Goal: Transaction & Acquisition: Purchase product/service

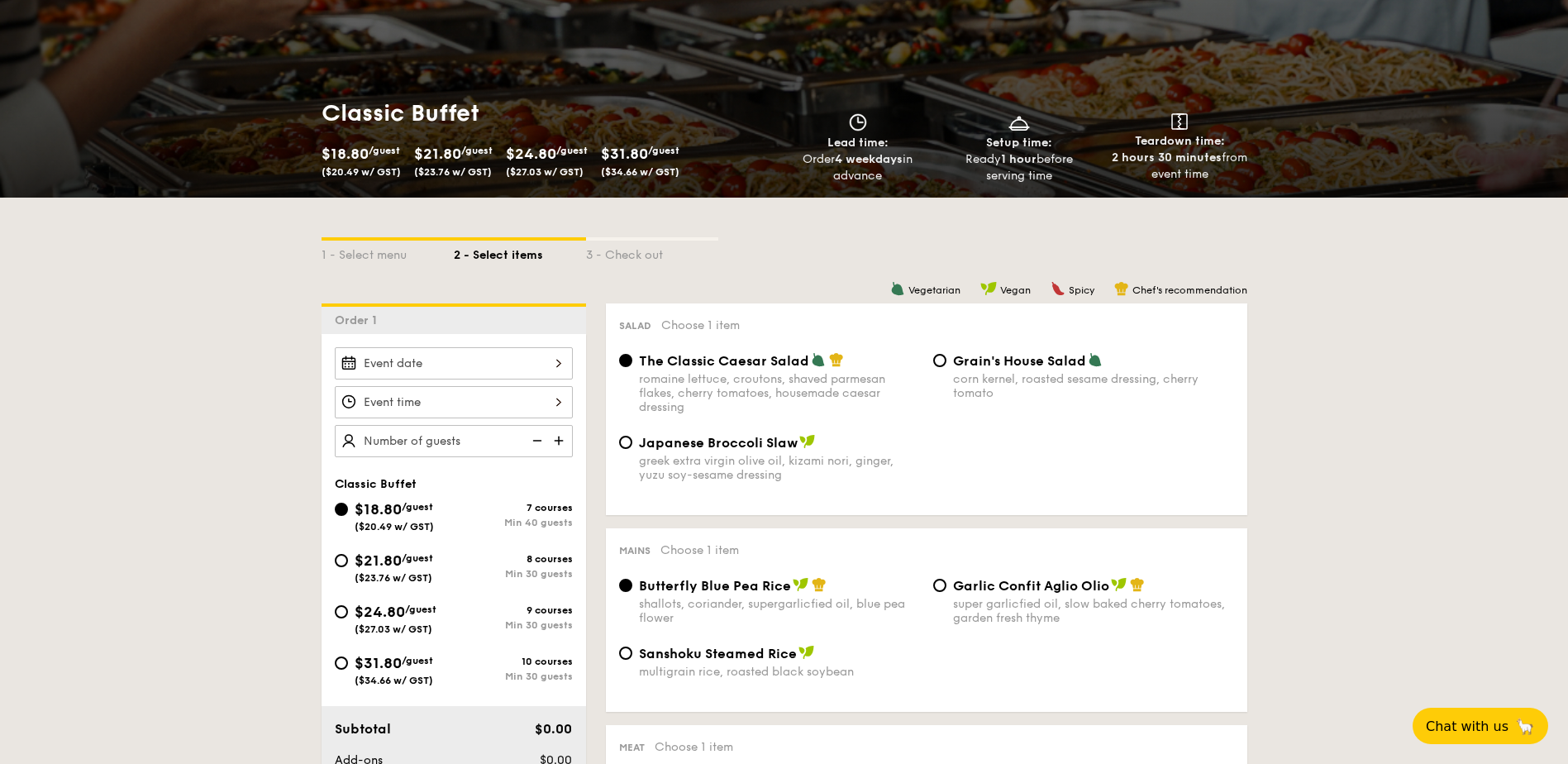
scroll to position [166, 0]
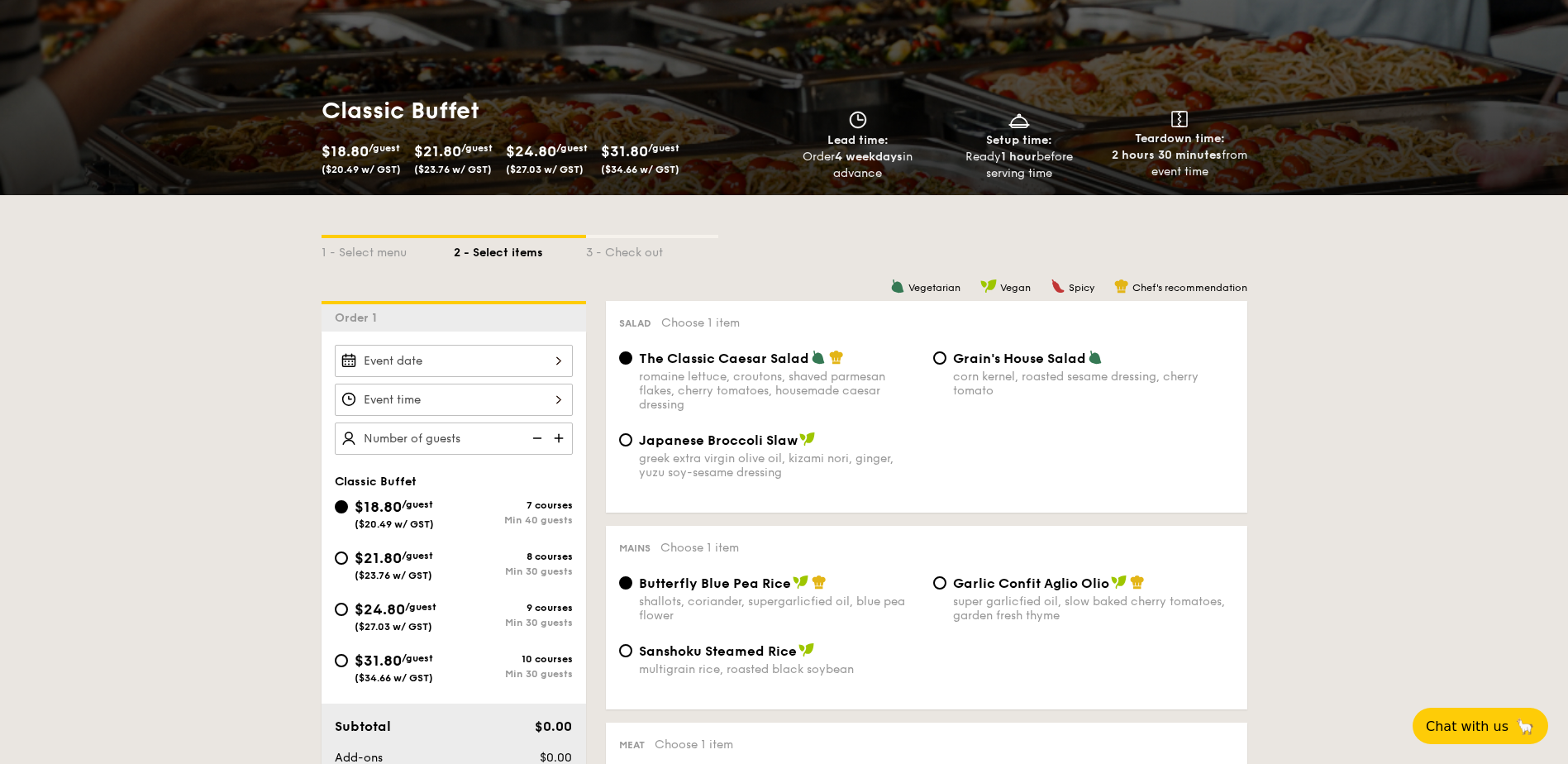
click at [366, 561] on span "$21.80" at bounding box center [377, 558] width 47 height 18
click at [348, 561] on input "$21.80 /guest ($23.76 w/ GST) 8 courses Min 30 guests" at bounding box center [341, 558] width 13 height 13
radio input "true"
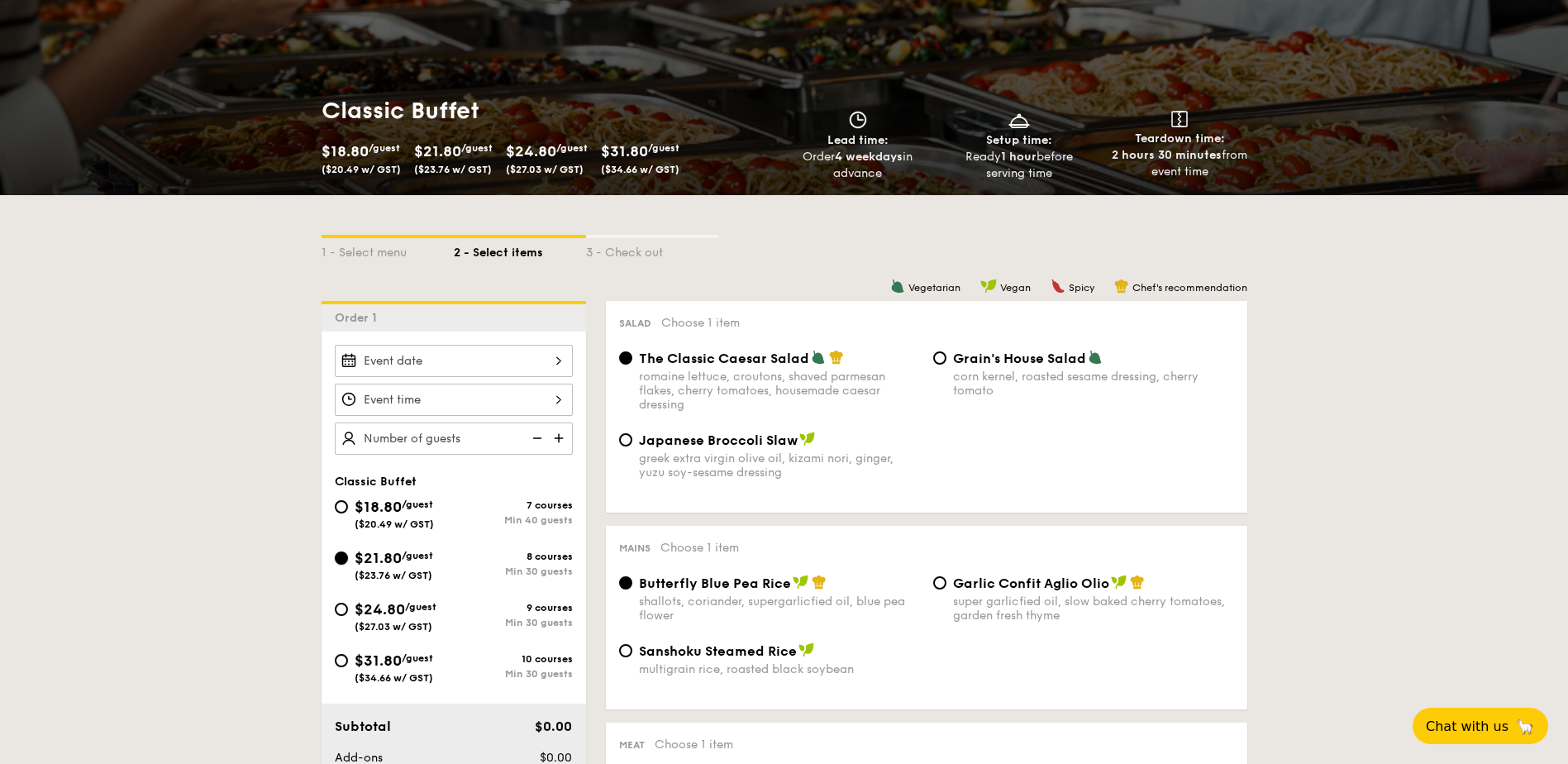
radio input "true"
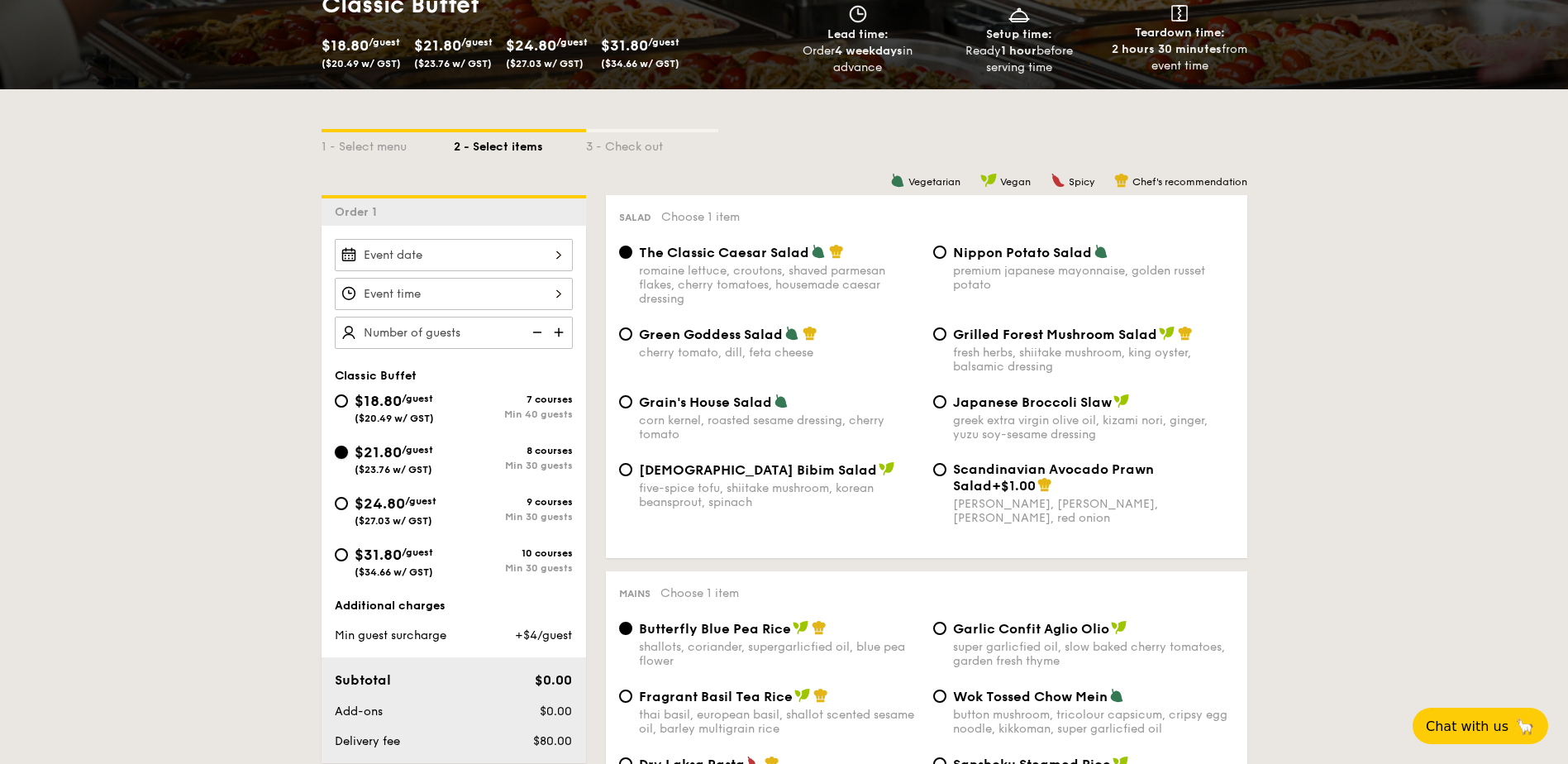
scroll to position [413, 0]
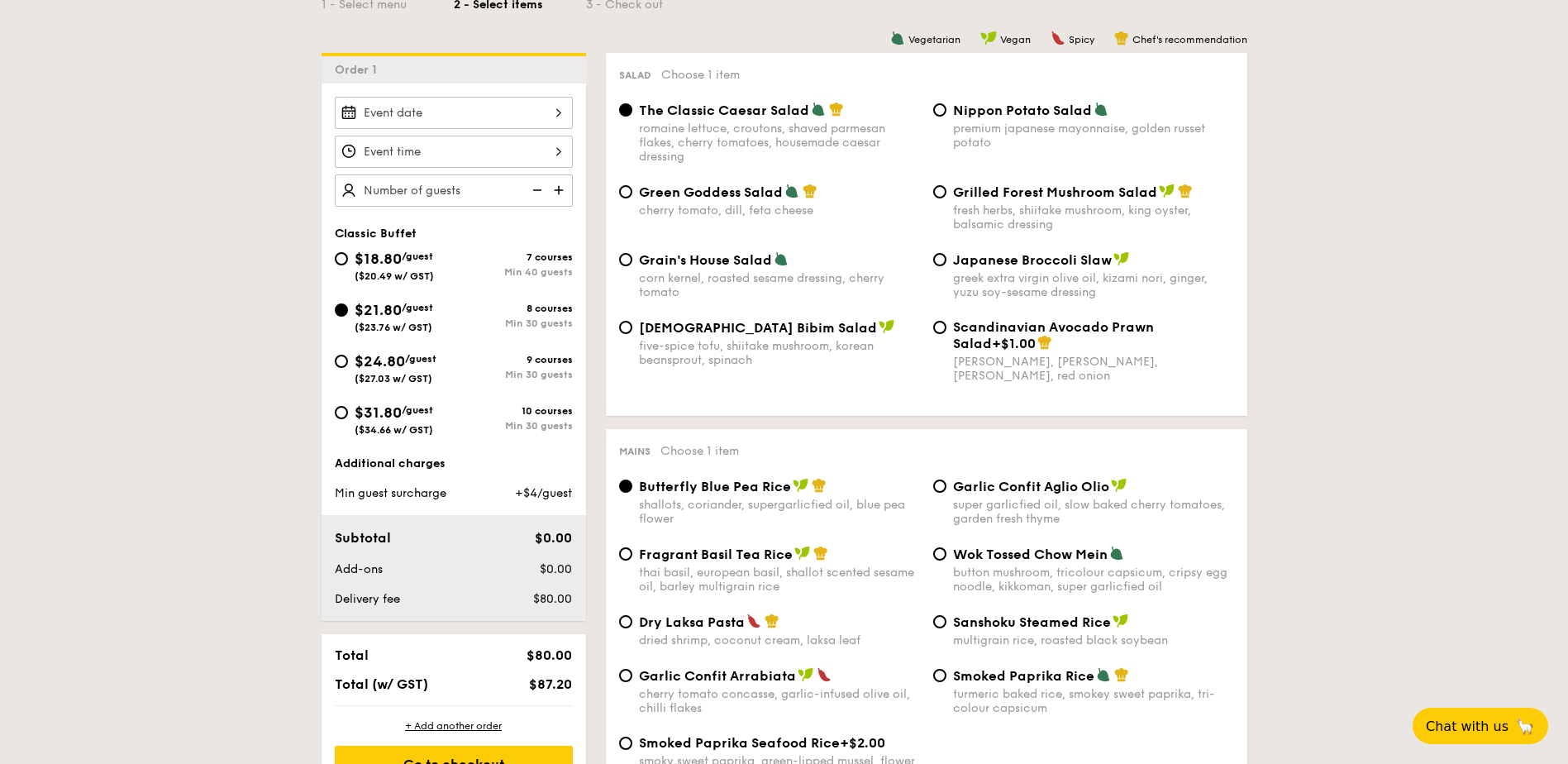
click at [560, 195] on img at bounding box center [561, 191] width 25 height 31
type input "20 guests"
click at [372, 368] on span "$24.80" at bounding box center [379, 362] width 51 height 18
click at [348, 368] on input "$24.80 /guest ($27.03 w/ GST) 9 courses Min 30 guests" at bounding box center [341, 361] width 13 height 13
radio input "true"
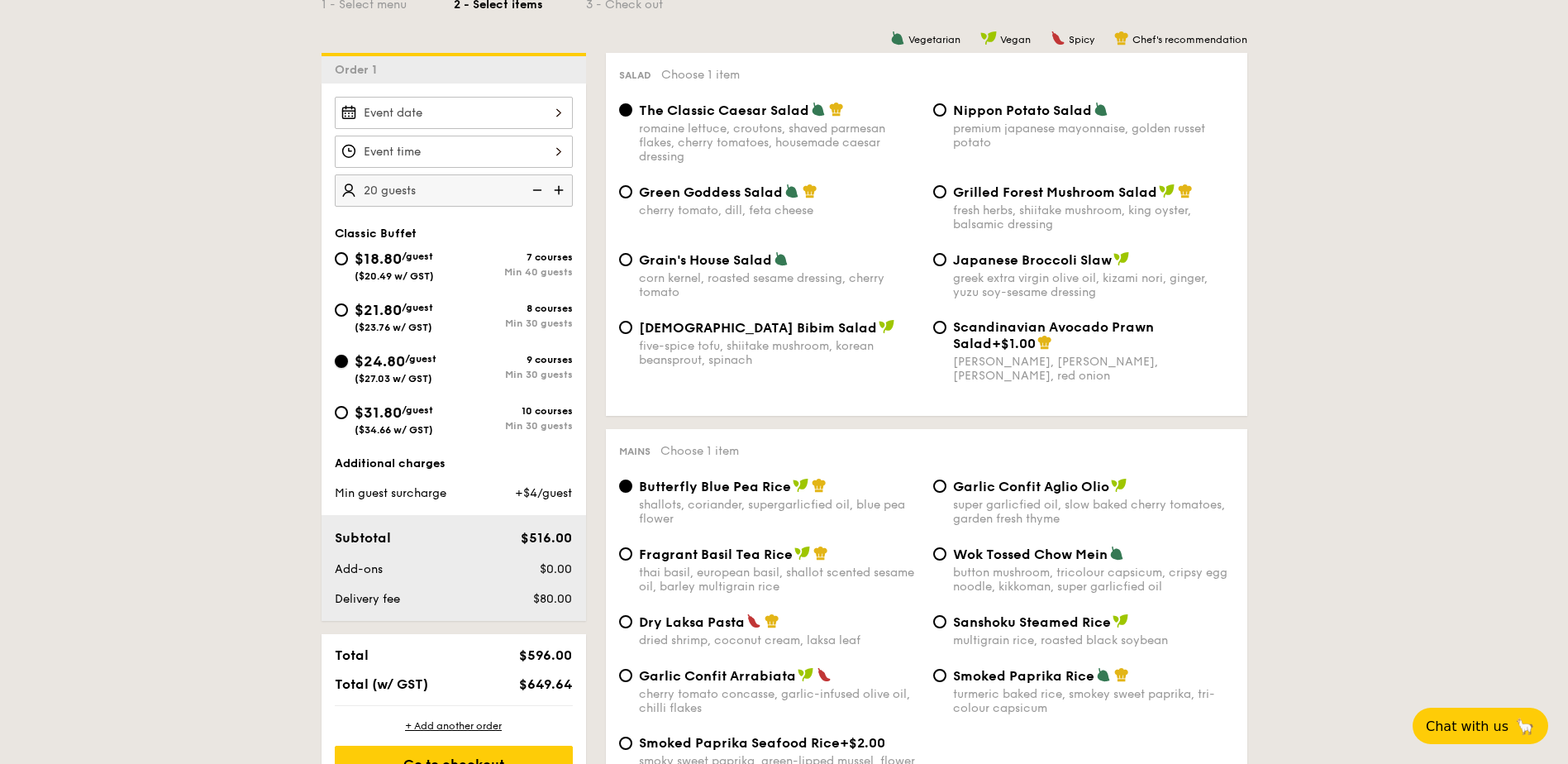
radio input "true"
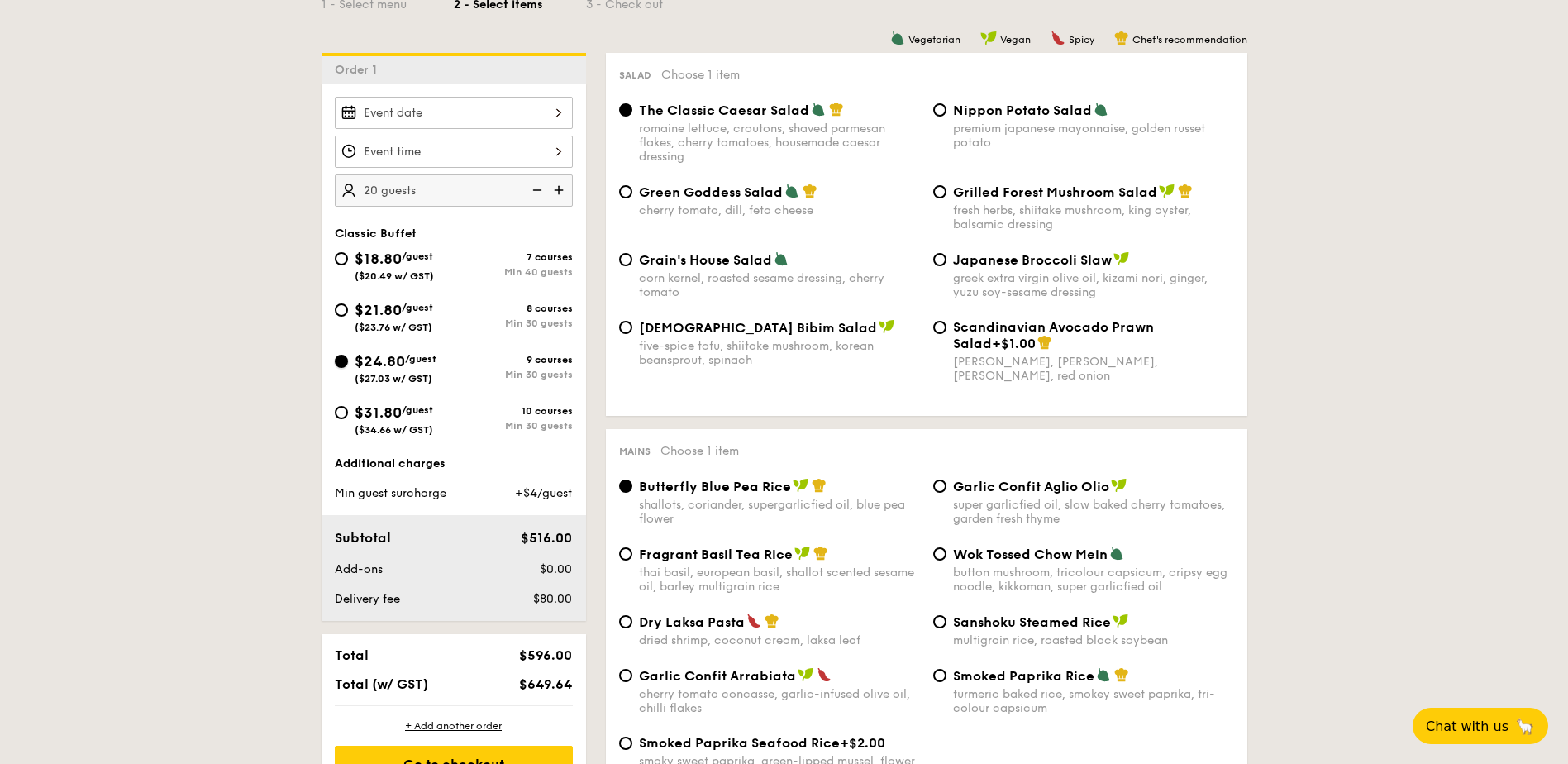
radio input "true"
click at [385, 307] on span "$21.80" at bounding box center [377, 310] width 47 height 18
click at [348, 307] on input "$21.80 /guest ($23.76 w/ GST) 8 courses Min 30 guests" at bounding box center [341, 310] width 13 height 13
radio input "true"
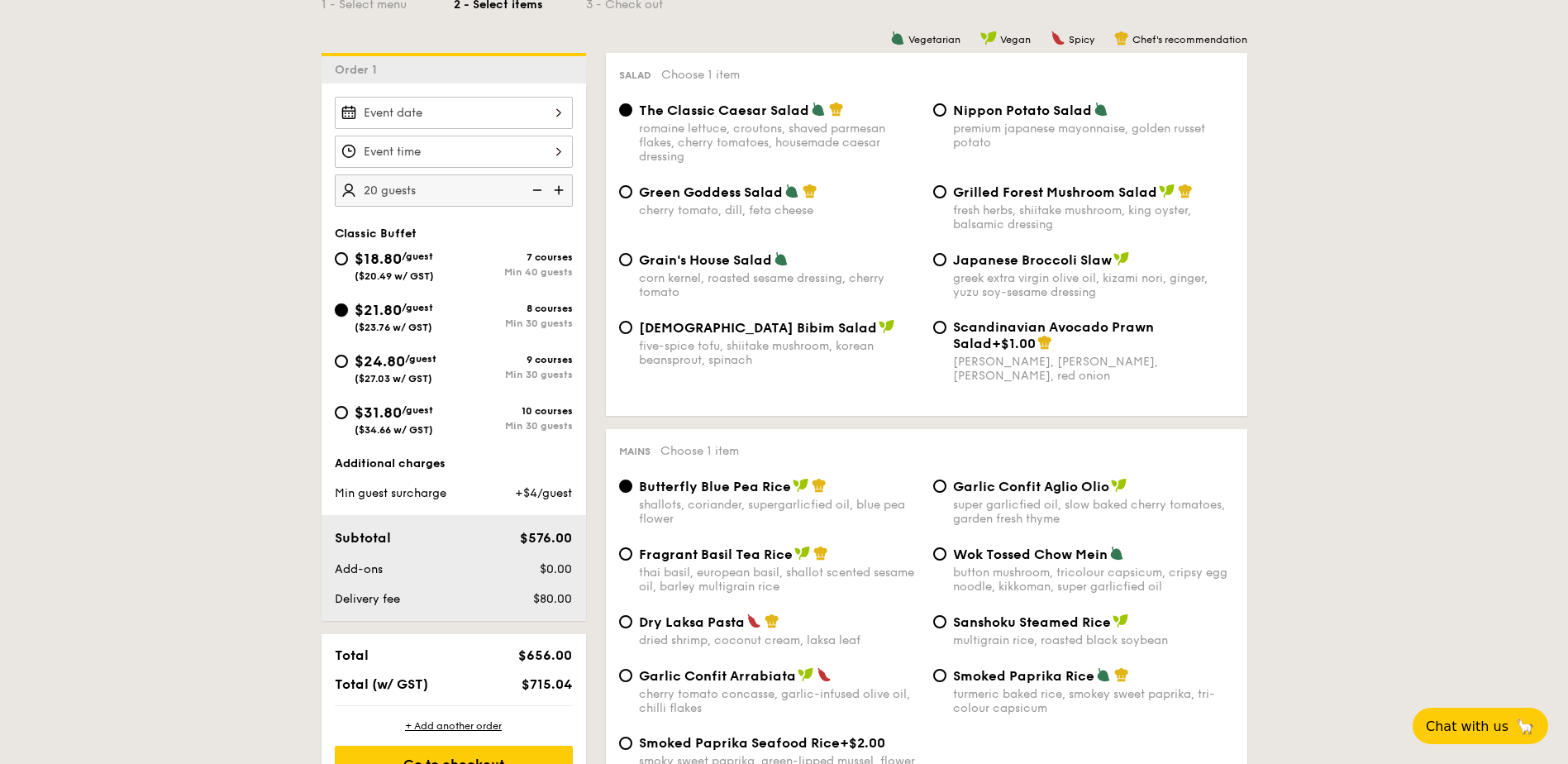
radio input "true"
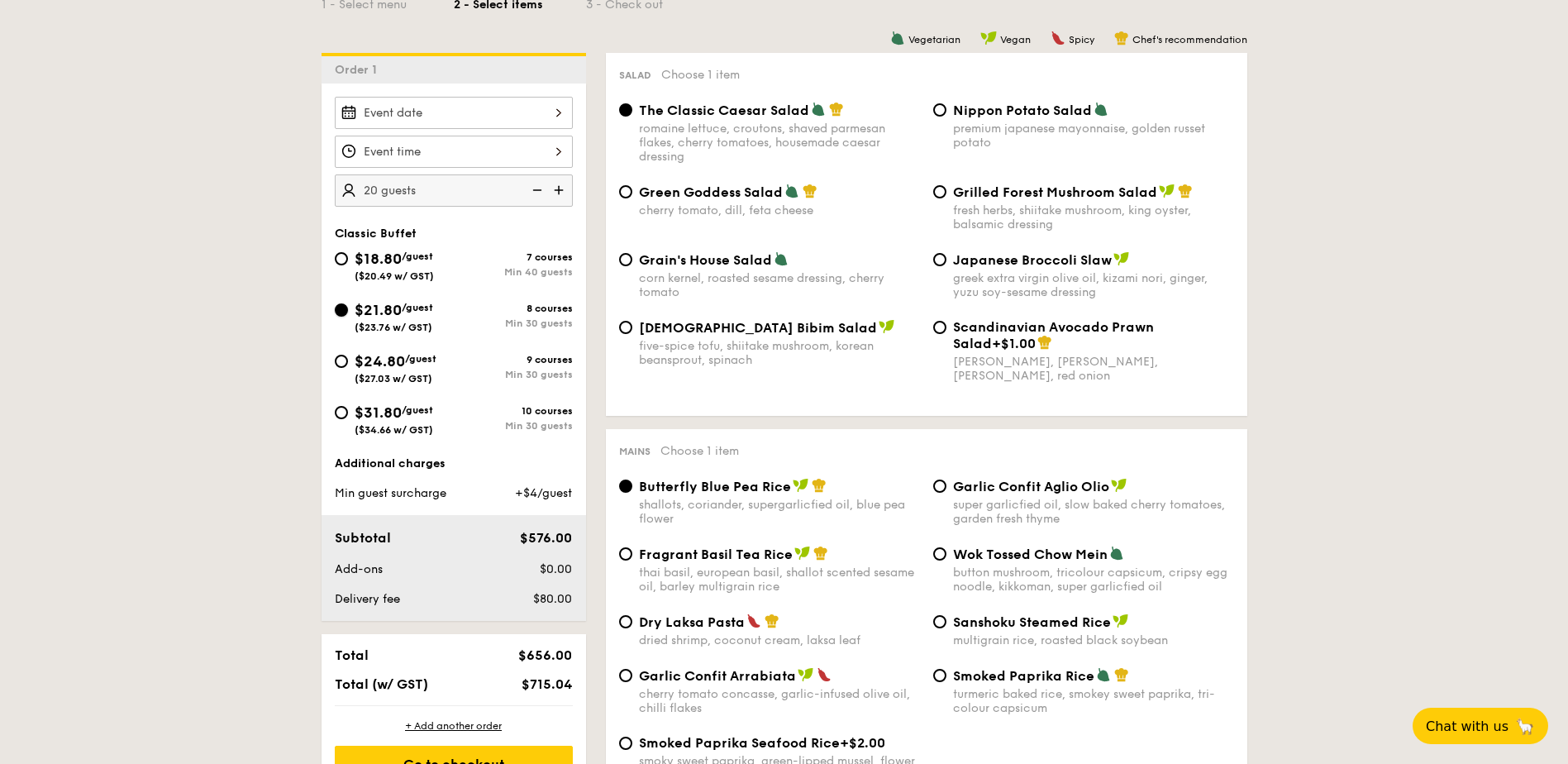
radio input "true"
click at [401, 408] on span "$31.80" at bounding box center [377, 413] width 47 height 18
click at [348, 408] on input "$31.80 /guest ($34.66 w/ GST) 10 courses Min 30 guests" at bounding box center [341, 413] width 13 height 13
radio input "true"
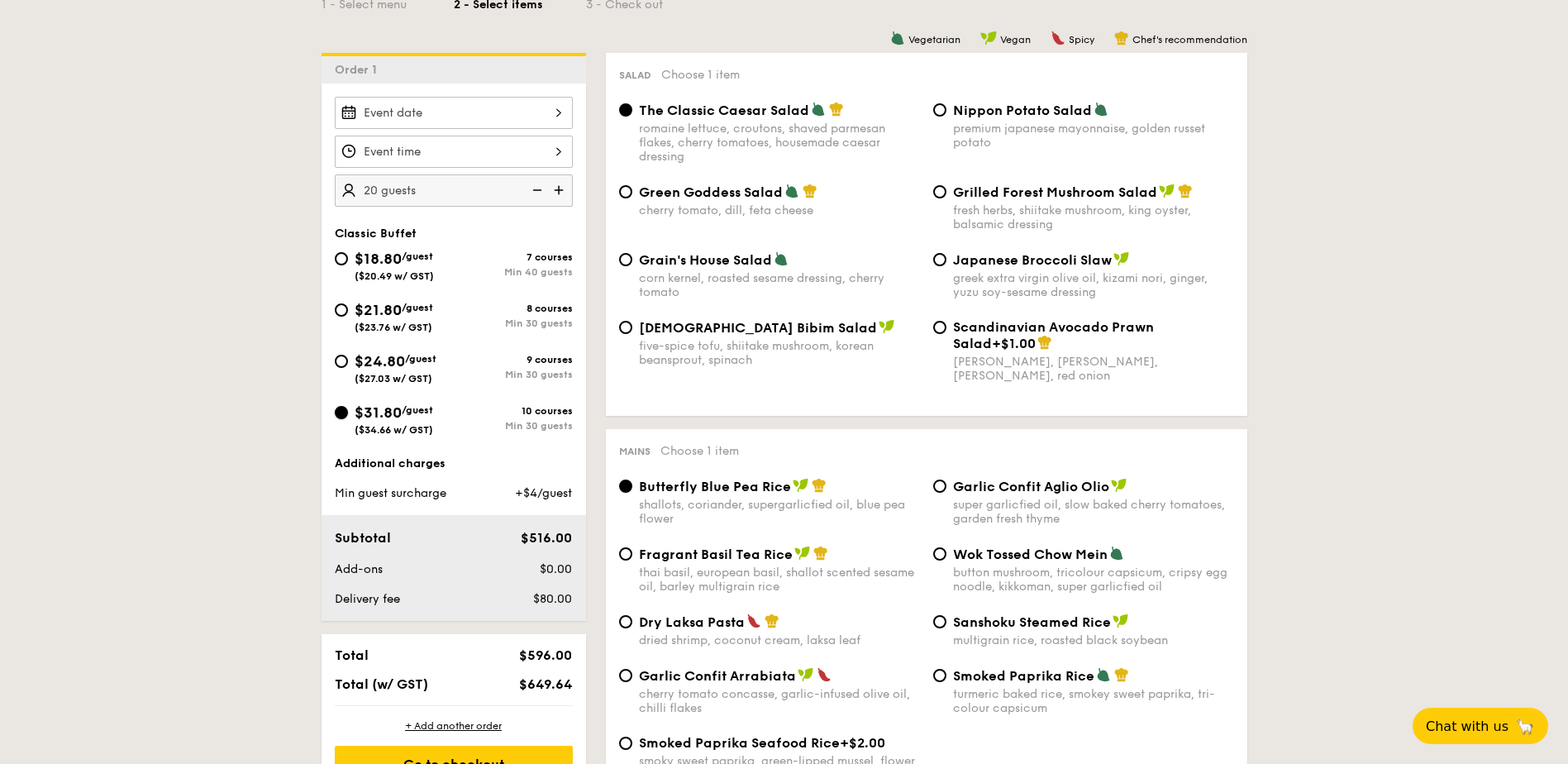
radio input "true"
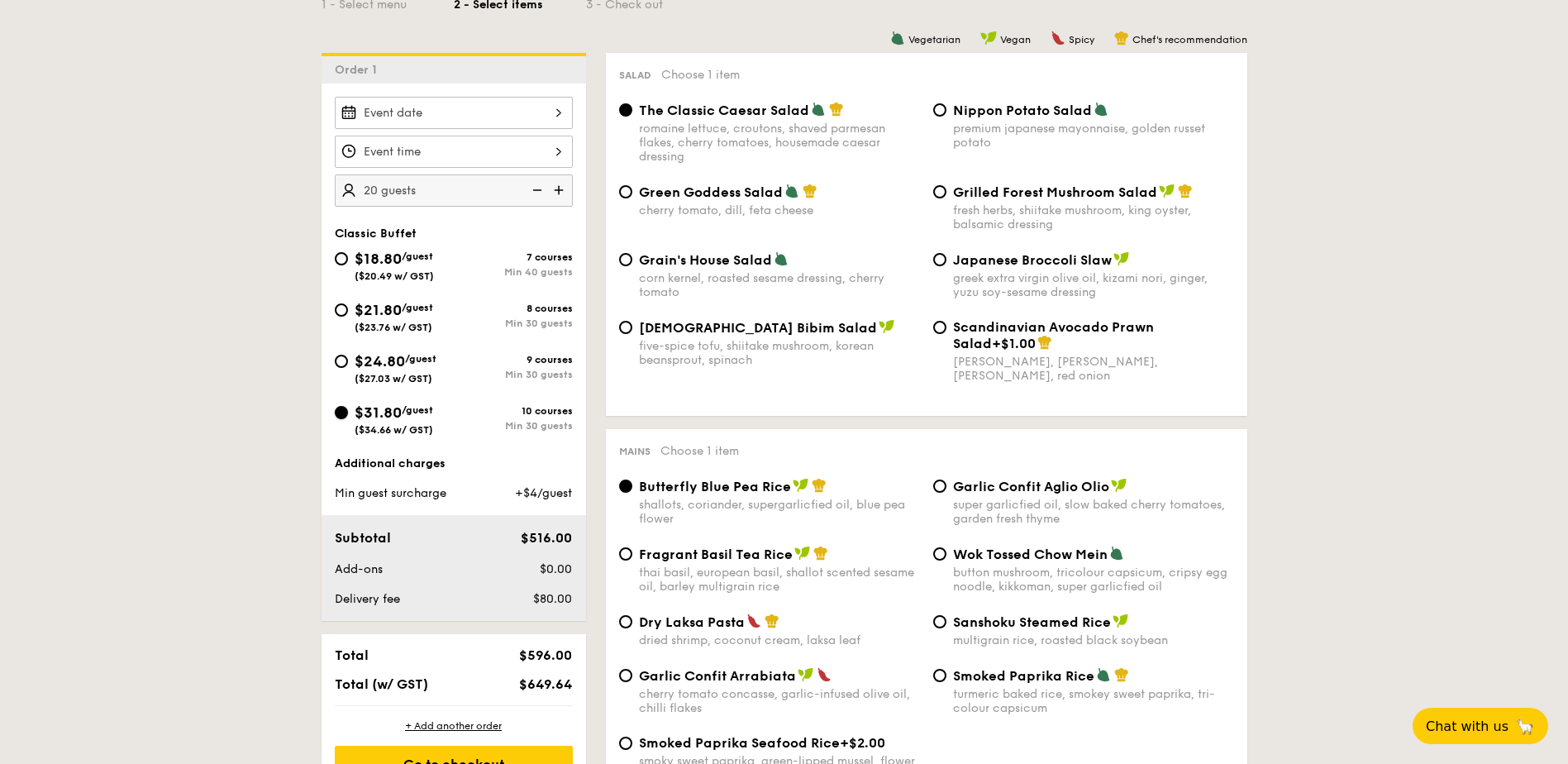
radio input "true"
click at [398, 227] on span "Classic Buffet" at bounding box center [376, 233] width 81 height 14
click at [382, 265] on span "$18.80" at bounding box center [377, 259] width 47 height 18
click at [348, 265] on input "$18.80 /guest ($20.49 w/ GST) 7 courses Min 40 guests" at bounding box center [341, 259] width 13 height 13
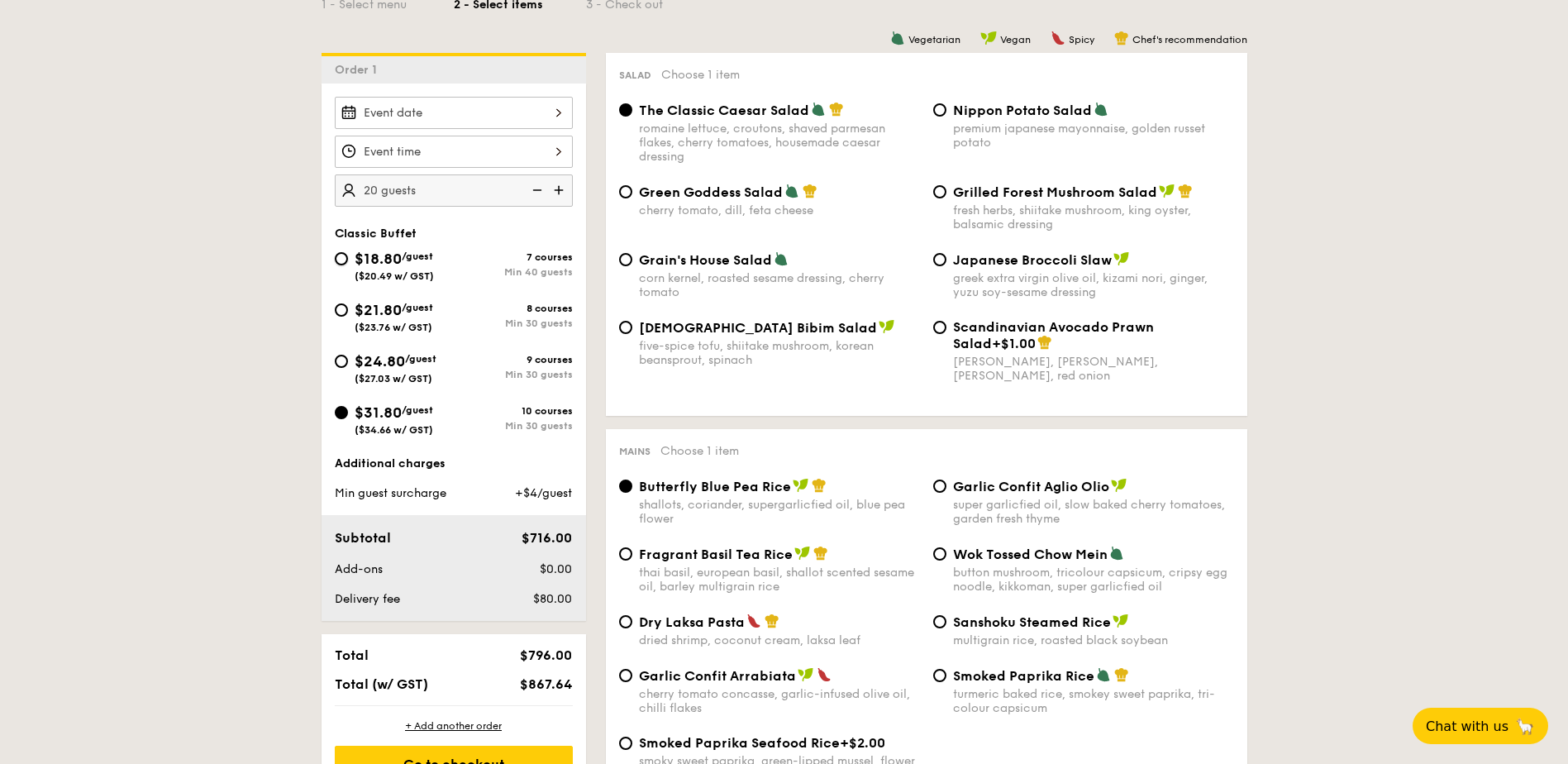
radio input "true"
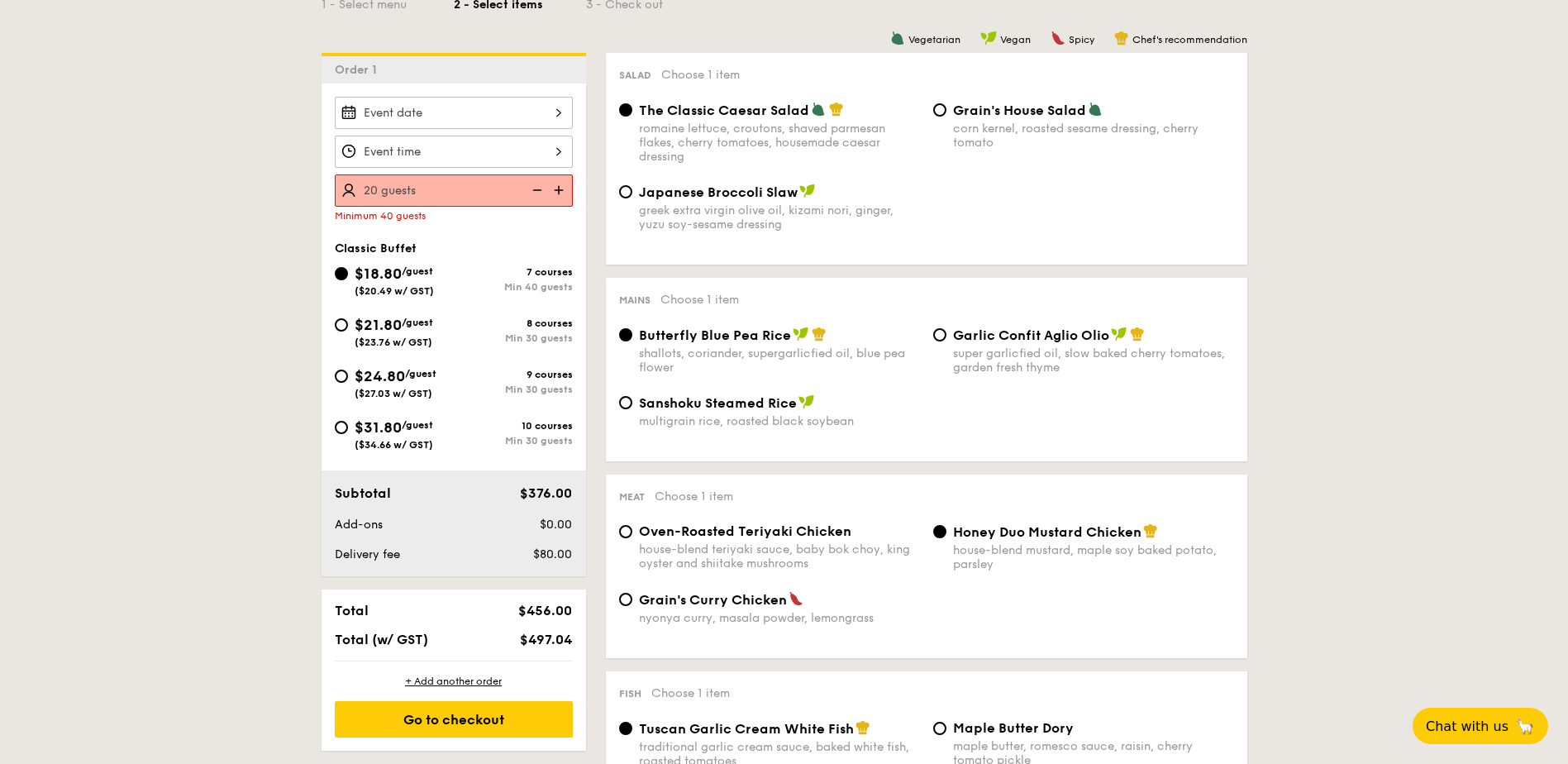
click at [379, 331] on span "$21.80" at bounding box center [377, 325] width 47 height 18
click at [348, 331] on input "$21.80 /guest ($23.76 w/ GST) 8 courses Min 30 guests" at bounding box center [341, 325] width 13 height 13
radio input "true"
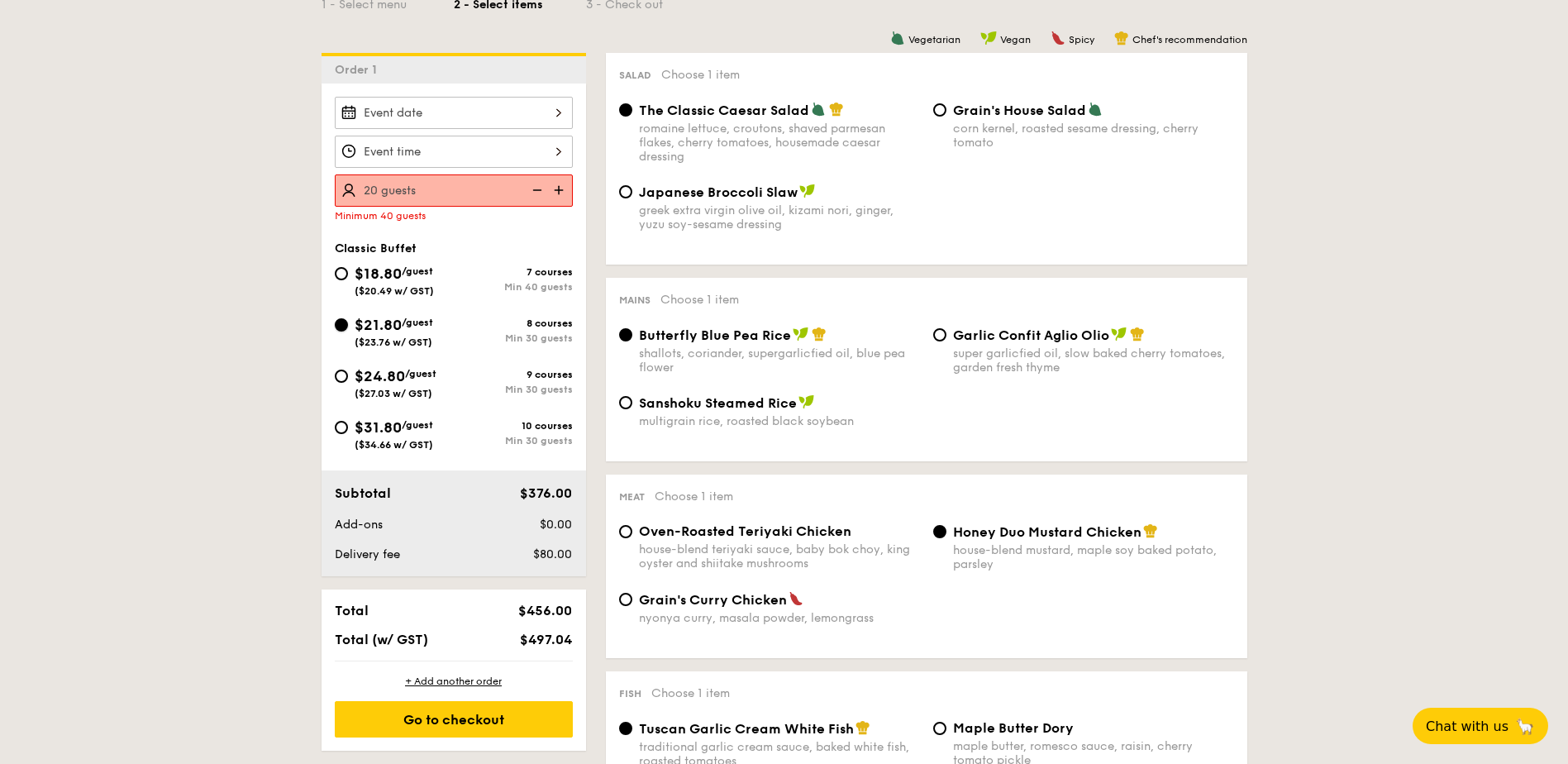
radio input "true"
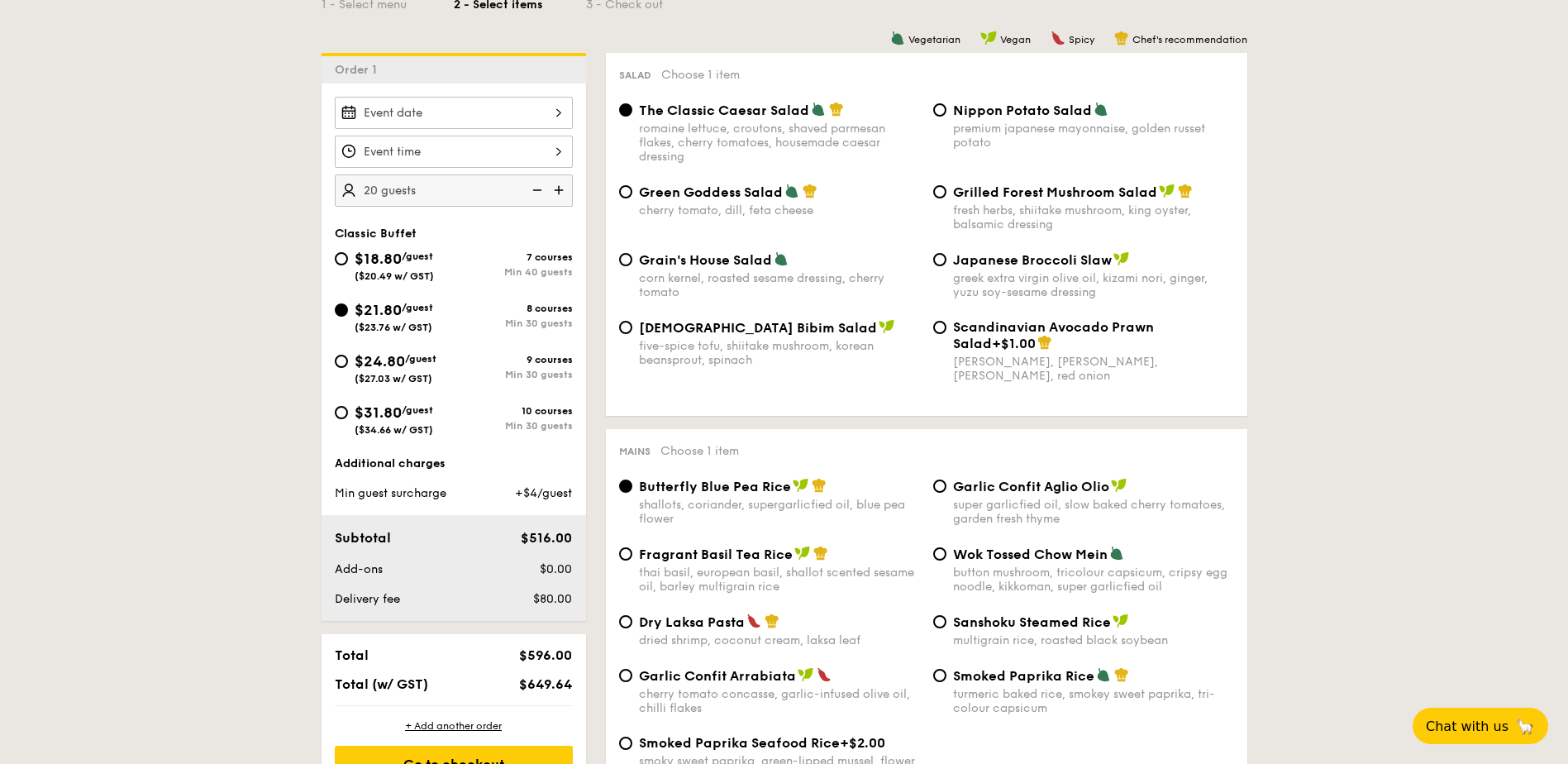
click at [562, 186] on img at bounding box center [561, 191] width 25 height 31
click at [538, 187] on img at bounding box center [536, 191] width 25 height 31
click at [562, 191] on img at bounding box center [561, 191] width 25 height 31
click at [537, 192] on img at bounding box center [536, 191] width 25 height 31
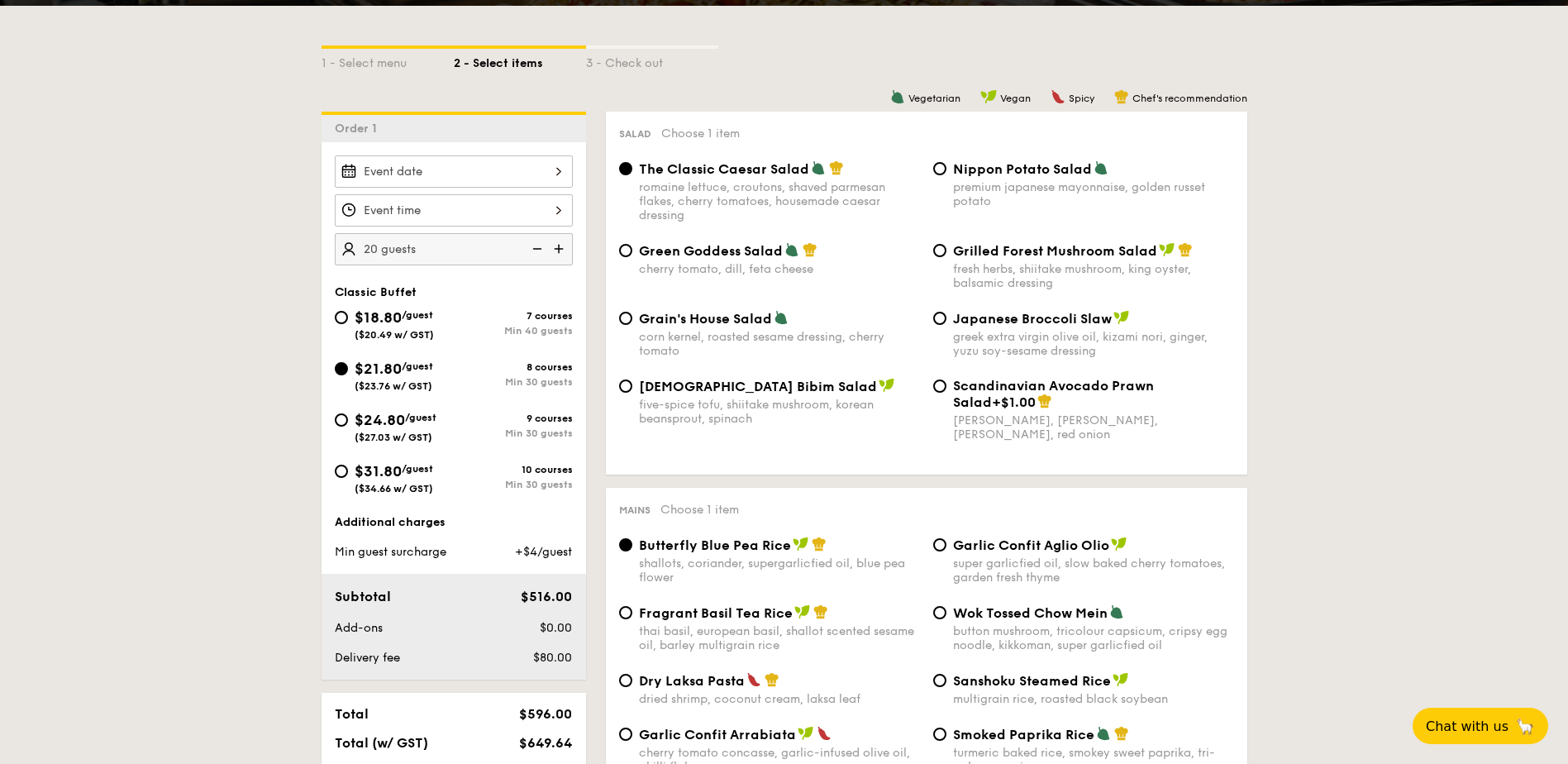
scroll to position [330, 0]
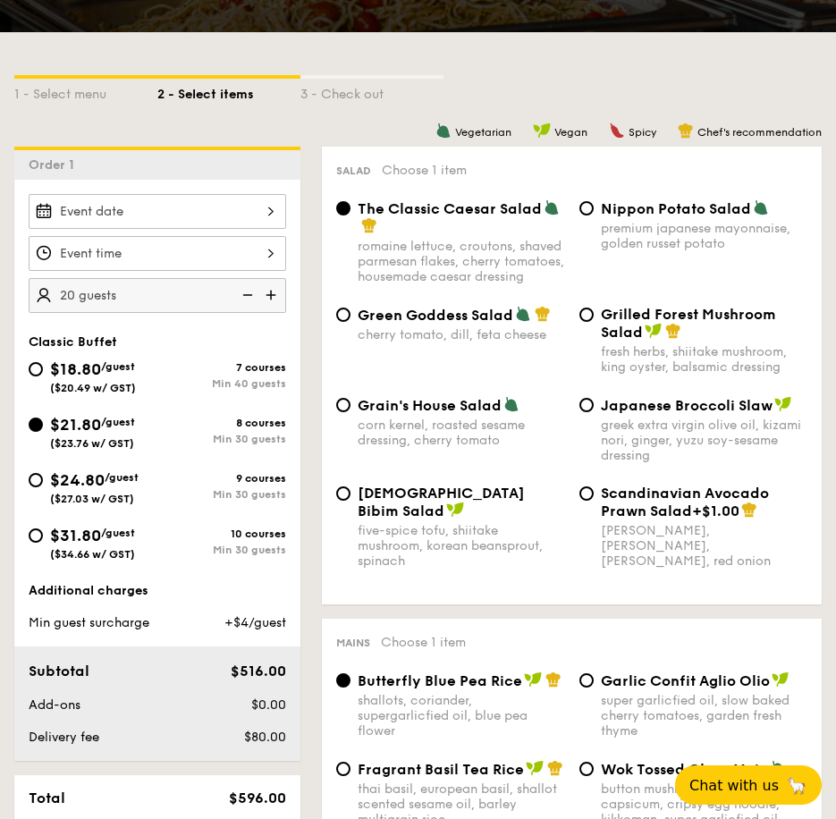
click at [563, 70] on div "1 - Select menu 2 - Select items 3 - Check out" at bounding box center [417, 89] width 807 height 114
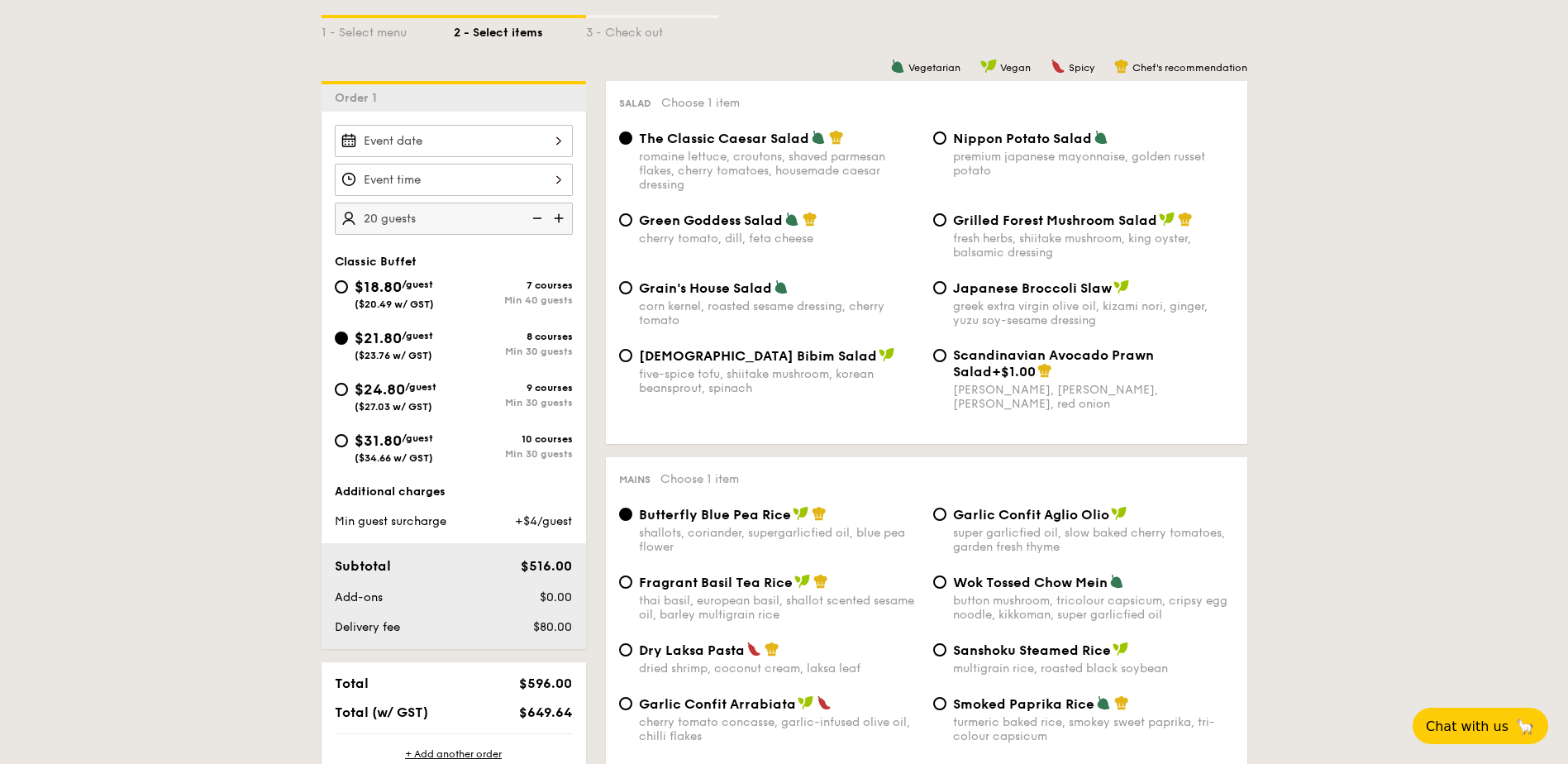
scroll to position [413, 0]
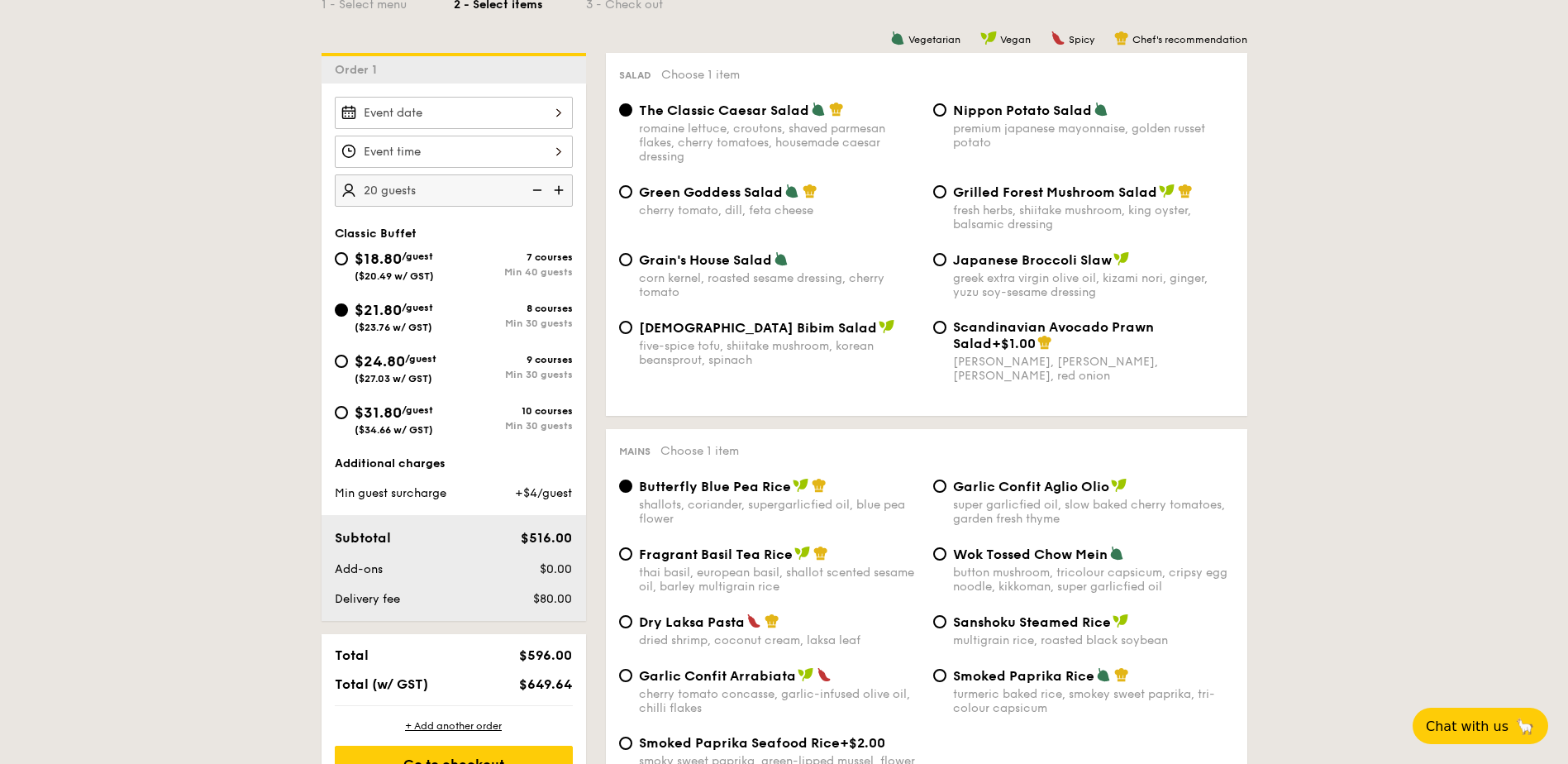
click at [561, 195] on img at bounding box center [561, 191] width 25 height 31
click at [537, 191] on img at bounding box center [536, 191] width 25 height 31
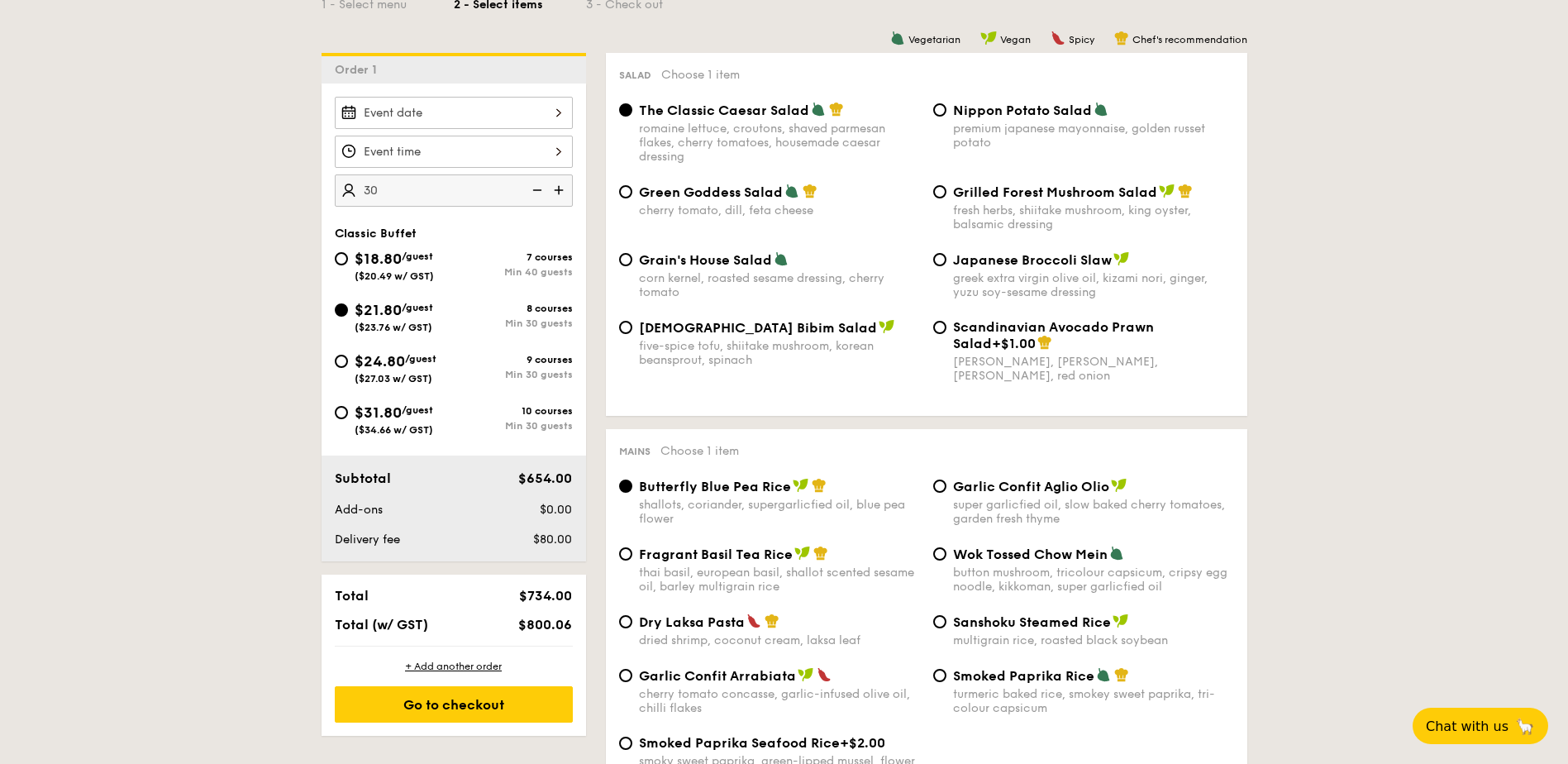
click at [389, 187] on input "30" at bounding box center [453, 191] width 238 height 32
drag, startPoint x: 529, startPoint y: 597, endPoint x: 549, endPoint y: 595, distance: 20.1
click at [549, 595] on span "$734.00" at bounding box center [545, 595] width 53 height 16
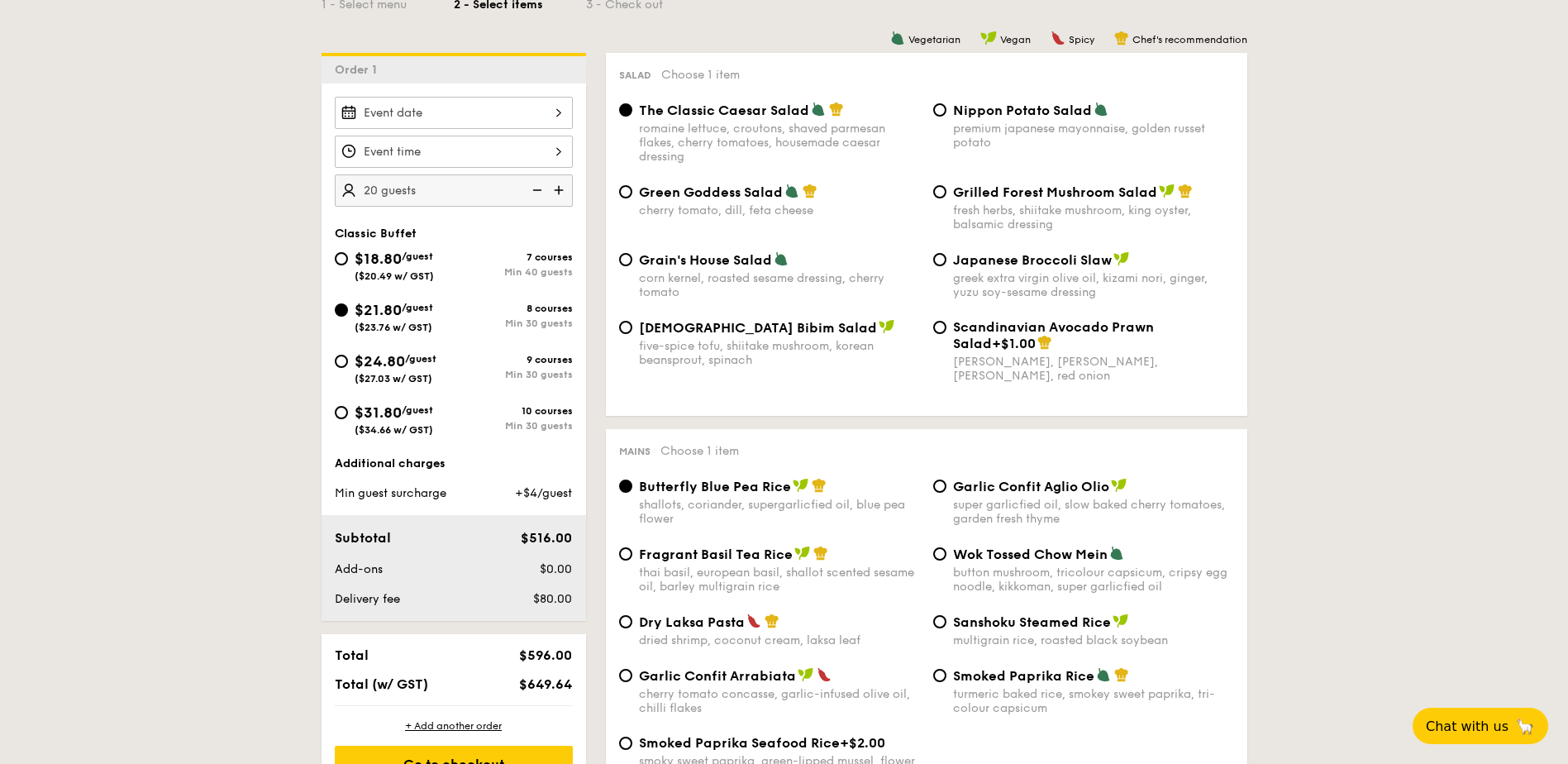
drag, startPoint x: 530, startPoint y: 651, endPoint x: 552, endPoint y: 655, distance: 22.4
click at [552, 655] on span "$596.00" at bounding box center [545, 655] width 53 height 16
drag, startPoint x: 552, startPoint y: 655, endPoint x: 521, endPoint y: 496, distance: 162.0
click at [521, 496] on span "+$4/guest" at bounding box center [544, 493] width 57 height 14
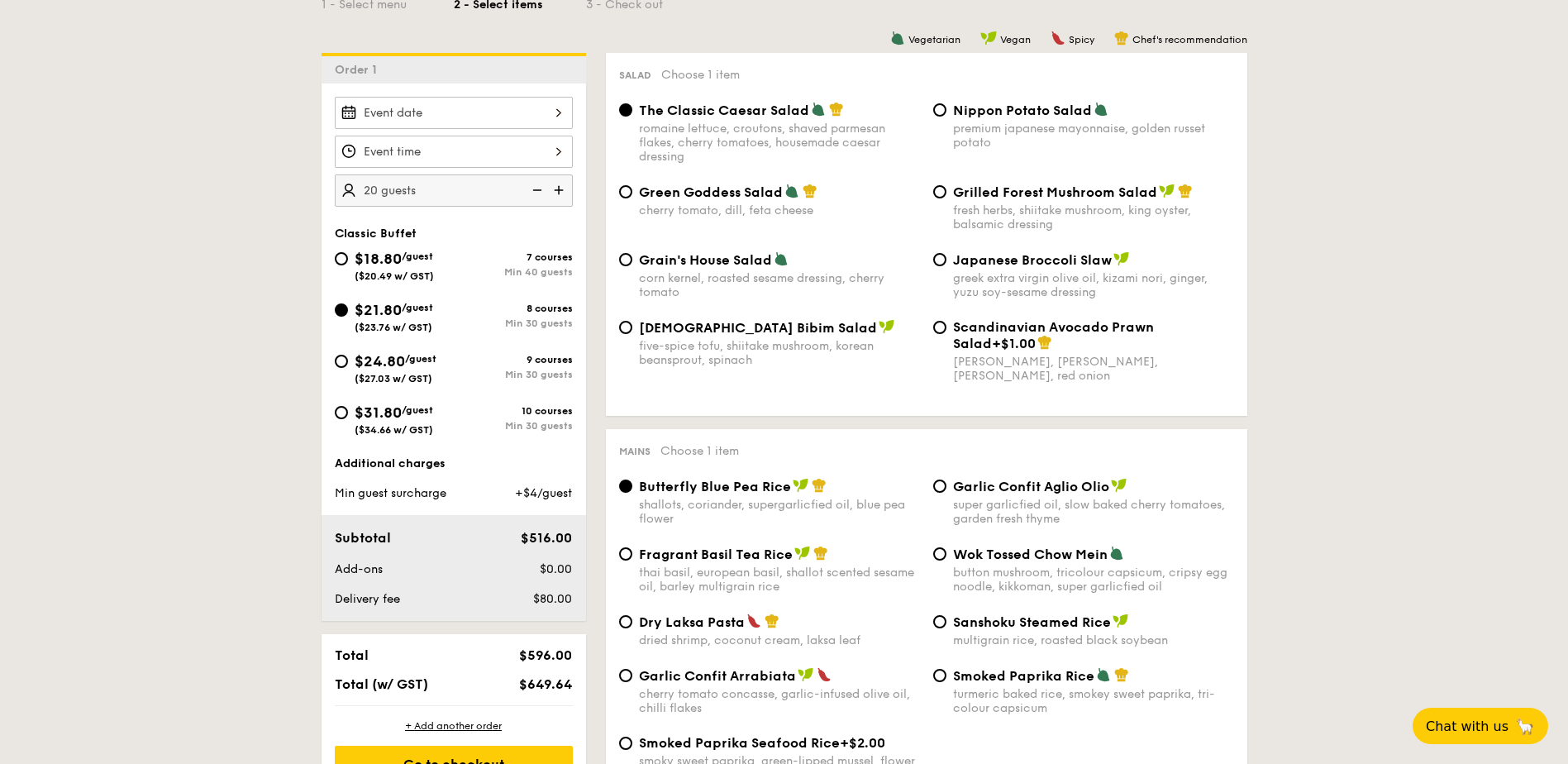
drag, startPoint x: 371, startPoint y: 493, endPoint x: 574, endPoint y: 493, distance: 203.0
click at [574, 493] on div "Min guest surcharge +$4/guest" at bounding box center [454, 494] width 252 height 17
drag, startPoint x: 574, startPoint y: 493, endPoint x: 582, endPoint y: 511, distance: 19.7
click at [582, 511] on div "Additional charges Min guest surcharge +$4/guest Subtotal $516.00 Add-ons $0.00…" at bounding box center [454, 537] width 265 height 166
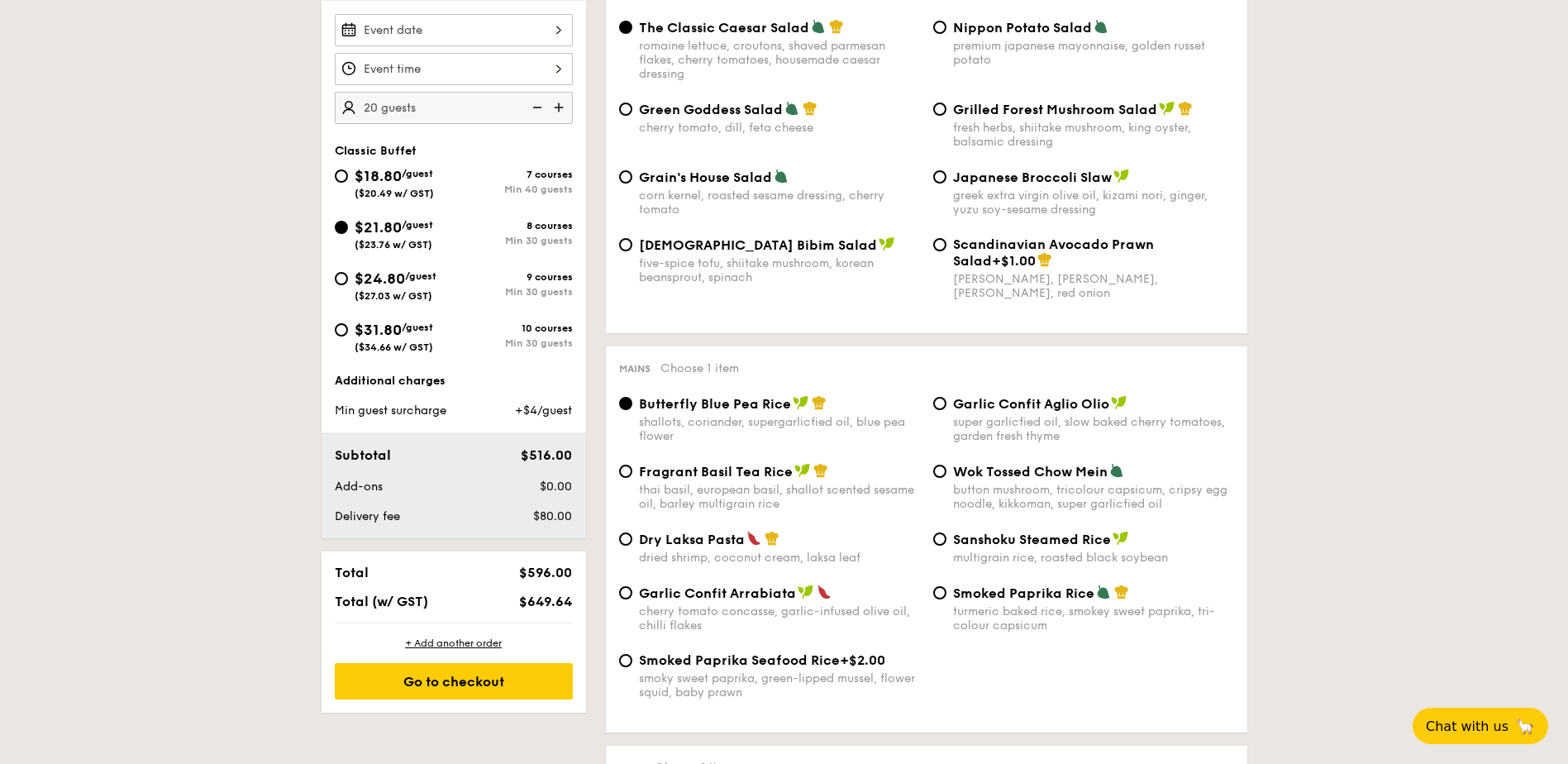
click at [572, 573] on span "$596.00" at bounding box center [545, 572] width 53 height 16
drag, startPoint x: 520, startPoint y: 410, endPoint x: 574, endPoint y: 410, distance: 54.0
click at [574, 410] on div "+$4/guest" at bounding box center [528, 411] width 101 height 17
drag, startPoint x: 574, startPoint y: 410, endPoint x: 537, endPoint y: 414, distance: 37.2
click at [537, 414] on span "+$4/guest" at bounding box center [544, 410] width 57 height 14
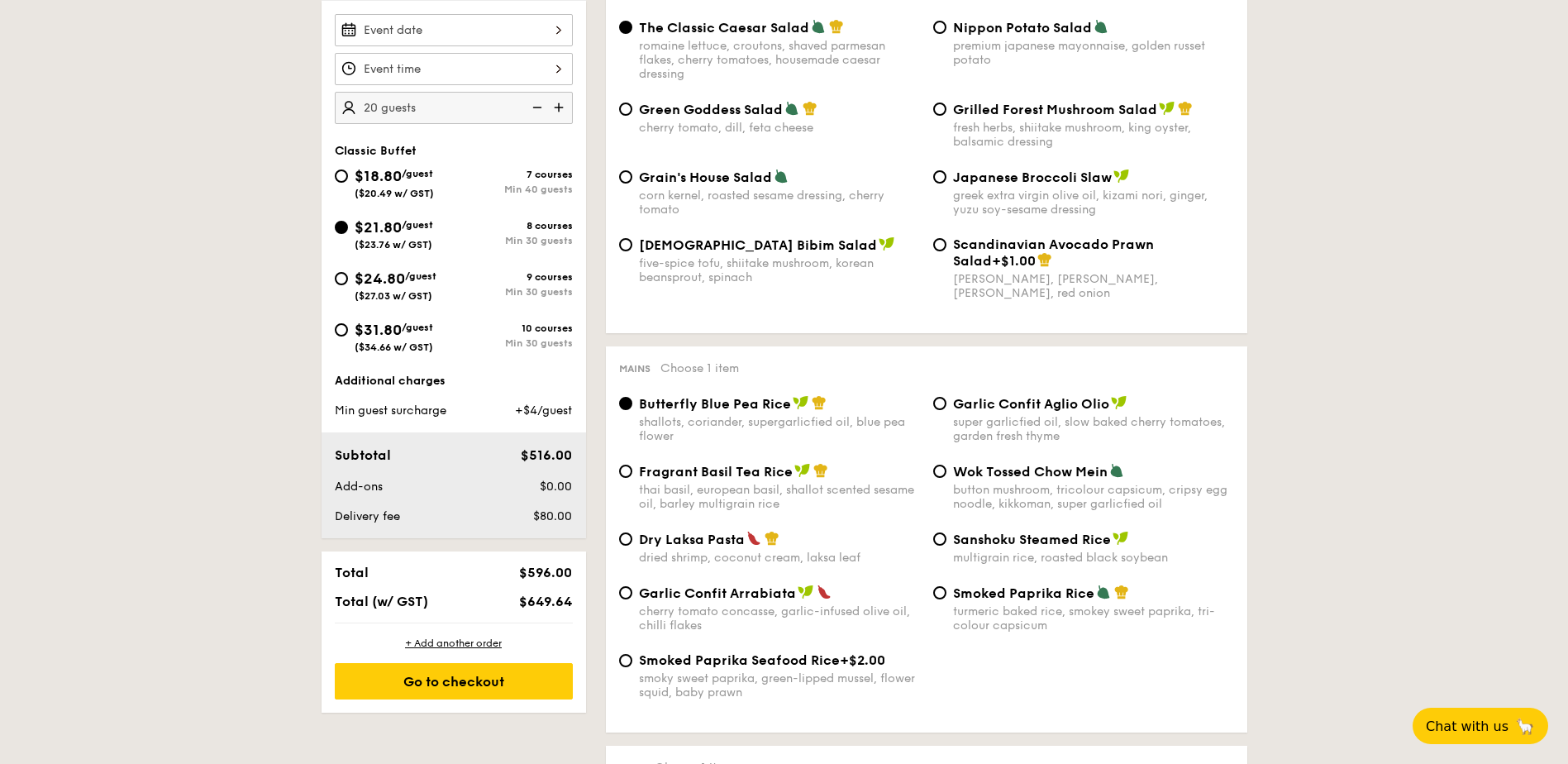
drag, startPoint x: 530, startPoint y: 457, endPoint x: 563, endPoint y: 456, distance: 33.0
click at [563, 456] on span "$516.00" at bounding box center [546, 455] width 51 height 16
drag, startPoint x: 563, startPoint y: 456, endPoint x: 475, endPoint y: 452, distance: 88.1
click at [475, 452] on div "Subtotal" at bounding box center [403, 455] width 151 height 19
drag, startPoint x: 527, startPoint y: 455, endPoint x: 562, endPoint y: 456, distance: 35.0
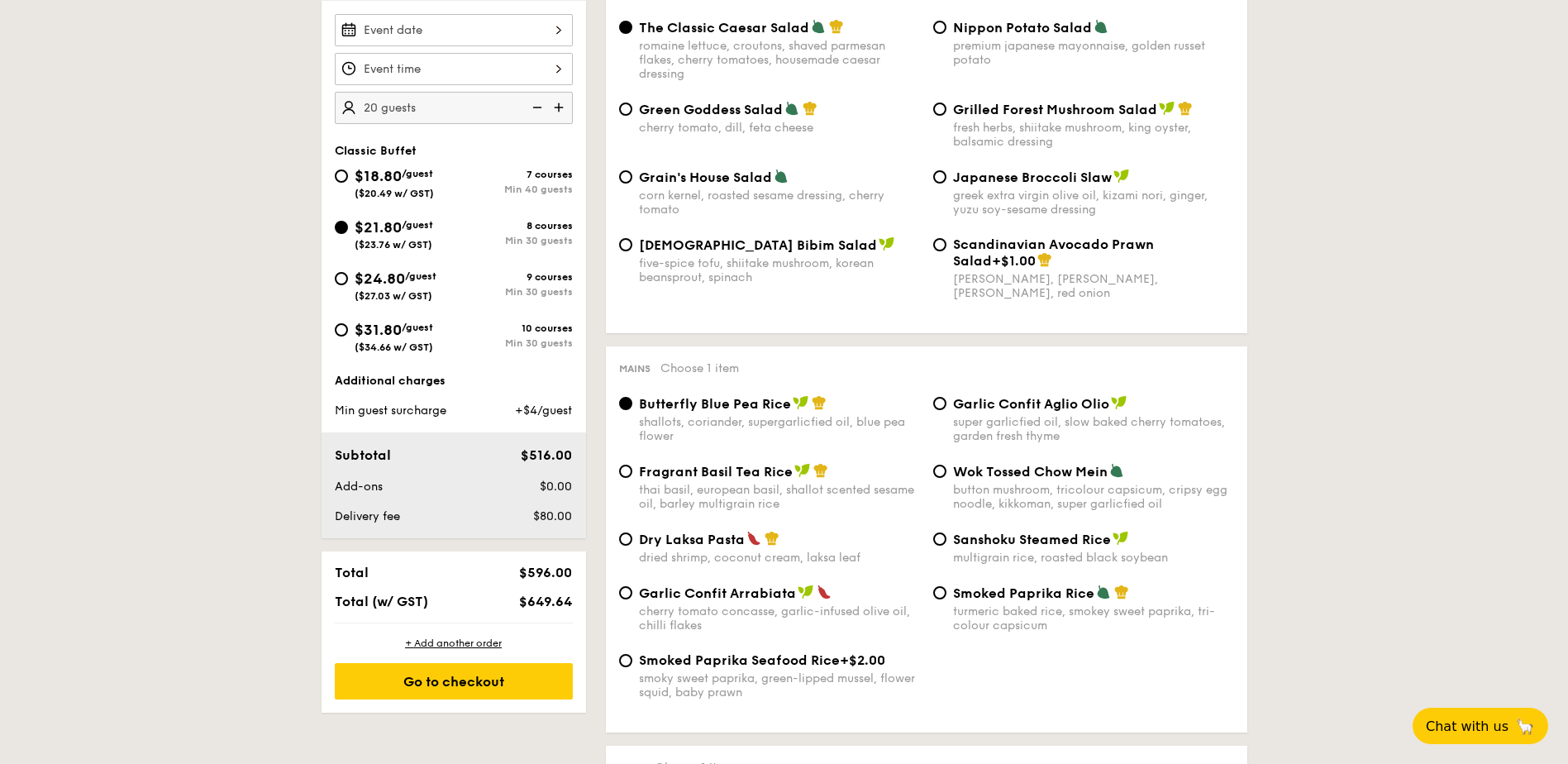
click at [562, 456] on span "$516.00" at bounding box center [546, 455] width 51 height 16
drag, startPoint x: 562, startPoint y: 456, endPoint x: 586, endPoint y: 464, distance: 25.3
click at [552, 107] on img at bounding box center [561, 107] width 25 height 31
click at [535, 111] on img at bounding box center [536, 107] width 25 height 31
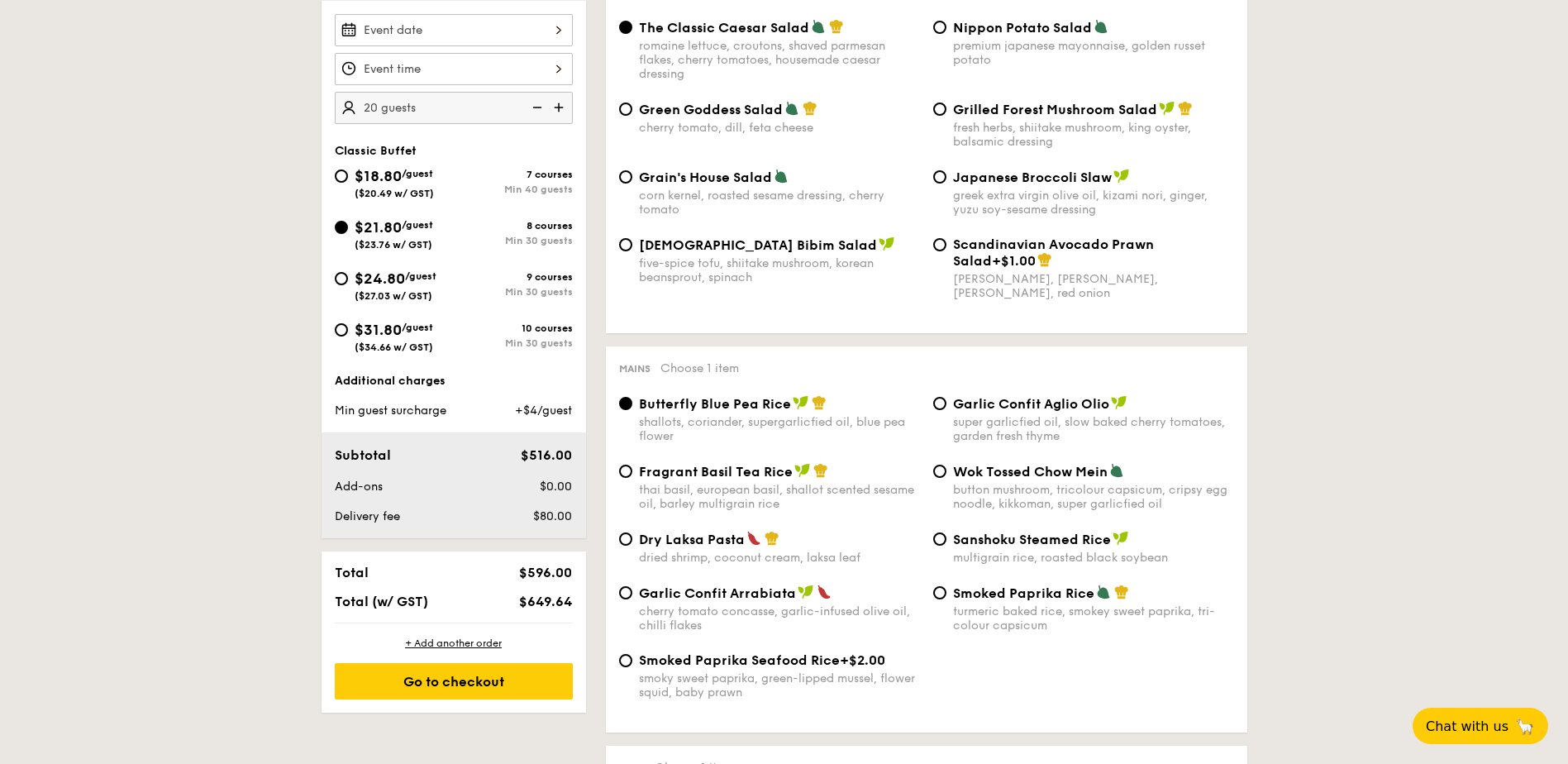
click at [560, 105] on img at bounding box center [561, 107] width 25 height 31
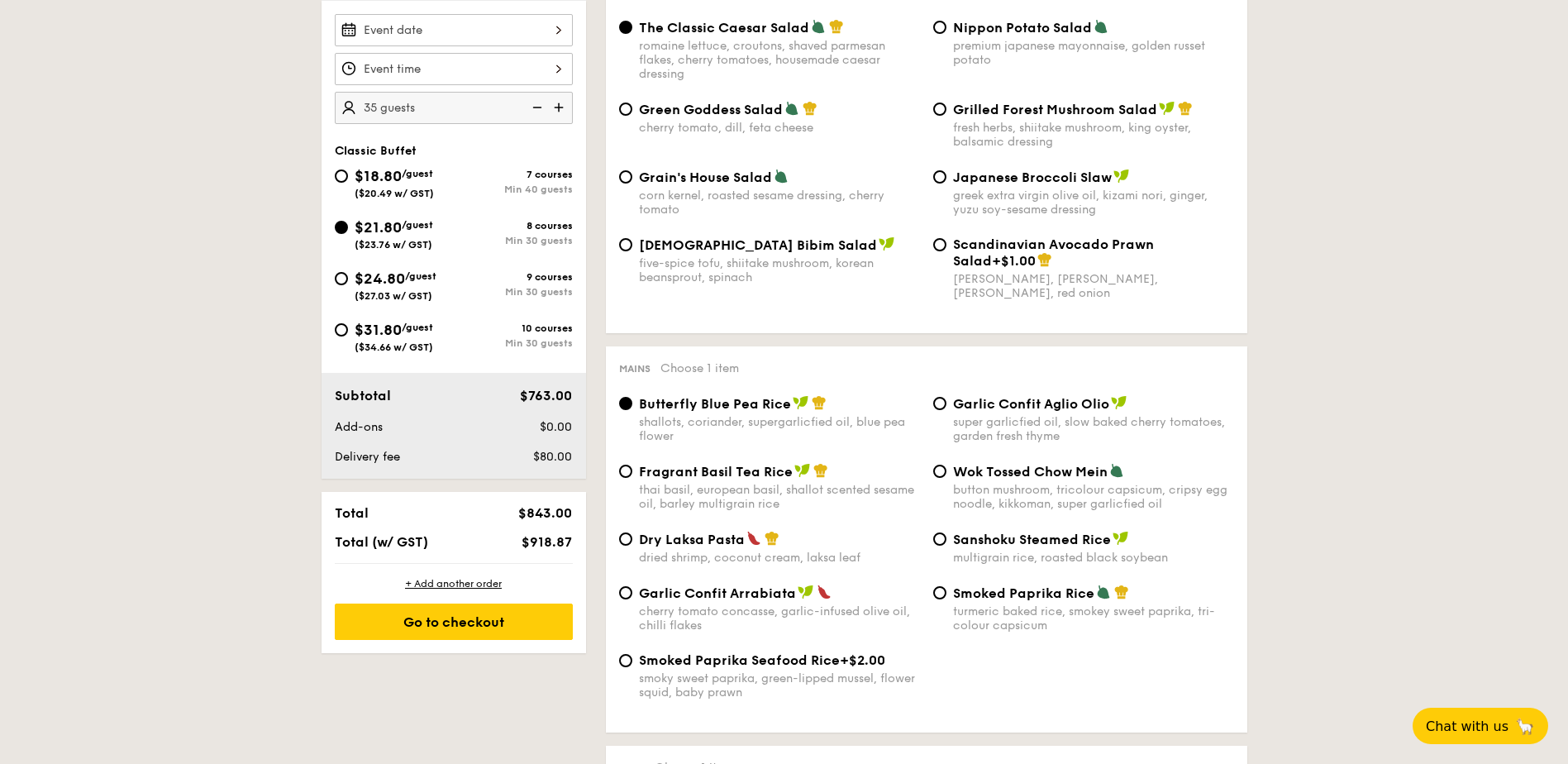
click at [560, 105] on img at bounding box center [561, 107] width 25 height 31
click at [540, 105] on img at bounding box center [536, 107] width 25 height 31
click at [536, 107] on img at bounding box center [536, 107] width 25 height 31
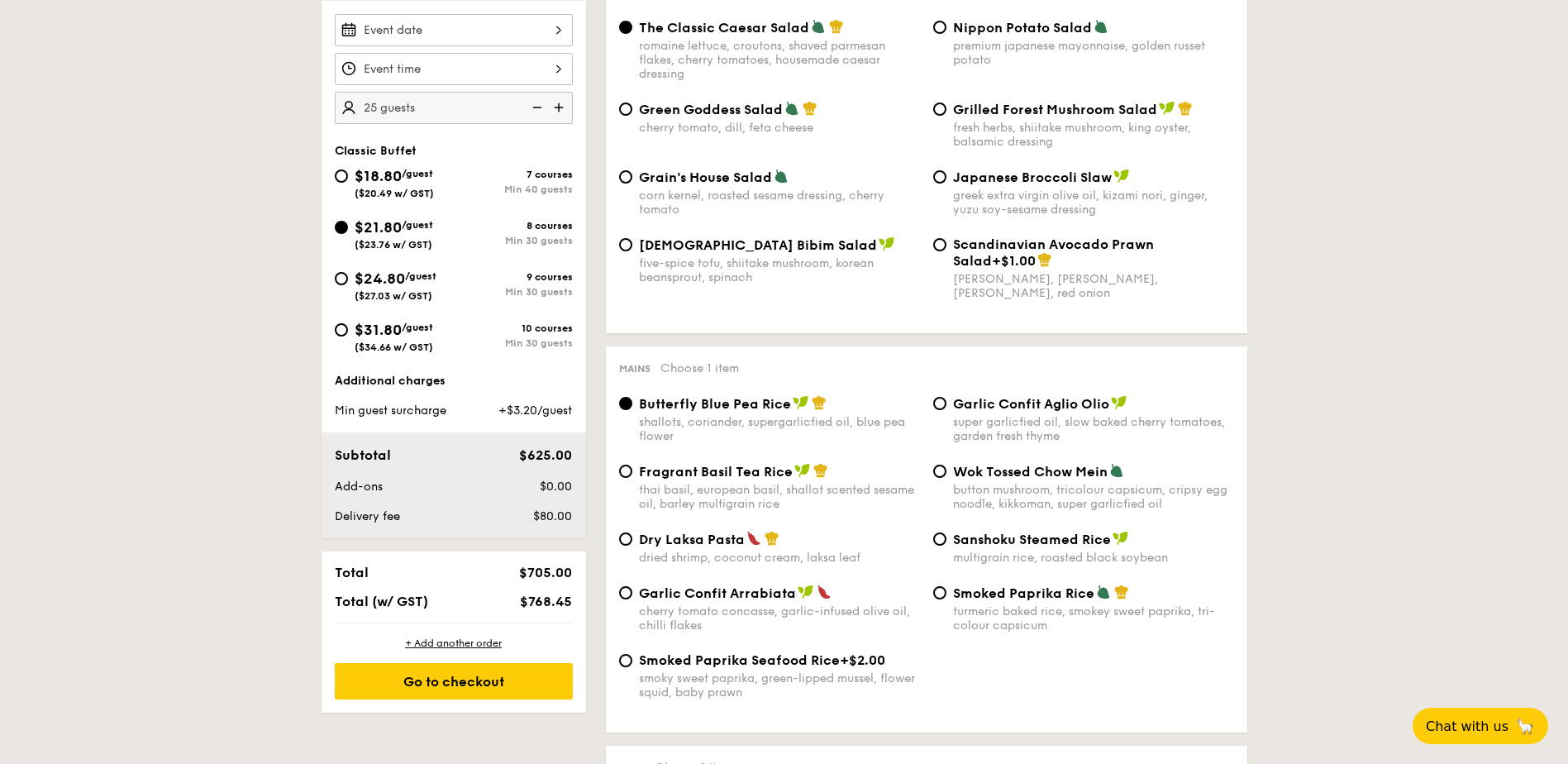
click at [536, 107] on img at bounding box center [536, 107] width 25 height 31
type input "20 guests"
click at [536, 107] on img at bounding box center [536, 107] width 25 height 31
drag, startPoint x: 530, startPoint y: 452, endPoint x: 554, endPoint y: 452, distance: 24.0
click at [554, 452] on span "$516.00" at bounding box center [546, 455] width 51 height 16
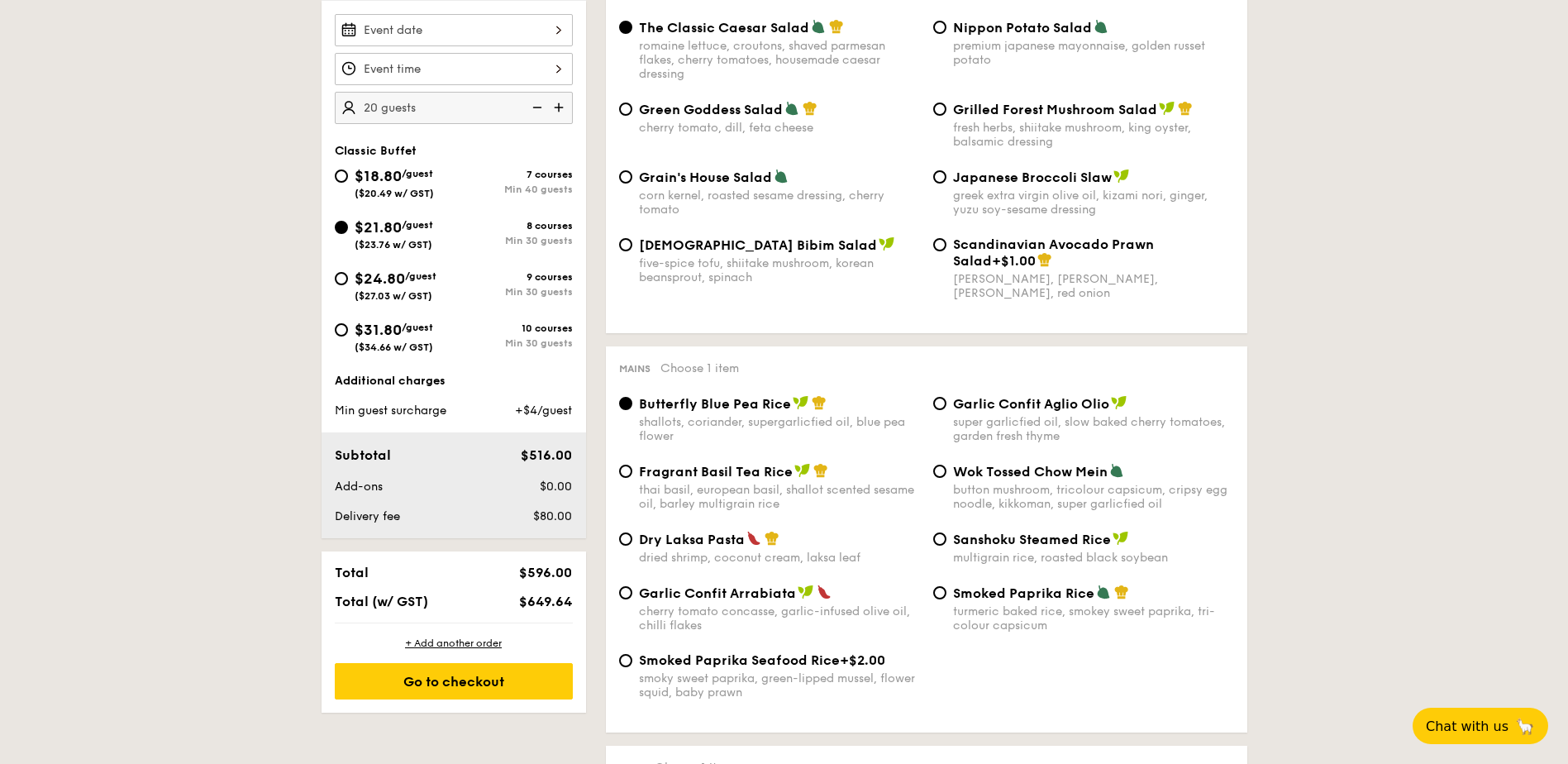
drag, startPoint x: 554, startPoint y: 452, endPoint x: 587, endPoint y: 457, distance: 33.4
drag, startPoint x: 527, startPoint y: 455, endPoint x: 550, endPoint y: 456, distance: 23.0
click at [550, 456] on span "$516.00" at bounding box center [546, 455] width 51 height 16
drag, startPoint x: 550, startPoint y: 456, endPoint x: 603, endPoint y: 460, distance: 53.2
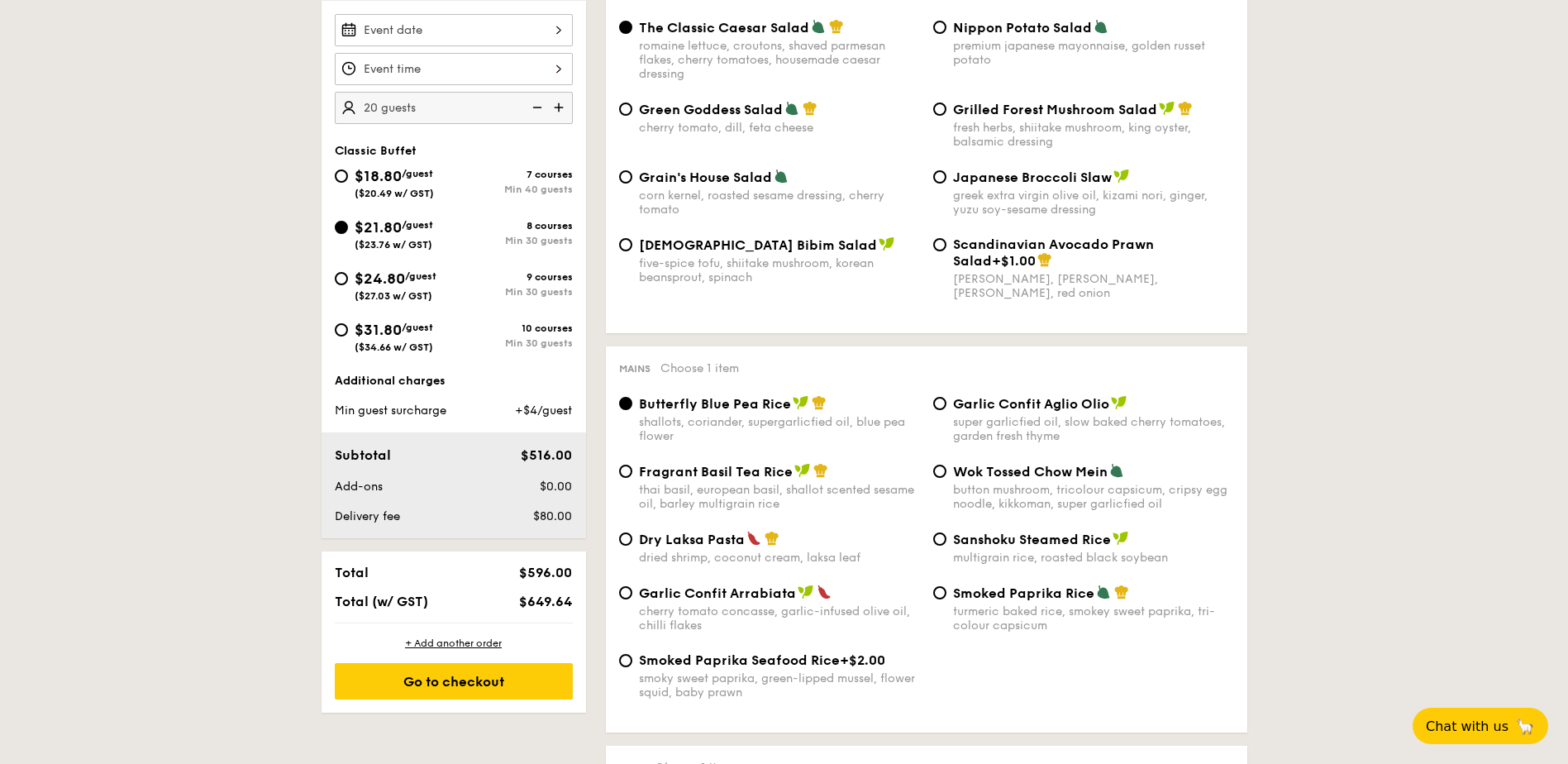
drag, startPoint x: 549, startPoint y: 453, endPoint x: 530, endPoint y: 451, distance: 19.1
click at [530, 451] on span "$516.00" at bounding box center [546, 455] width 51 height 16
drag, startPoint x: 530, startPoint y: 451, endPoint x: 598, endPoint y: 467, distance: 69.9
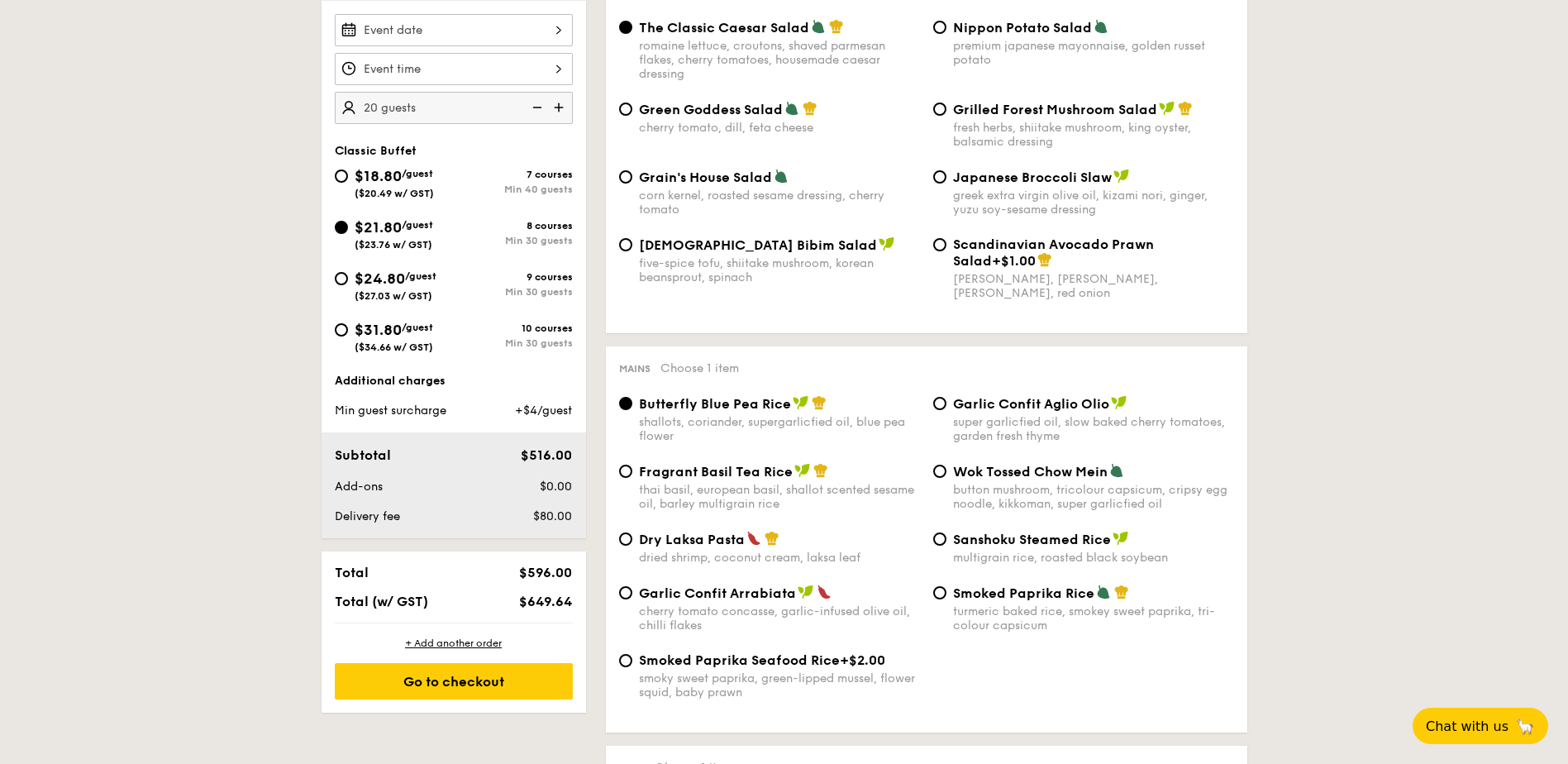
click at [348, 277] on div "$24.80 /guest ($27.03 w/ GST)" at bounding box center [394, 285] width 119 height 35
click at [348, 277] on input "$24.80 /guest ($27.03 w/ GST) 9 courses Min 30 guests" at bounding box center [341, 278] width 13 height 13
radio input "true"
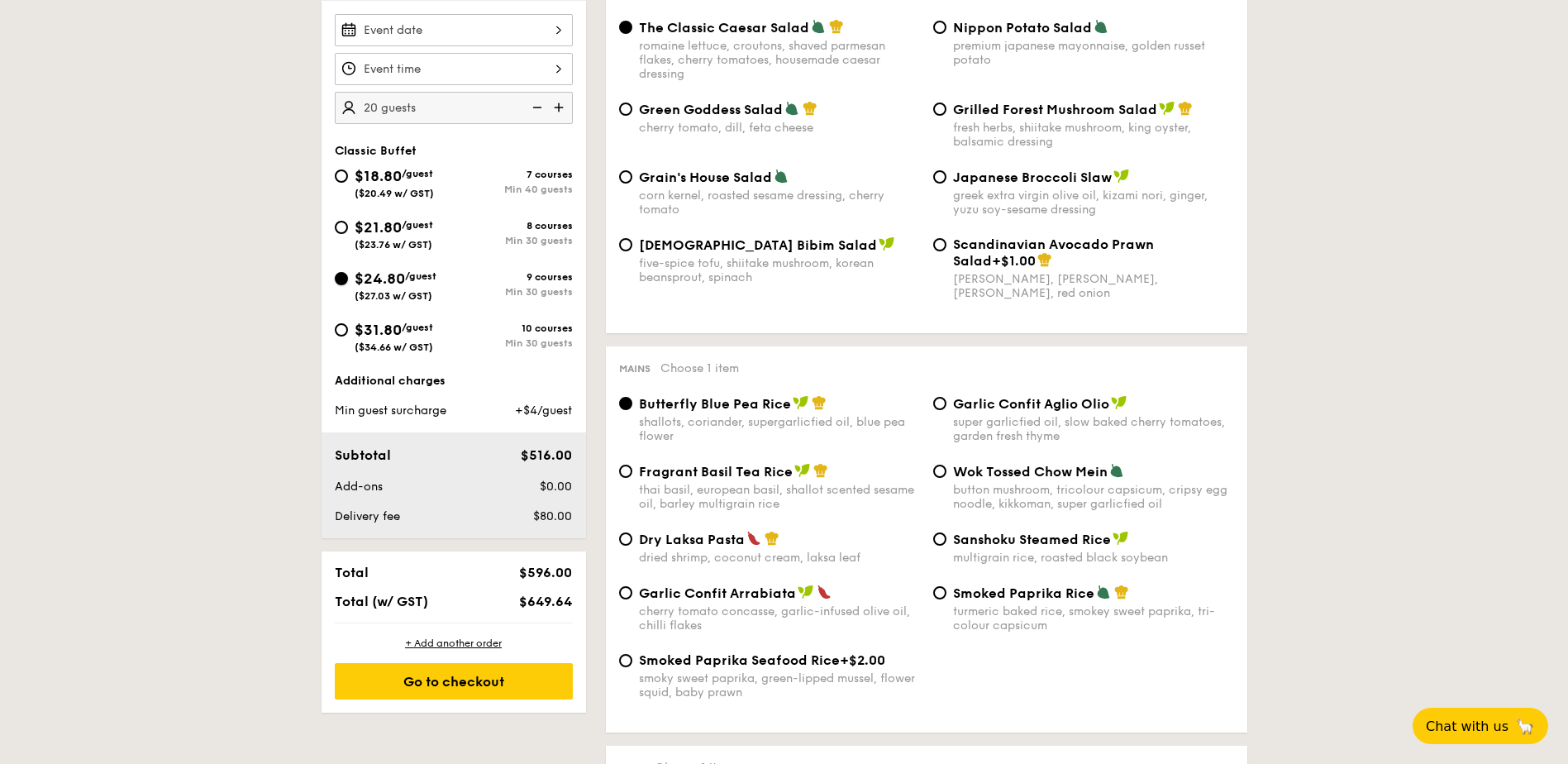
radio input "true"
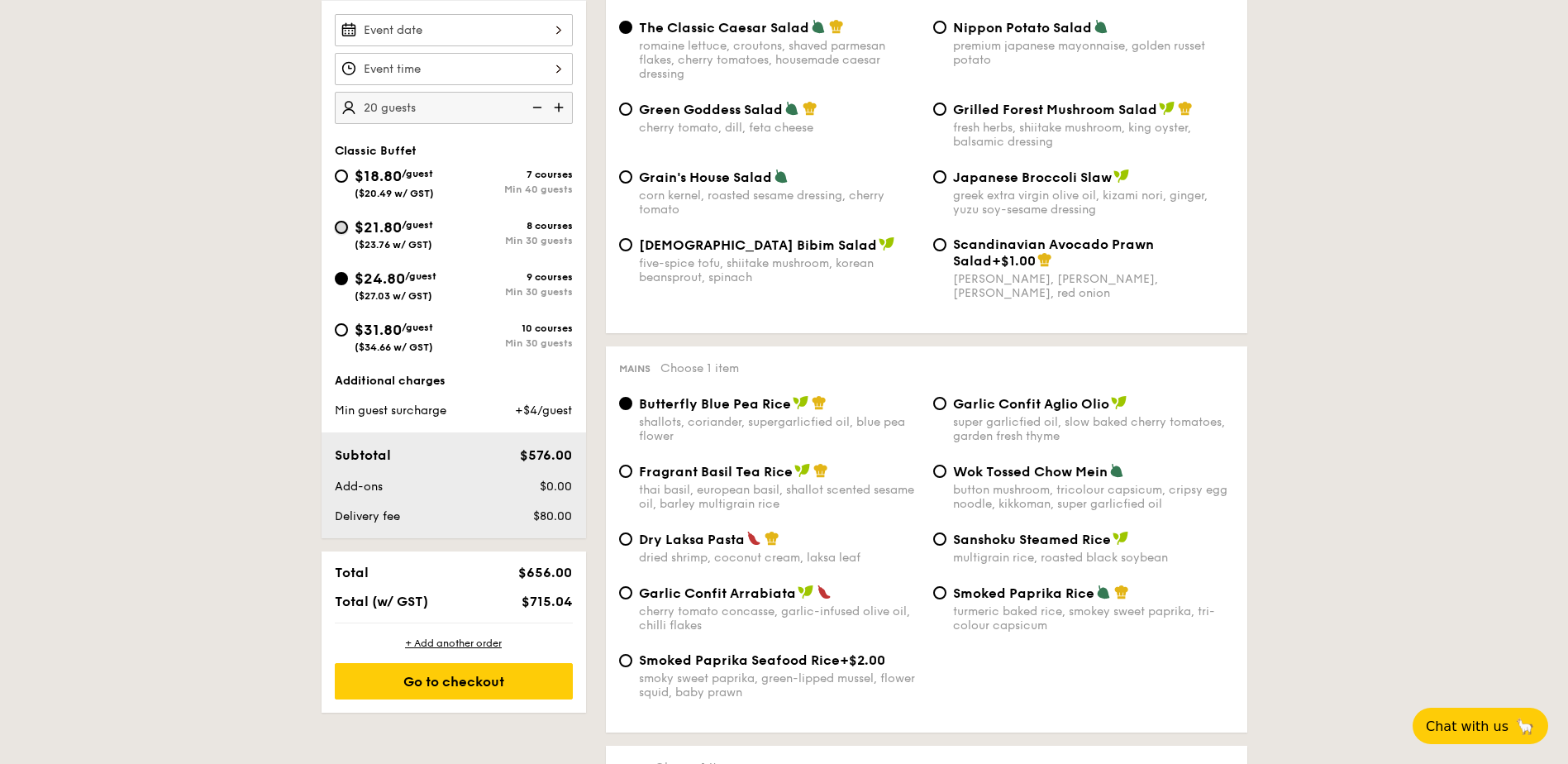
click at [340, 231] on input "$21.80 /guest ($23.76 w/ GST) 8 courses Min 30 guests" at bounding box center [341, 228] width 13 height 13
radio input "true"
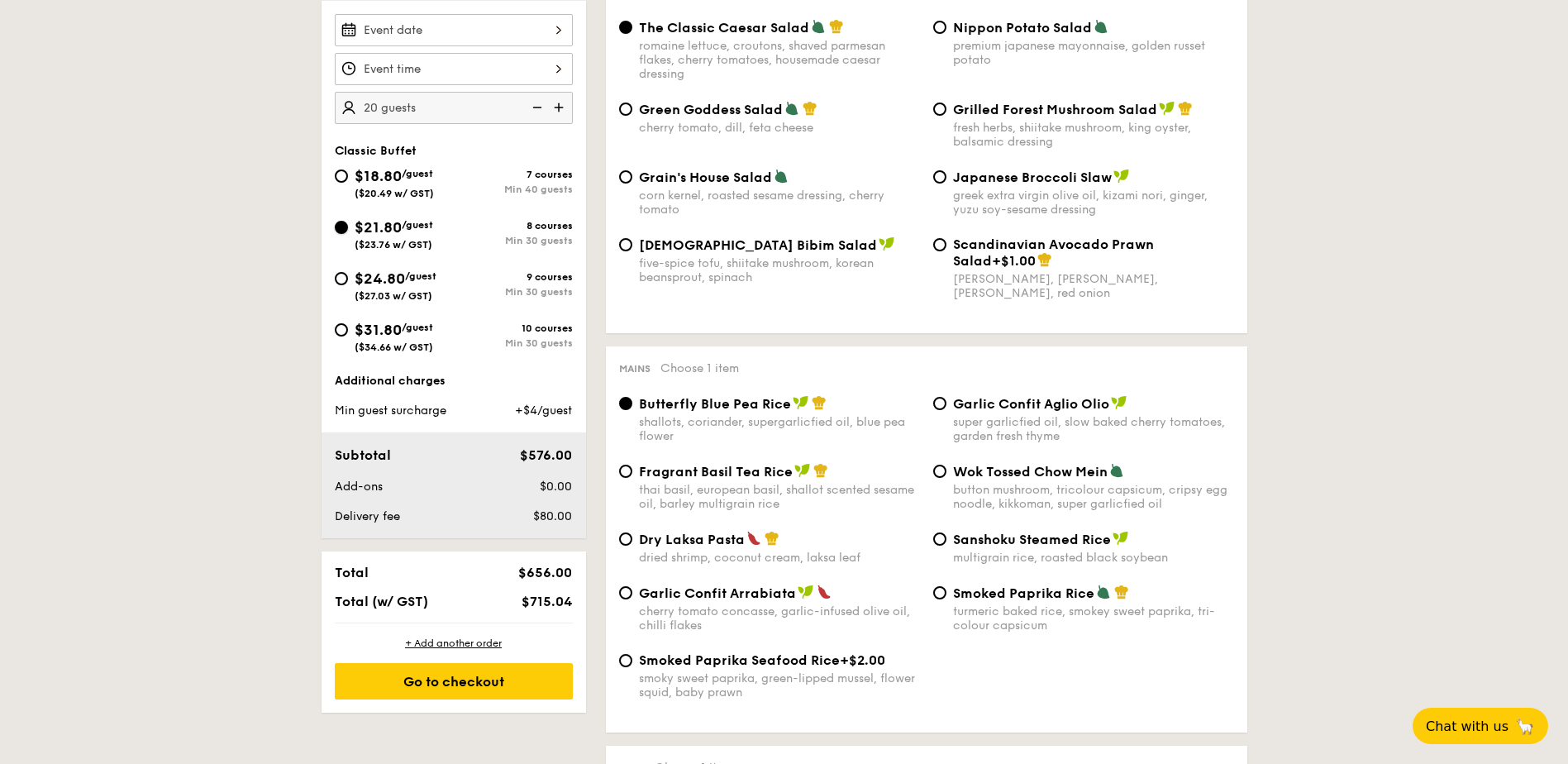
radio input "true"
click at [556, 111] on img at bounding box center [561, 107] width 25 height 31
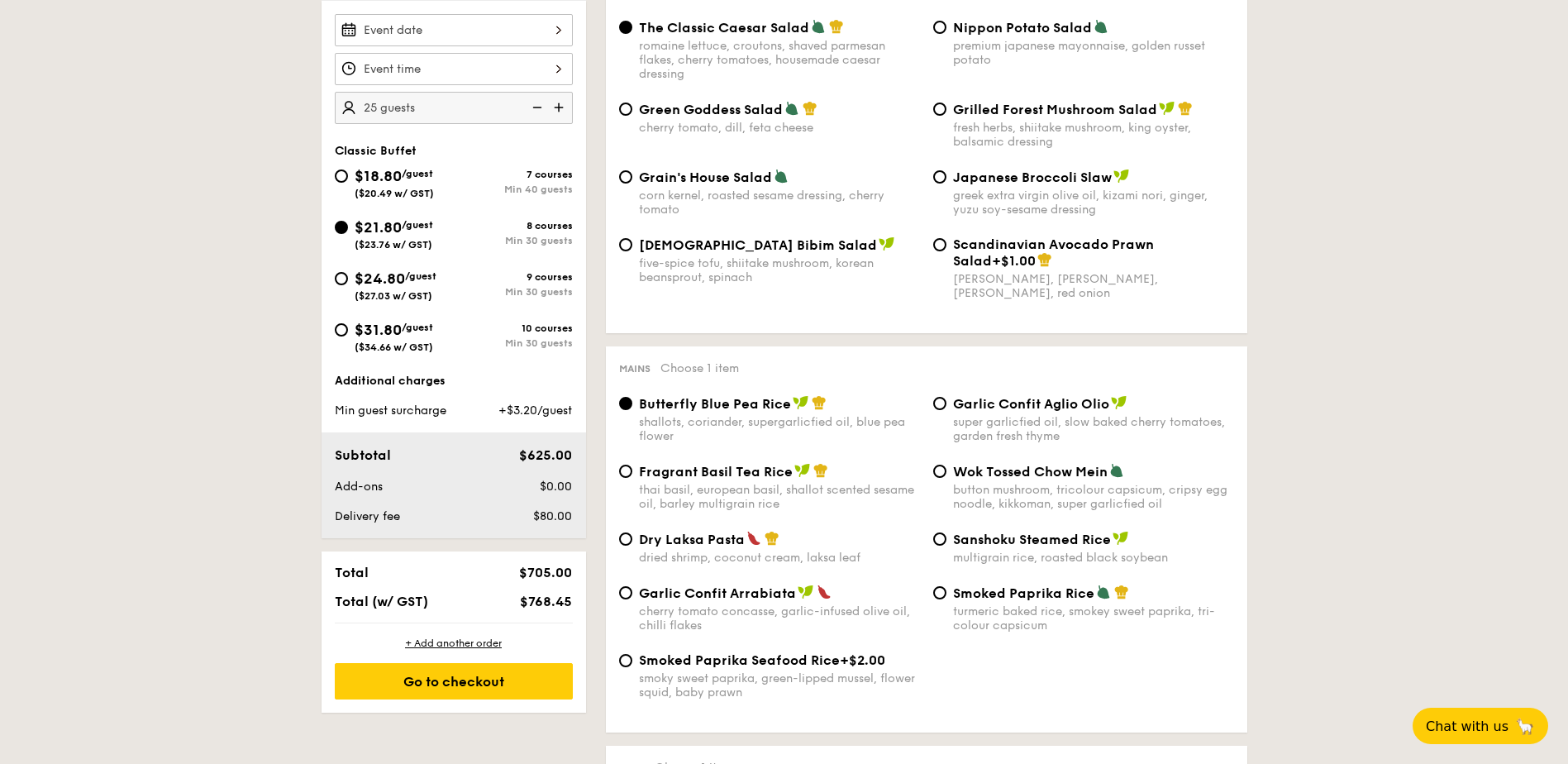
click at [556, 111] on img at bounding box center [561, 107] width 25 height 31
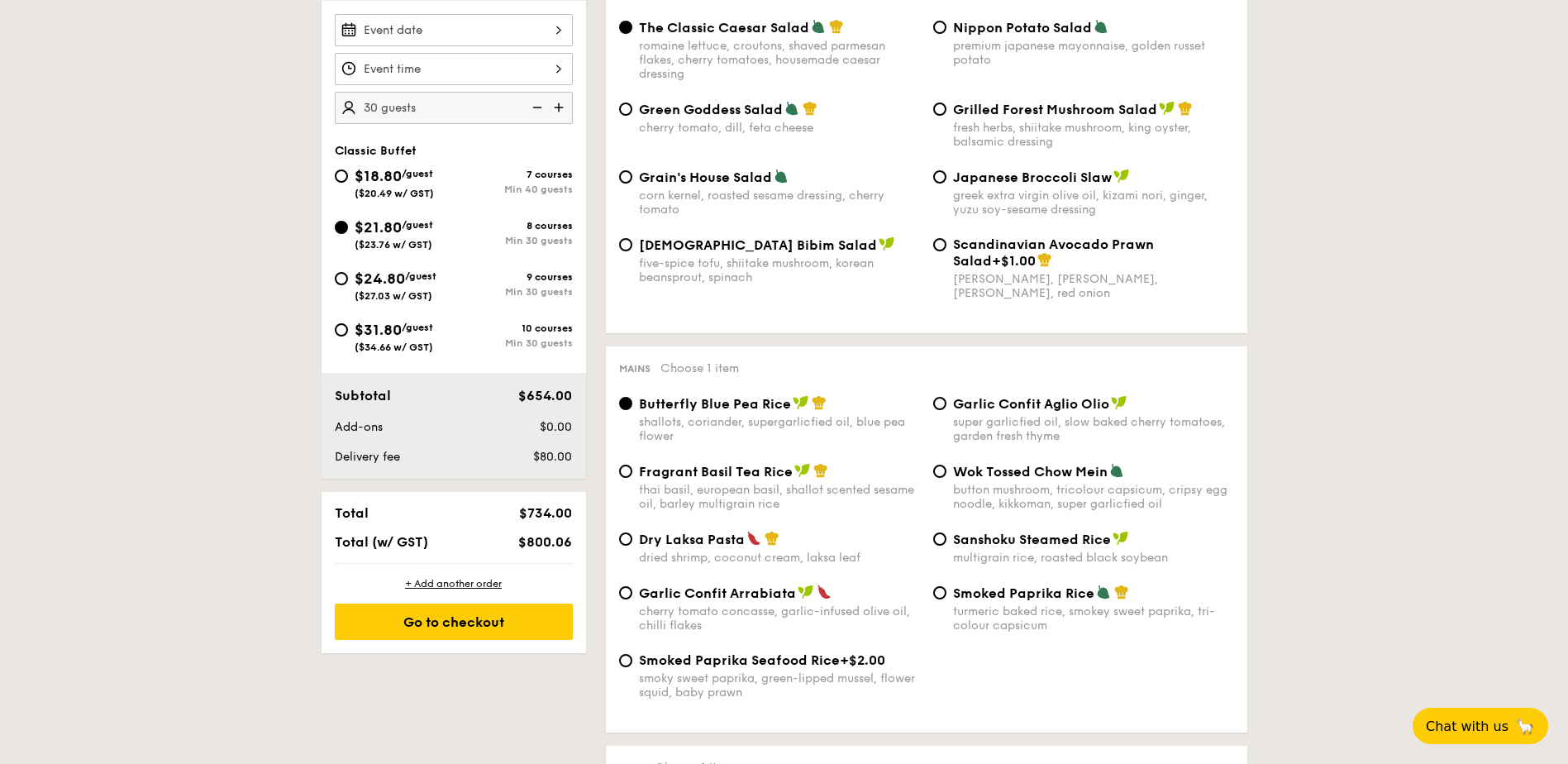
click at [543, 105] on img at bounding box center [536, 107] width 25 height 31
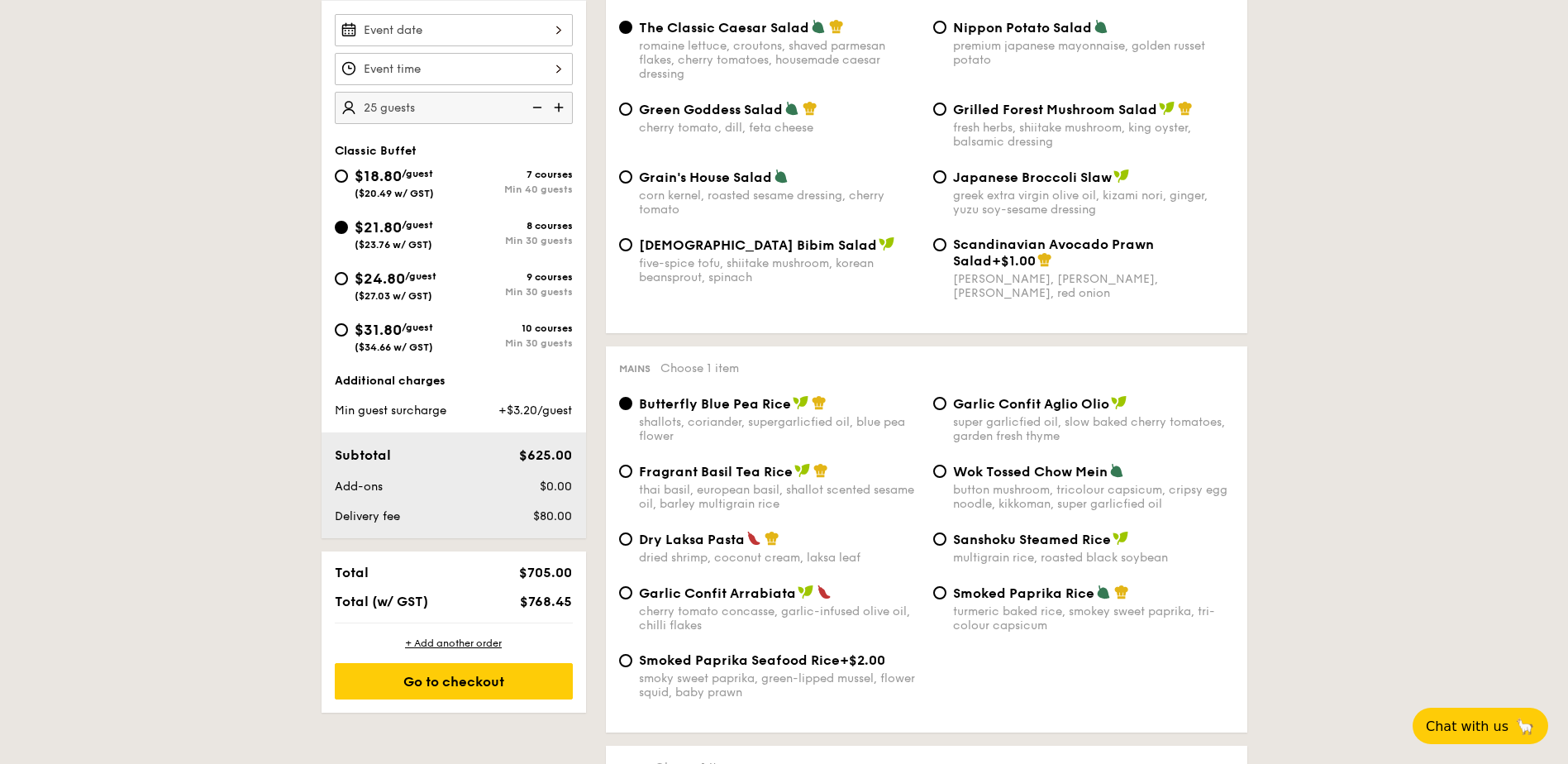
click at [543, 105] on img at bounding box center [536, 107] width 25 height 31
type input "20 guests"
drag, startPoint x: 531, startPoint y: 454, endPoint x: 578, endPoint y: 455, distance: 47.0
click at [578, 455] on div "$516.00" at bounding box center [528, 455] width 101 height 19
drag, startPoint x: 578, startPoint y: 455, endPoint x: 594, endPoint y: 472, distance: 23.3
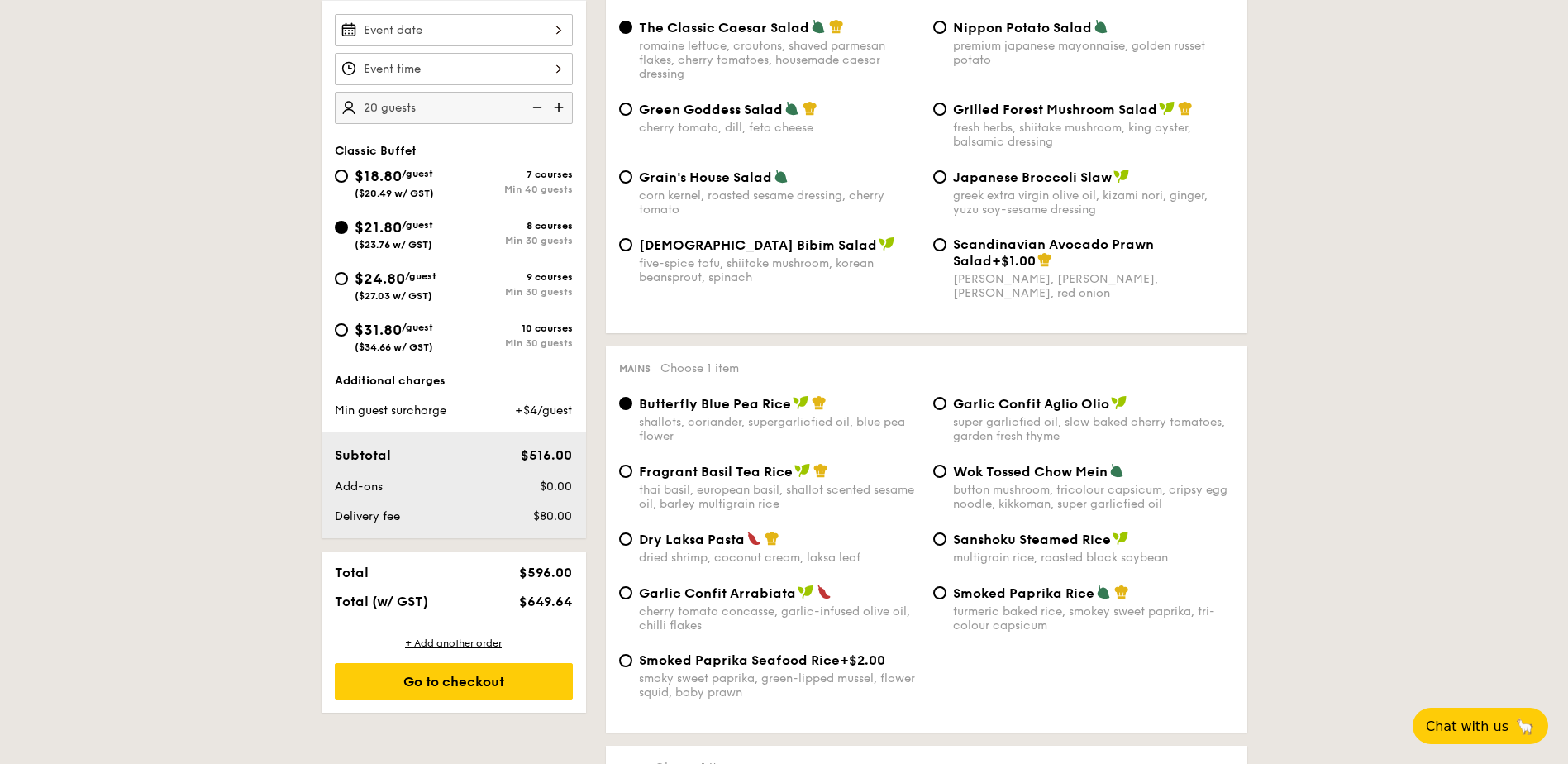
drag, startPoint x: 525, startPoint y: 408, endPoint x: 572, endPoint y: 411, distance: 47.1
click at [572, 411] on span "+$4/guest" at bounding box center [544, 410] width 57 height 14
drag, startPoint x: 572, startPoint y: 411, endPoint x: 592, endPoint y: 458, distance: 51.1
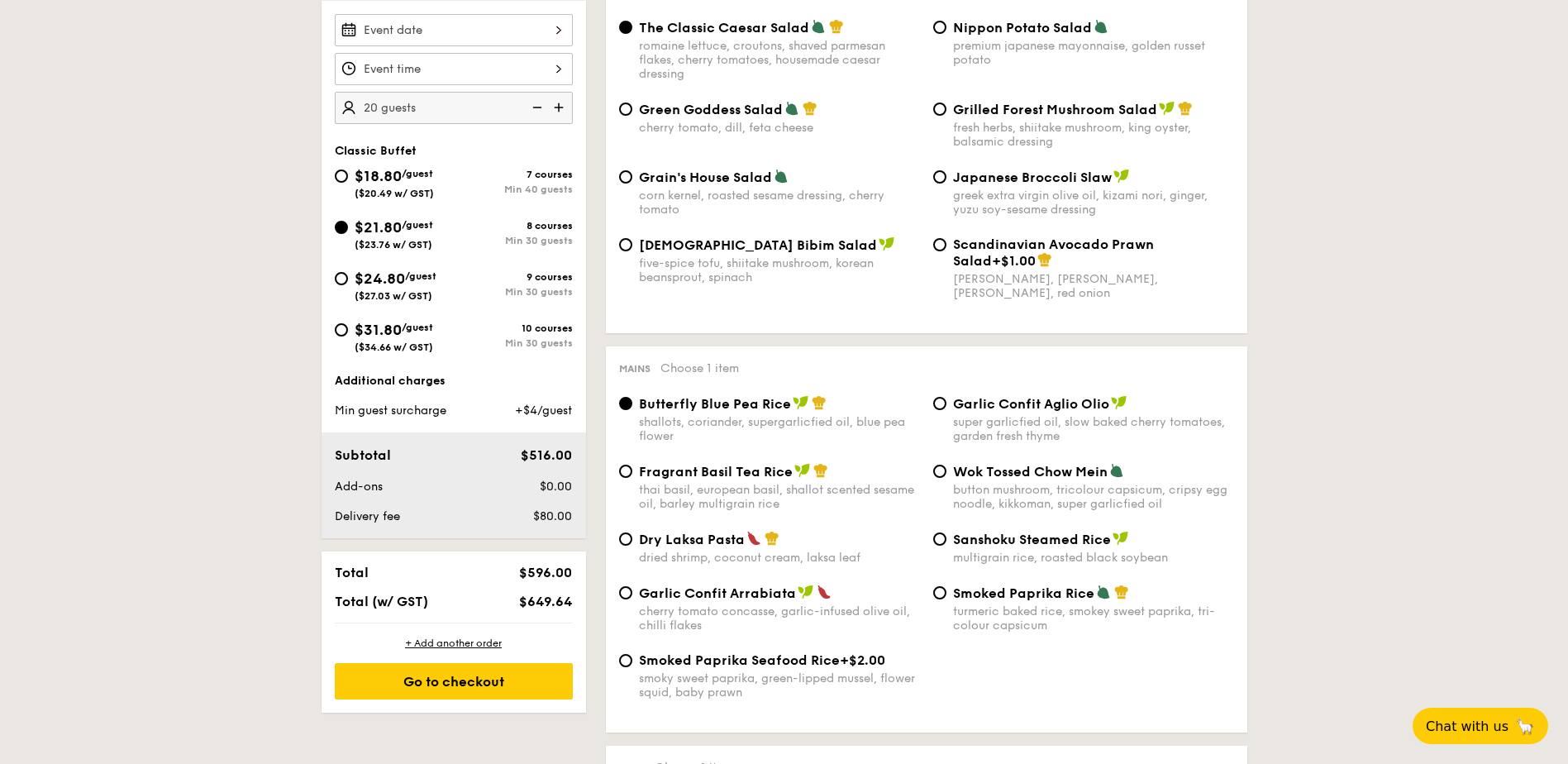
drag, startPoint x: 528, startPoint y: 451, endPoint x: 550, endPoint y: 453, distance: 22.1
click at [550, 453] on span "$516.00" at bounding box center [546, 455] width 51 height 16
drag, startPoint x: 550, startPoint y: 453, endPoint x: 589, endPoint y: 462, distance: 40.0
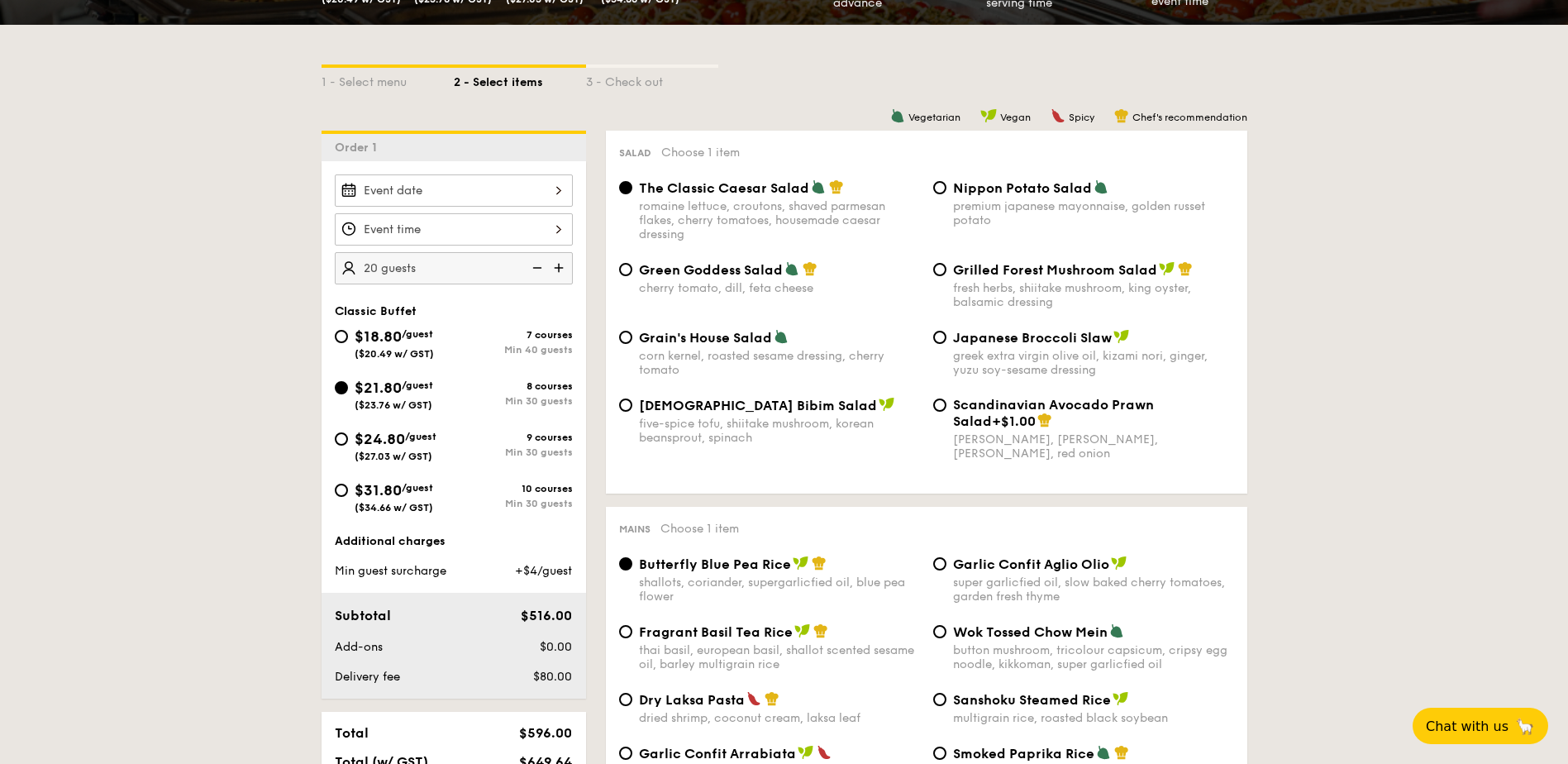
scroll to position [248, 0]
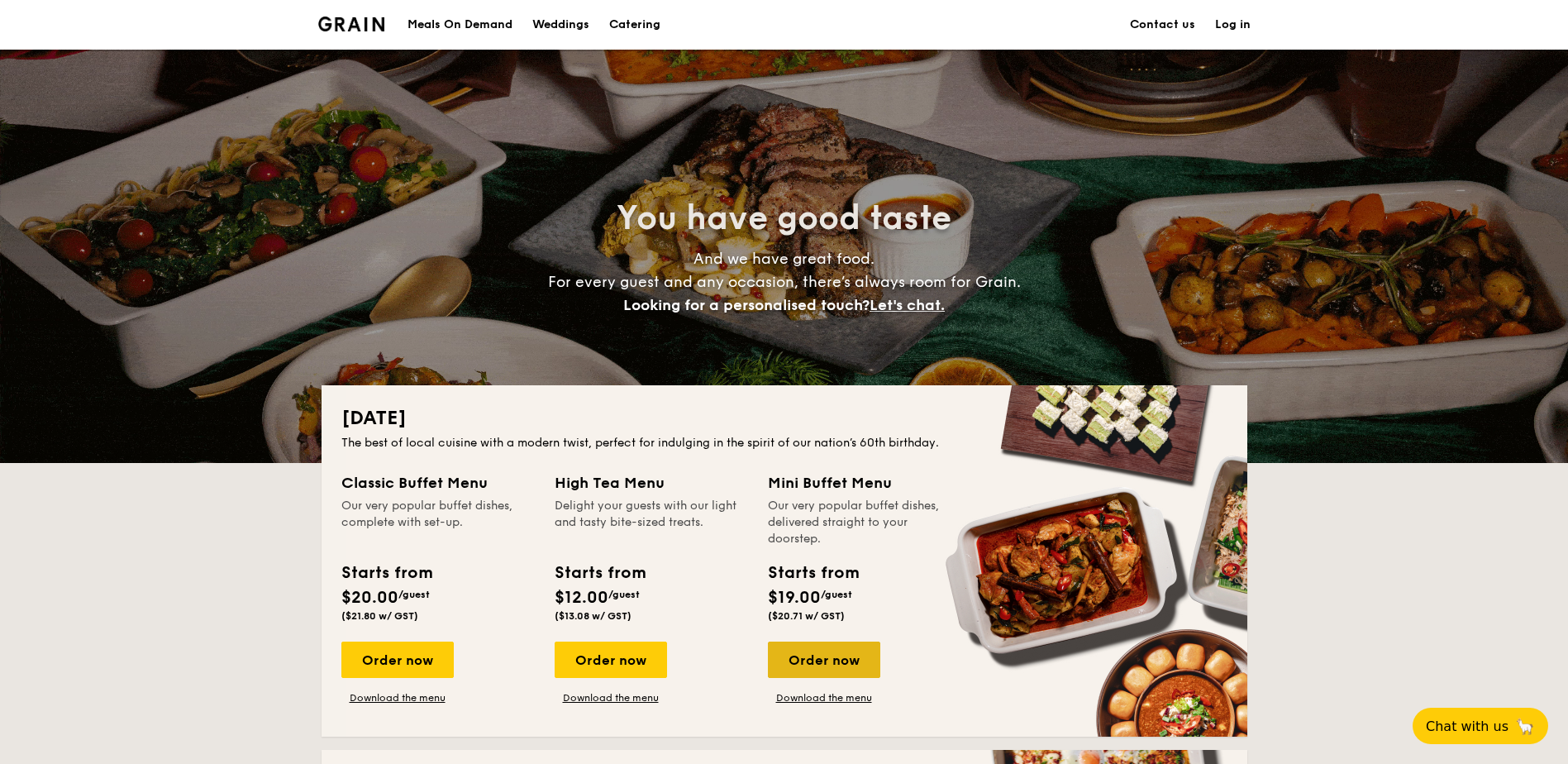
click at [842, 664] on div "Order now" at bounding box center [824, 659] width 113 height 36
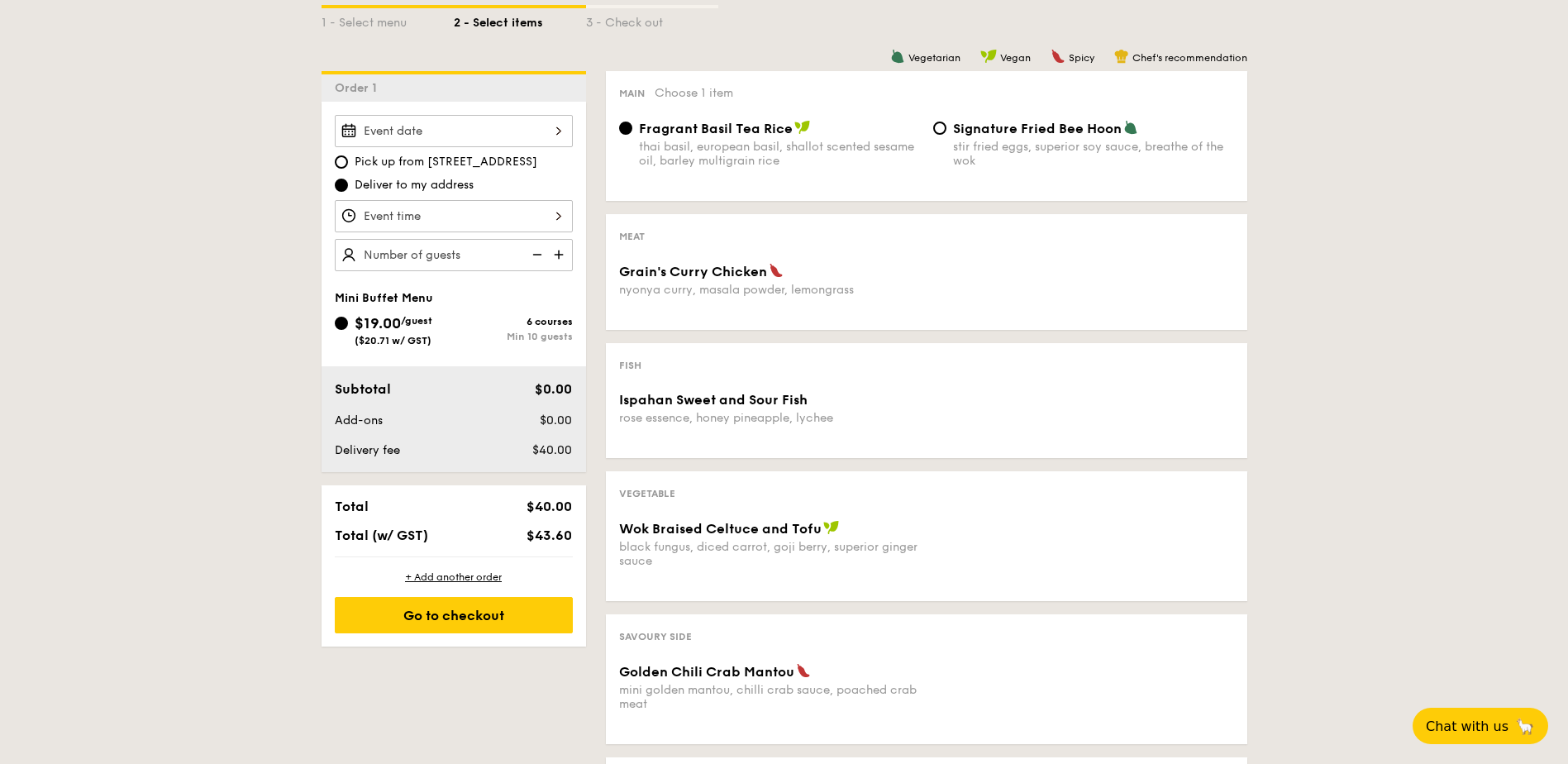
scroll to position [413, 0]
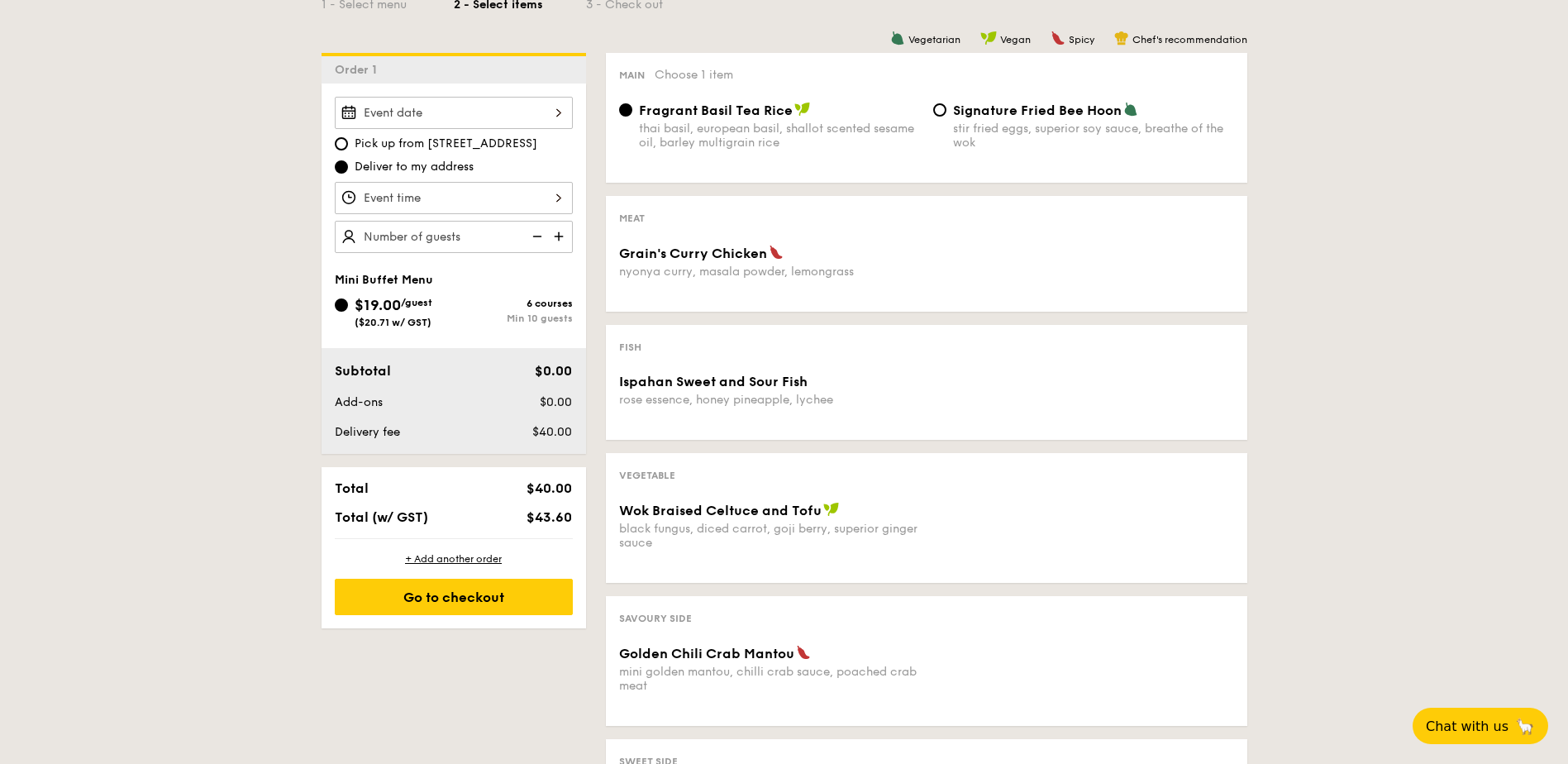
click at [566, 239] on img at bounding box center [561, 237] width 25 height 31
click at [560, 237] on img at bounding box center [561, 237] width 25 height 31
type input "20 guests"
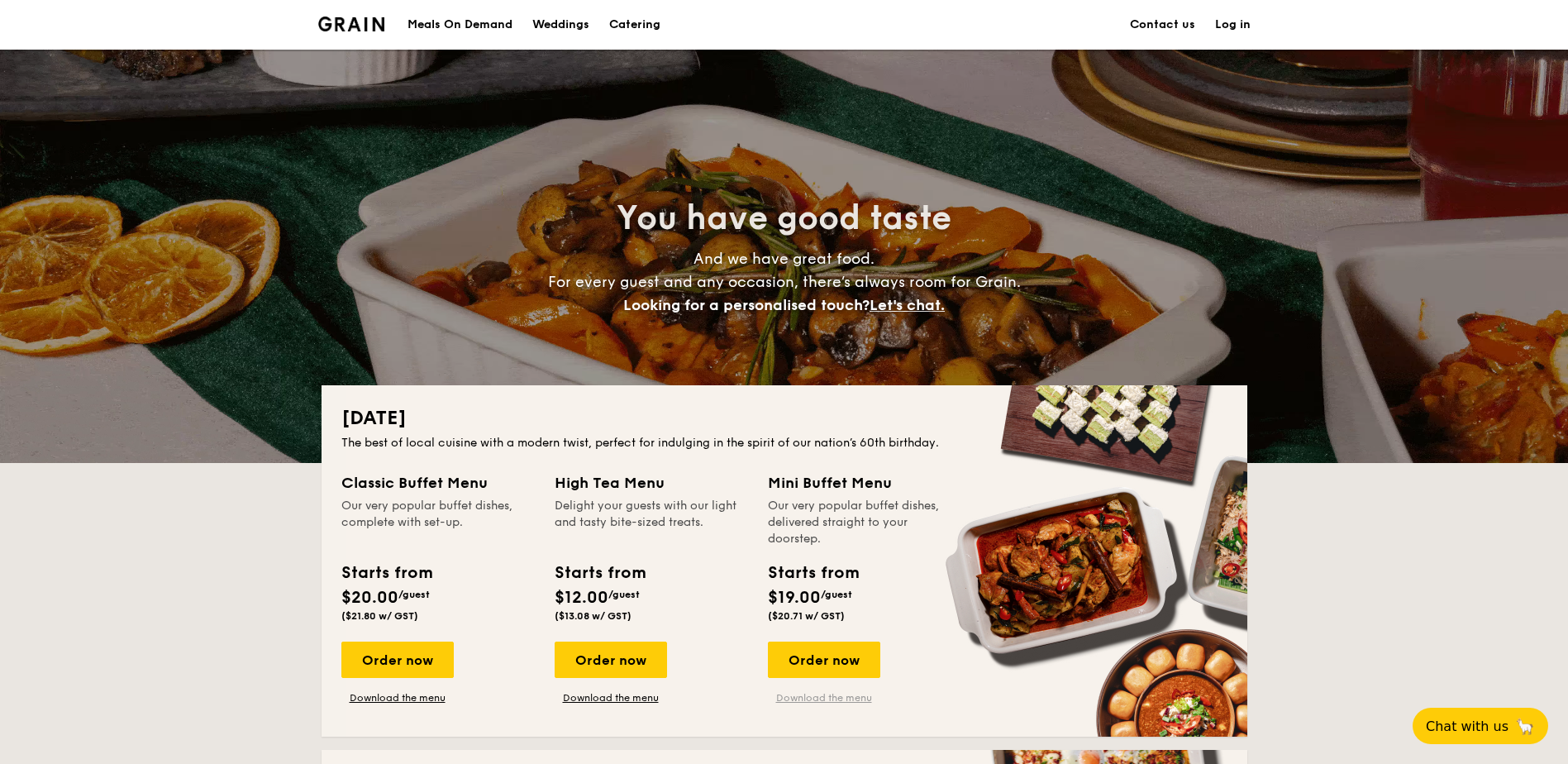
click at [828, 698] on link "Download the menu" at bounding box center [824, 697] width 113 height 13
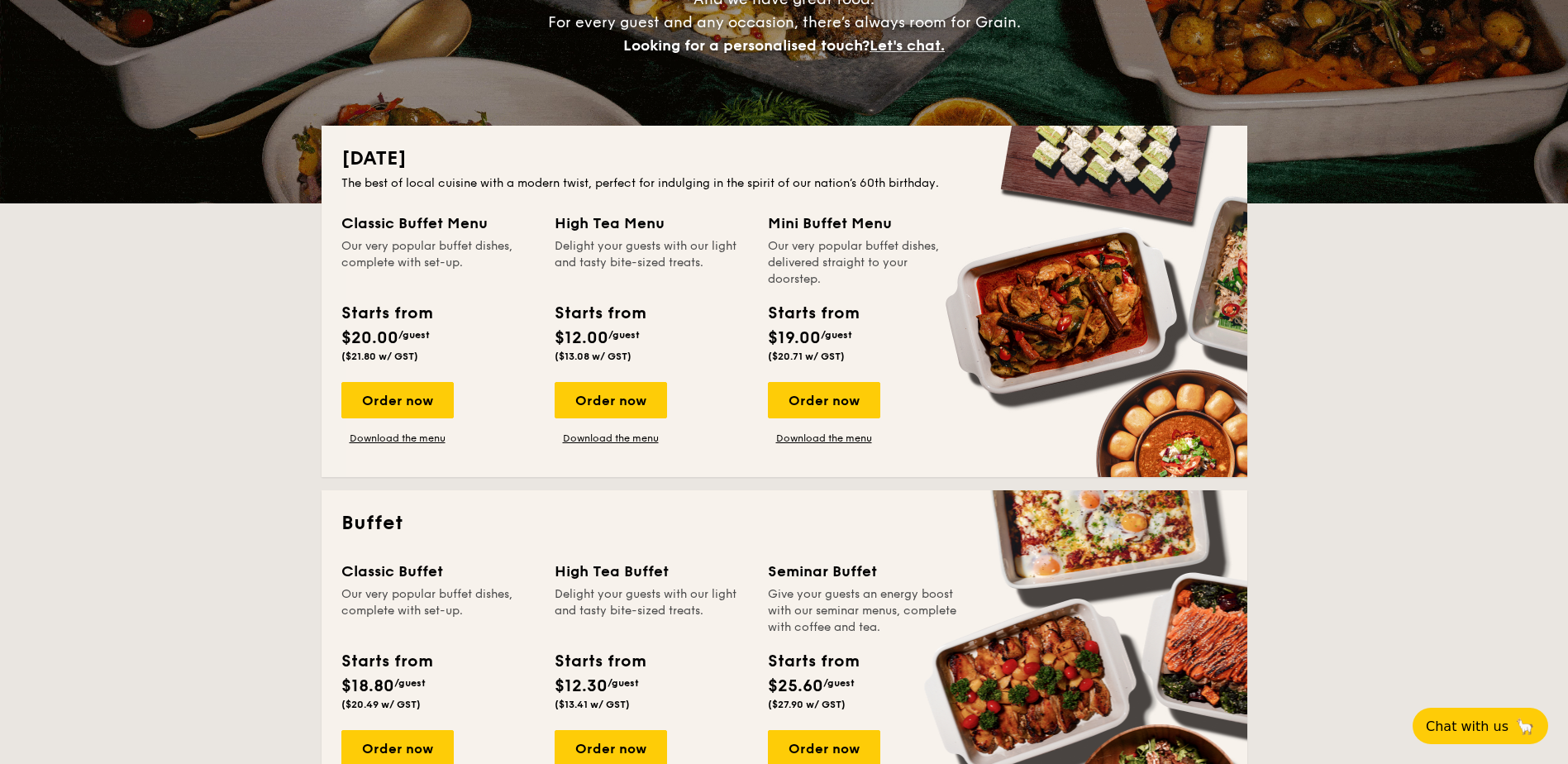
scroll to position [248, 0]
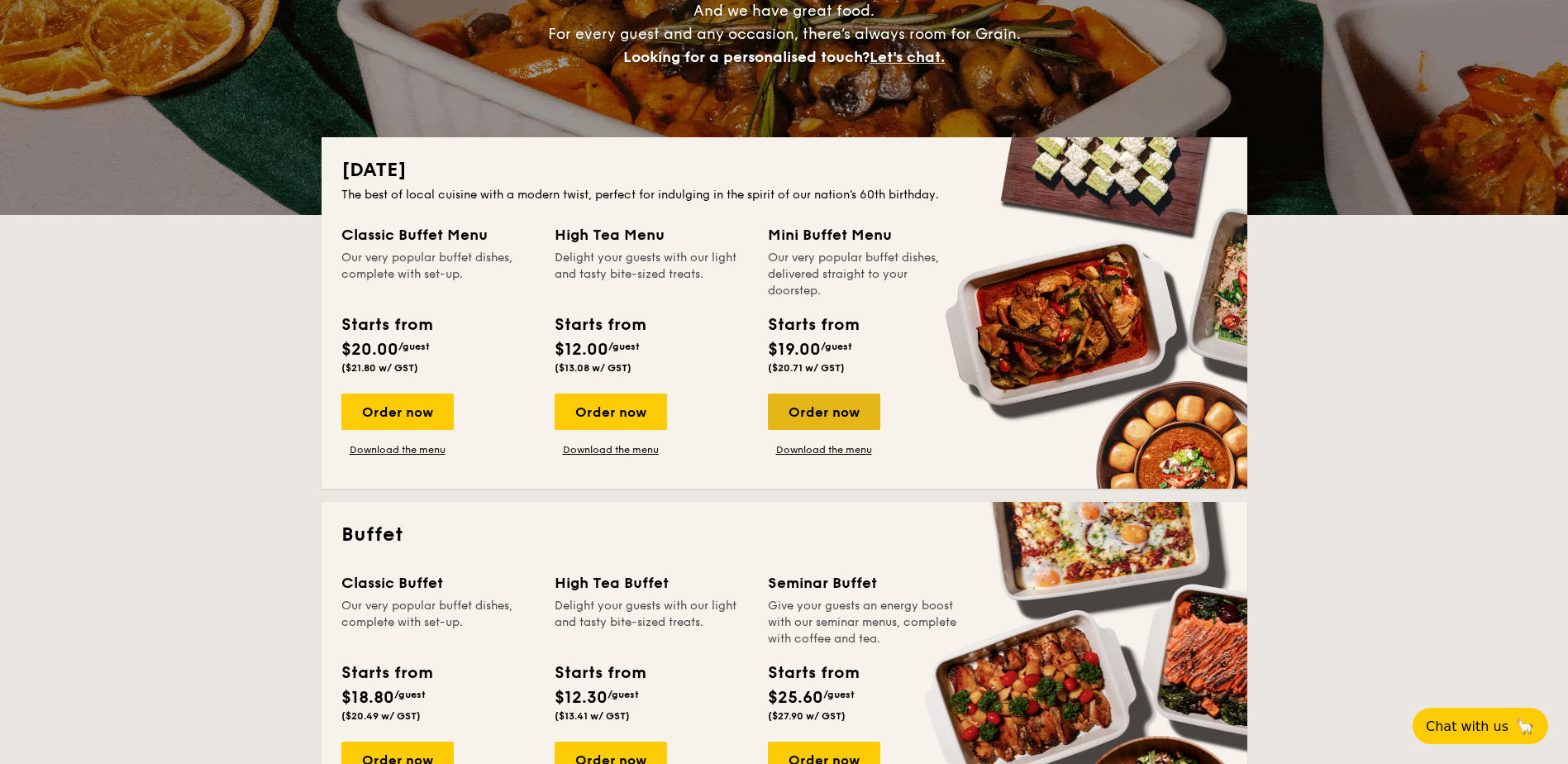
click at [844, 405] on div "Order now" at bounding box center [824, 411] width 113 height 36
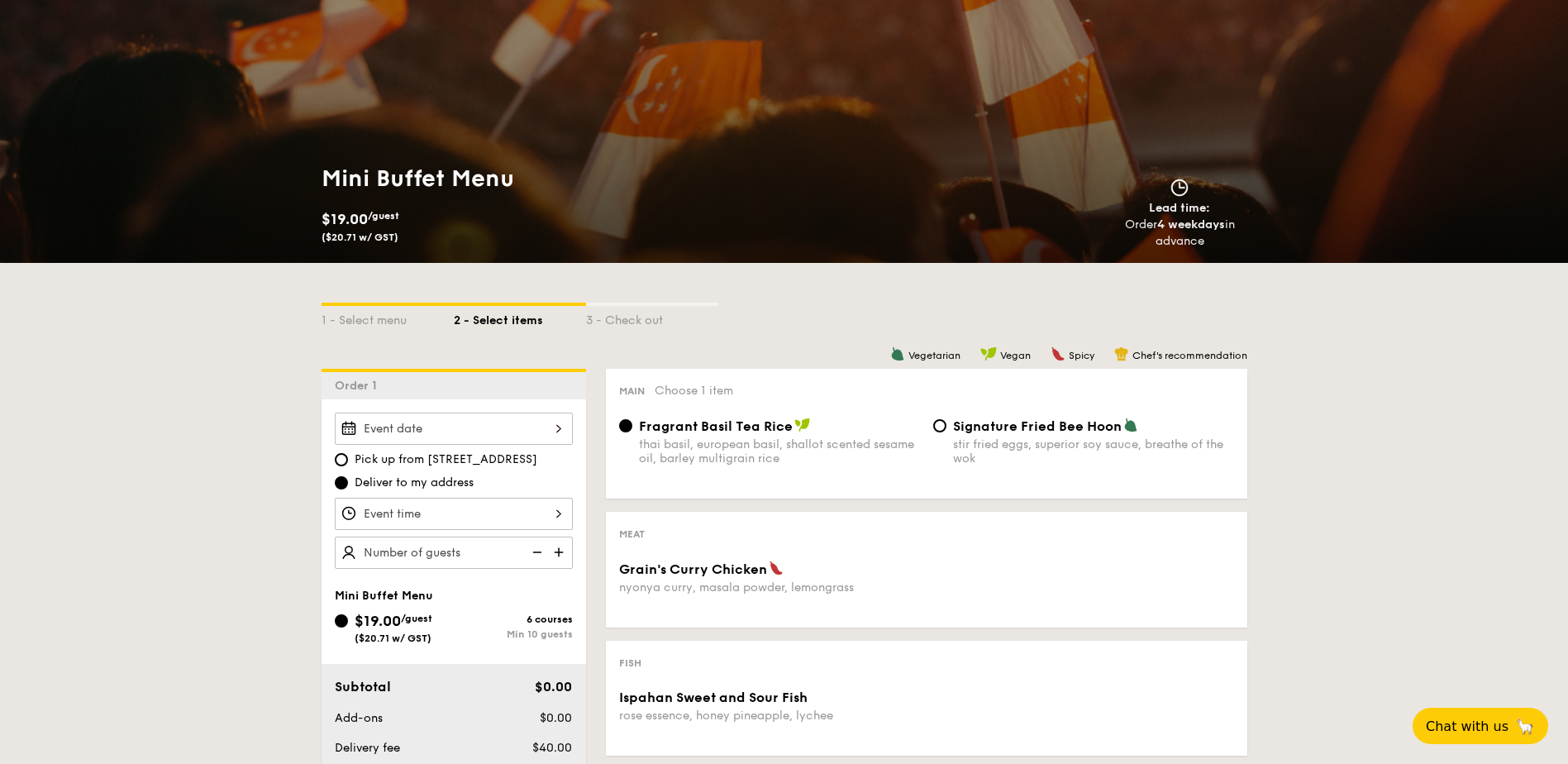
scroll to position [248, 0]
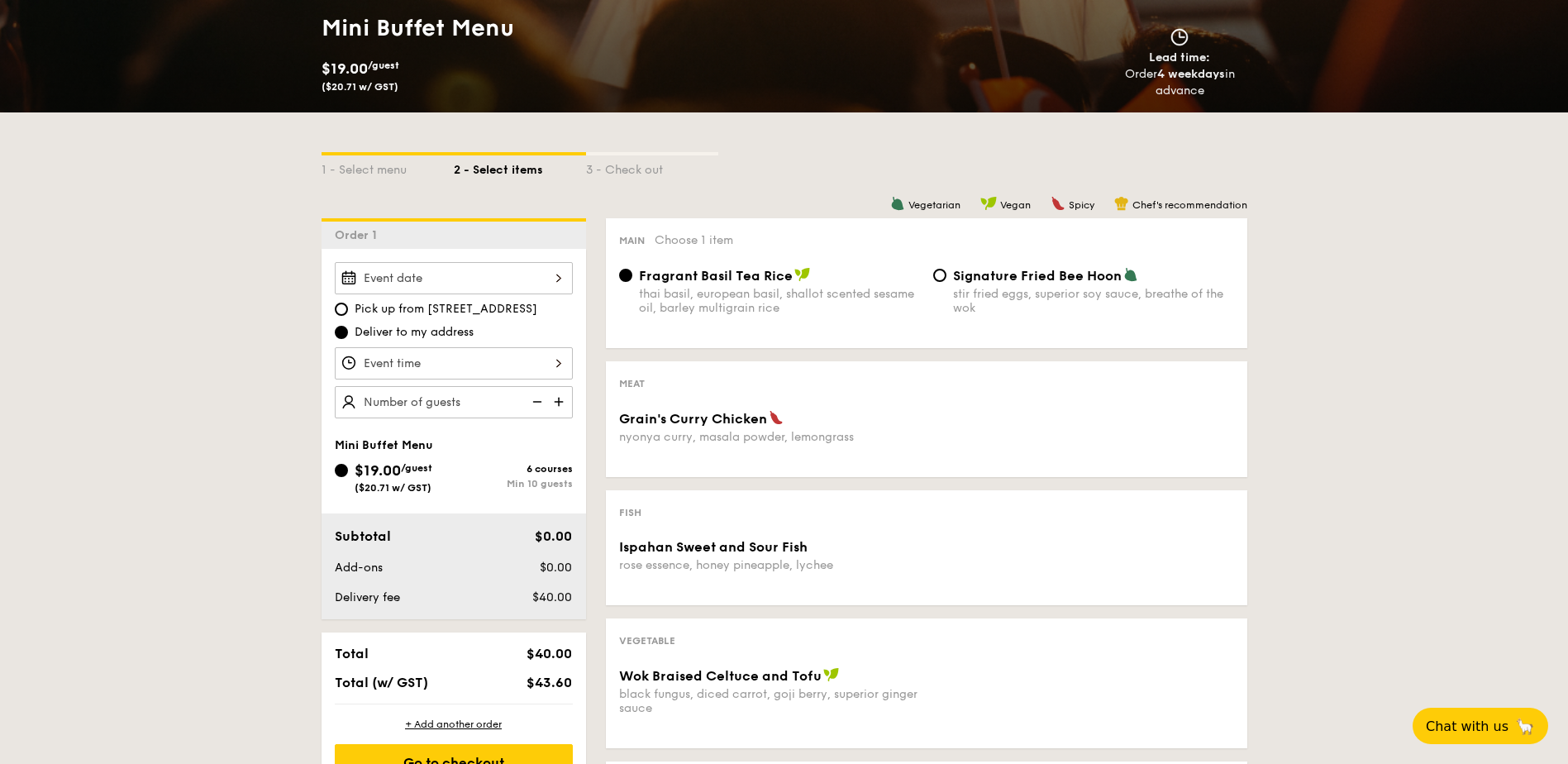
click at [566, 407] on img at bounding box center [561, 401] width 25 height 31
click at [565, 406] on img at bounding box center [561, 401] width 25 height 31
type input "20 guests"
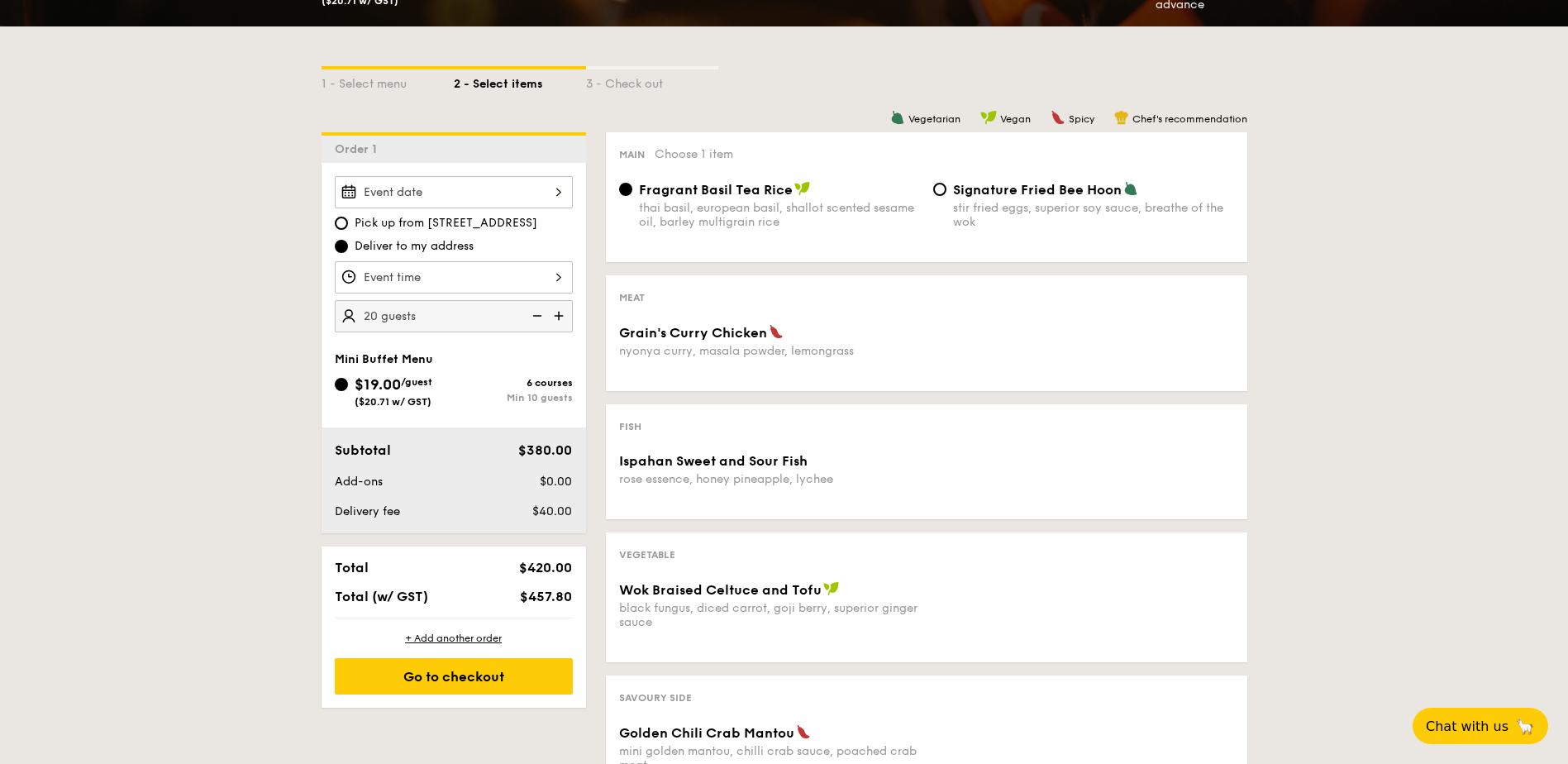
scroll to position [496, 0]
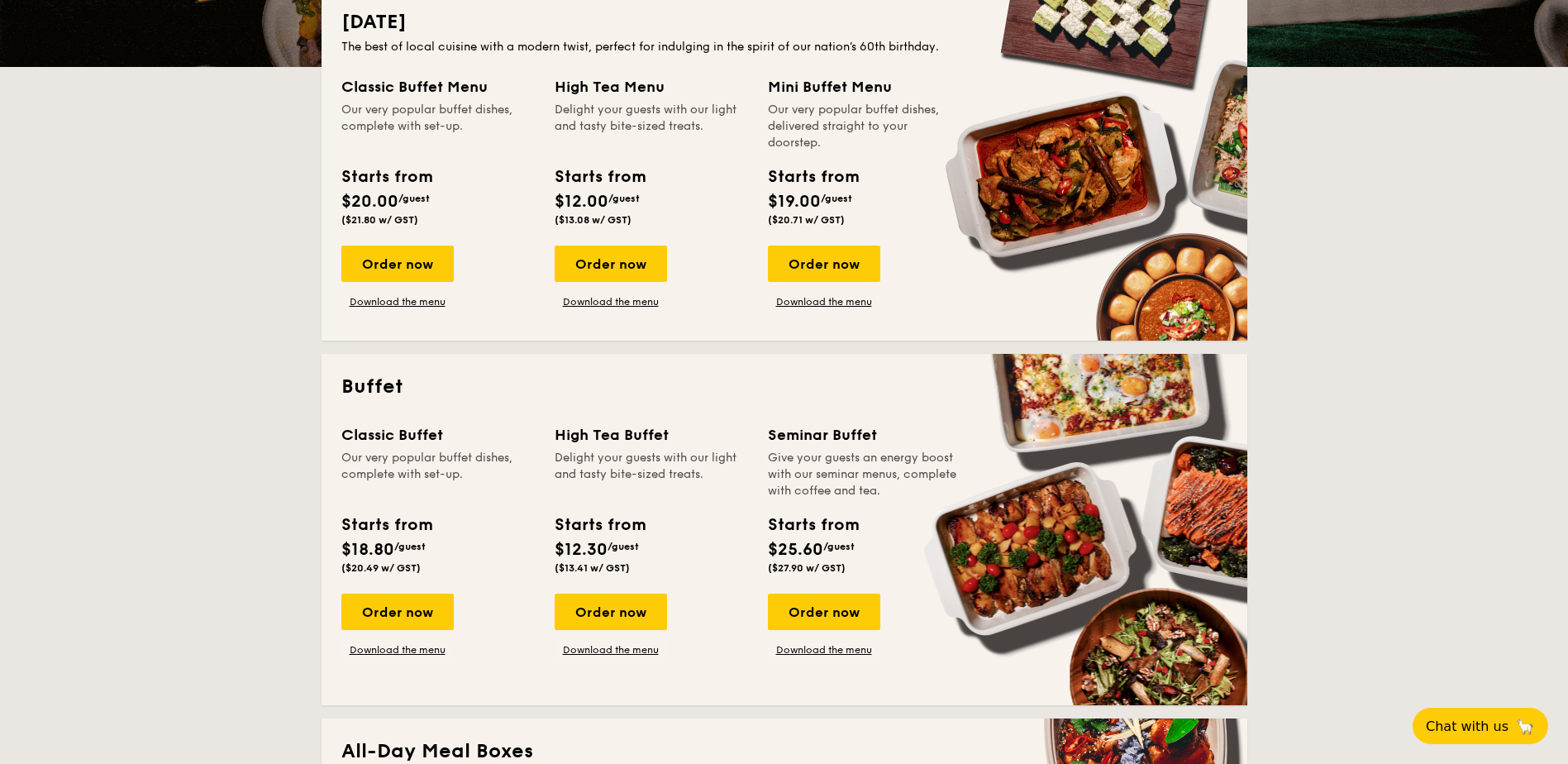
scroll to position [413, 0]
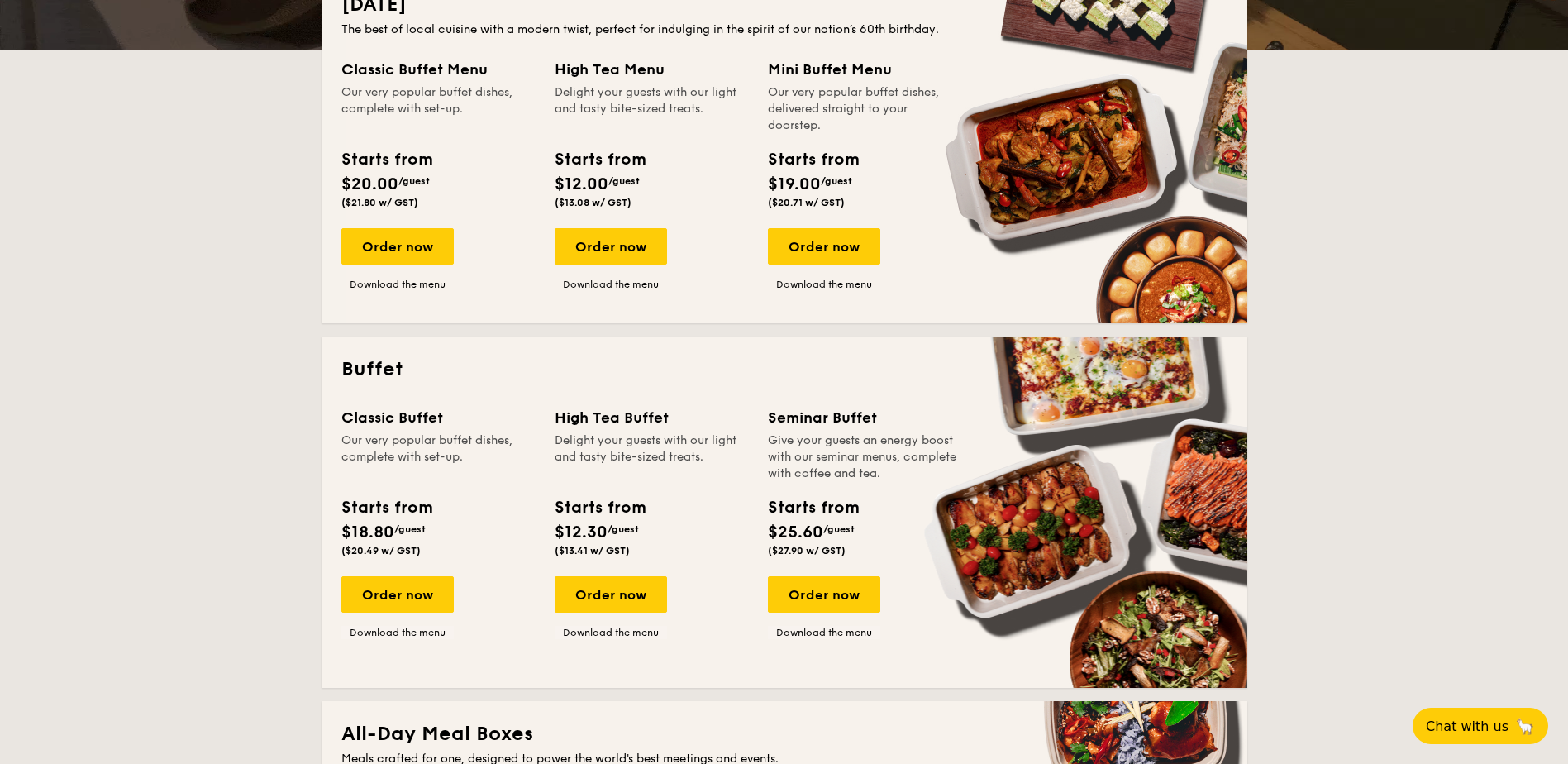
drag, startPoint x: 812, startPoint y: 533, endPoint x: 774, endPoint y: 531, distance: 38.1
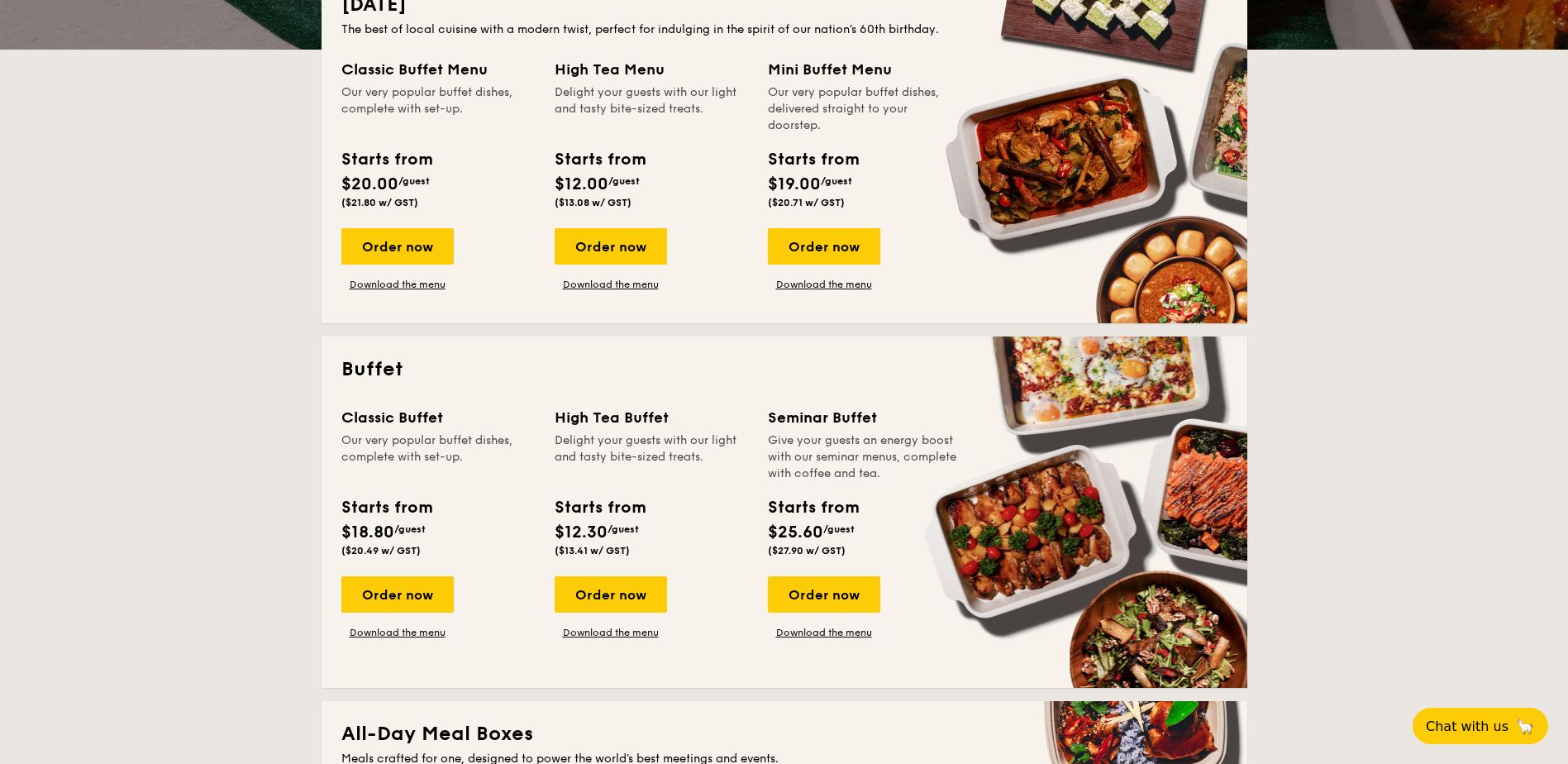
click at [774, 531] on span "$25.60" at bounding box center [796, 532] width 56 height 19
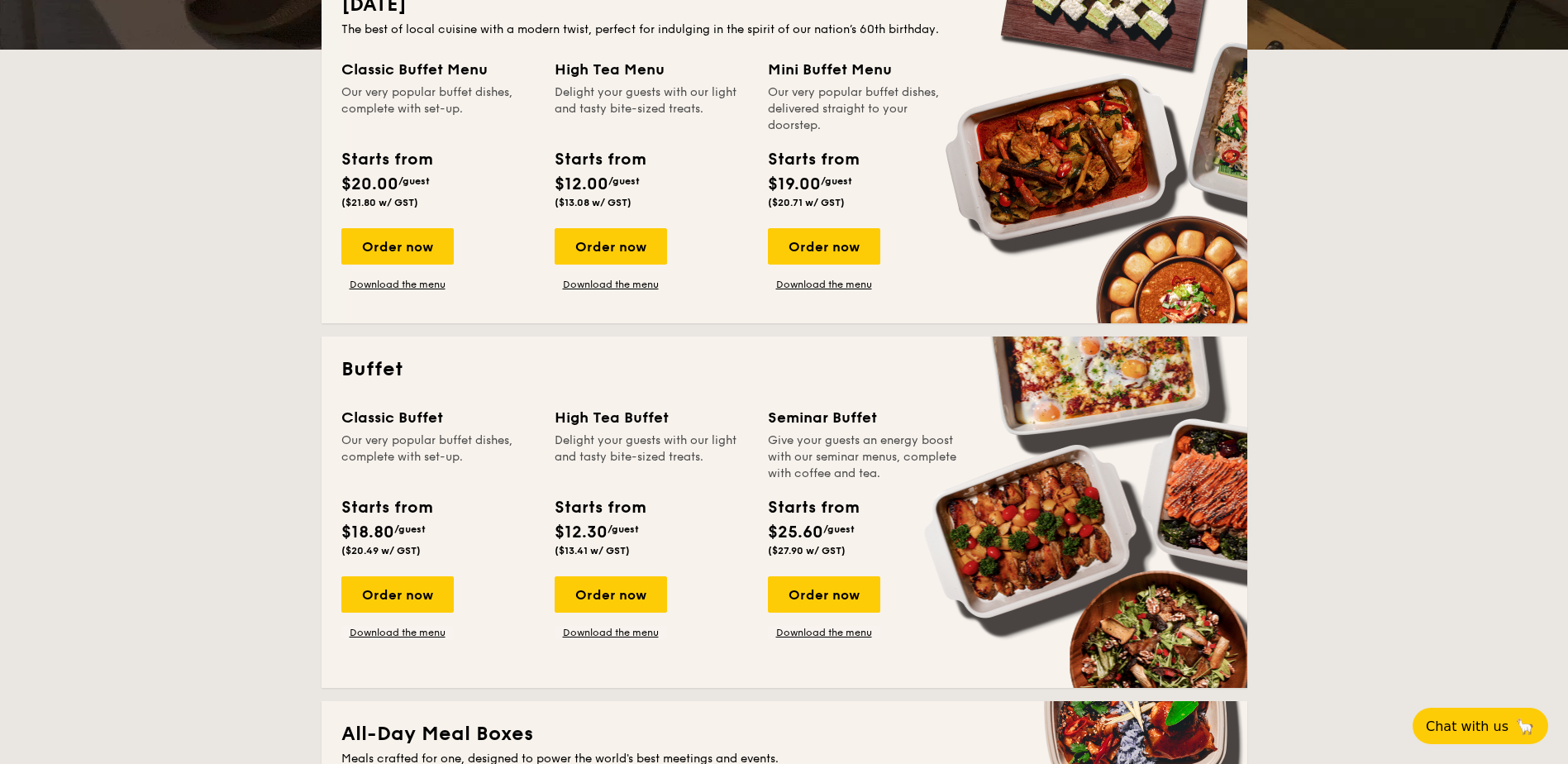
drag, startPoint x: 774, startPoint y: 531, endPoint x: 858, endPoint y: 526, distance: 84.1
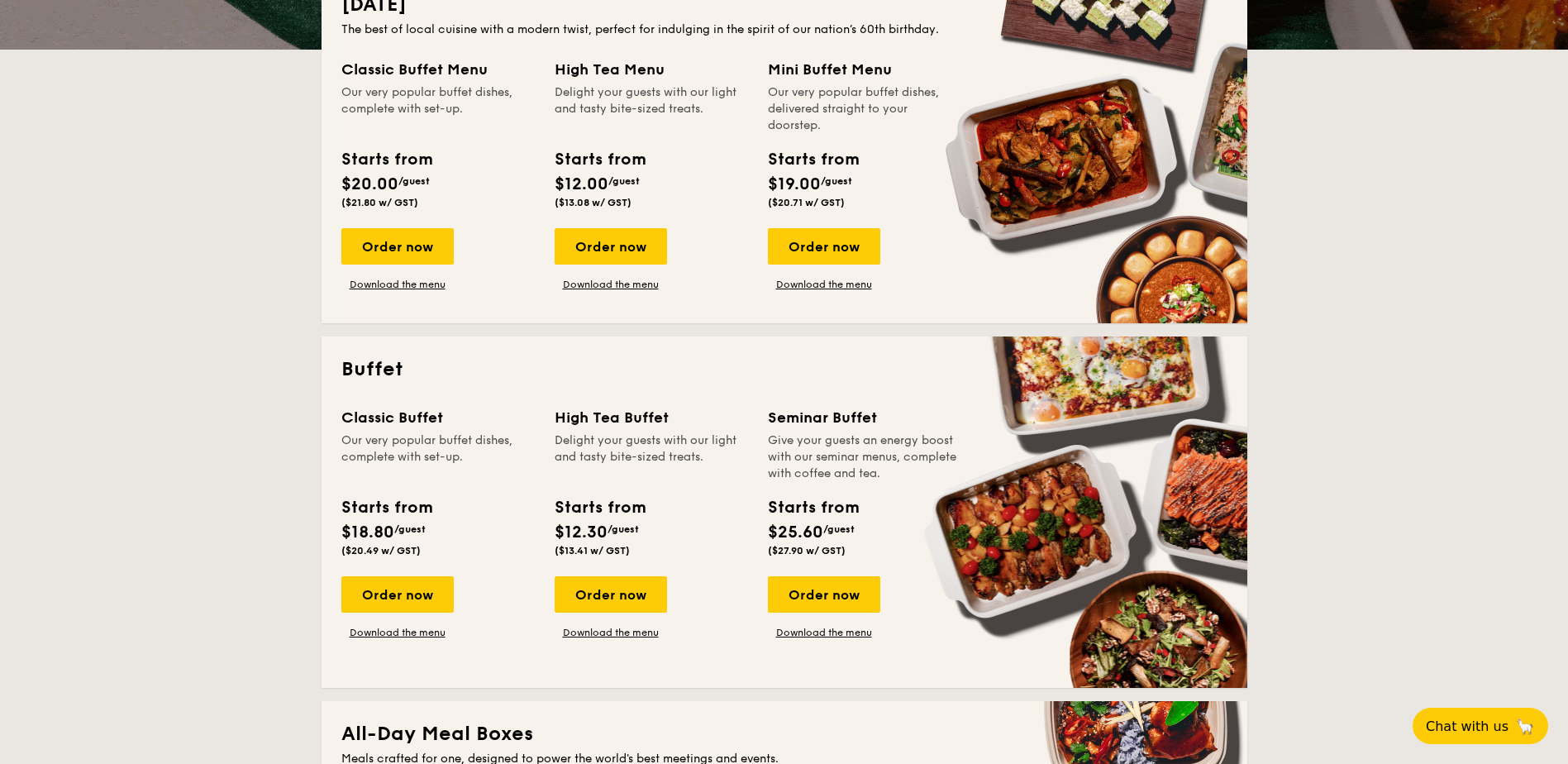
click at [855, 526] on span "/guest" at bounding box center [839, 529] width 31 height 12
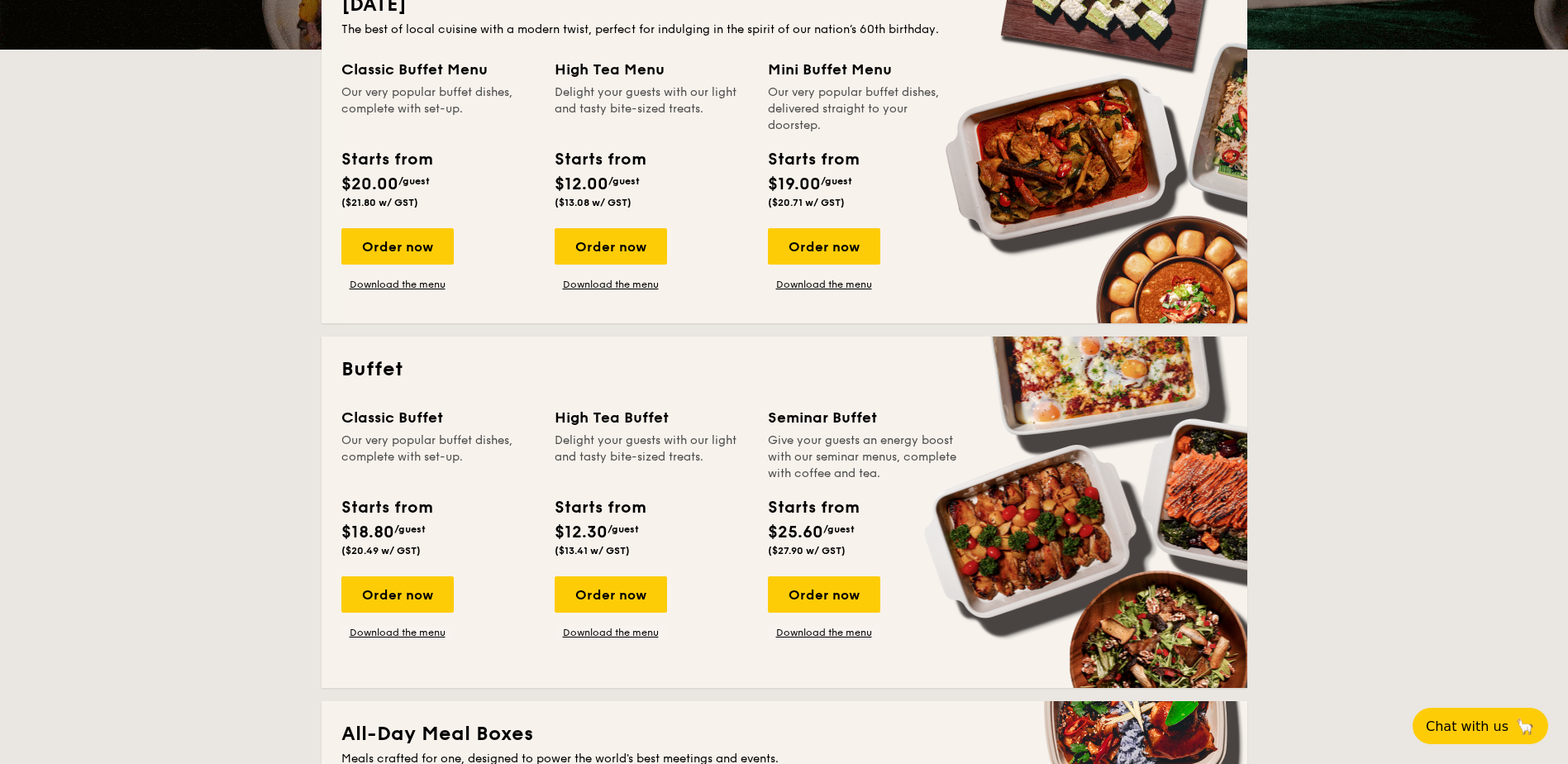
drag, startPoint x: 400, startPoint y: 532, endPoint x: 329, endPoint y: 526, distance: 71.3
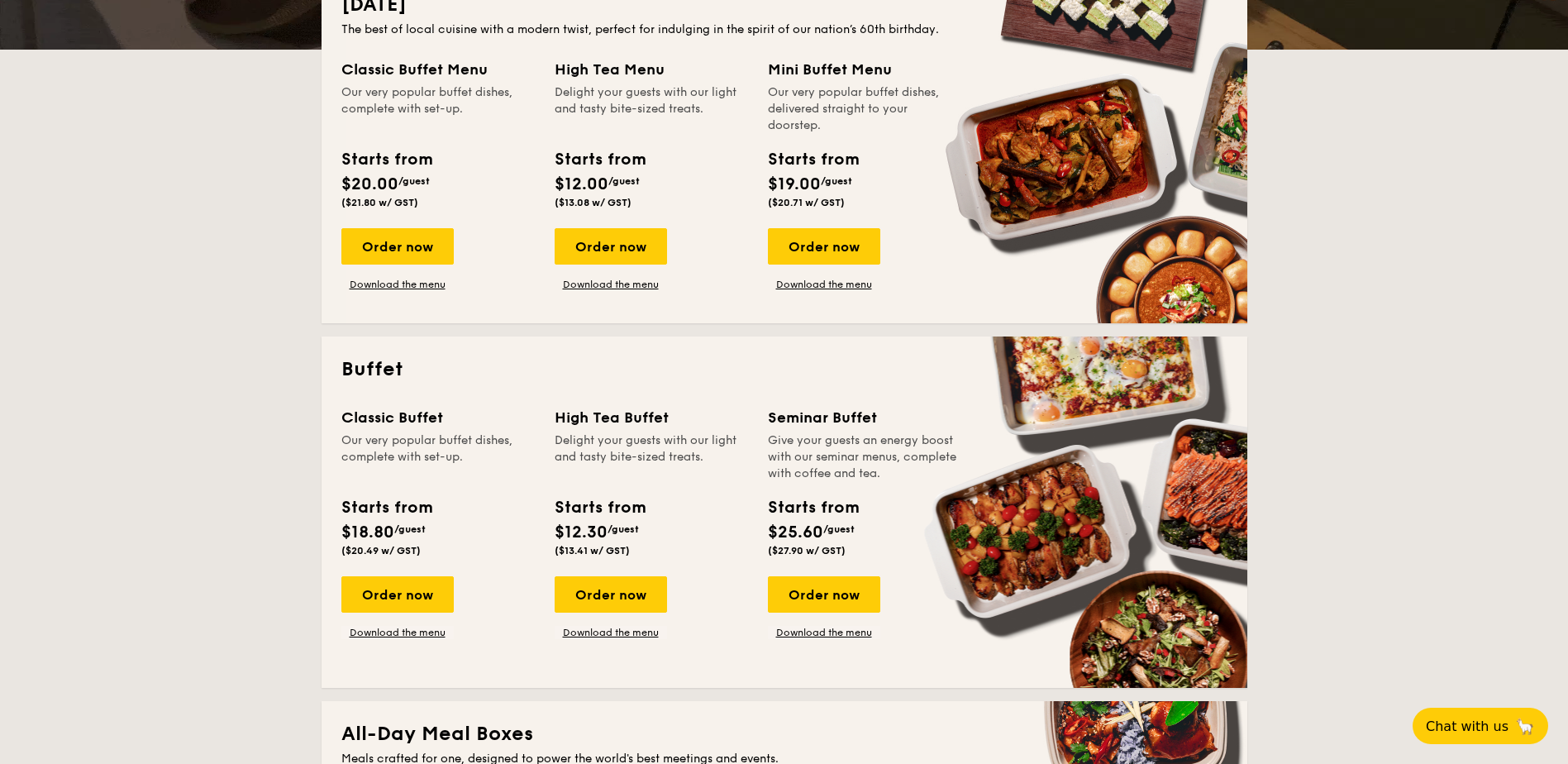
click at [329, 526] on div "Buffet Classic Buffet Our very popular buffet dishes, complete with set-up. Sta…" at bounding box center [784, 512] width 926 height 351
click at [695, 534] on div "Starts from $12.30 /guest ($13.41 w/ GST)" at bounding box center [651, 528] width 206 height 68
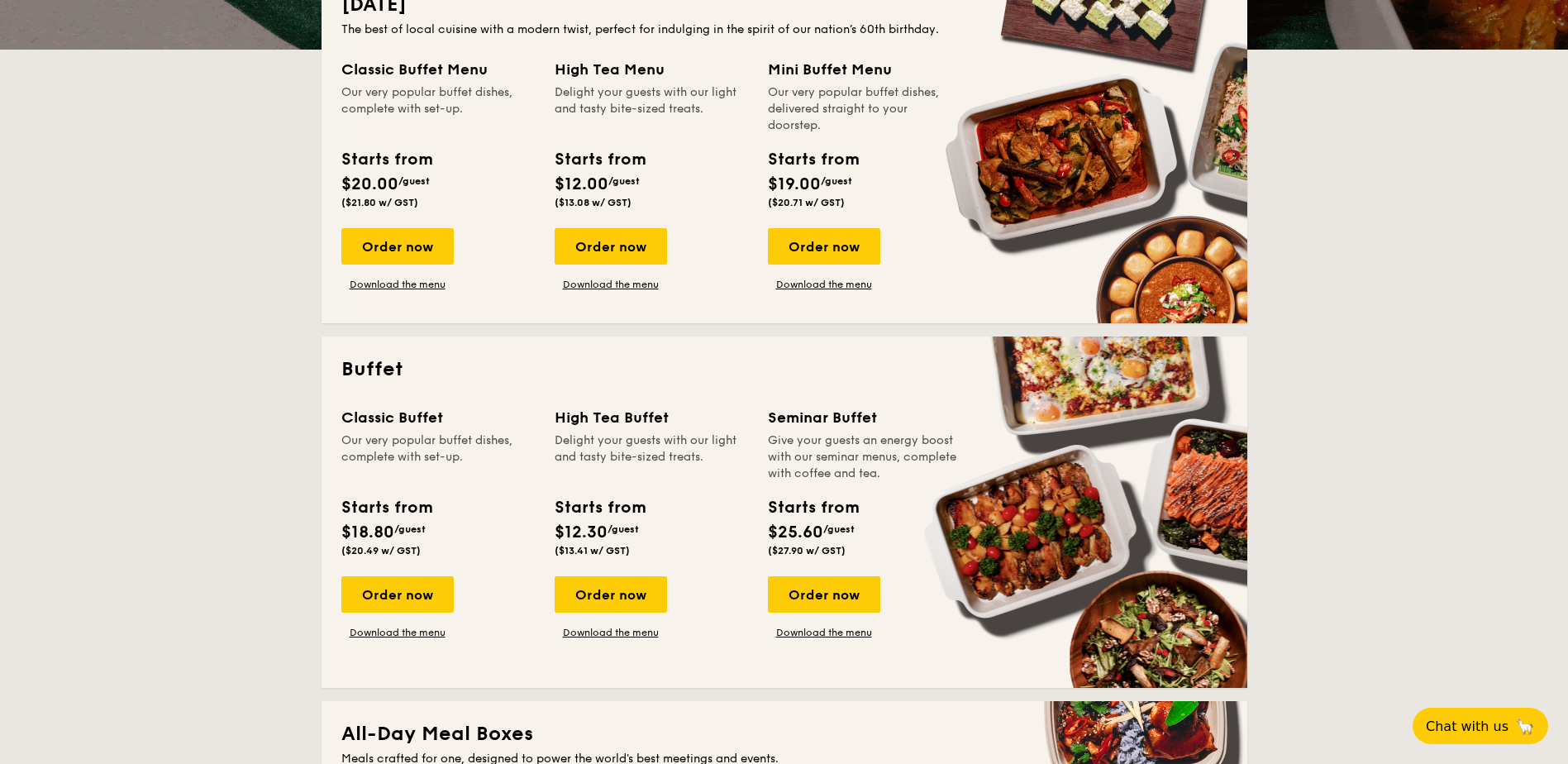
drag, startPoint x: 397, startPoint y: 183, endPoint x: 346, endPoint y: 183, distance: 51.0
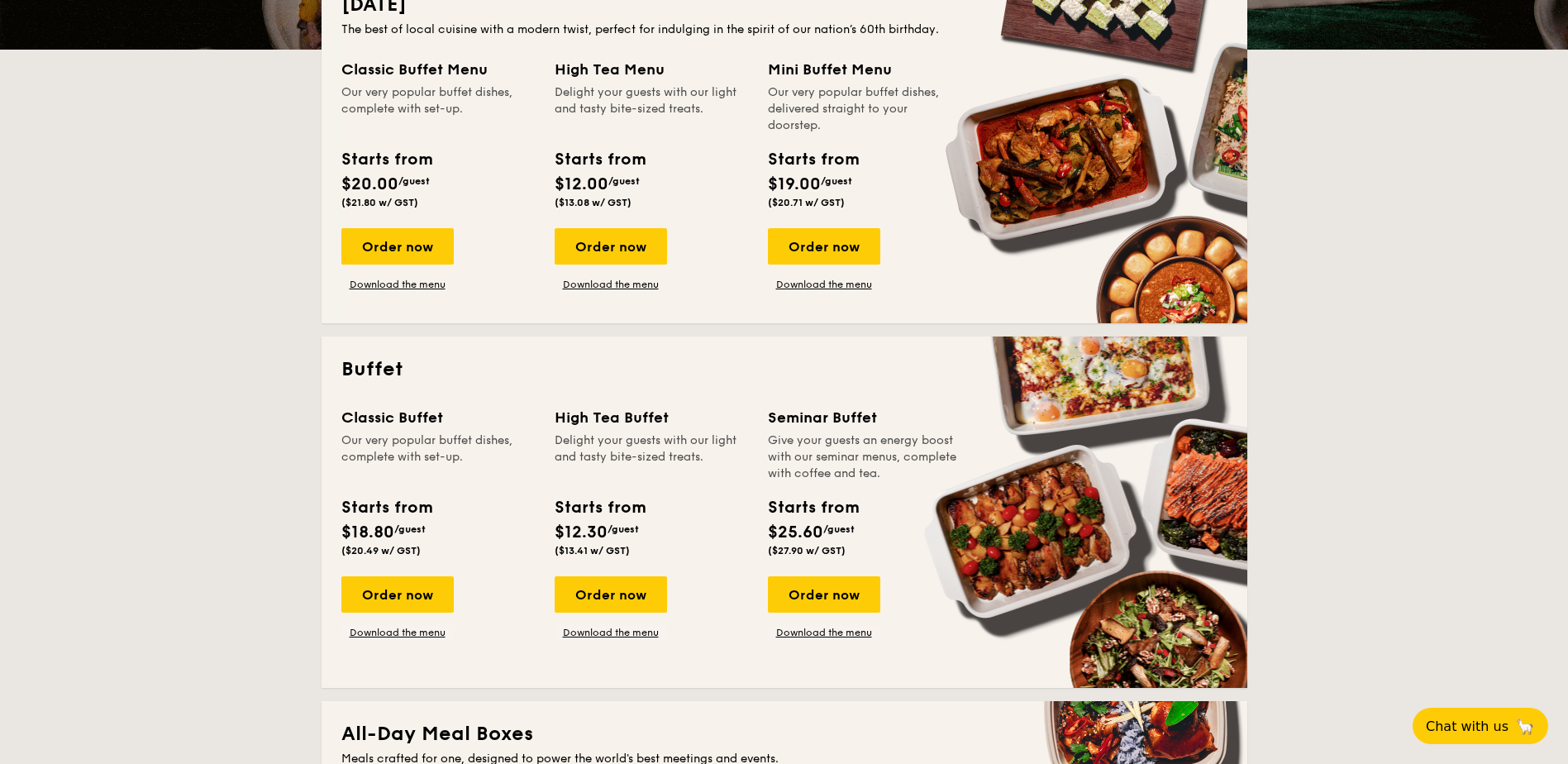
click at [346, 183] on span "$20.00" at bounding box center [370, 184] width 57 height 19
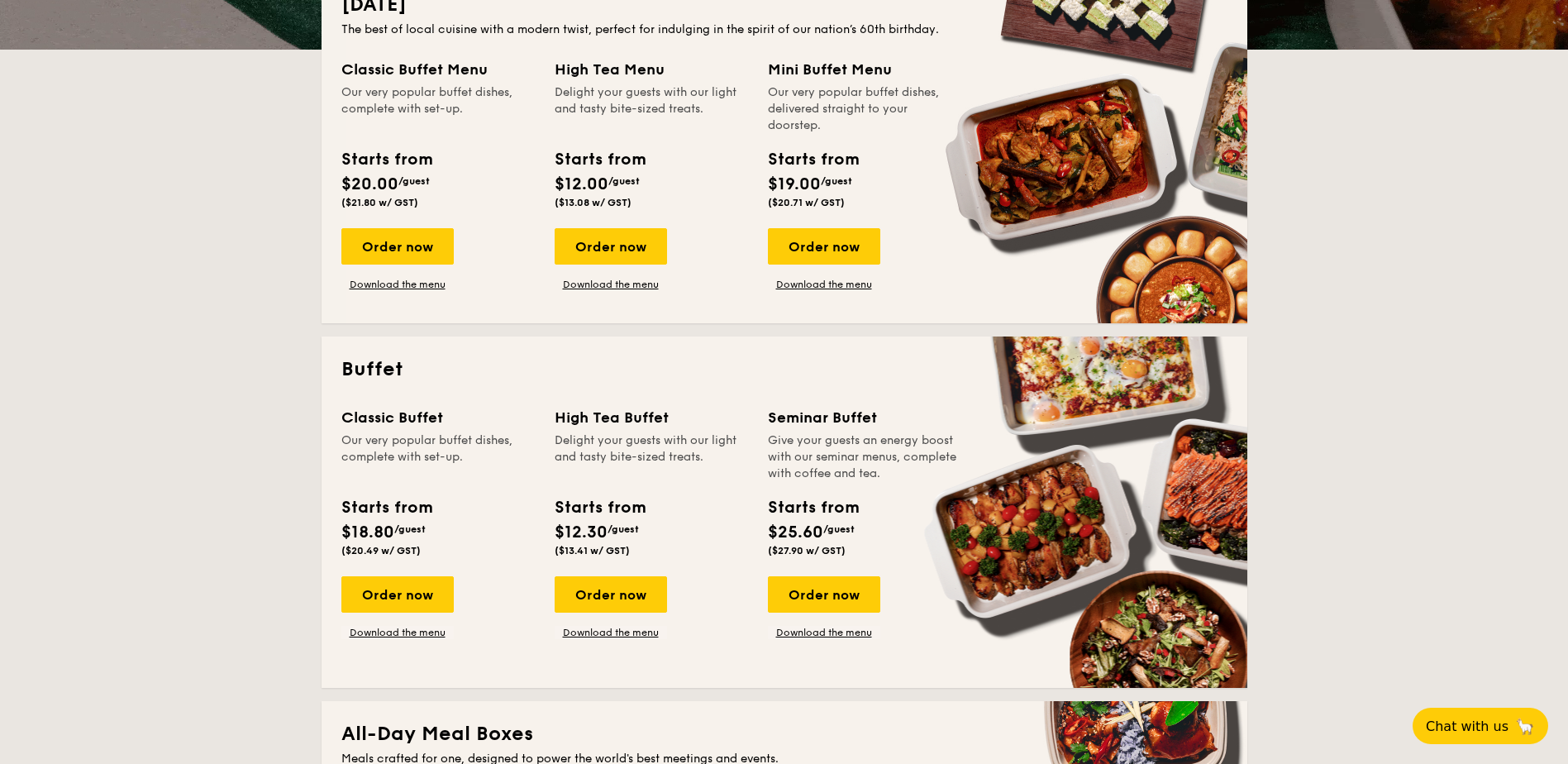
click at [527, 323] on div "[DATE] The best of local cuisine with a modern twist, perfect for indulging in …" at bounding box center [784, 148] width 926 height 351
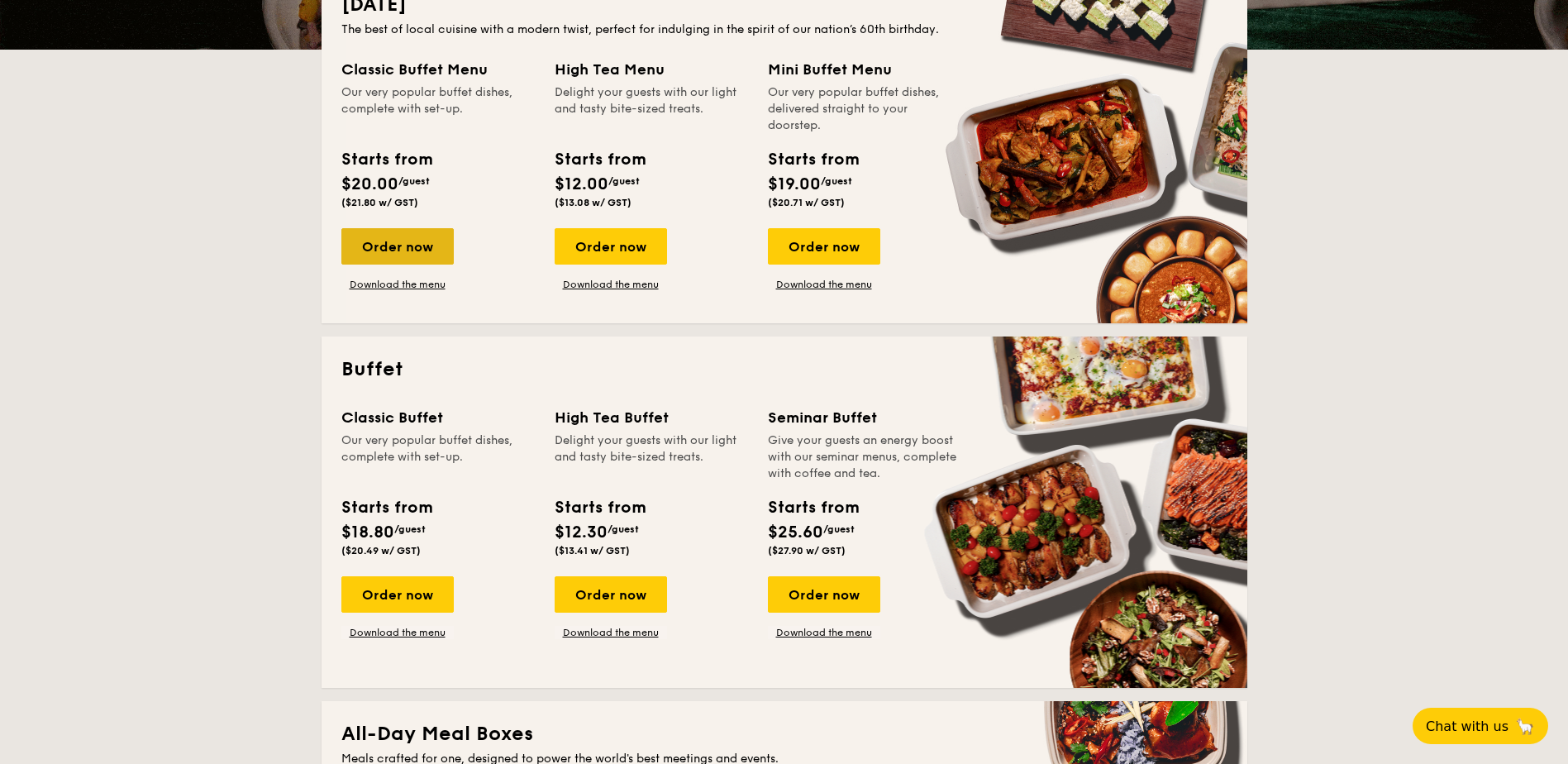
click at [401, 249] on div "Order now" at bounding box center [398, 246] width 113 height 36
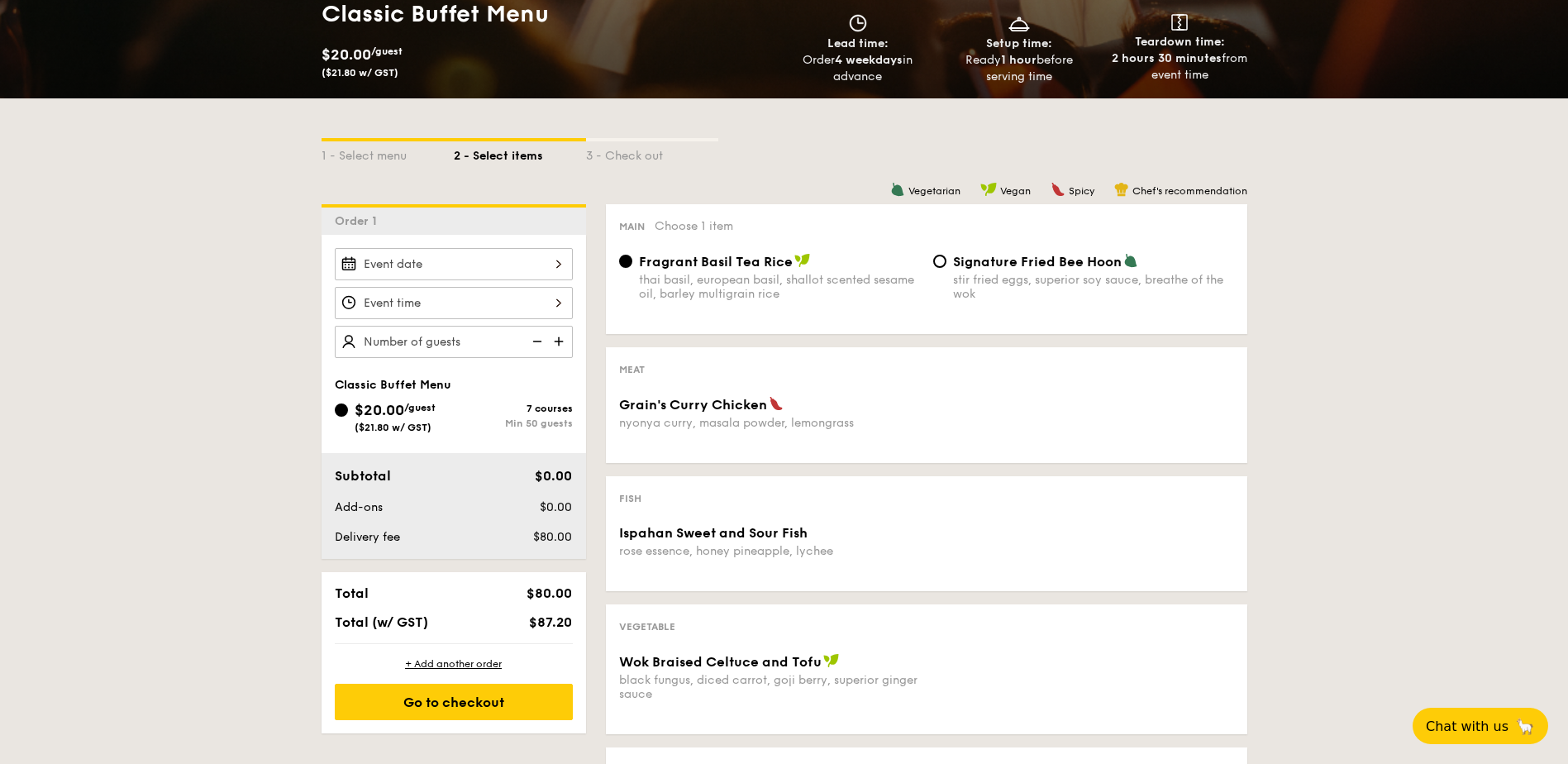
scroll to position [248, 0]
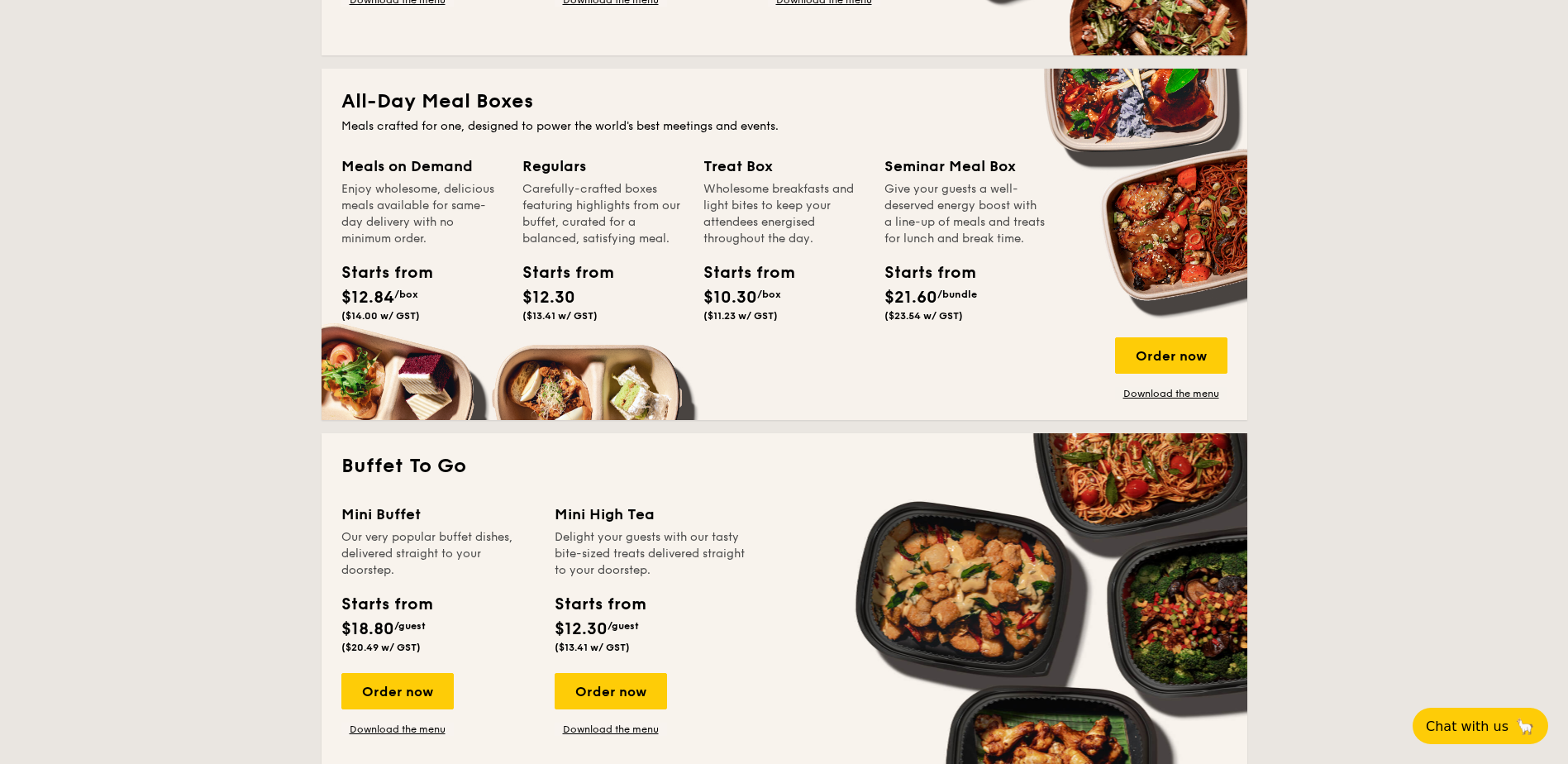
scroll to position [1075, 0]
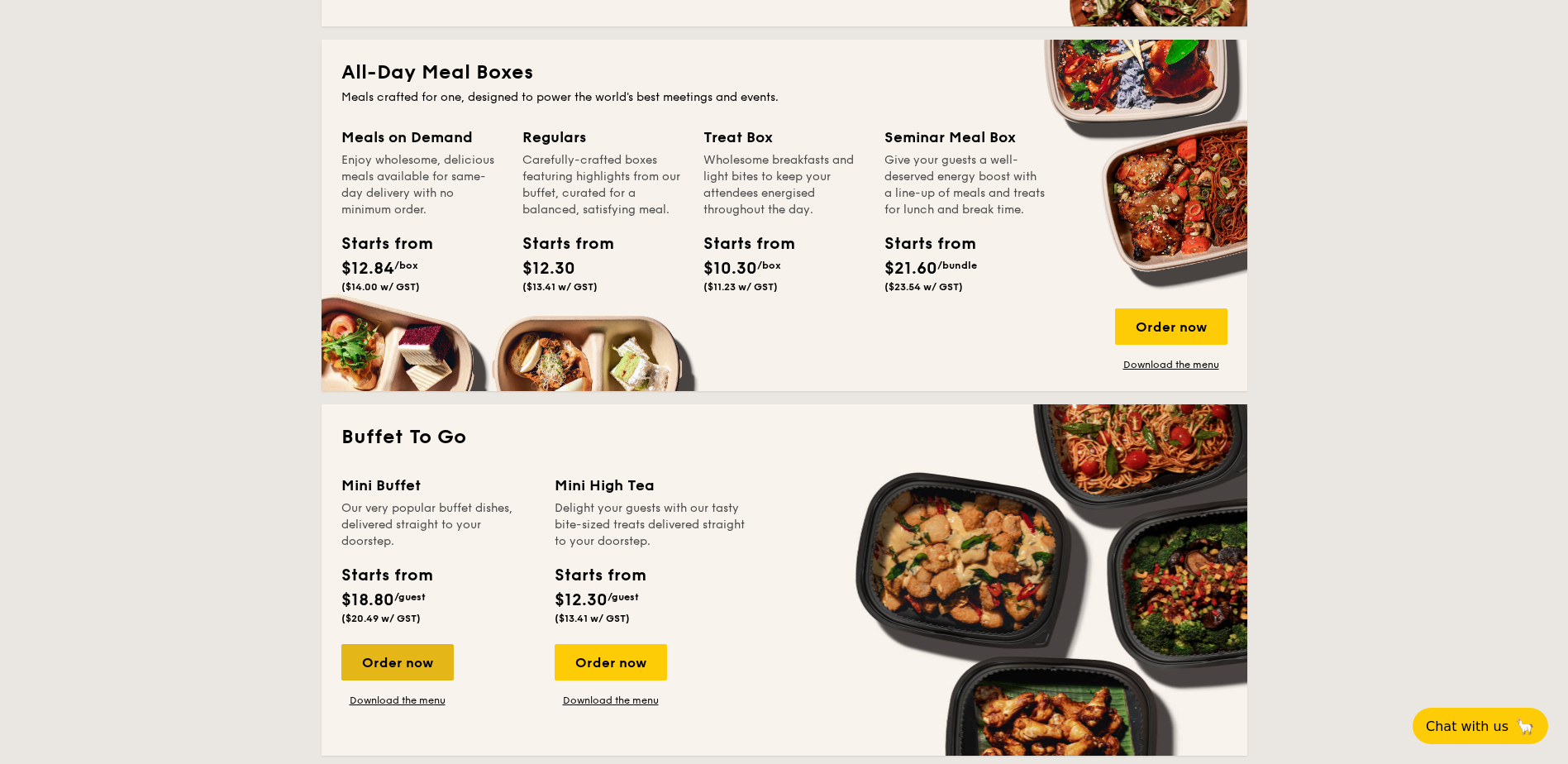
click at [427, 658] on div "Order now" at bounding box center [398, 661] width 113 height 36
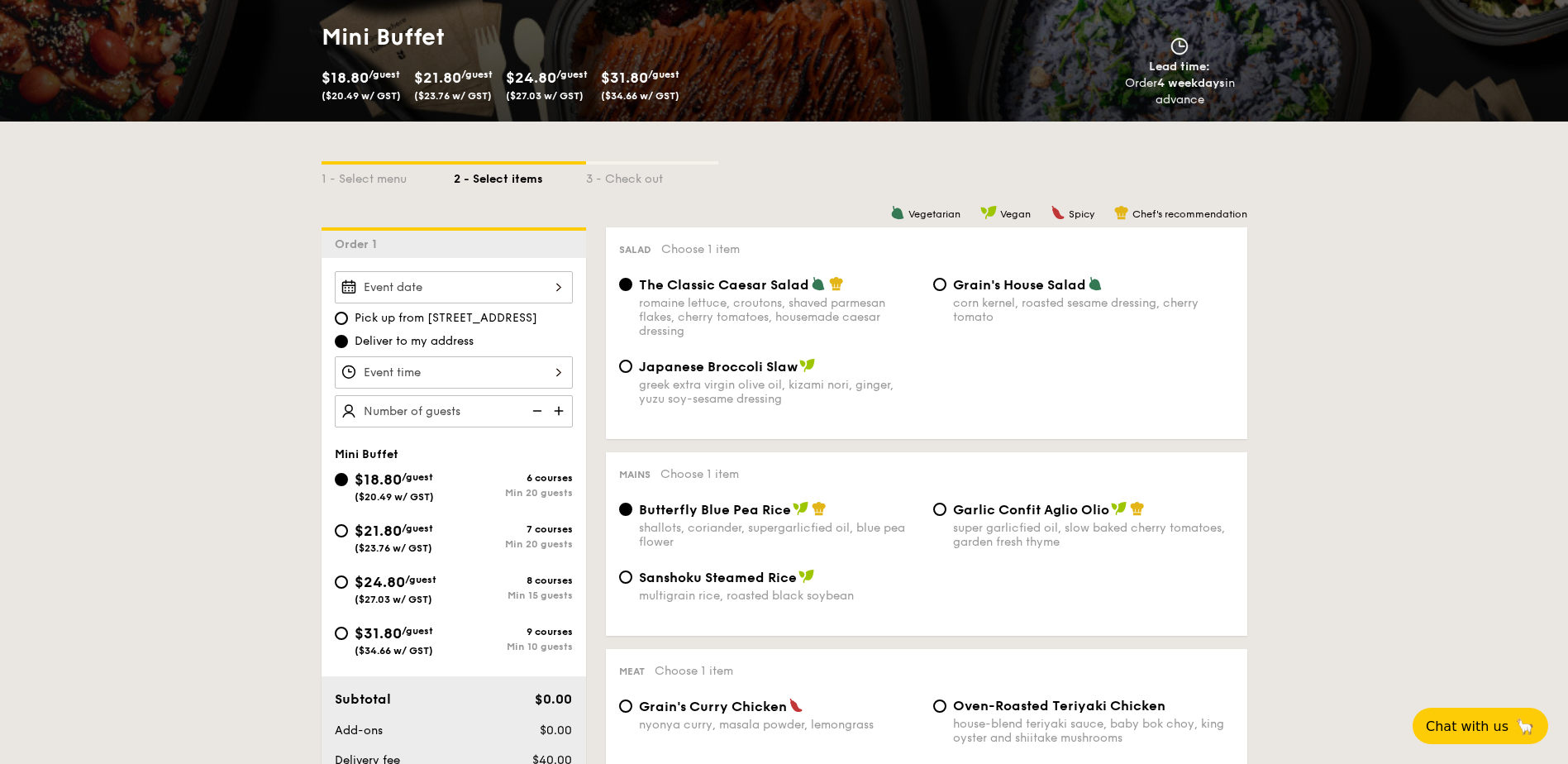
scroll to position [248, 0]
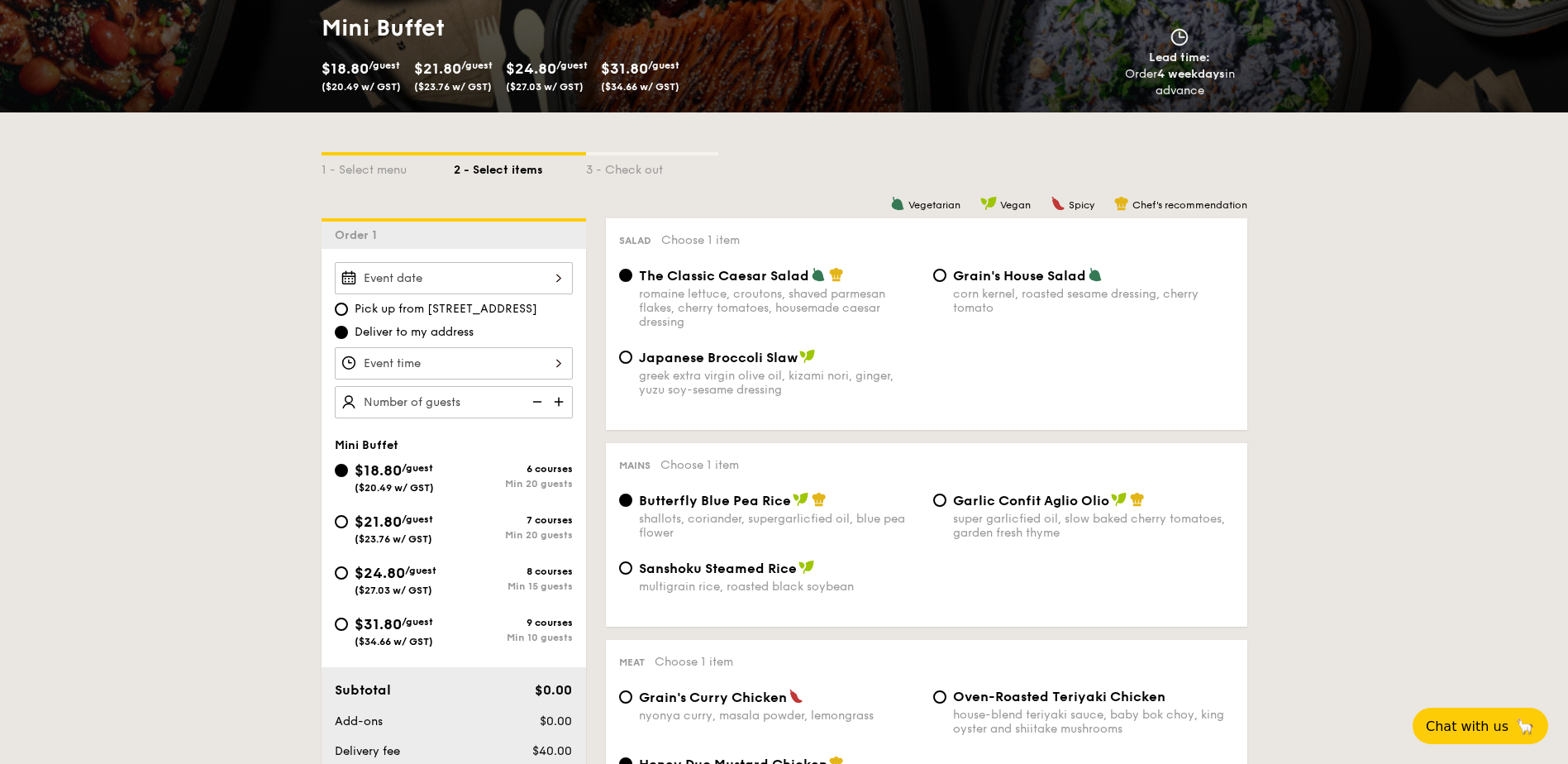
click at [408, 578] on div "$24.80 /guest ($27.03 w/ GST)" at bounding box center [395, 579] width 81 height 35
click at [348, 578] on input "$24.80 /guest ($27.03 w/ GST) 8 courses Min 15 guests" at bounding box center [341, 573] width 13 height 13
radio input "true"
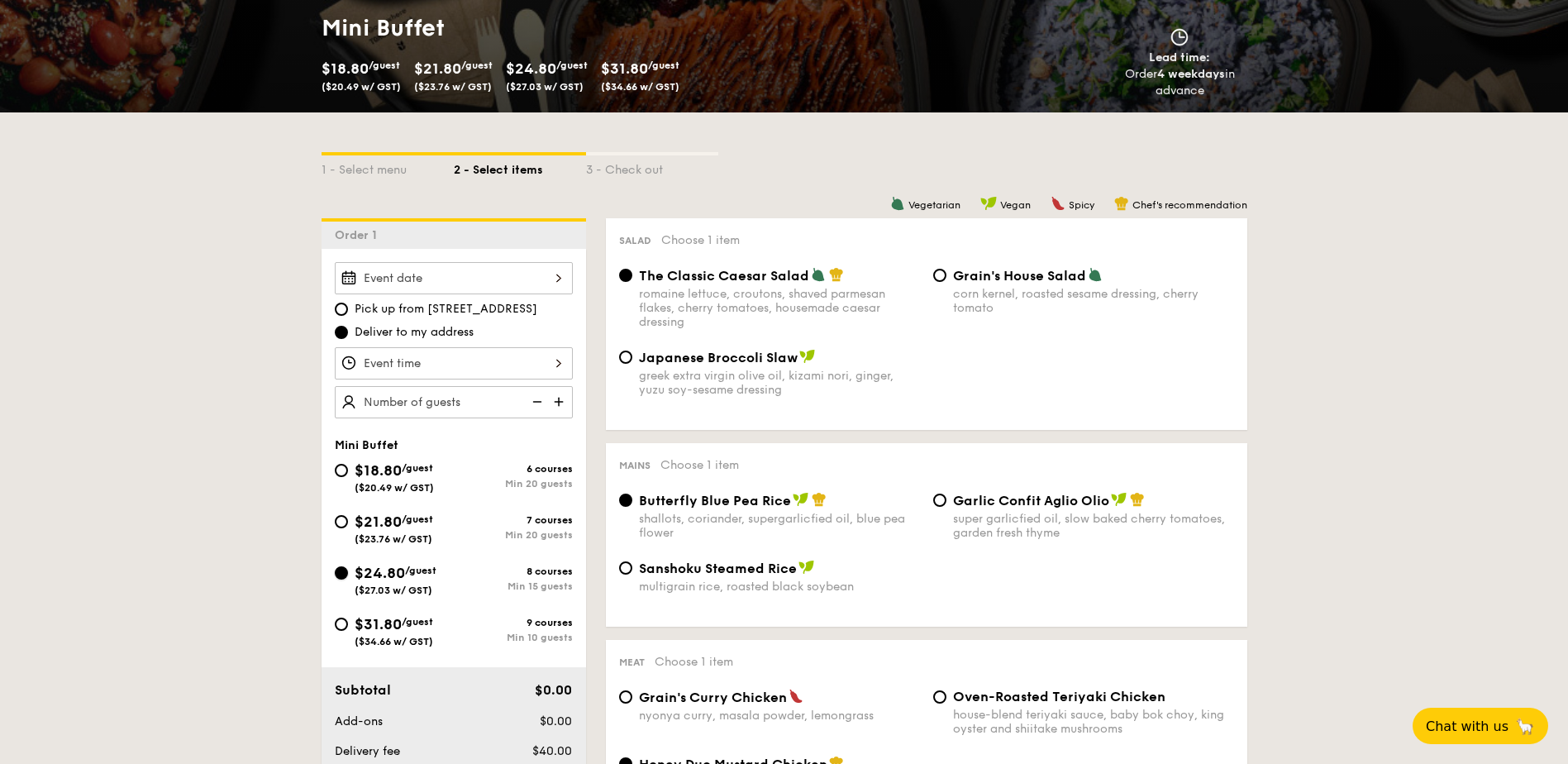
radio input "false"
radio input "true"
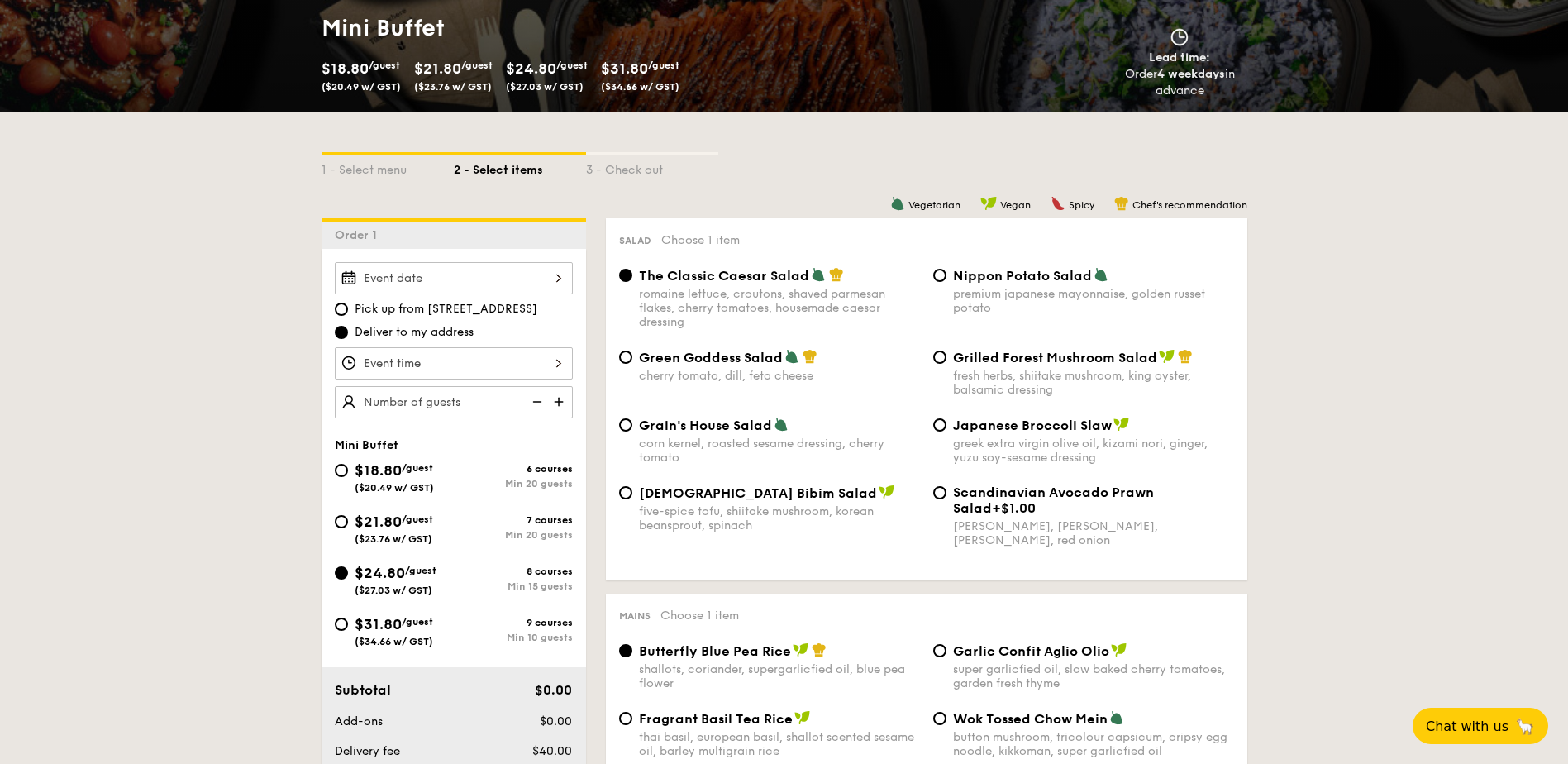
click at [562, 404] on img at bounding box center [561, 401] width 25 height 31
type input "20 guests"
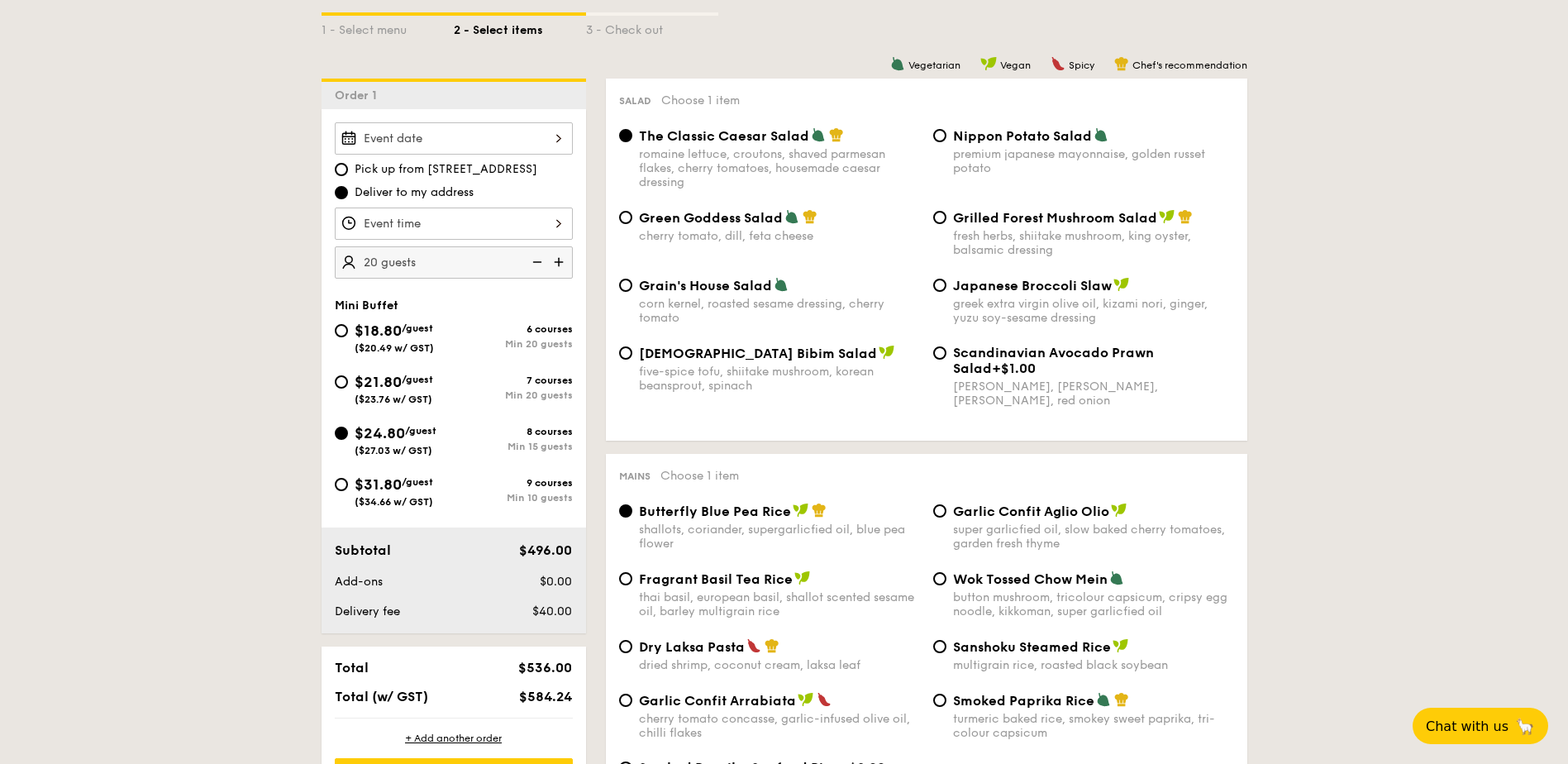
scroll to position [413, 0]
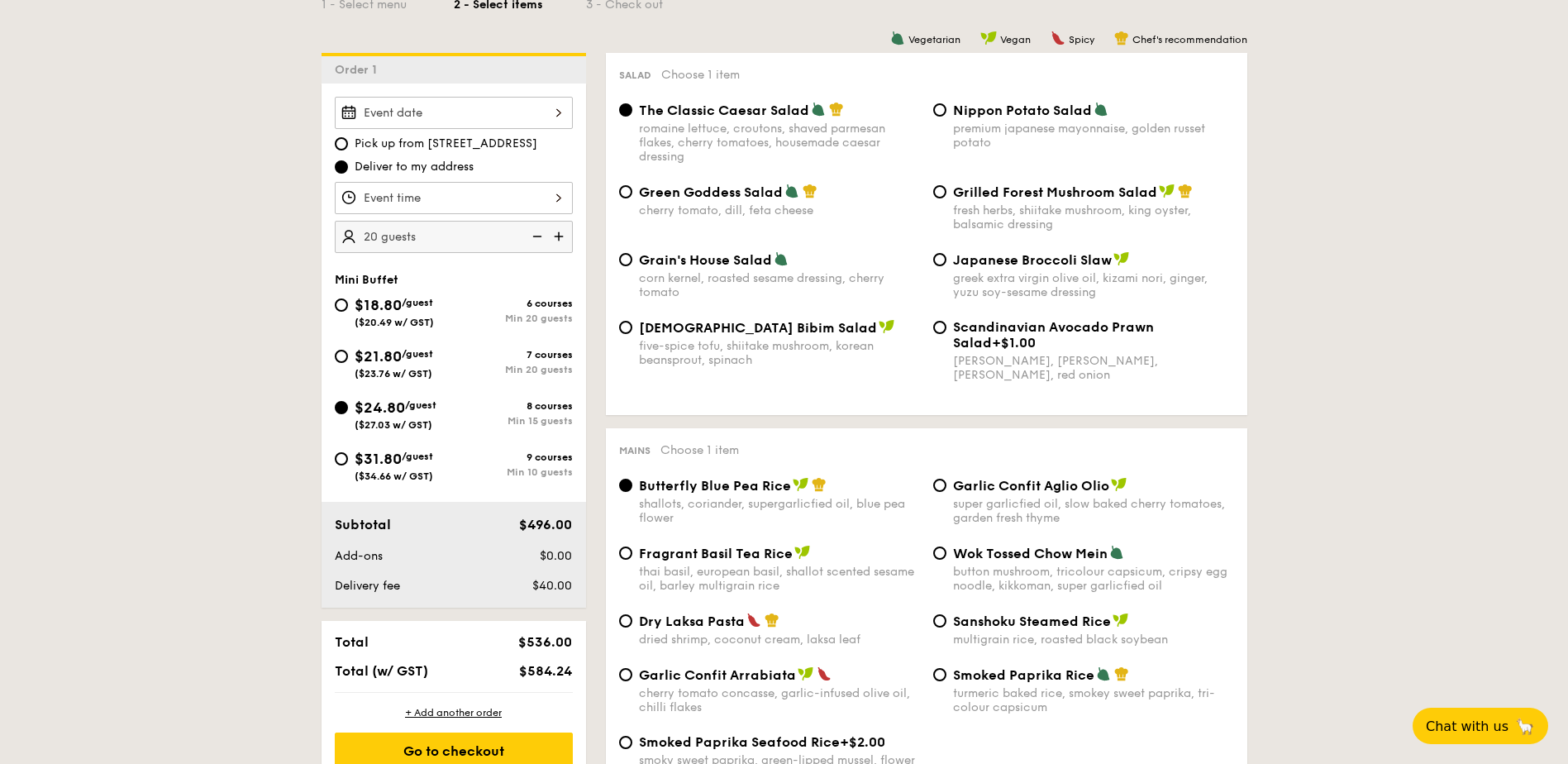
click at [377, 358] on span "$21.80" at bounding box center [377, 356] width 47 height 18
click at [348, 358] on input "$21.80 /guest ($23.76 w/ GST) 7 courses Min 20 guests" at bounding box center [341, 356] width 13 height 13
radio input "true"
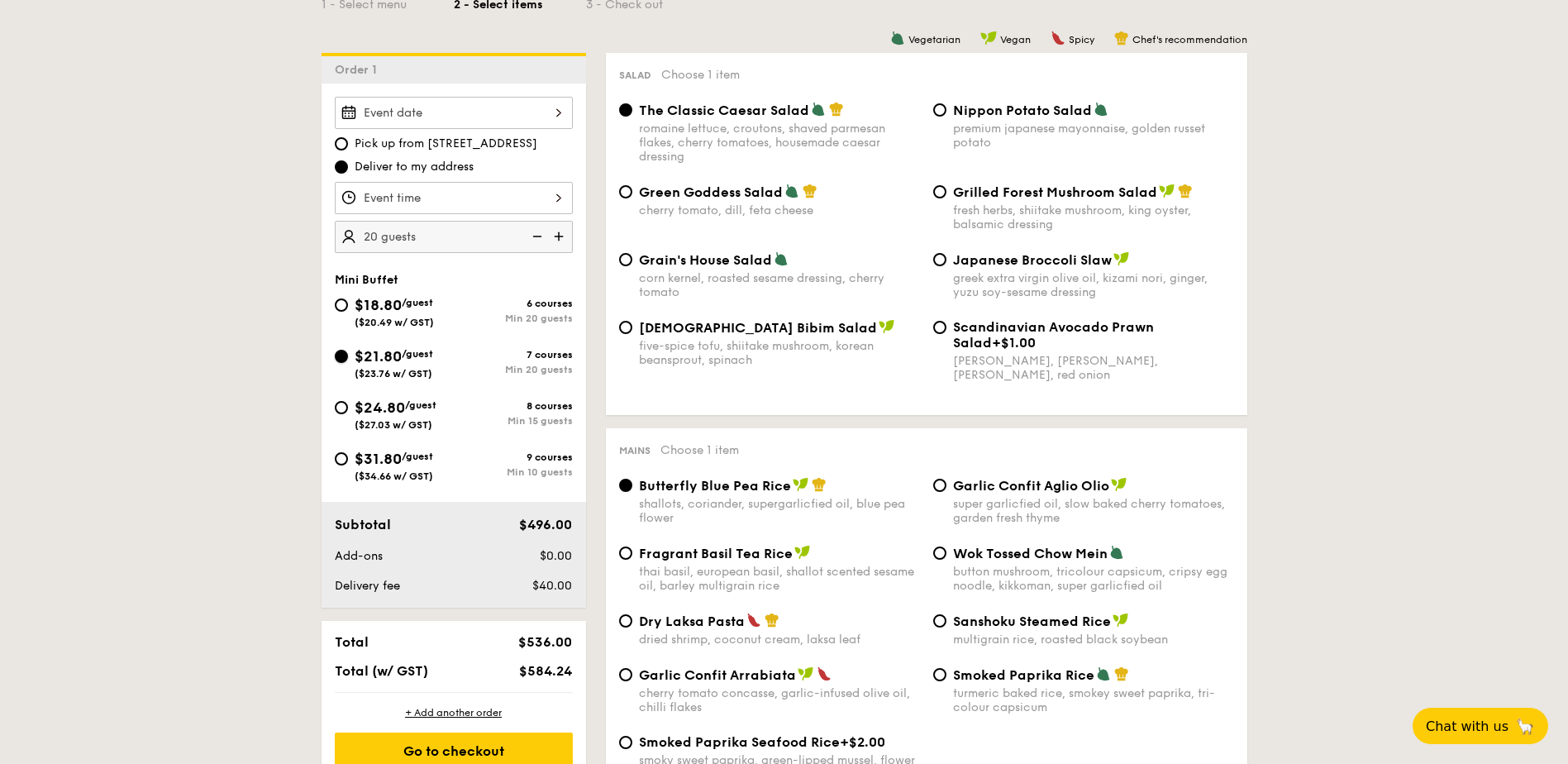
radio input "true"
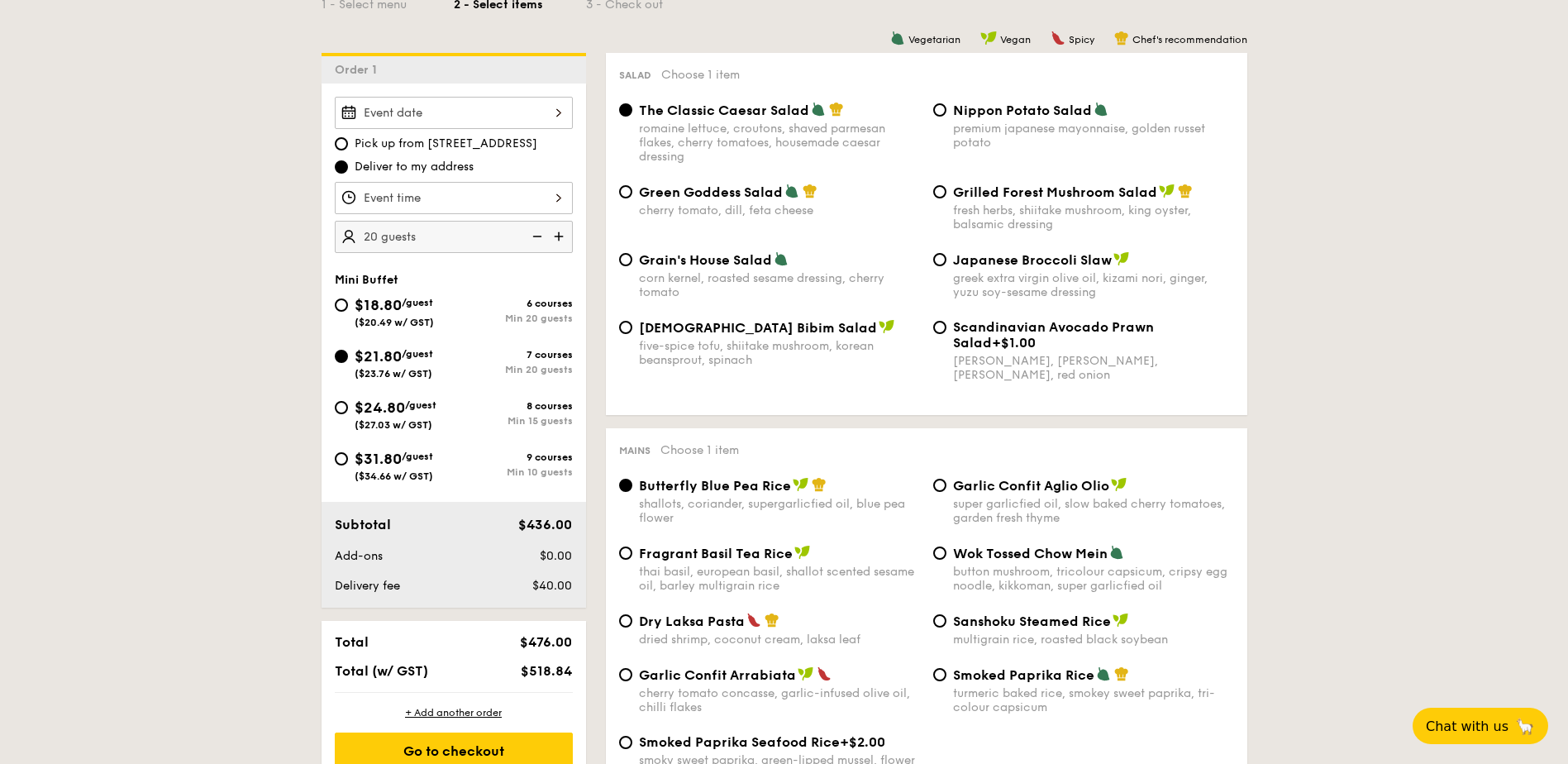
click at [531, 637] on span "$476.00" at bounding box center [546, 641] width 52 height 16
drag, startPoint x: 529, startPoint y: 637, endPoint x: 548, endPoint y: 638, distance: 19.0
click at [548, 638] on span "$476.00" at bounding box center [546, 641] width 52 height 16
drag, startPoint x: 548, startPoint y: 638, endPoint x: 581, endPoint y: 672, distance: 47.4
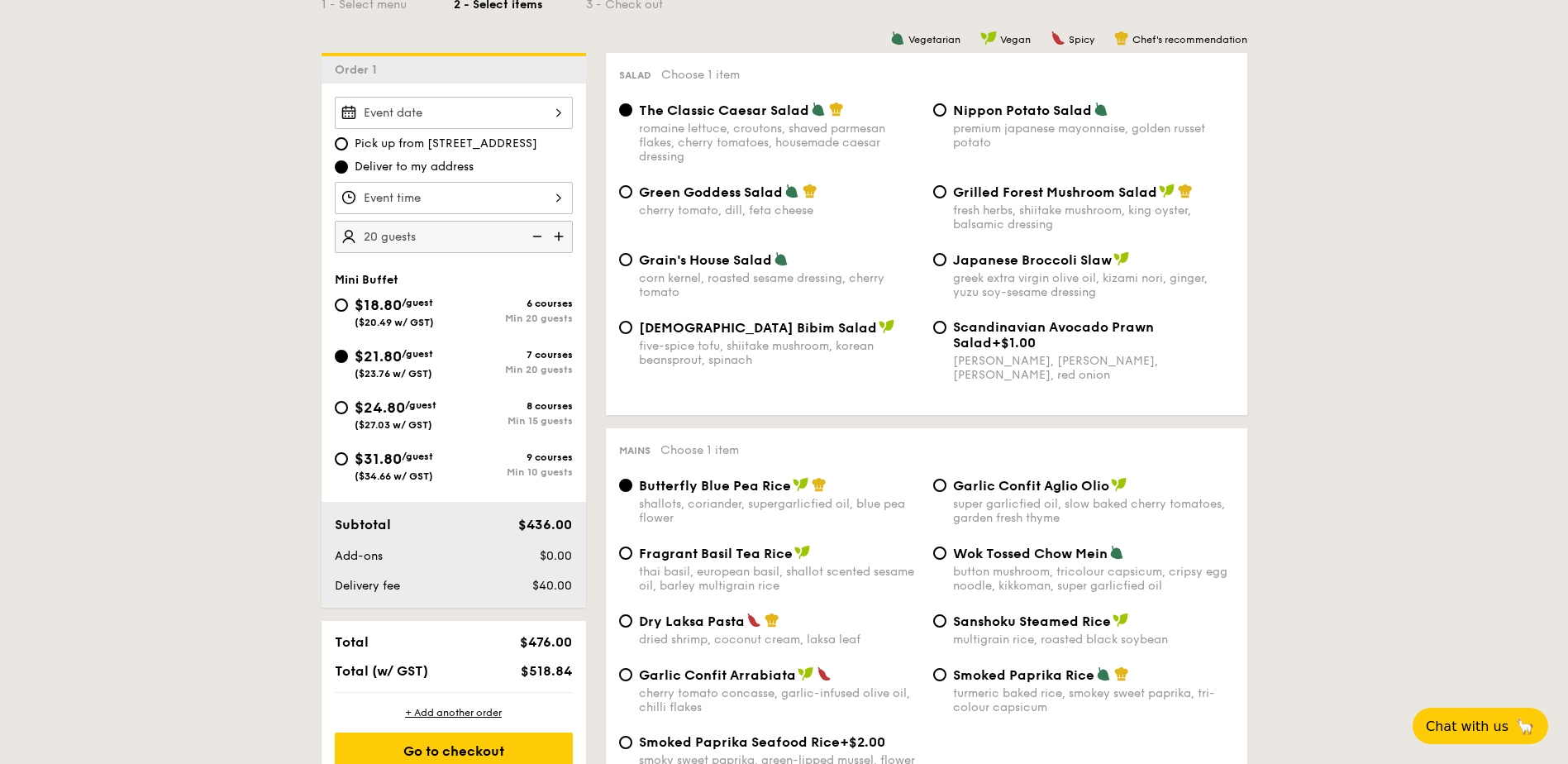
drag, startPoint x: 578, startPoint y: 676, endPoint x: 522, endPoint y: 667, distance: 56.7
click at [522, 667] on div "$518.84" at bounding box center [528, 671] width 101 height 16
drag, startPoint x: 522, startPoint y: 667, endPoint x: 594, endPoint y: 681, distance: 73.3
click at [352, 408] on div "$24.80 /guest ($27.03 w/ GST)" at bounding box center [394, 413] width 119 height 35
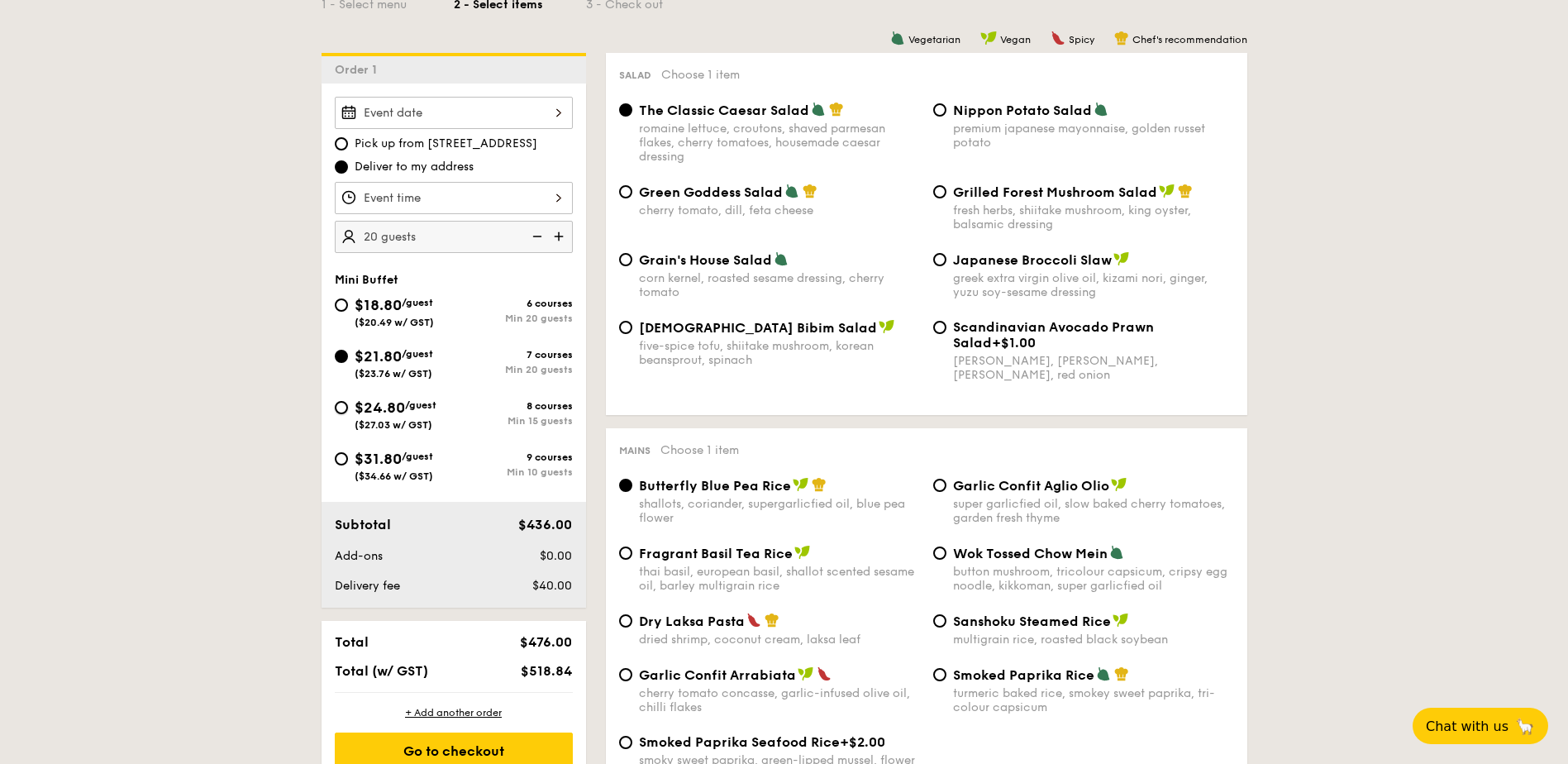
click at [348, 408] on input "$24.80 /guest ($27.03 w/ GST) 8 courses Min 15 guests" at bounding box center [341, 407] width 13 height 13
radio input "true"
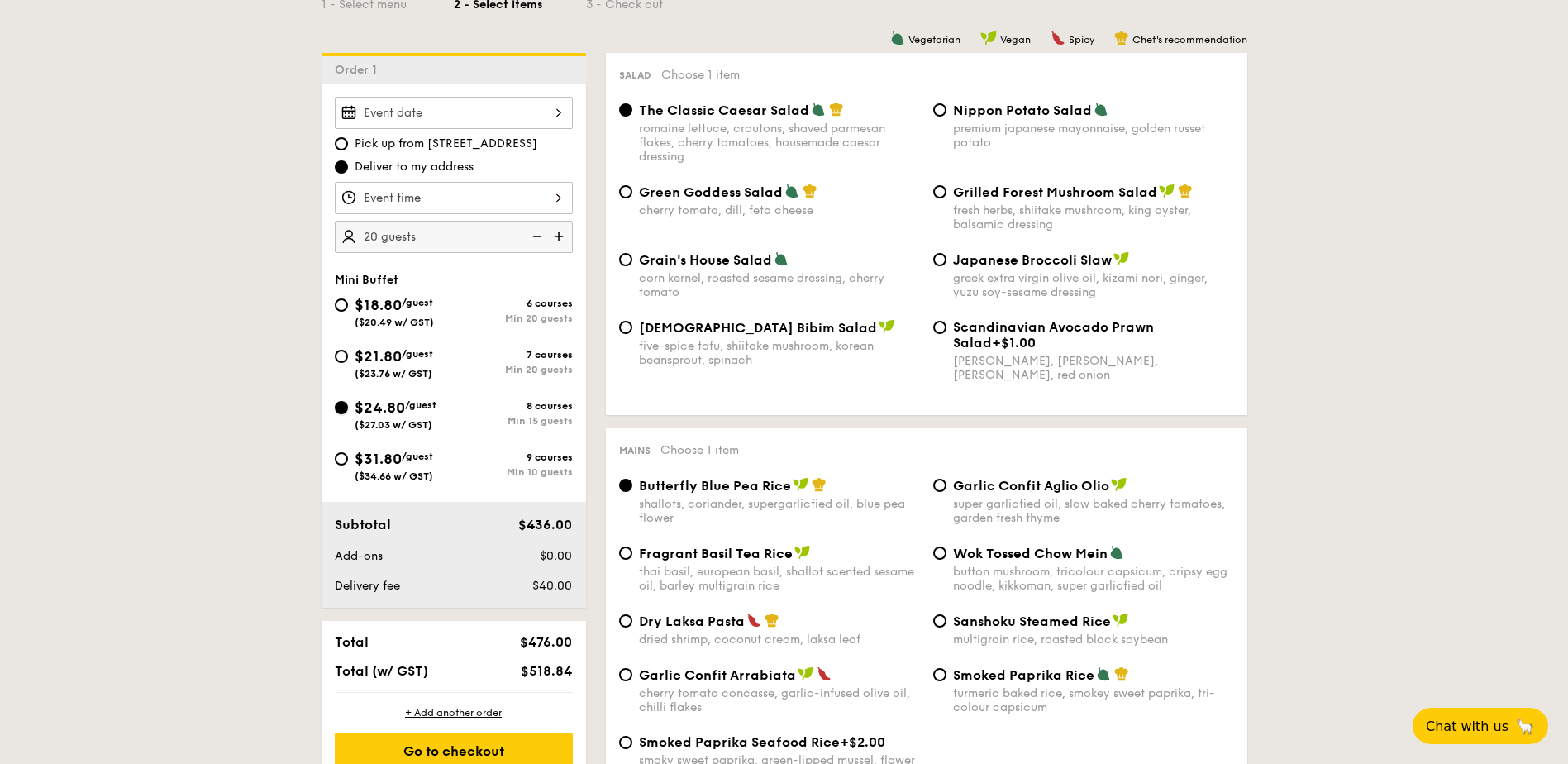
radio input "true"
drag, startPoint x: 576, startPoint y: 672, endPoint x: 531, endPoint y: 673, distance: 45.0
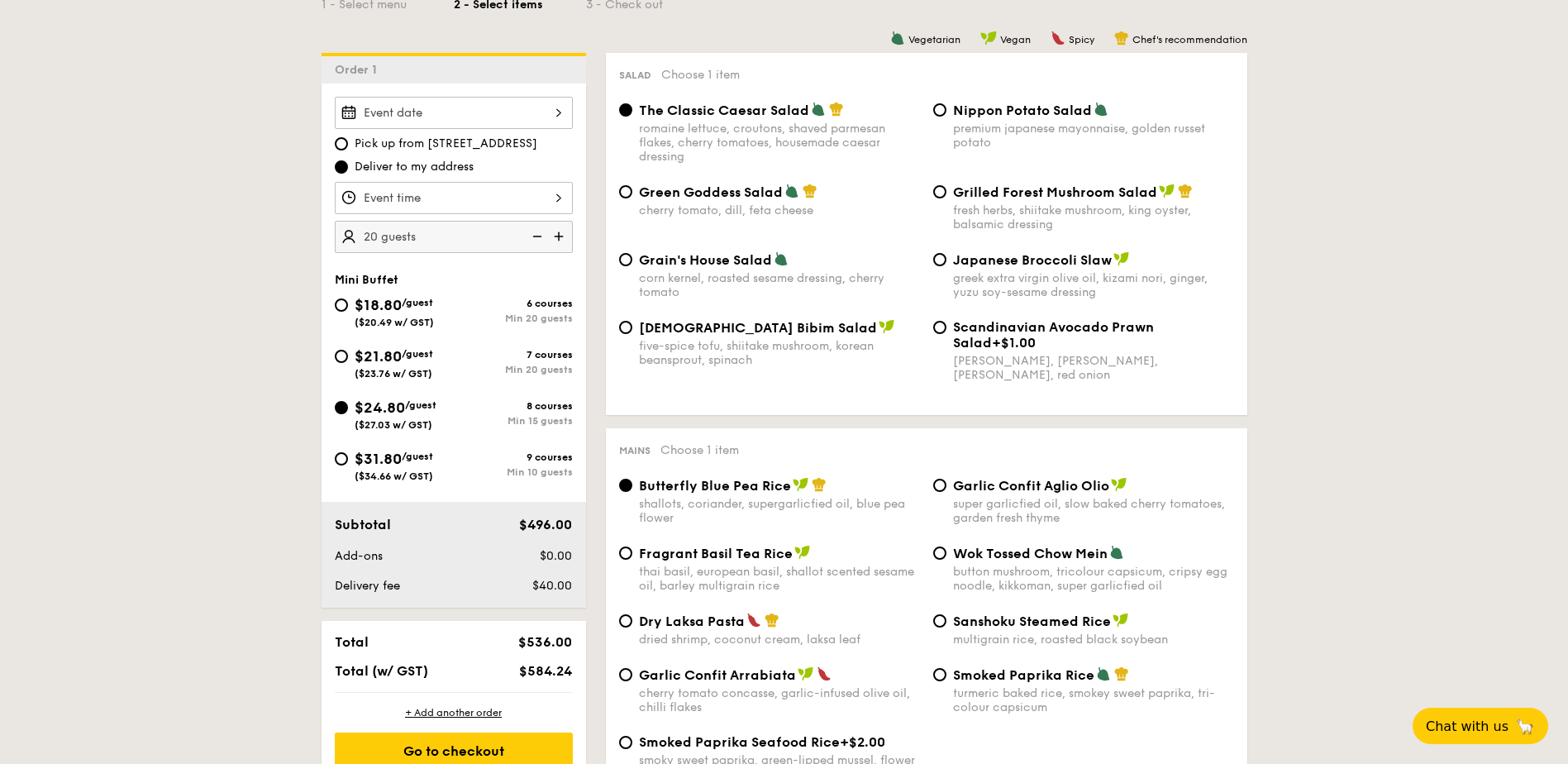
click at [531, 673] on div "$584.24" at bounding box center [528, 671] width 101 height 16
click at [352, 358] on div "$21.80 /guest ($23.76 w/ GST)" at bounding box center [394, 363] width 119 height 35
click at [348, 358] on input "$21.80 /guest ($23.76 w/ GST) 7 courses Min 20 guests" at bounding box center [341, 356] width 13 height 13
radio input "true"
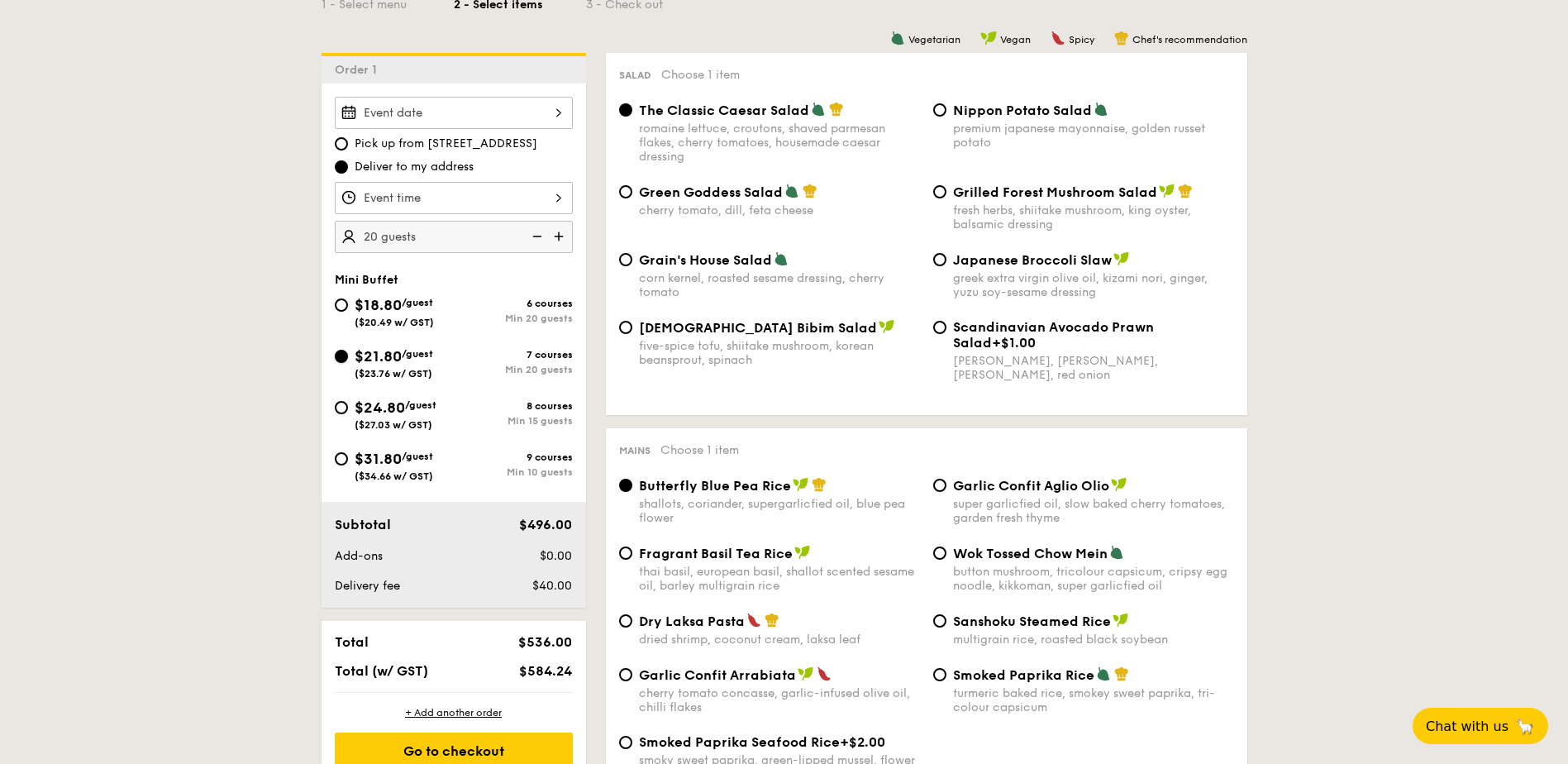
radio input "true"
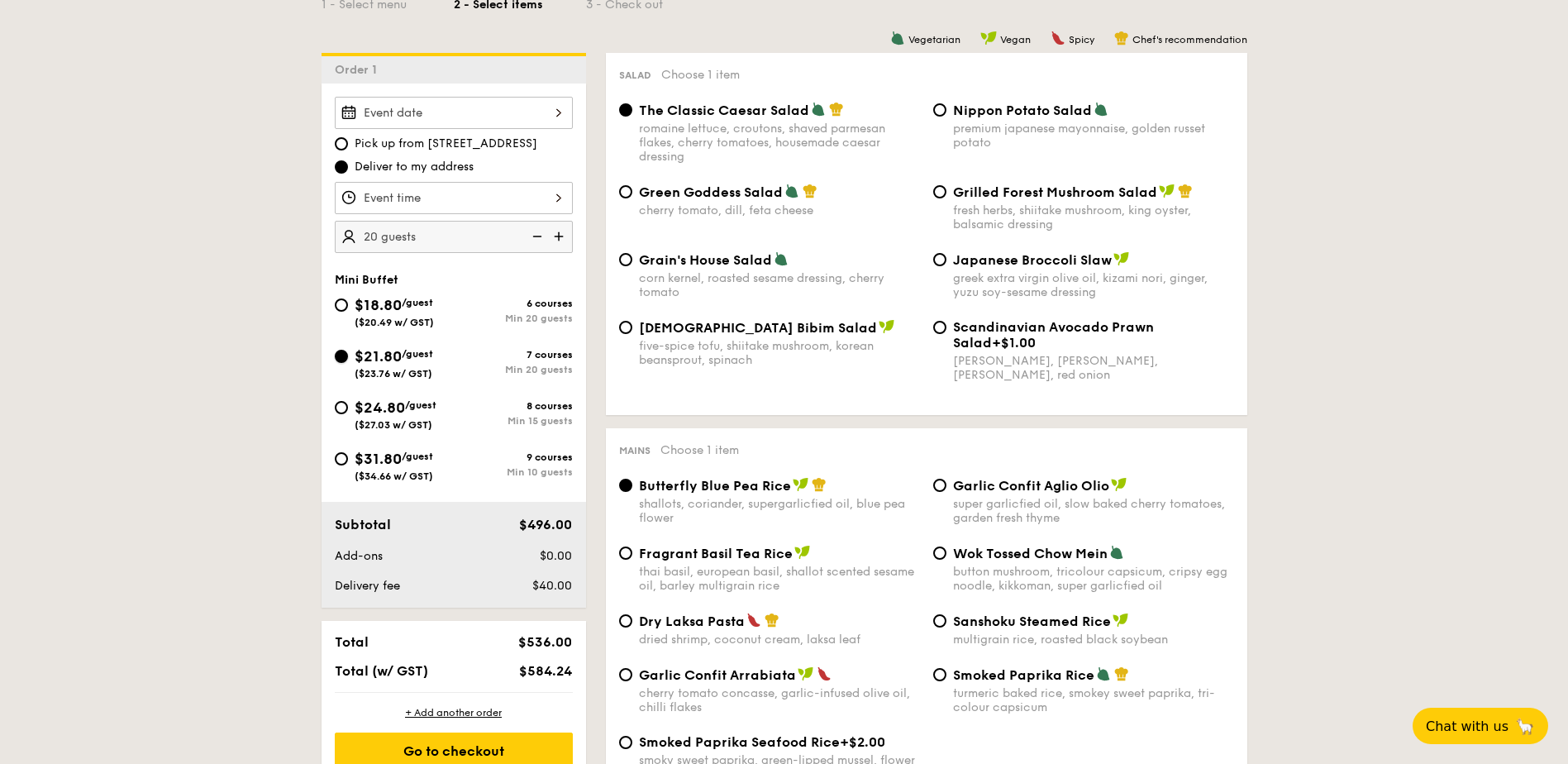
radio input "true"
click at [360, 413] on span "$24.80" at bounding box center [379, 408] width 51 height 18
click at [348, 413] on input "$24.80 /guest ($27.03 w/ GST) 8 courses Min 15 guests" at bounding box center [341, 407] width 13 height 13
radio input "true"
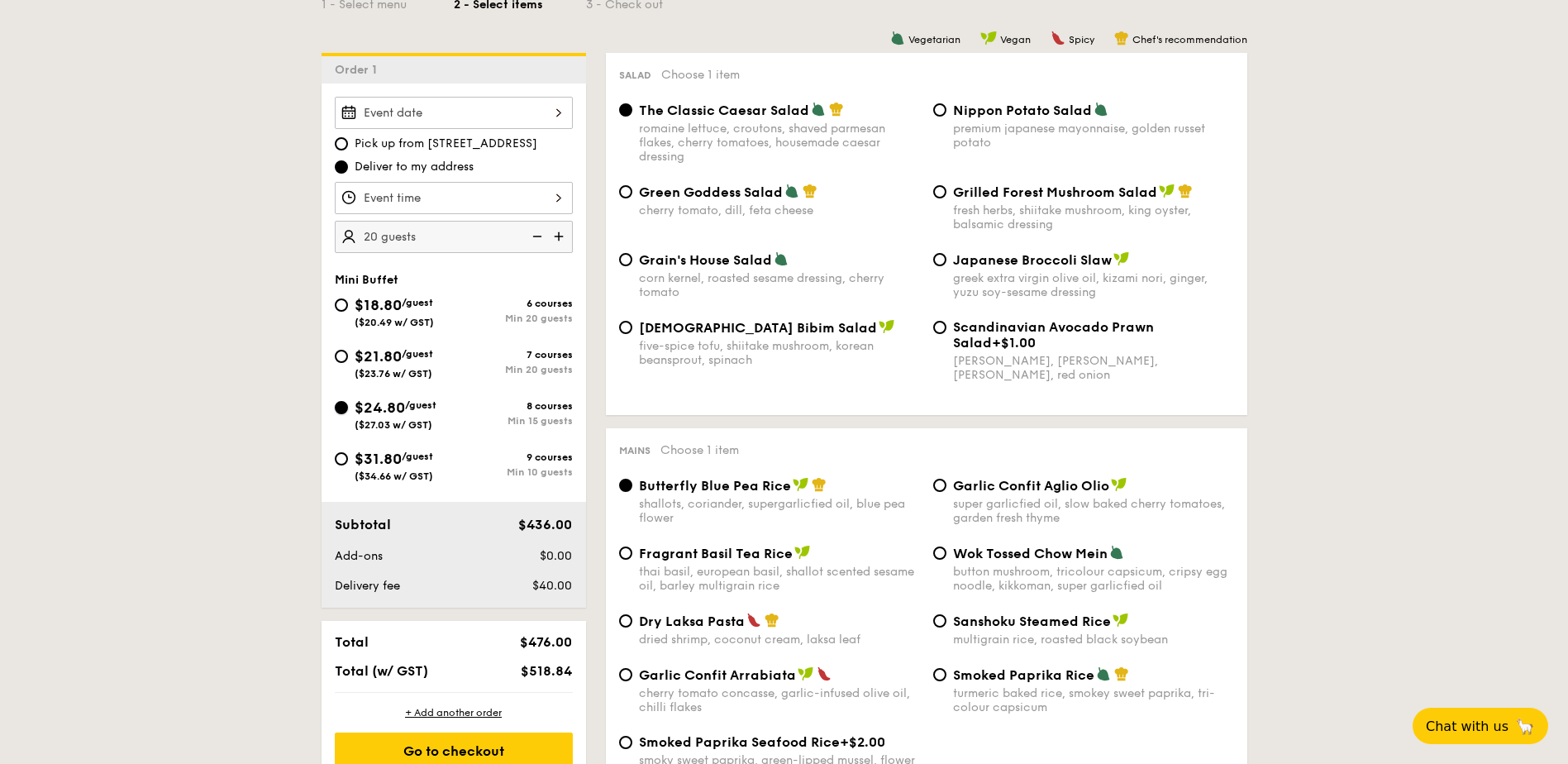
radio input "true"
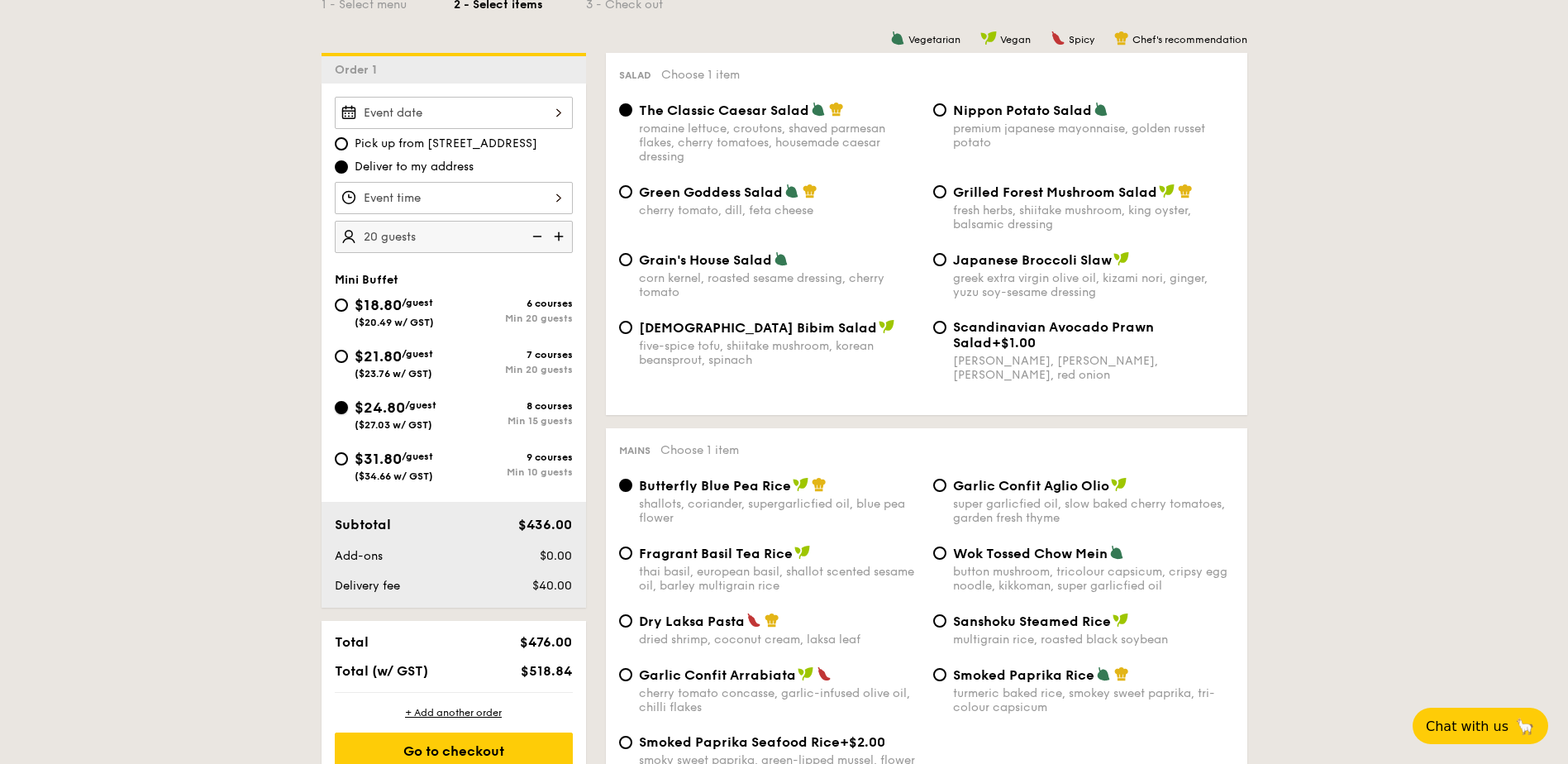
radio input "true"
click at [370, 371] on span "($23.76 w/ GST)" at bounding box center [393, 374] width 78 height 12
click at [348, 363] on input "$21.80 /guest ($23.76 w/ GST) 7 courses Min 20 guests" at bounding box center [341, 356] width 13 height 13
radio input "true"
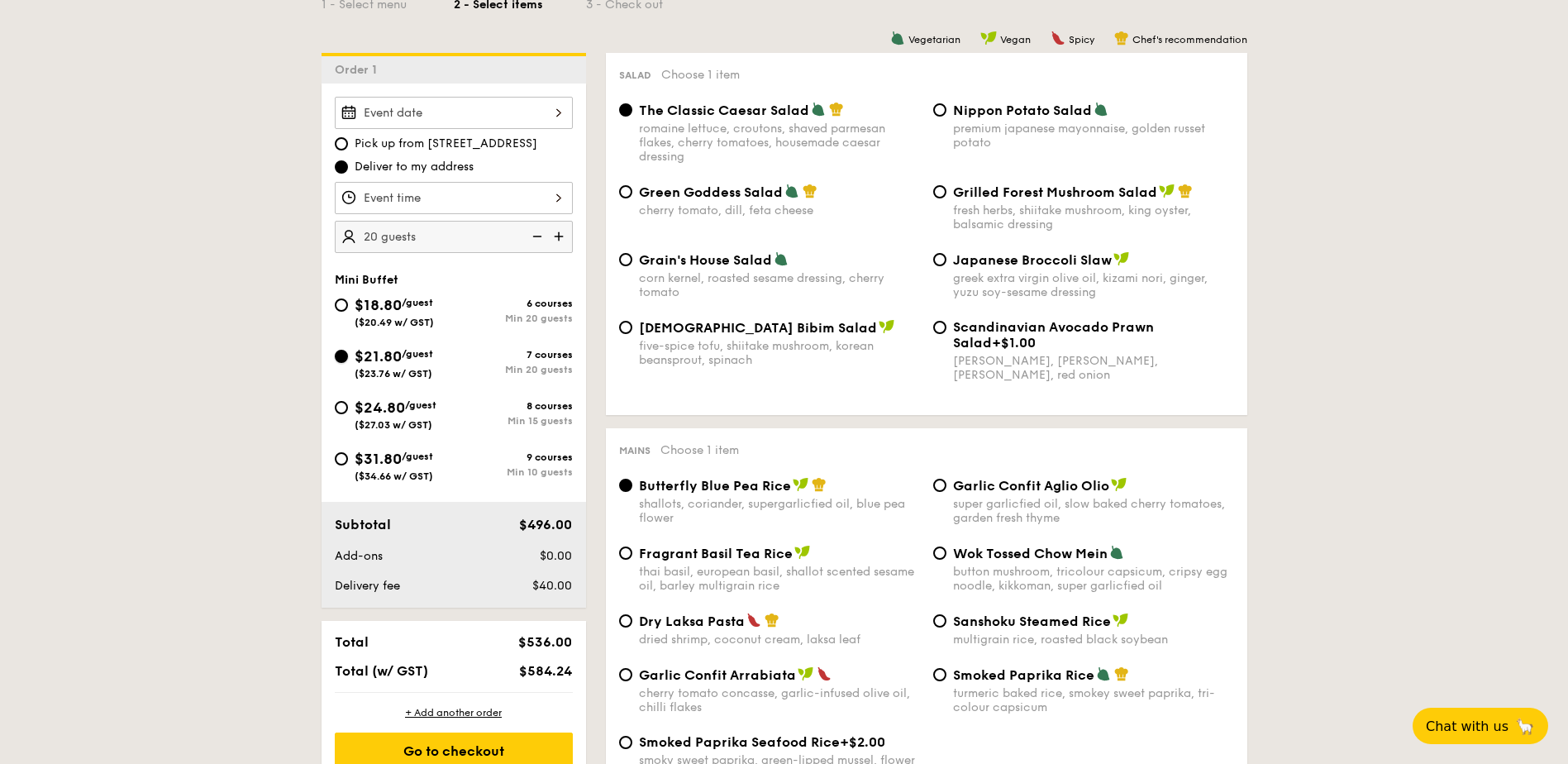
radio input "true"
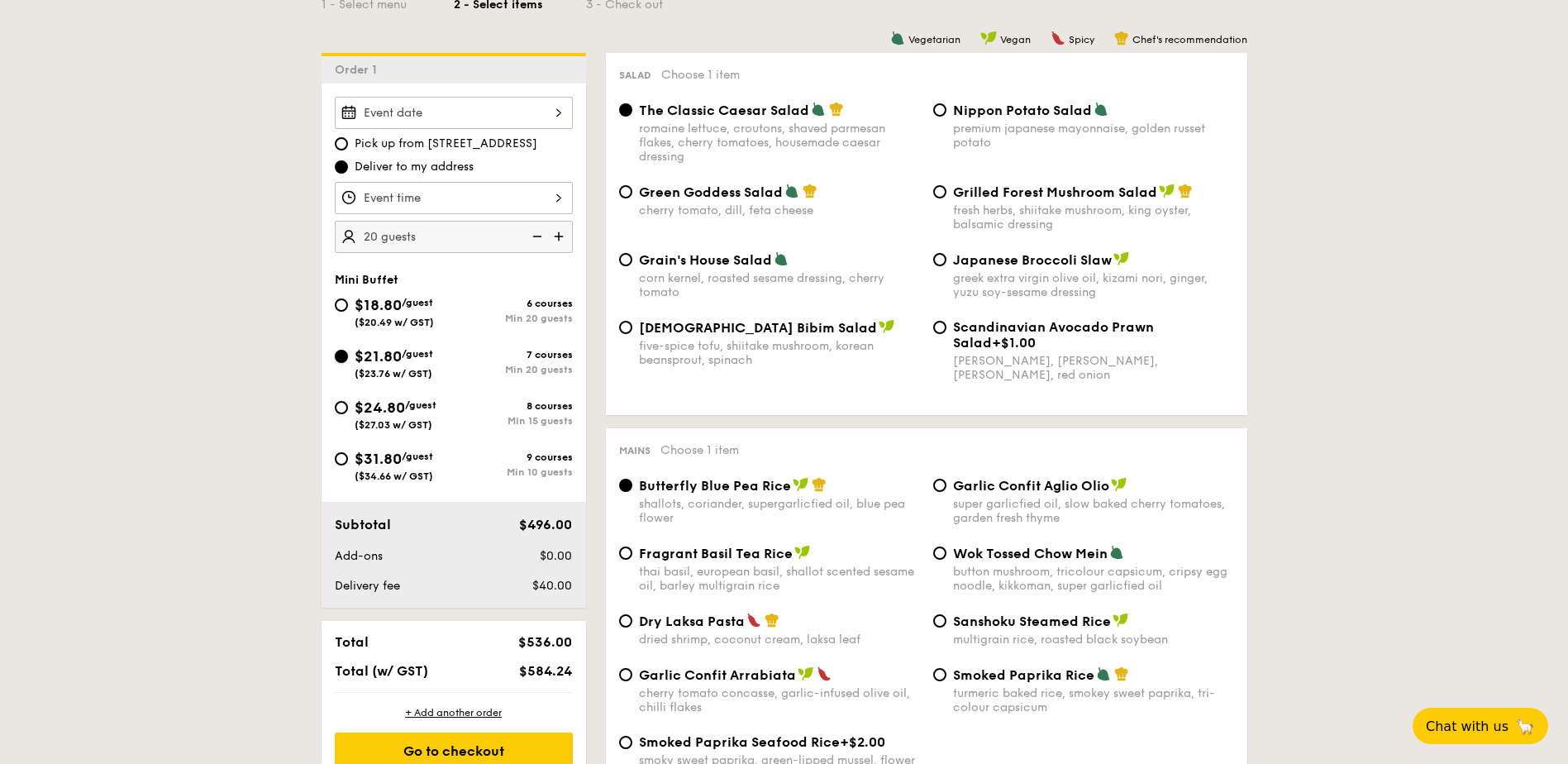
radio input "true"
click at [370, 411] on span "$24.80" at bounding box center [379, 408] width 51 height 18
click at [348, 411] on input "$24.80 /guest ($27.03 w/ GST) 8 courses Min 15 guests" at bounding box center [341, 407] width 13 height 13
radio input "true"
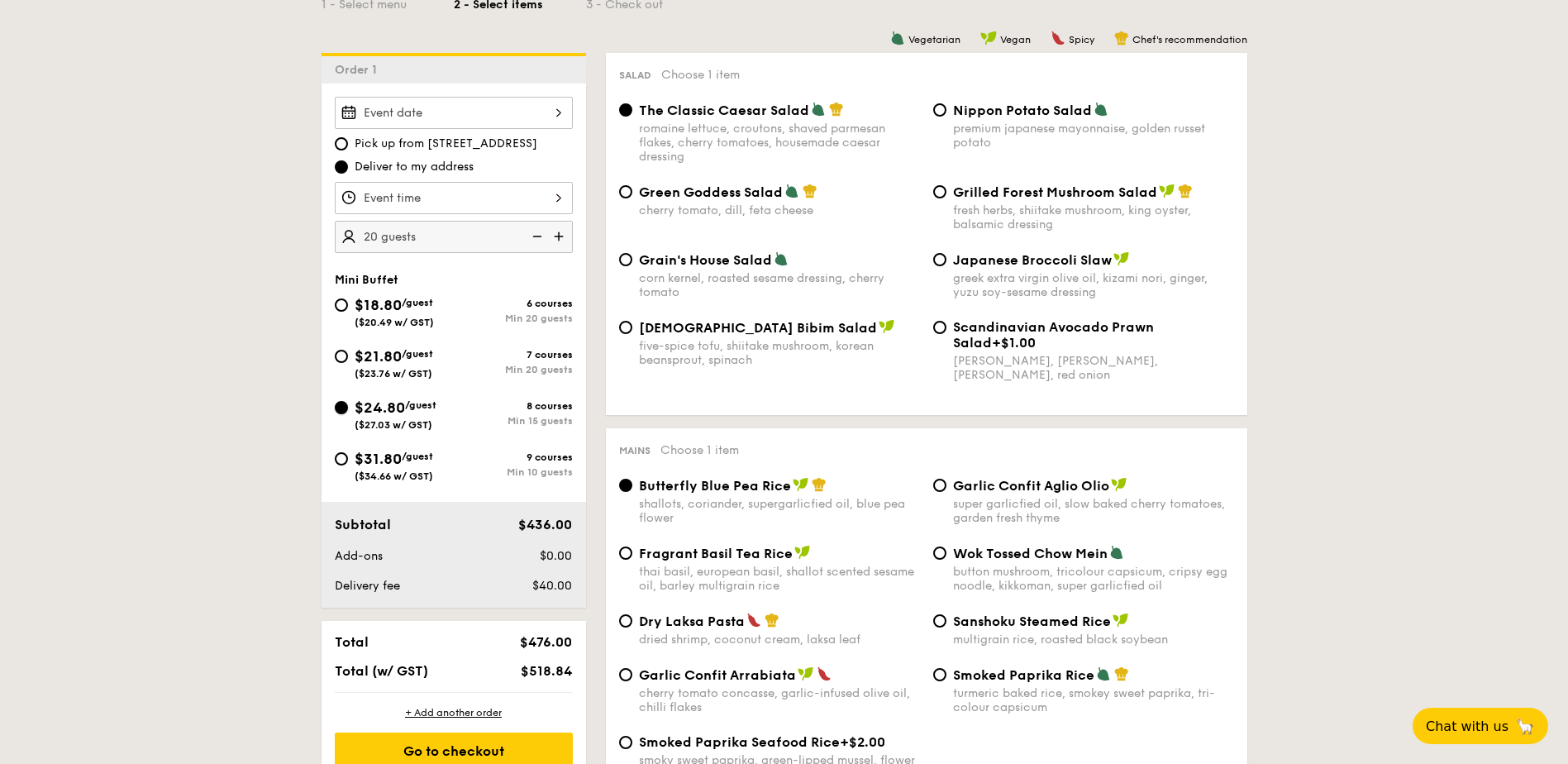
radio input "true"
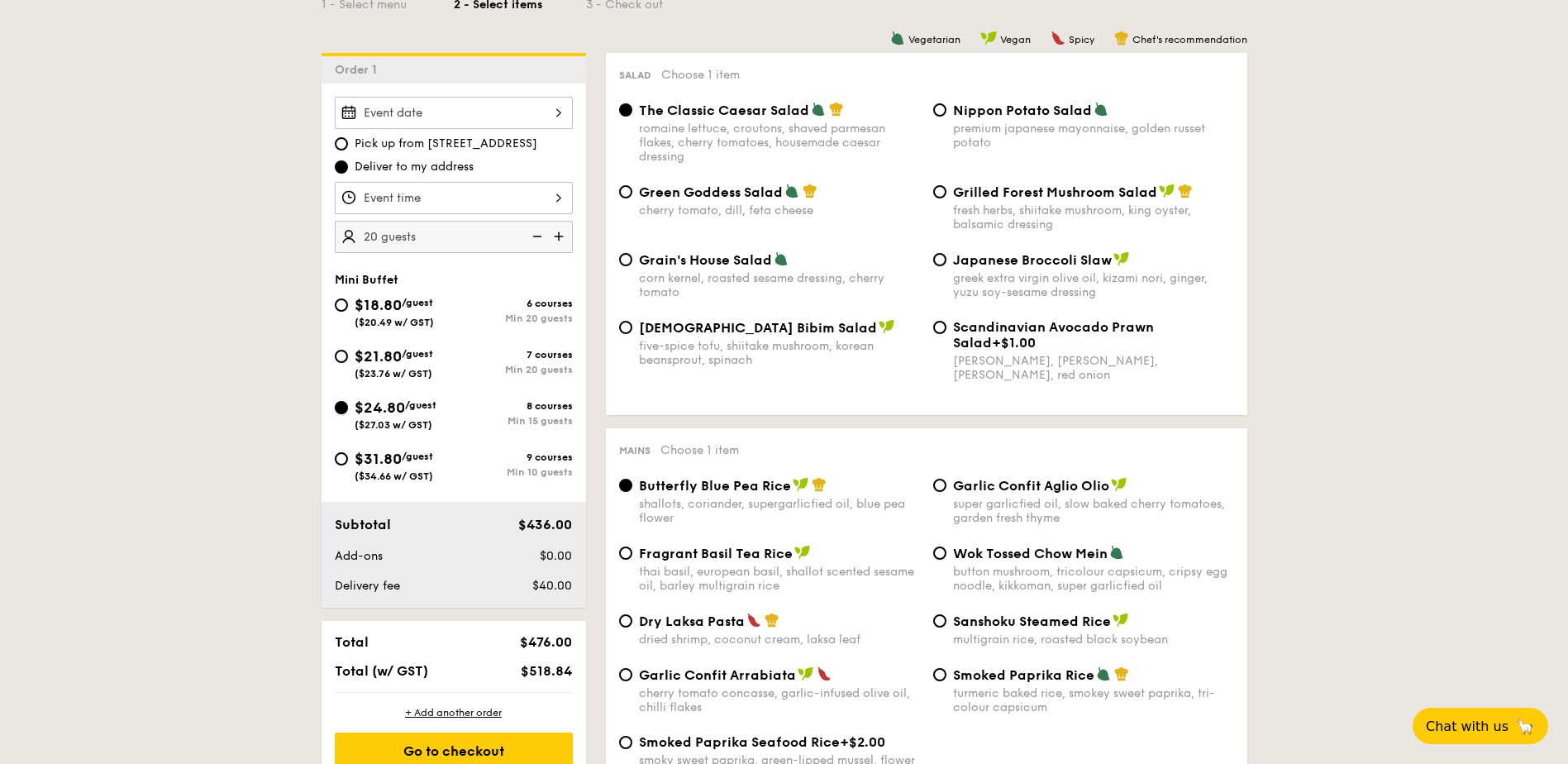
radio input "true"
drag, startPoint x: 525, startPoint y: 674, endPoint x: 592, endPoint y: 686, distance: 68.1
drag, startPoint x: 592, startPoint y: 686, endPoint x: 580, endPoint y: 677, distance: 15.0
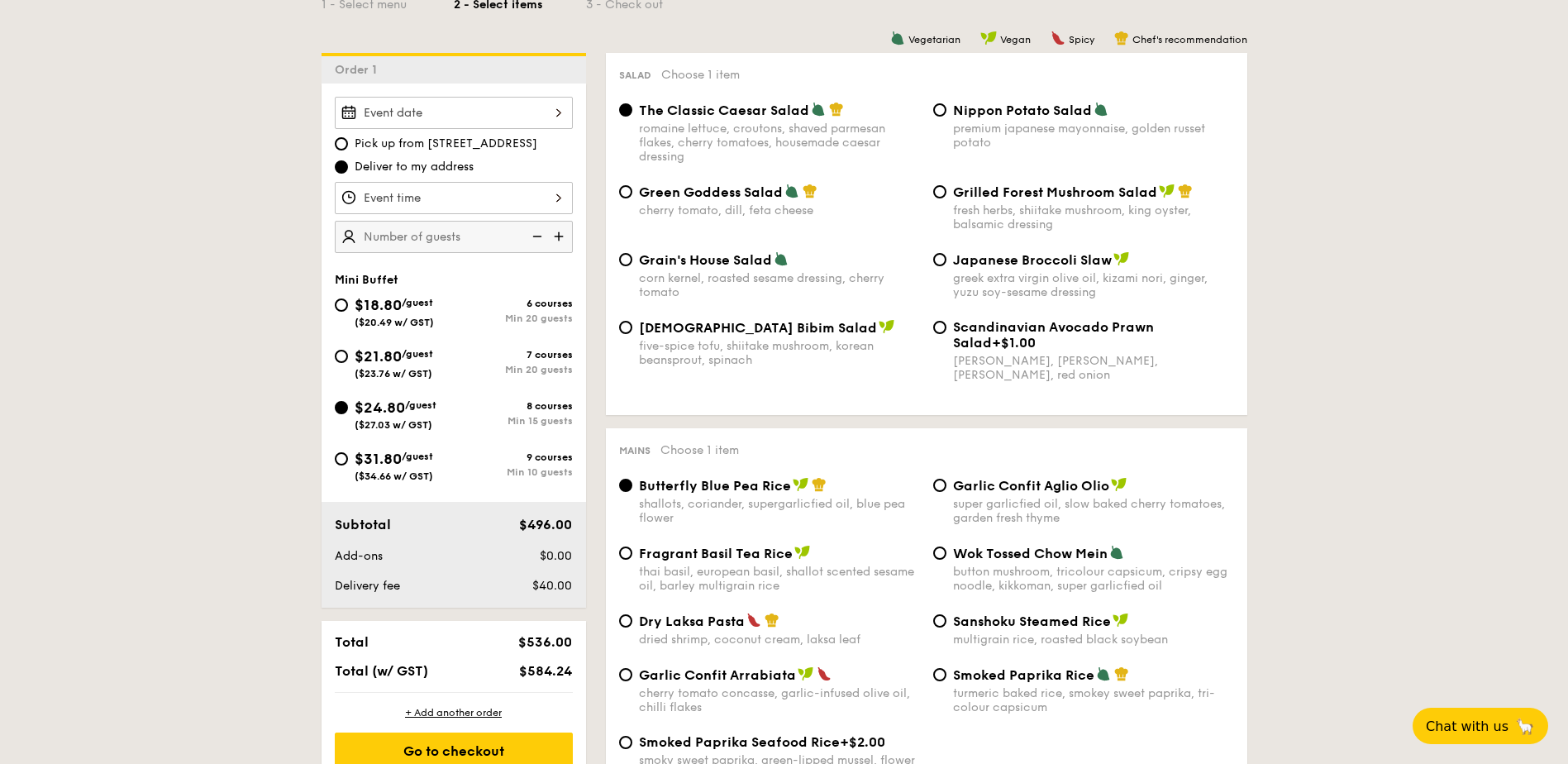
click at [580, 677] on div "Total $536.00 Total (w/ GST) $584.24" at bounding box center [454, 656] width 265 height 71
click at [551, 672] on span "$584.24" at bounding box center [545, 671] width 53 height 16
drag, startPoint x: 551, startPoint y: 672, endPoint x: 575, endPoint y: 702, distance: 38.4
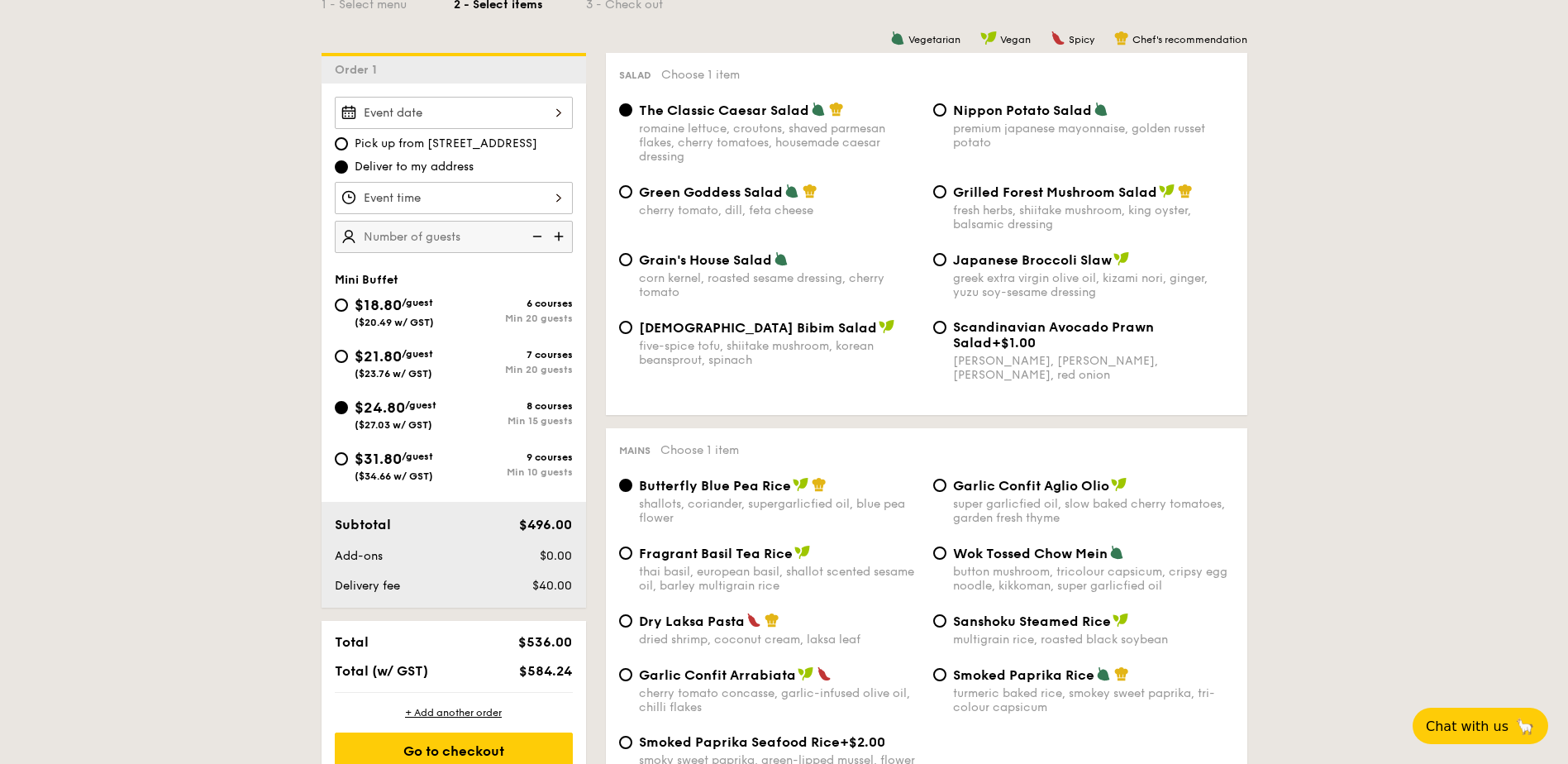
click at [575, 702] on div "+ Add another order Go to checkout" at bounding box center [454, 737] width 265 height 90
click at [557, 237] on img at bounding box center [561, 237] width 25 height 31
type input "25 guests"
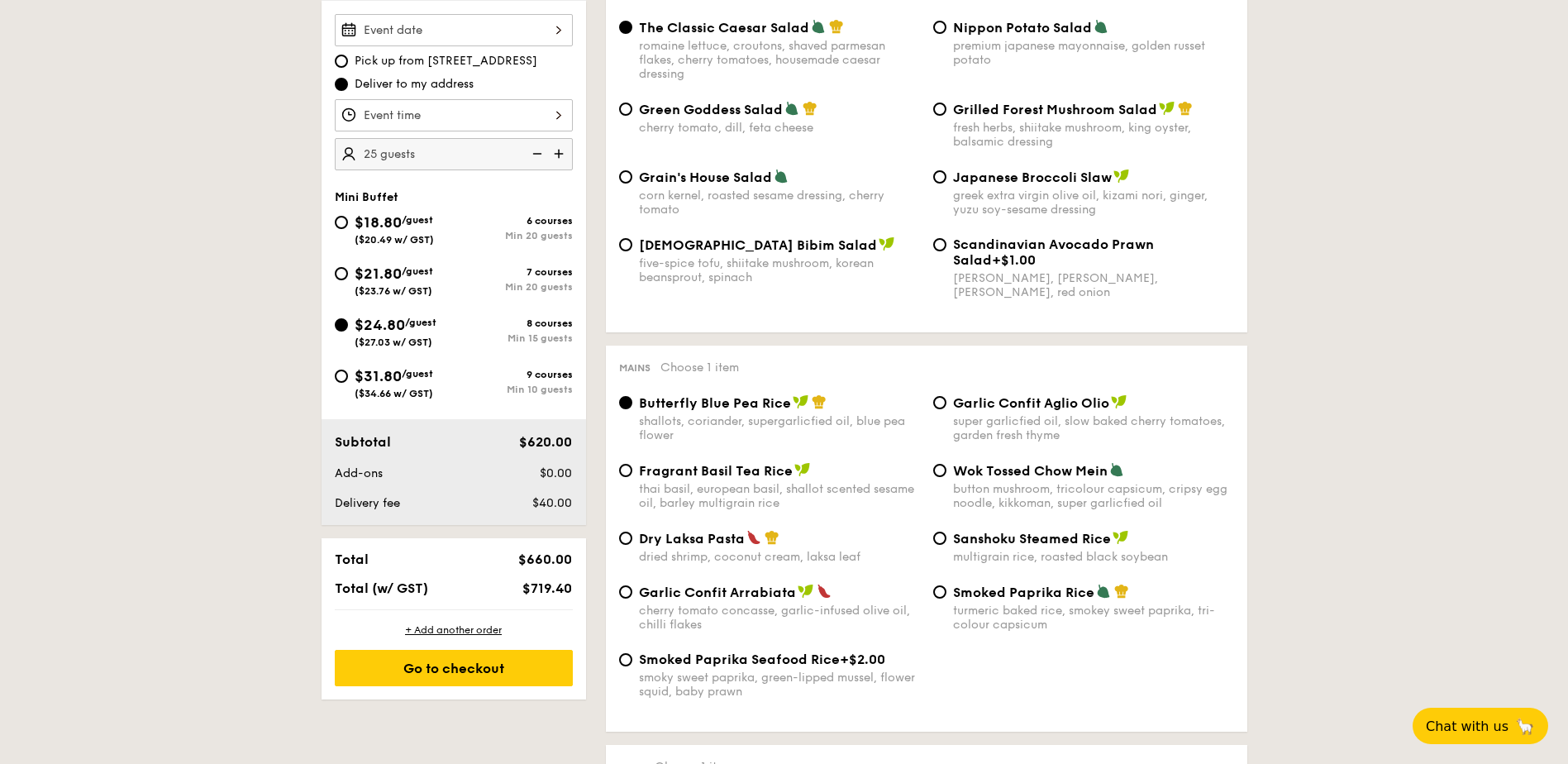
drag, startPoint x: 573, startPoint y: 588, endPoint x: 528, endPoint y: 586, distance: 45.0
click at [528, 586] on div "$719.40" at bounding box center [528, 587] width 101 height 16
drag, startPoint x: 528, startPoint y: 586, endPoint x: 593, endPoint y: 610, distance: 69.3
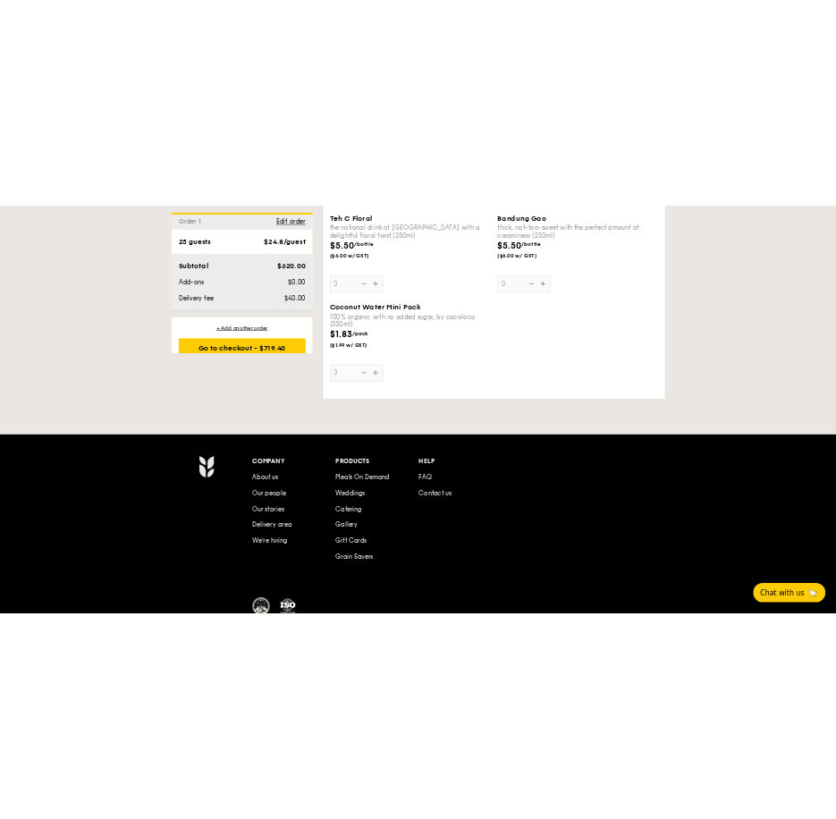
scroll to position [5551, 0]
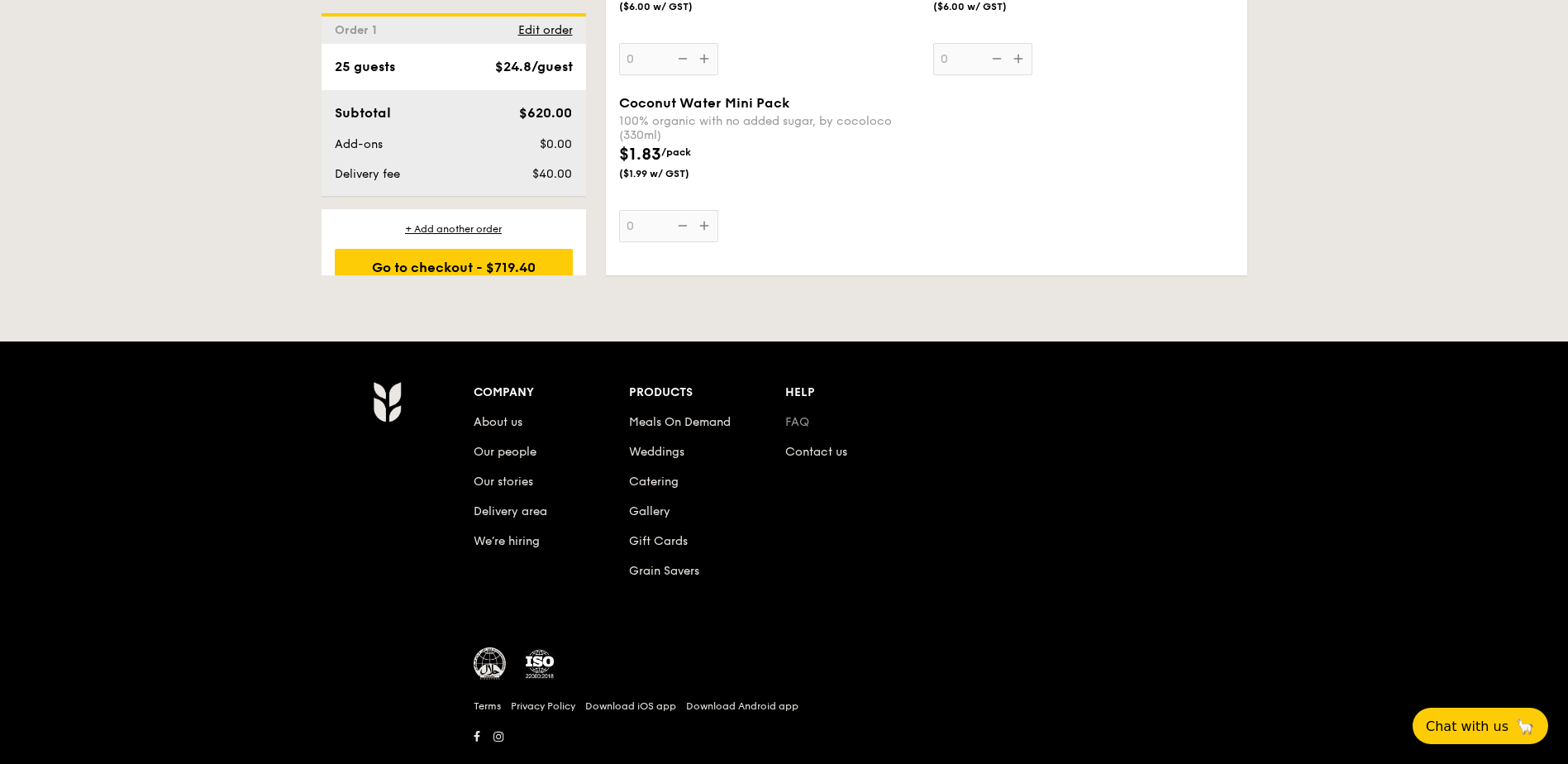
click at [797, 419] on link "FAQ" at bounding box center [797, 422] width 24 height 14
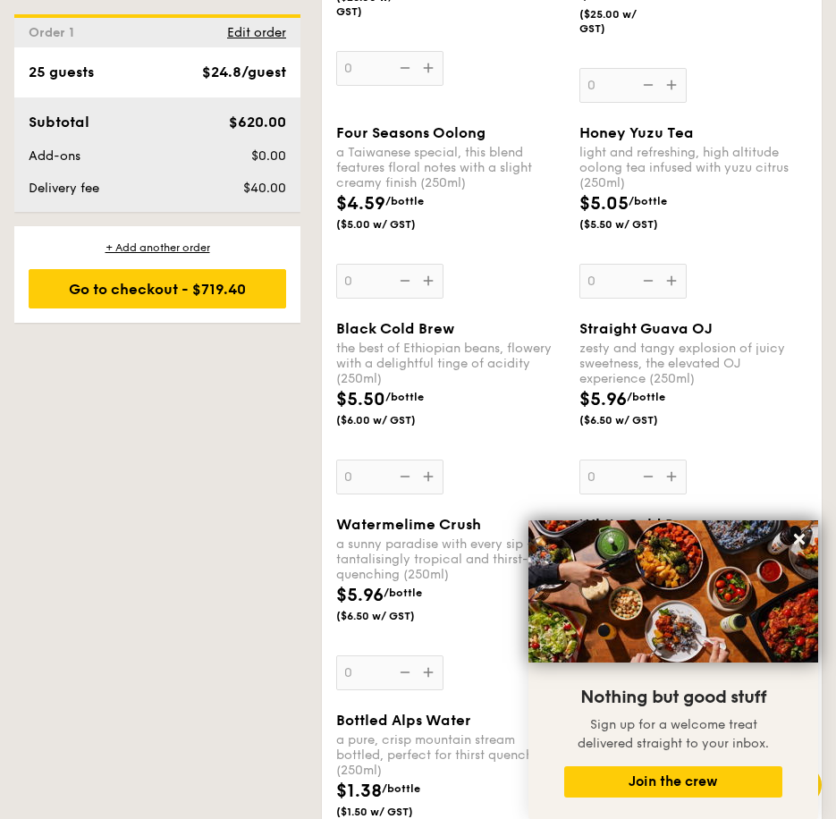
scroll to position [5193, 0]
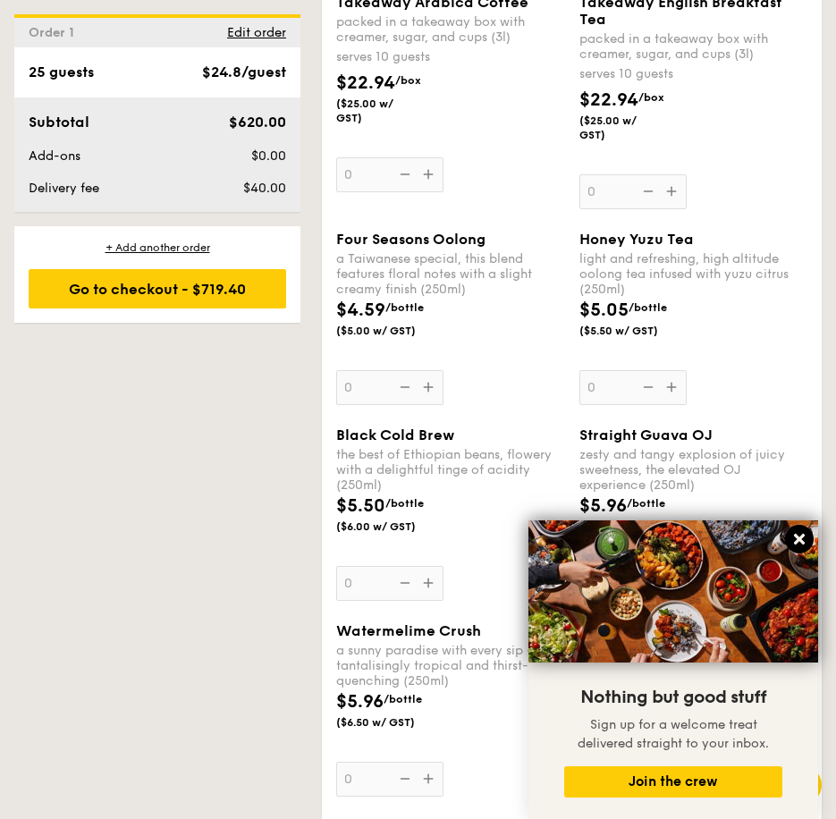
click at [803, 533] on icon at bounding box center [799, 539] width 16 height 16
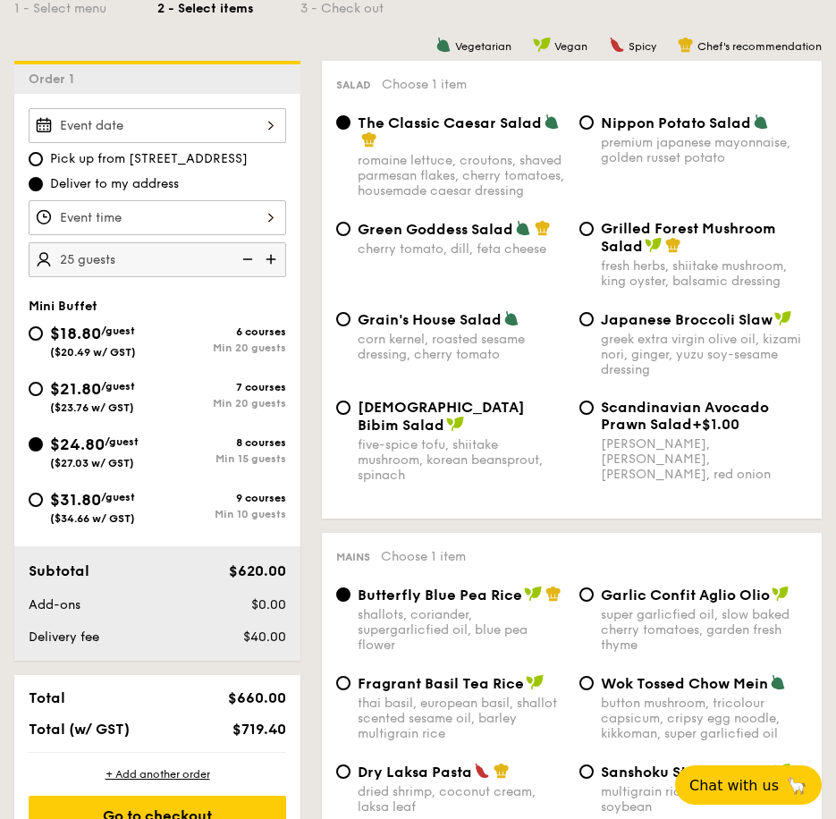
scroll to position [457, 0]
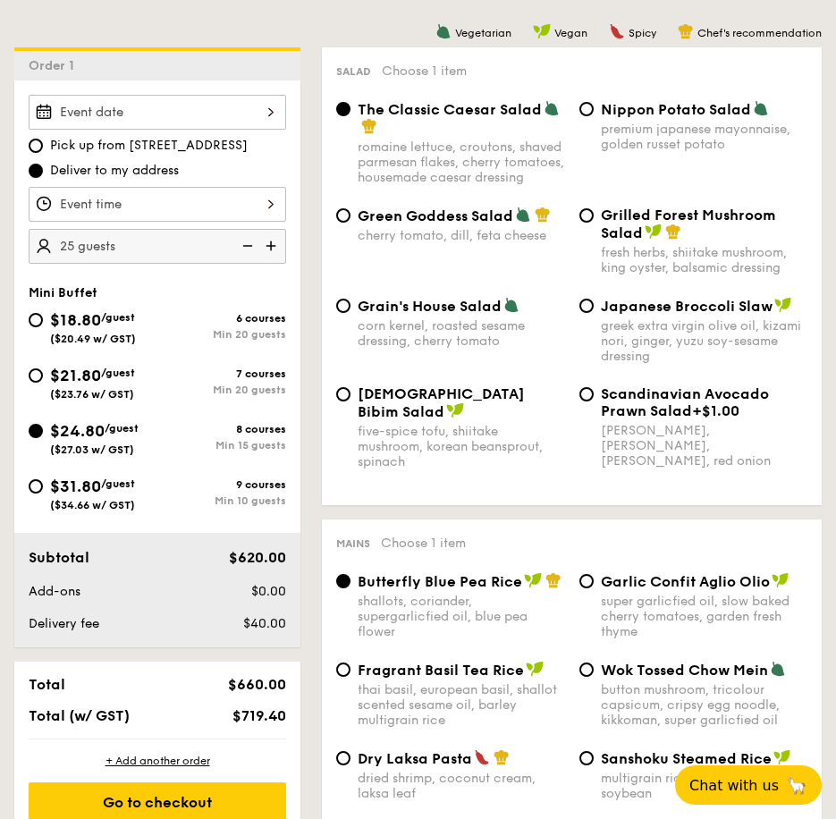
click at [603, 233] on span "Grilled Forest Mushroom Salad" at bounding box center [688, 223] width 175 height 35
click at [593, 223] on input "Grilled Forest Mushroom Salad fresh herbs, shiitake mushroom, king oyster, bals…" at bounding box center [586, 215] width 14 height 14
radio input "true"
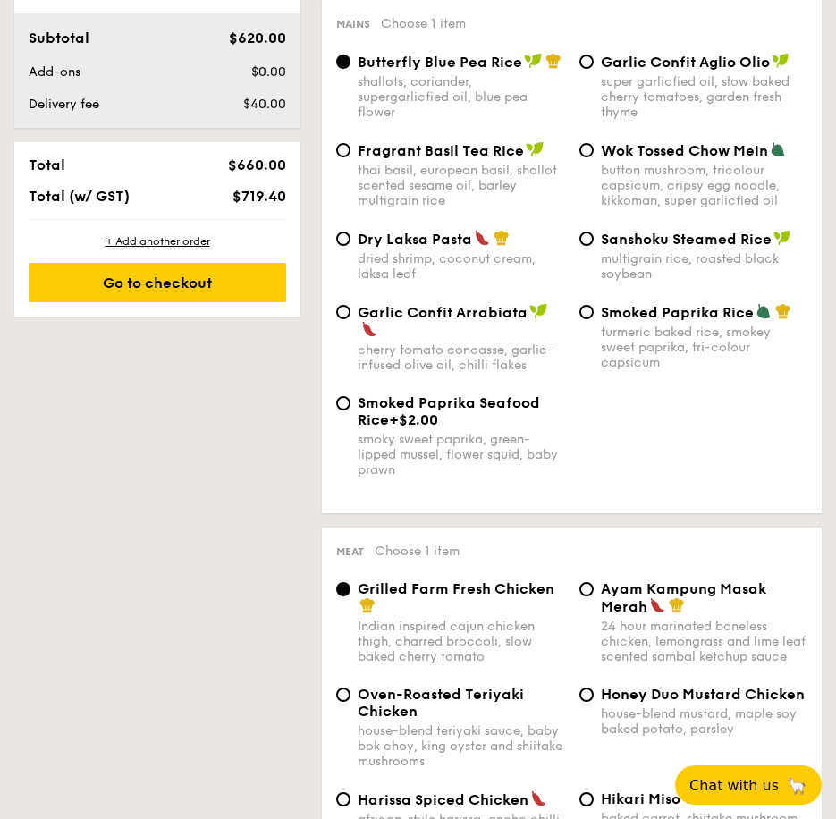
scroll to position [985, 0]
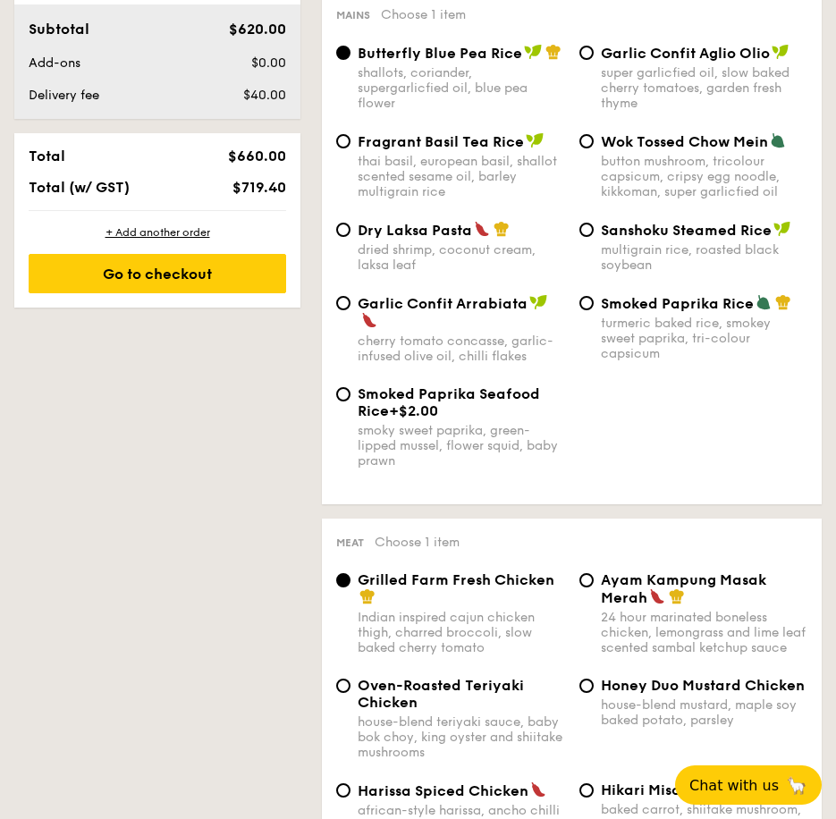
click at [388, 230] on span "Dry Laksa Pasta" at bounding box center [414, 230] width 114 height 17
click at [350, 230] on input "Dry Laksa Pasta dried shrimp, coconut cream, laksa leaf" at bounding box center [343, 230] width 14 height 14
radio input "true"
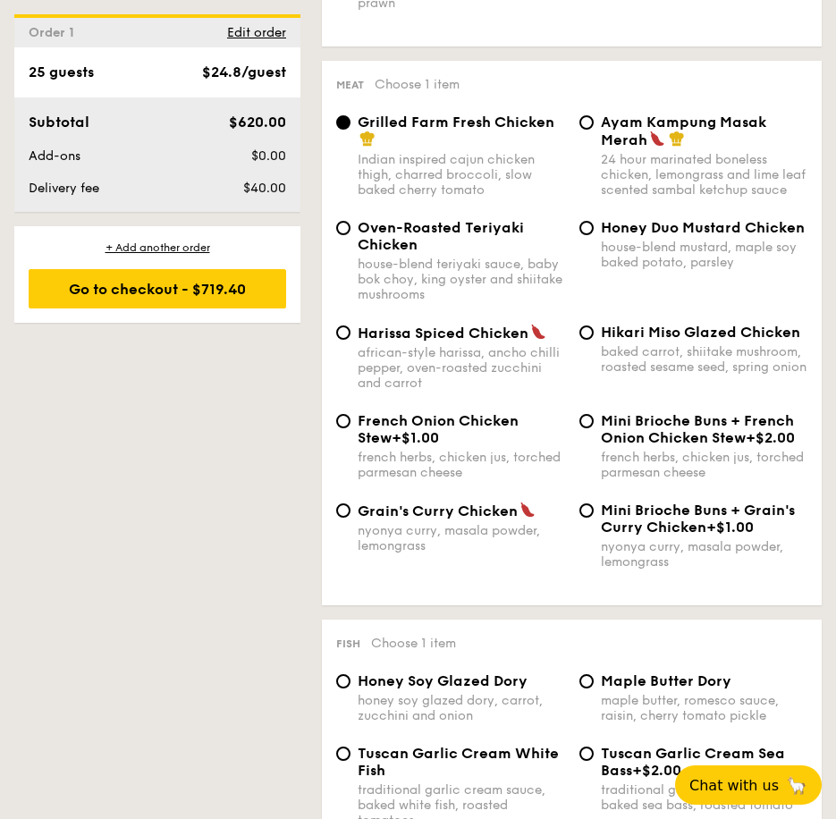
scroll to position [1486, 0]
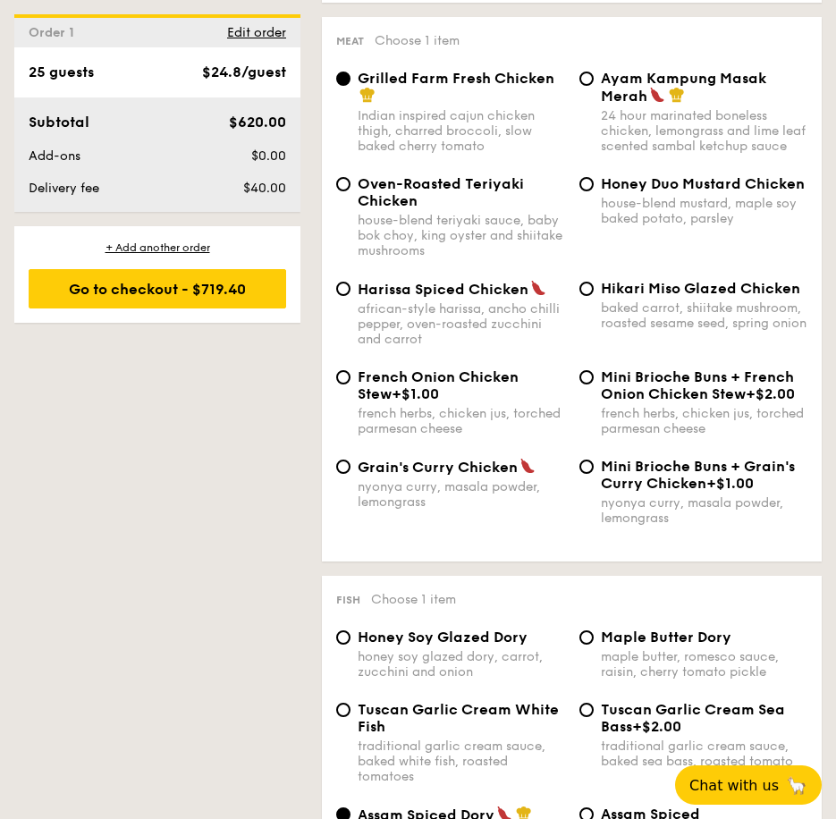
click at [349, 482] on div "Grain's Curry Chicken nyonya curry, masala powder, lemongrass" at bounding box center [450, 484] width 243 height 52
click at [398, 475] on span "Grain's Curry Chicken" at bounding box center [437, 466] width 160 height 17
click at [350, 474] on input "Grain's Curry Chicken nyonya curry, masala powder, lemongrass" at bounding box center [343, 466] width 14 height 14
radio input "true"
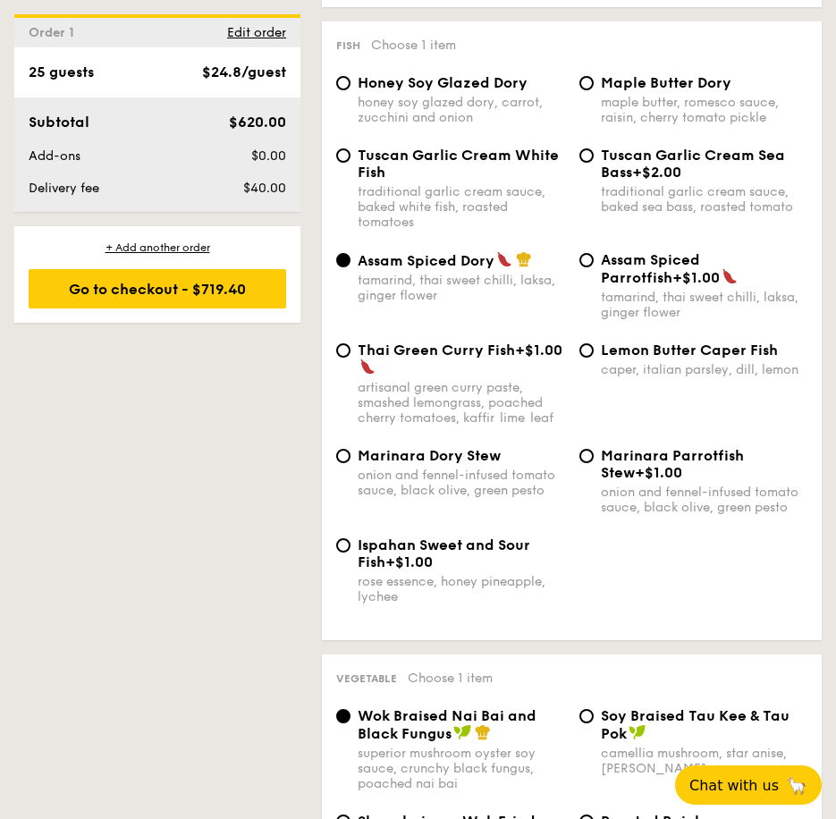
scroll to position [2058, 0]
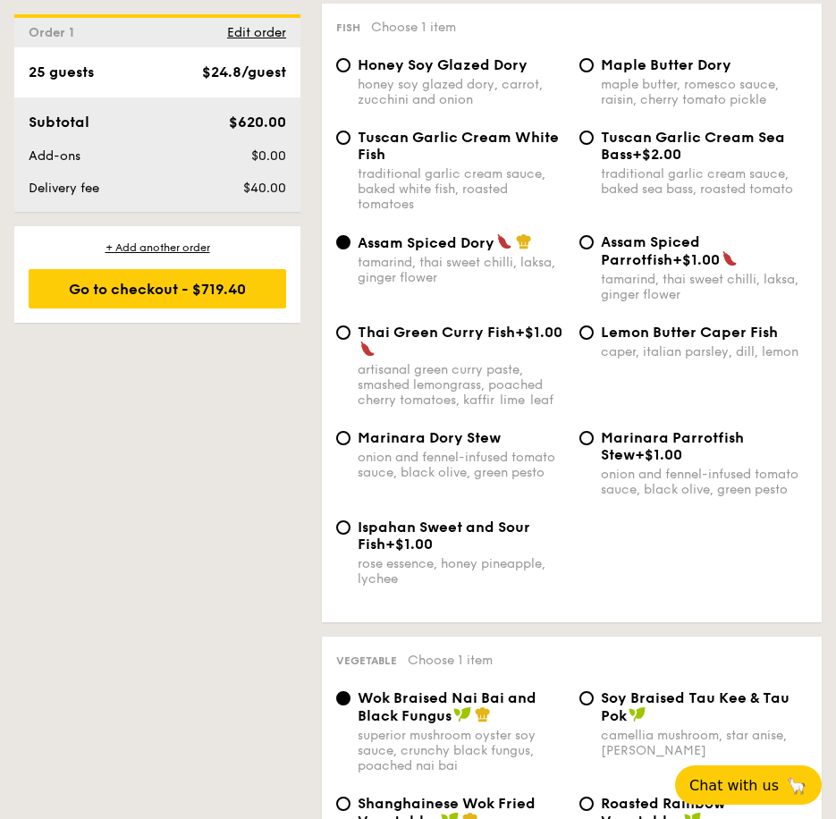
click at [658, 353] on div "Lemon Butter Caper Fish caper, italian parsley, dill, lemon" at bounding box center [704, 342] width 207 height 36
click at [593, 340] on input "Lemon Butter Caper Fish caper, italian parsley, dill, lemon" at bounding box center [586, 332] width 14 height 14
radio input "true"
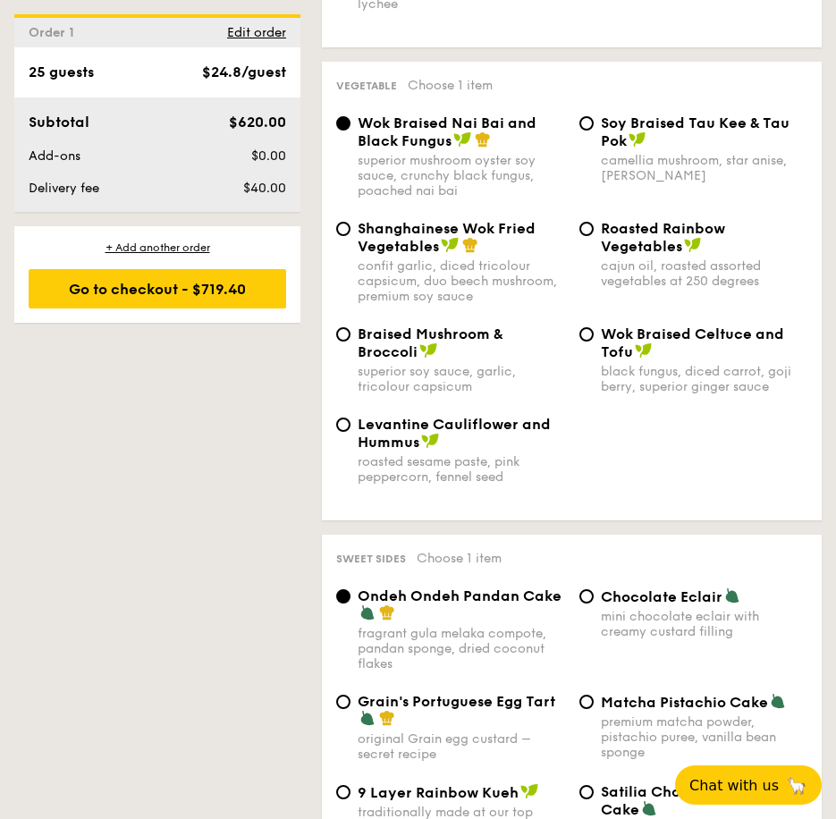
scroll to position [2594, 0]
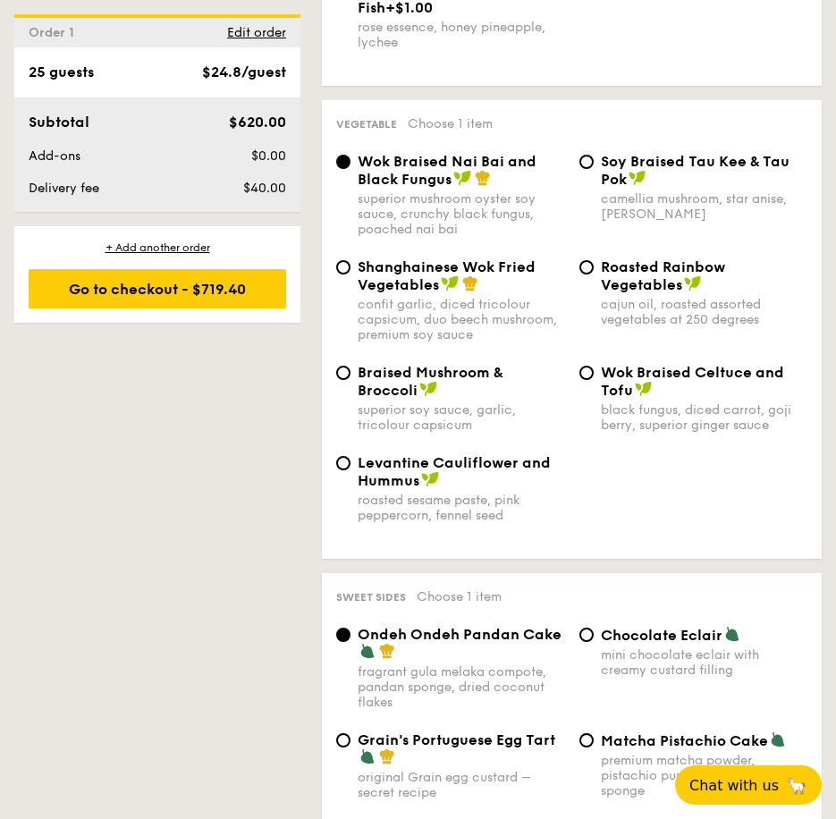
click at [416, 278] on span "Shanghainese Wok Fried Vegetables" at bounding box center [446, 275] width 178 height 35
click at [350, 274] on input "Shanghainese Wok Fried Vegetables confit garlic, diced tricolour capsicum, duo …" at bounding box center [343, 267] width 14 height 14
radio input "true"
click at [408, 171] on span "Wok Braised Nai Bai and Black Fungus" at bounding box center [446, 170] width 179 height 35
click at [350, 169] on input "Wok Braised Nai Bai and Black Fungus superior mushroom oyster soy sauce, crunch…" at bounding box center [343, 162] width 14 height 14
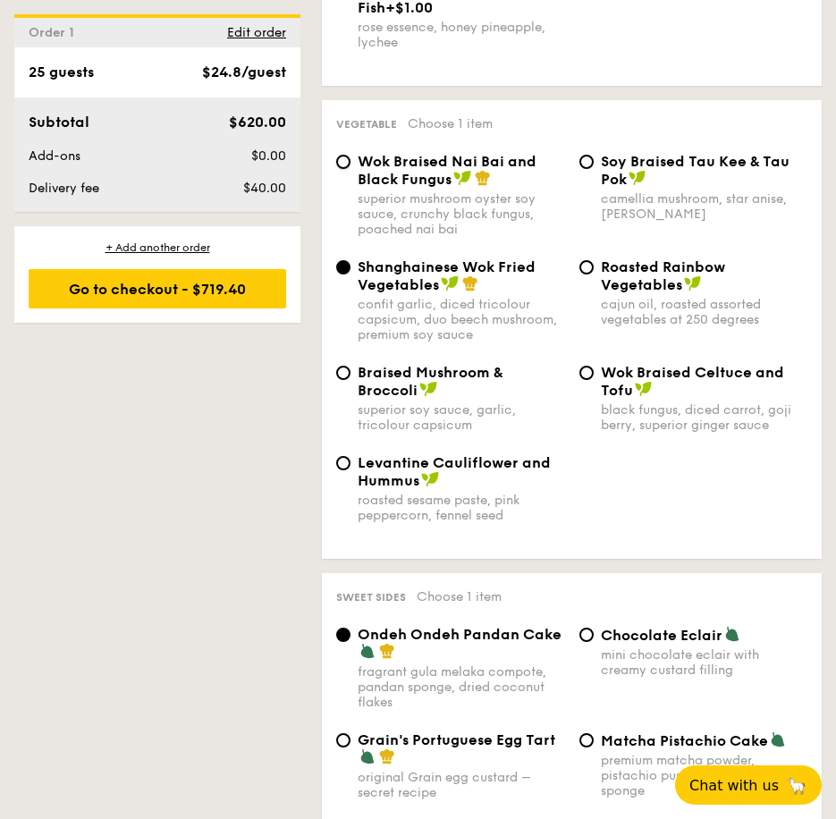
radio input "true"
click at [449, 291] on img at bounding box center [450, 283] width 18 height 16
click at [350, 274] on input "Shanghainese Wok Fried Vegetables confit garlic, diced tricolour capsicum, duo …" at bounding box center [343, 267] width 14 height 14
radio input "true"
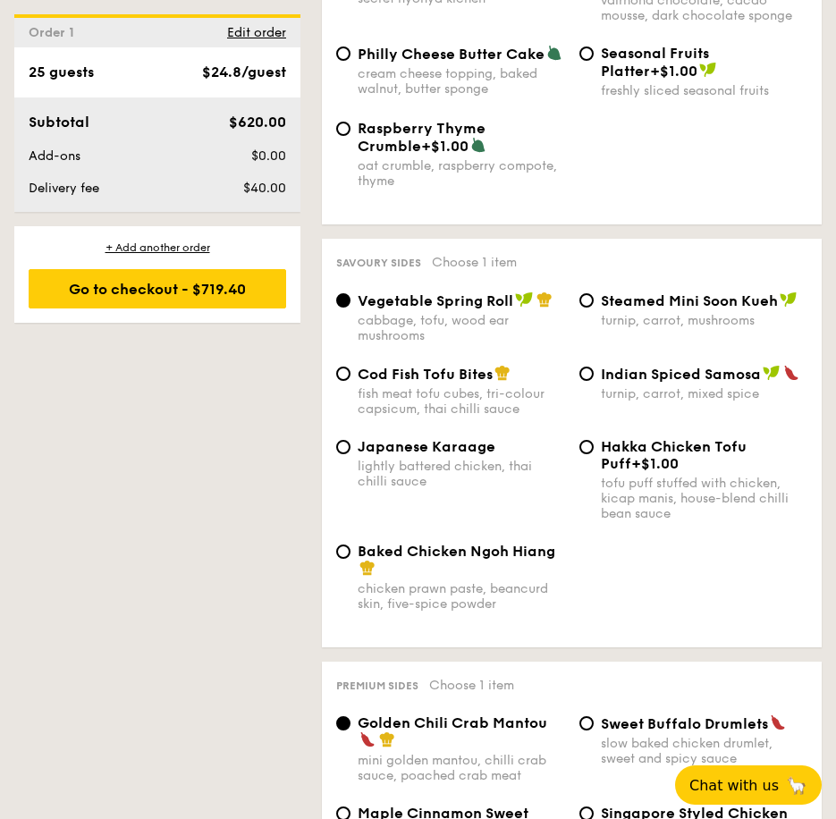
scroll to position [3578, 0]
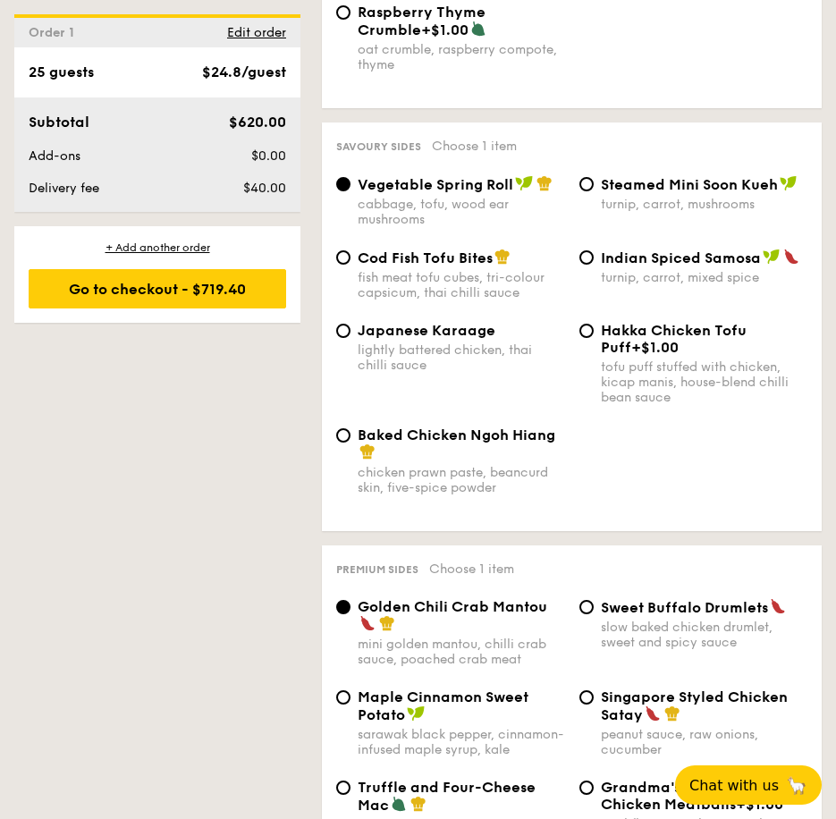
click at [415, 281] on div "Cod Fish Tofu Bites fish meat tofu cubes, tri-colour capsicum, thai chilli sauce" at bounding box center [460, 274] width 207 height 52
click at [350, 265] on input "Cod Fish Tofu Bites fish meat tofu cubes, tri-colour capsicum, thai chilli sauce" at bounding box center [343, 257] width 14 height 14
radio input "true"
click at [133, 408] on div "1 - Select menu 2 - Select items 3 - Check out Order 1 Pick up from [STREET_ADD…" at bounding box center [418, 7] width 836 height 6391
click at [450, 458] on div "Baked Chicken Ngoh Hiang" at bounding box center [460, 443] width 207 height 35
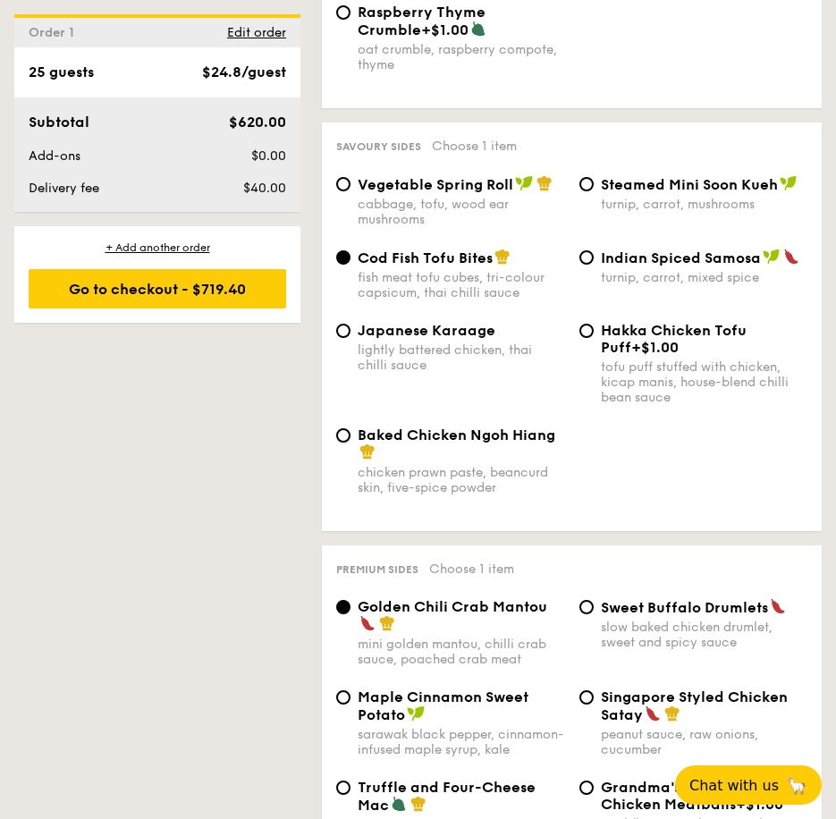
click at [350, 442] on input "Baked Chicken Ngoh Hiang chicken prawn paste, beancurd skin, five-spice powder" at bounding box center [343, 435] width 14 height 14
radio input "true"
click at [482, 266] on span "Cod Fish Tofu Bites" at bounding box center [424, 257] width 135 height 17
click at [350, 265] on input "Cod Fish Tofu Bites fish meat tofu cubes, tri-colour capsicum, thai chilli sauce" at bounding box center [343, 257] width 14 height 14
radio input "true"
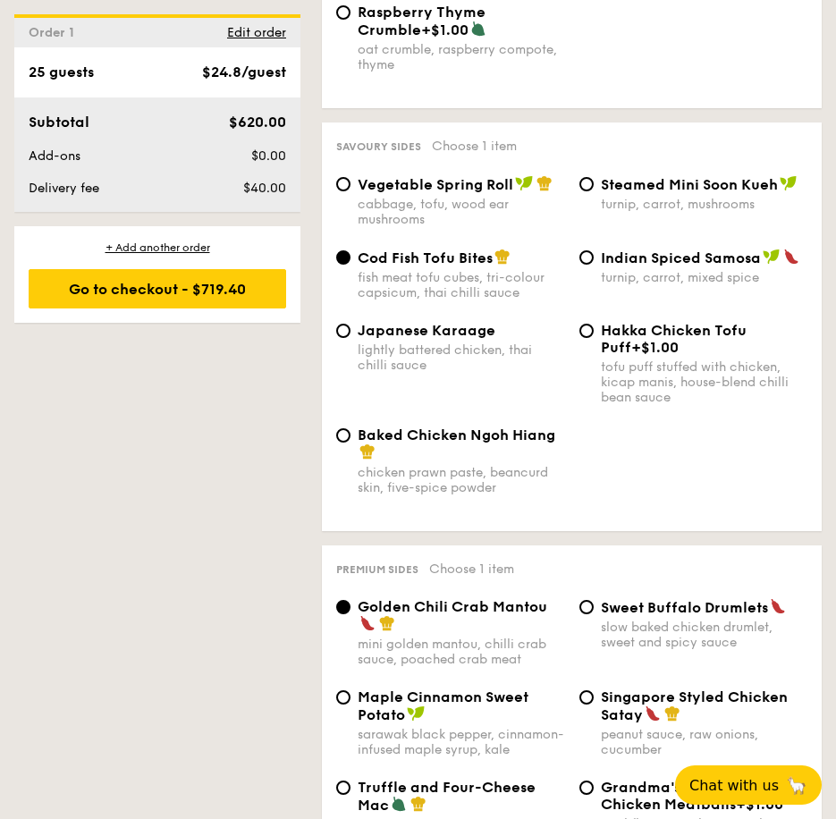
click at [475, 443] on span "Baked Chicken Ngoh Hiang" at bounding box center [456, 434] width 198 height 17
click at [350, 442] on input "Baked Chicken Ngoh Hiang chicken prawn paste, beancurd skin, five-spice powder" at bounding box center [343, 435] width 14 height 14
radio input "true"
click at [438, 285] on div "fish meat tofu cubes, tri-colour capsicum, thai chilli sauce" at bounding box center [460, 285] width 207 height 30
click at [350, 265] on input "Cod Fish Tofu Bites fish meat tofu cubes, tri-colour capsicum, thai chilli sauce" at bounding box center [343, 257] width 14 height 14
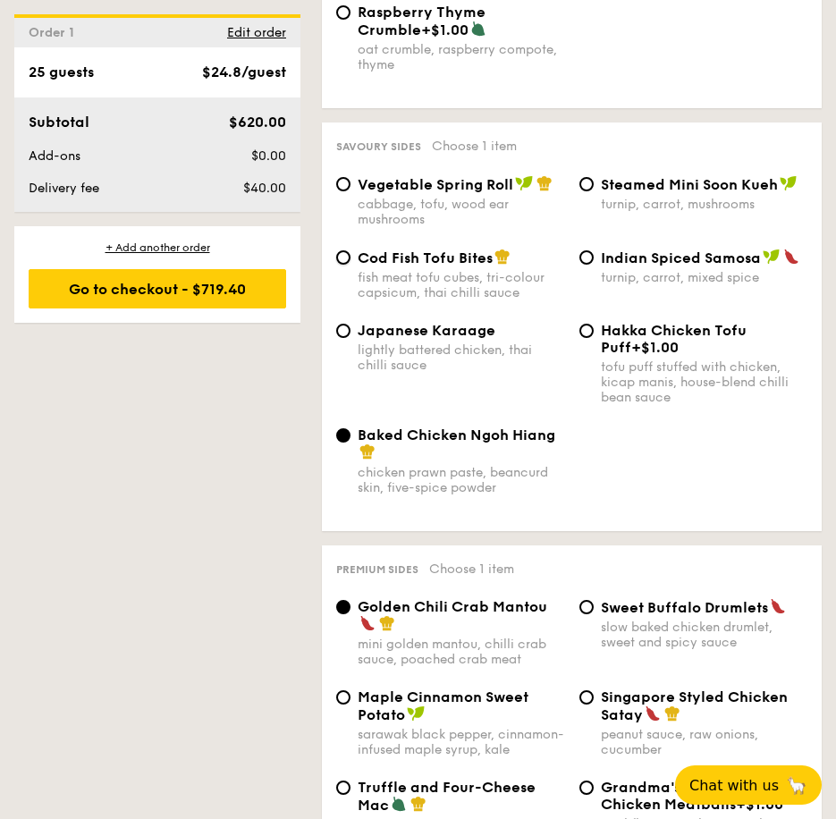
radio input "true"
click at [439, 356] on div "lightly battered chicken, thai chilli sauce" at bounding box center [460, 357] width 207 height 30
click at [350, 338] on input "Japanese Karaage lightly battered chicken, thai chilli sauce" at bounding box center [343, 331] width 14 height 14
radio input "true"
click at [402, 443] on span "Baked Chicken Ngoh Hiang" at bounding box center [456, 434] width 198 height 17
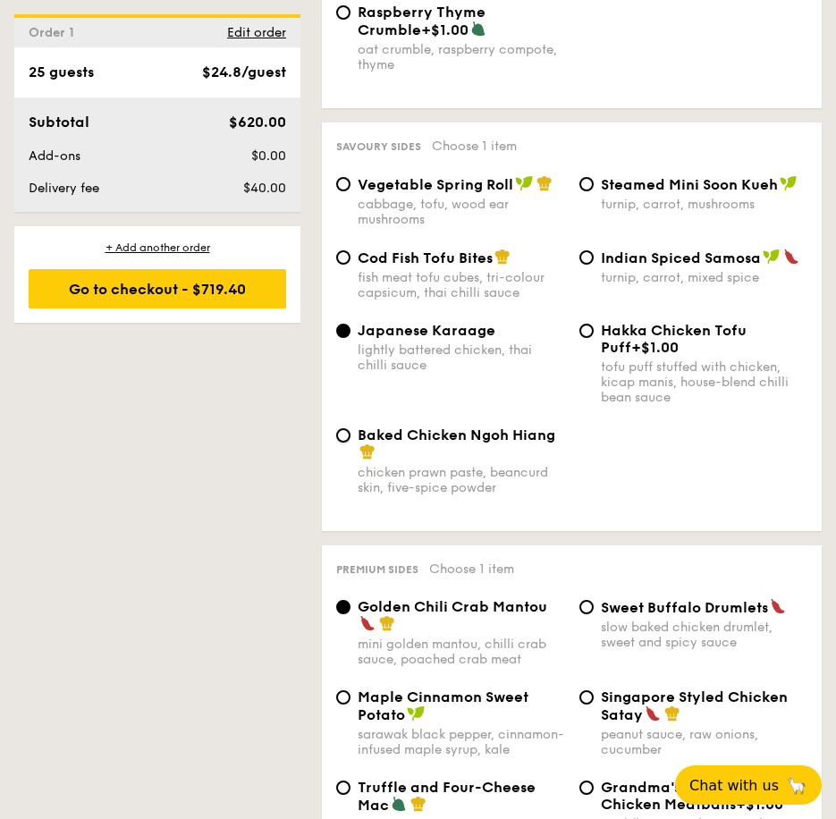
click at [350, 442] on input "Baked Chicken Ngoh Hiang chicken prawn paste, beancurd skin, five-spice powder" at bounding box center [343, 435] width 14 height 14
radio input "true"
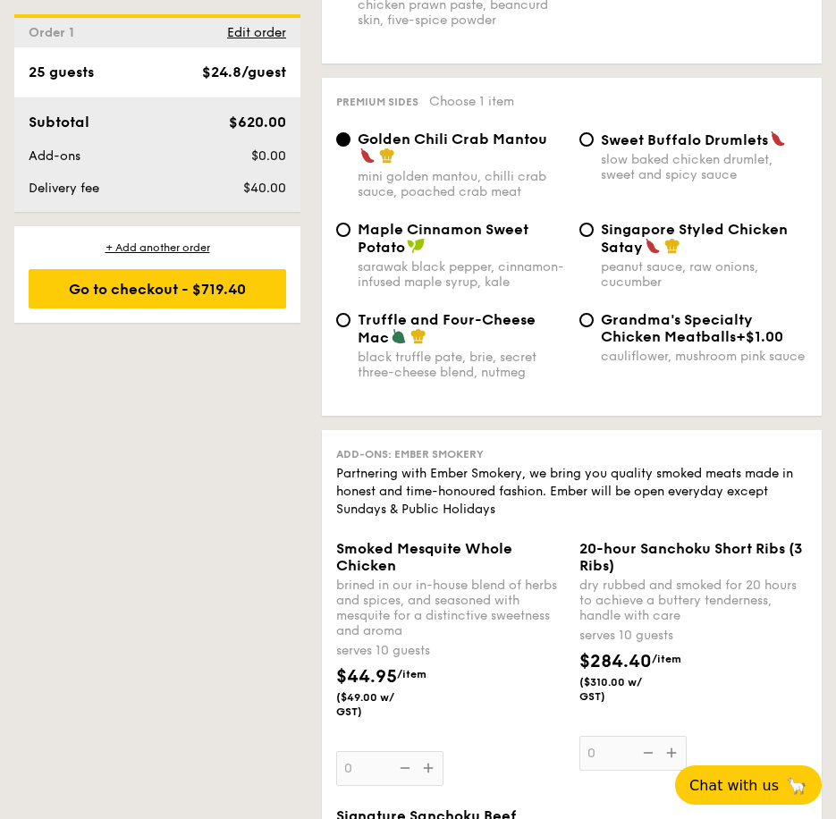
scroll to position [4024, 0]
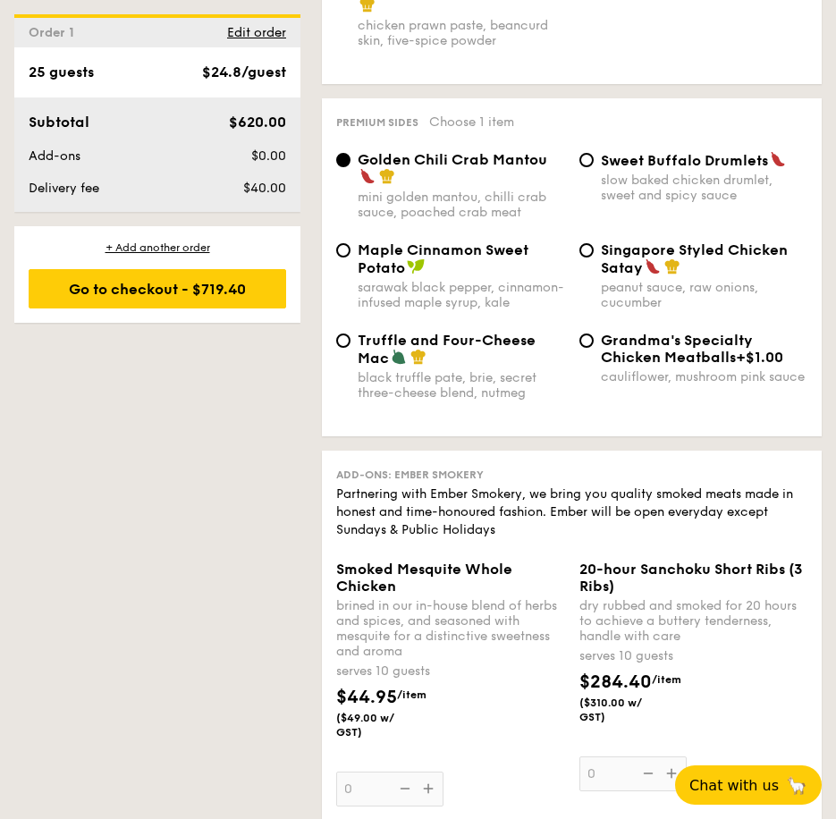
click at [638, 276] on span "Singapore Styled Chicken Satay" at bounding box center [694, 258] width 187 height 35
click at [593, 257] on input "Singapore Styled Chicken Satay peanut sauce, raw onions, cucumber" at bounding box center [586, 250] width 14 height 14
radio input "true"
click at [400, 366] on span "Truffle and Four-Cheese Mac" at bounding box center [446, 349] width 178 height 35
click at [350, 348] on input "Truffle and Four-Cheese Mac black truffle [PERSON_NAME], secret three-cheese bl…" at bounding box center [343, 340] width 14 height 14
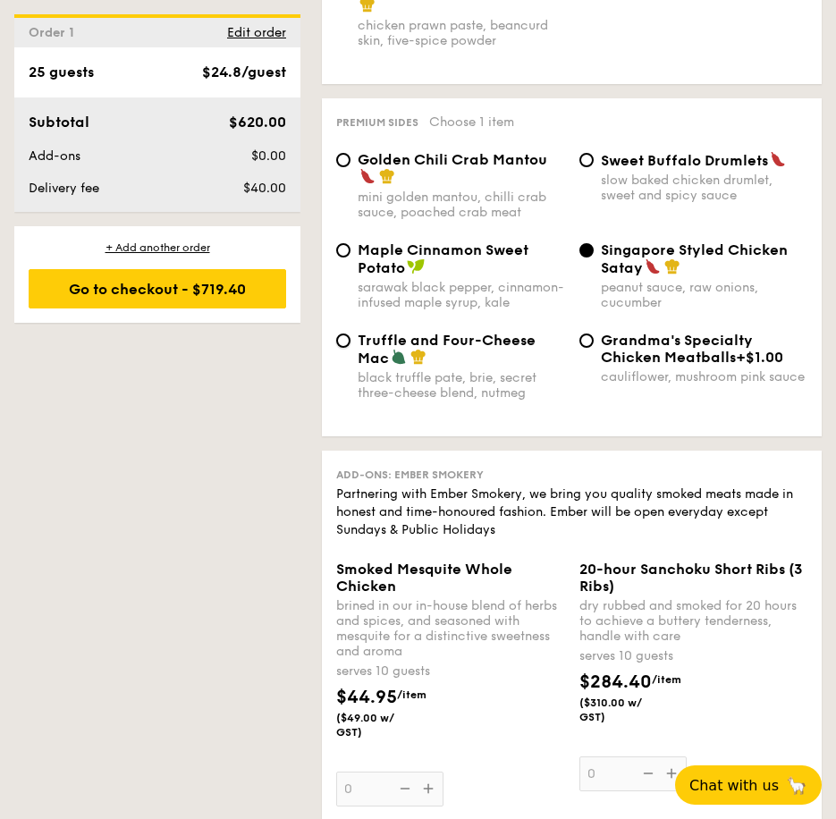
radio input "true"
click at [670, 274] on img at bounding box center [672, 266] width 16 height 16
click at [593, 257] on input "Singapore Styled Chicken Satay peanut sauce, raw onions, cucumber" at bounding box center [586, 250] width 14 height 14
radio input "true"
click at [628, 274] on span "Singapore Styled Chicken Satay" at bounding box center [694, 258] width 187 height 35
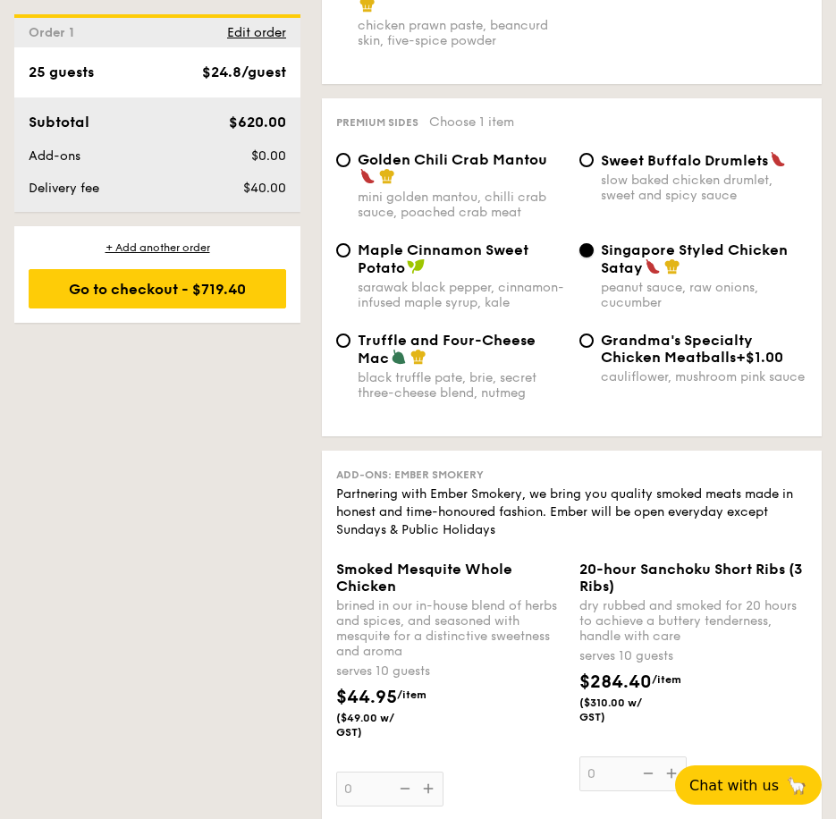
click at [593, 257] on input "Singapore Styled Chicken Satay peanut sauce, raw onions, cucumber" at bounding box center [586, 250] width 14 height 14
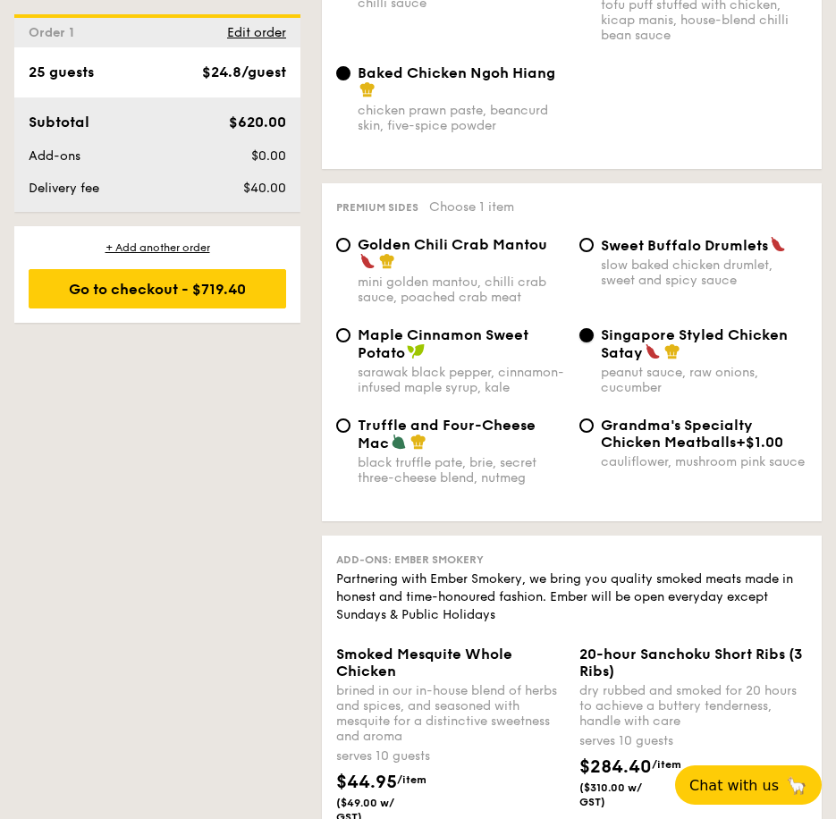
scroll to position [3948, 0]
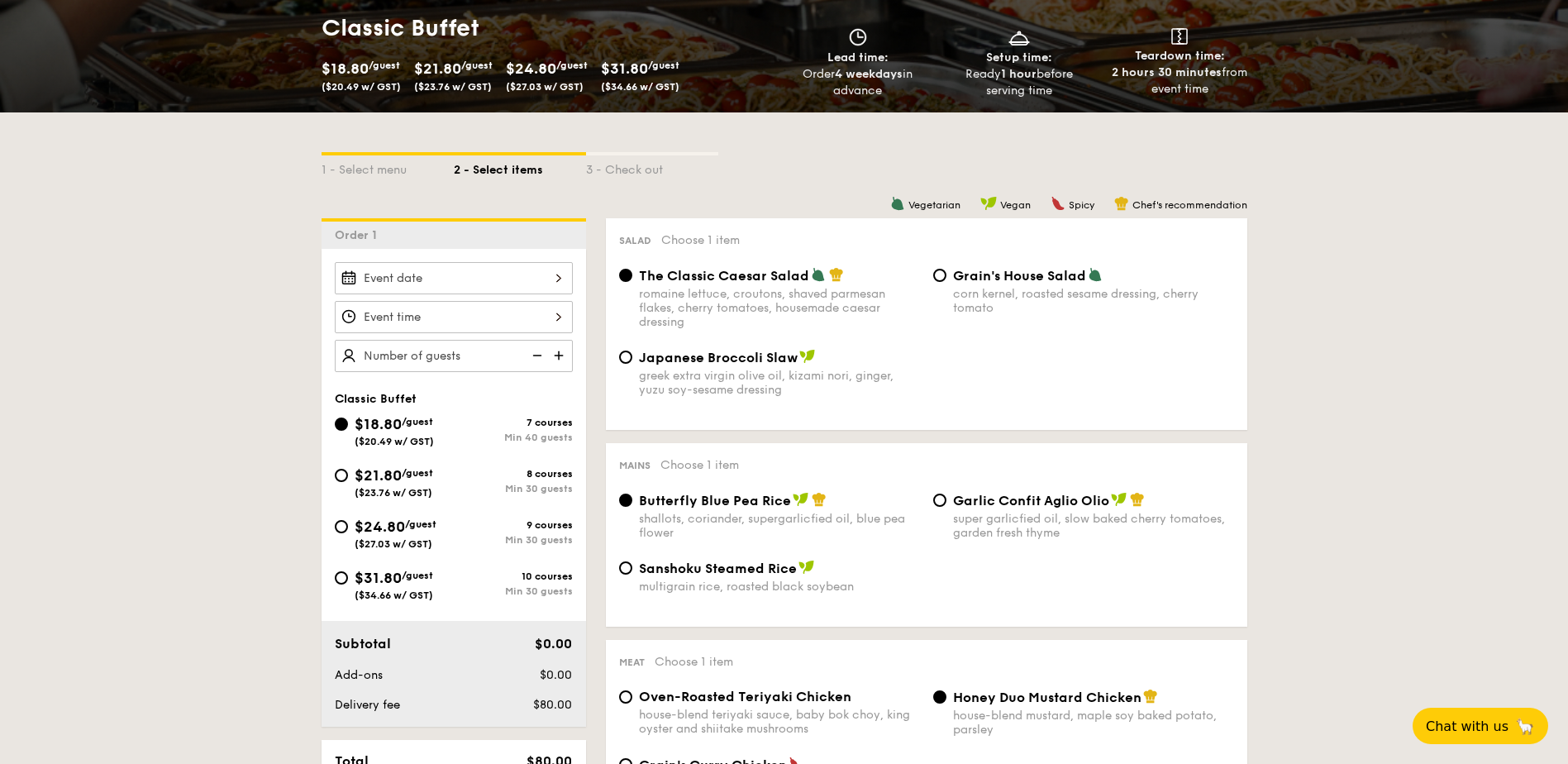
click at [350, 490] on div "$21.80 /guest ($23.76 w/ GST)" at bounding box center [394, 481] width 119 height 35
click at [348, 482] on input "$21.80 /guest ($23.76 w/ GST) 8 courses Min 30 guests" at bounding box center [341, 475] width 13 height 13
radio input "true"
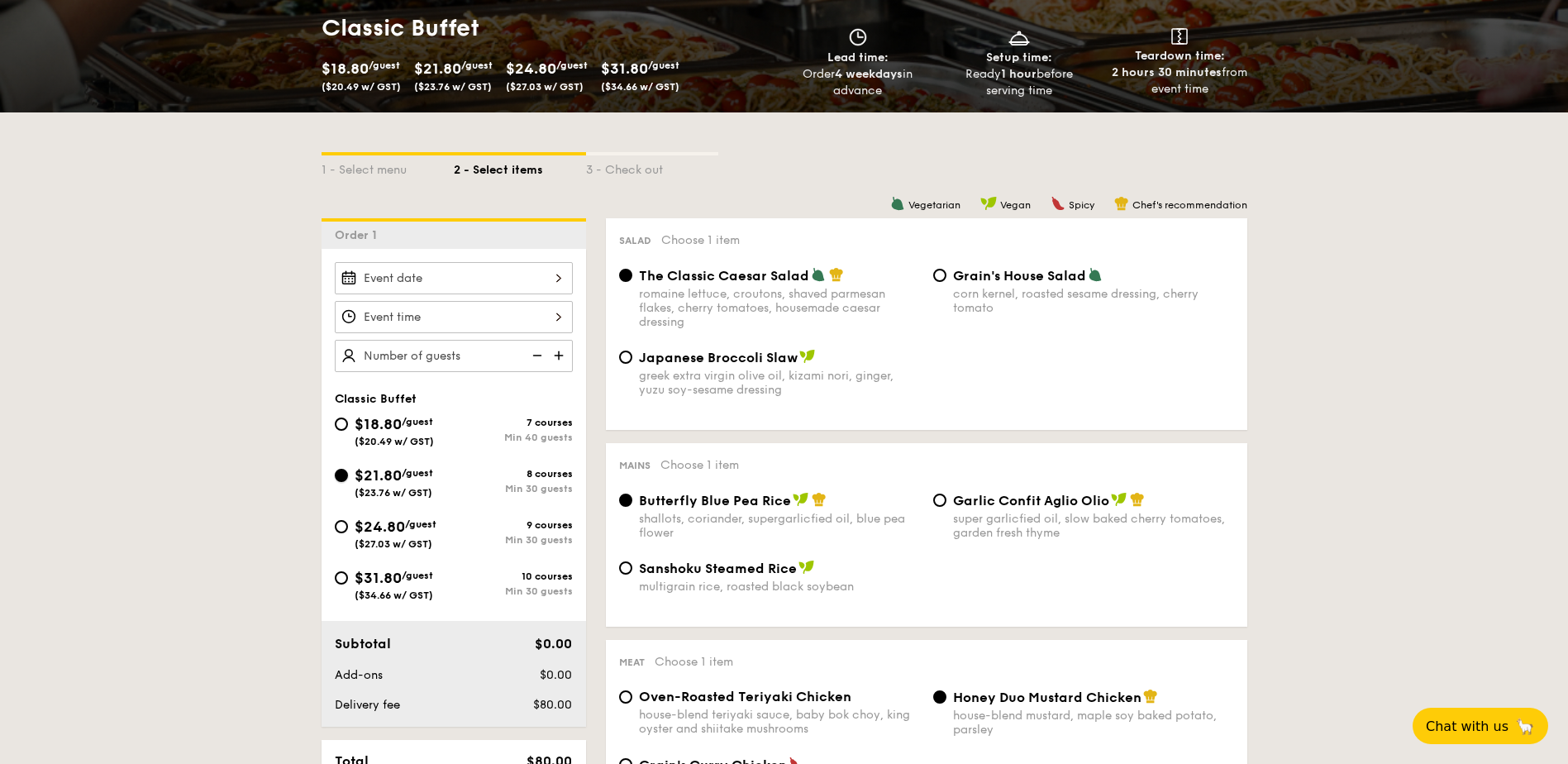
radio input "true"
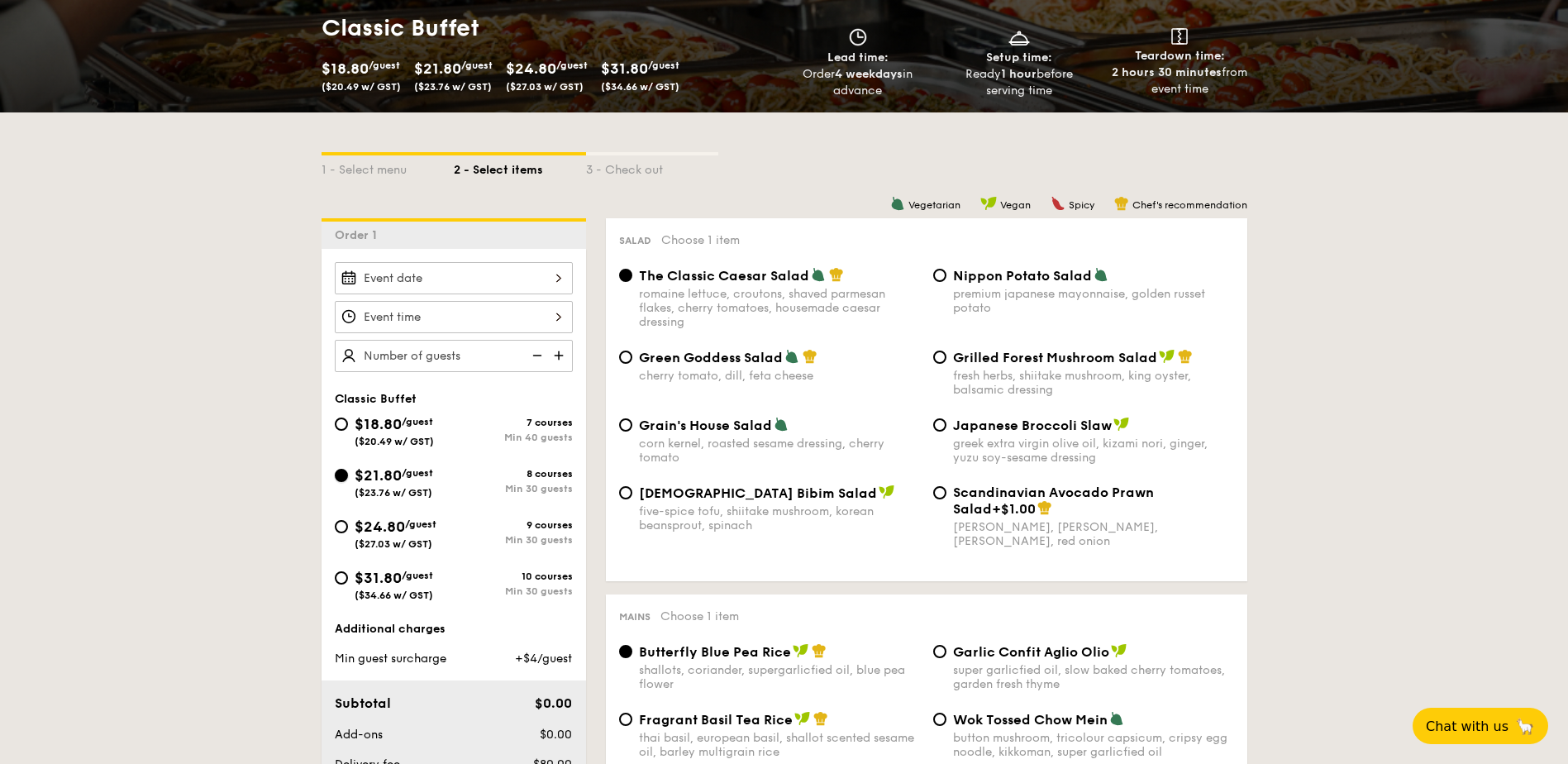
scroll to position [330, 0]
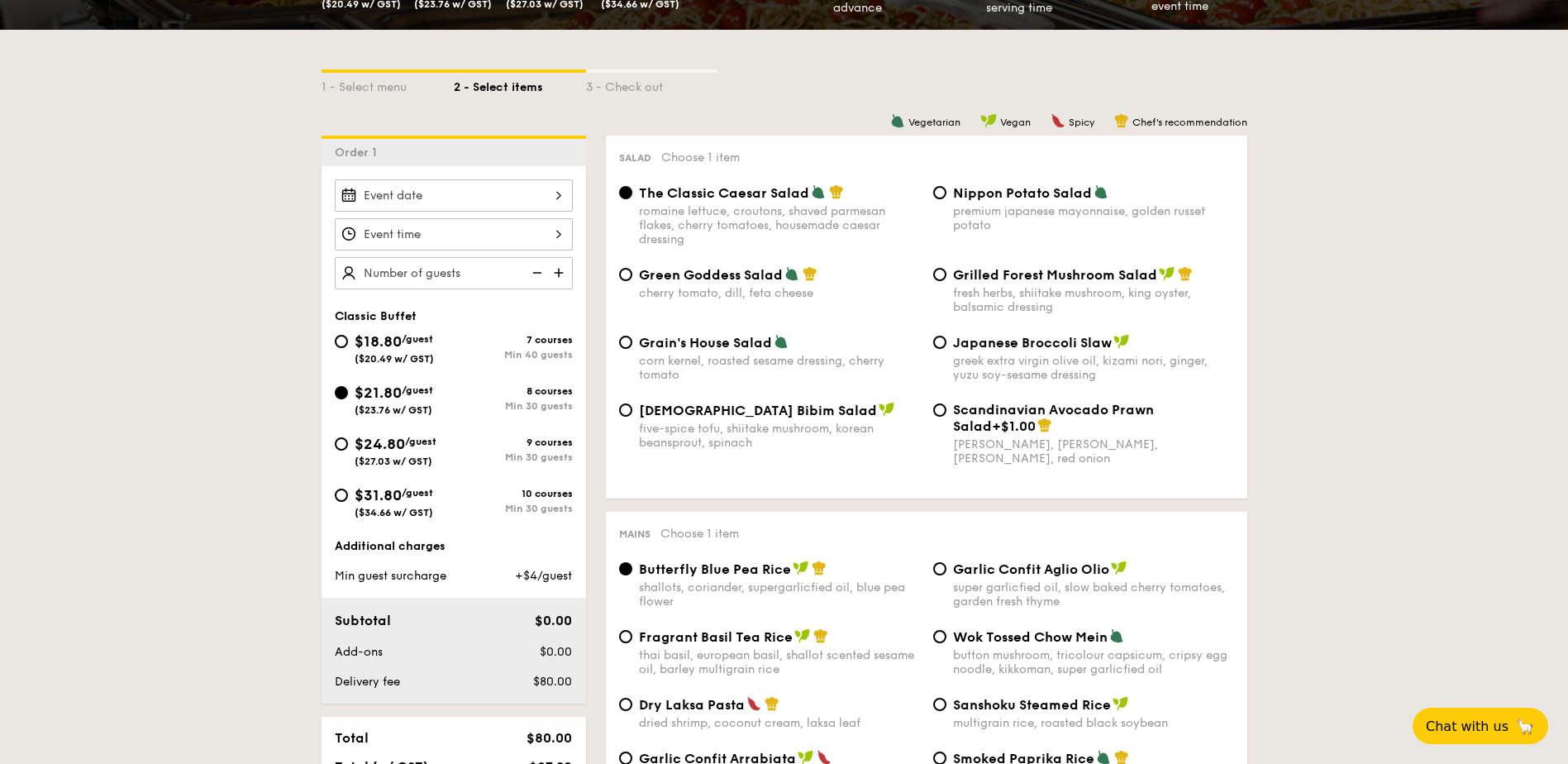
click at [556, 277] on img at bounding box center [561, 273] width 25 height 31
click at [560, 273] on img at bounding box center [561, 273] width 25 height 31
click at [537, 276] on img at bounding box center [536, 273] width 25 height 31
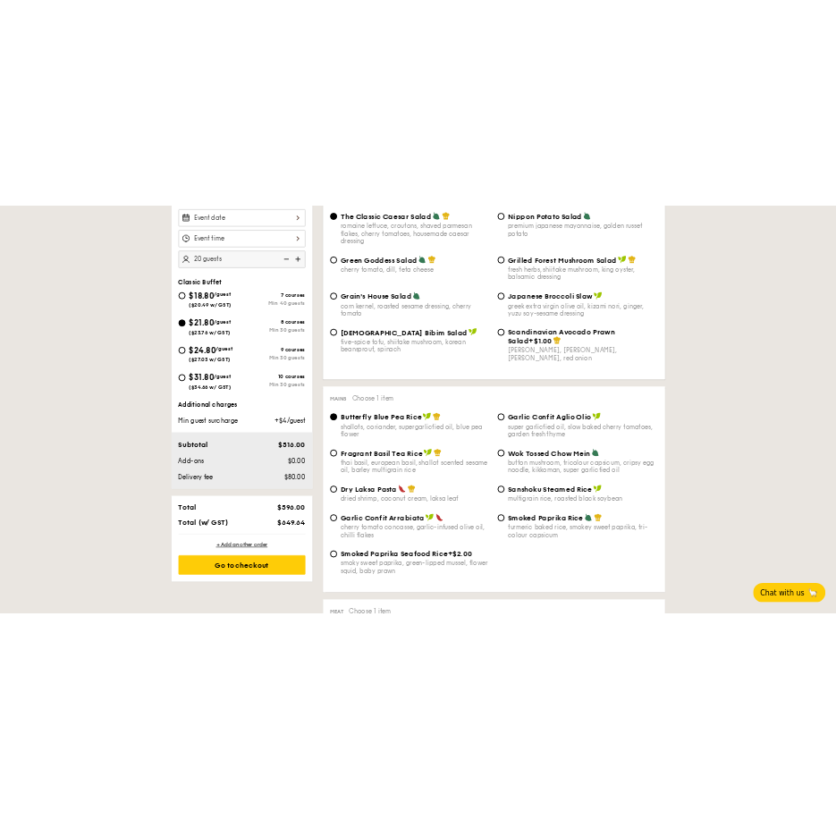
scroll to position [626, 0]
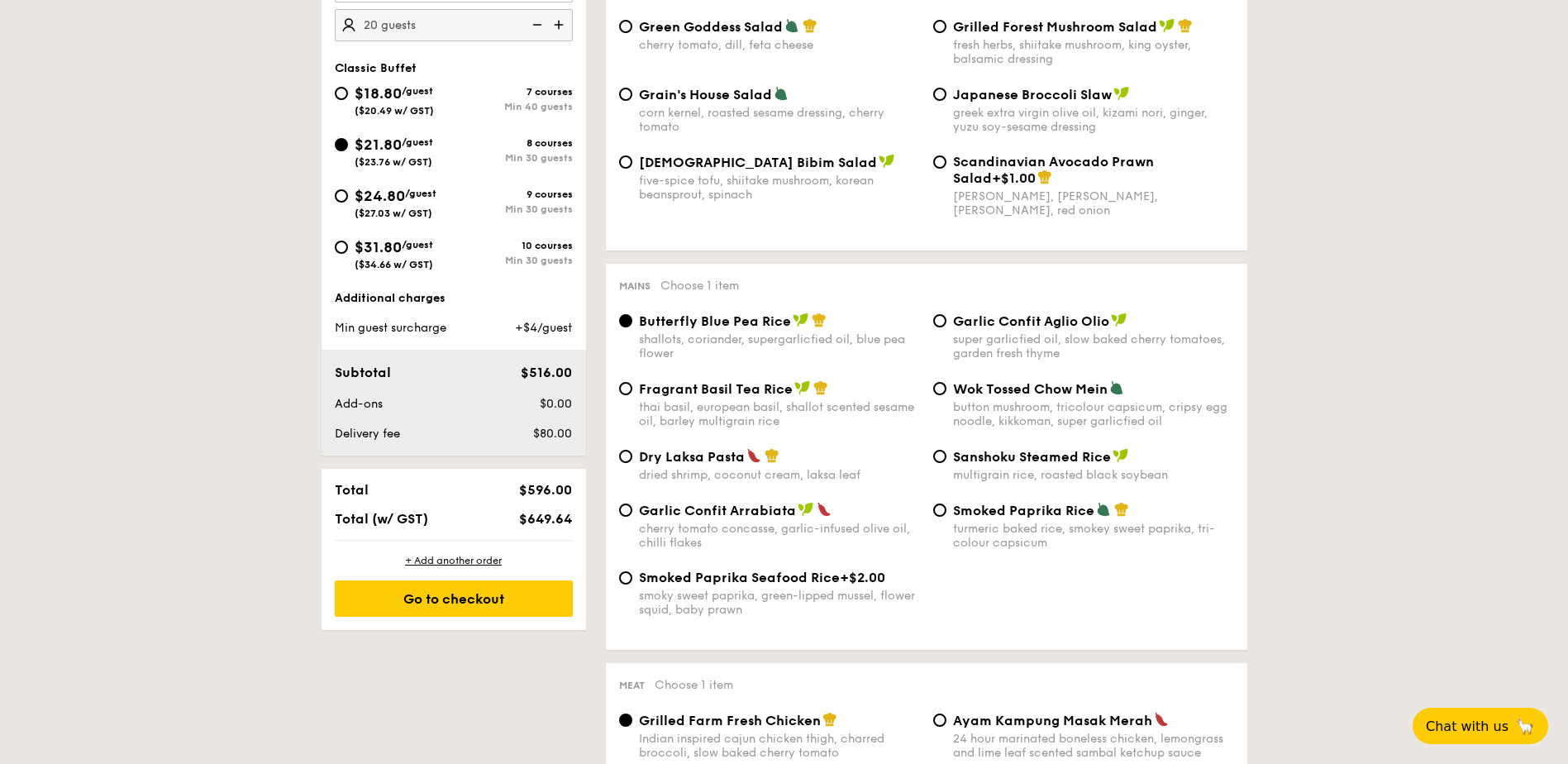
drag, startPoint x: 529, startPoint y: 328, endPoint x: 572, endPoint y: 327, distance: 43.0
click at [572, 327] on span "+$4/guest" at bounding box center [544, 327] width 57 height 14
drag, startPoint x: 572, startPoint y: 327, endPoint x: 595, endPoint y: 329, distance: 23.1
click at [561, 29] on img at bounding box center [561, 25] width 25 height 31
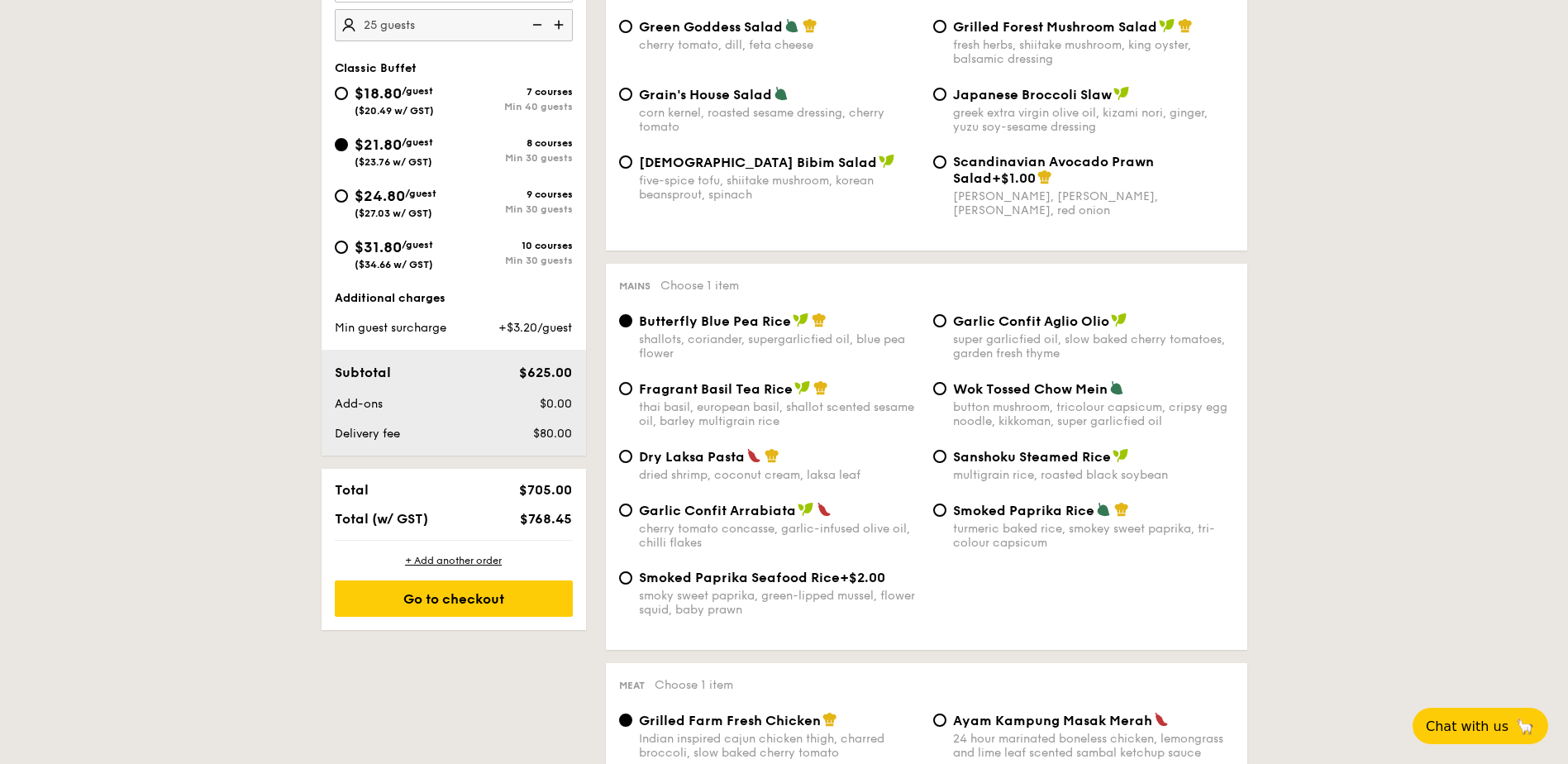
drag, startPoint x: 510, startPoint y: 323, endPoint x: 534, endPoint y: 325, distance: 24.1
click at [534, 325] on span "+$3.20/guest" at bounding box center [536, 327] width 74 height 14
drag, startPoint x: 534, startPoint y: 325, endPoint x: 534, endPoint y: 335, distance: 10.0
click at [534, 335] on div "+$3.20/guest" at bounding box center [528, 328] width 101 height 17
drag, startPoint x: 575, startPoint y: 520, endPoint x: 522, endPoint y: 517, distance: 53.1
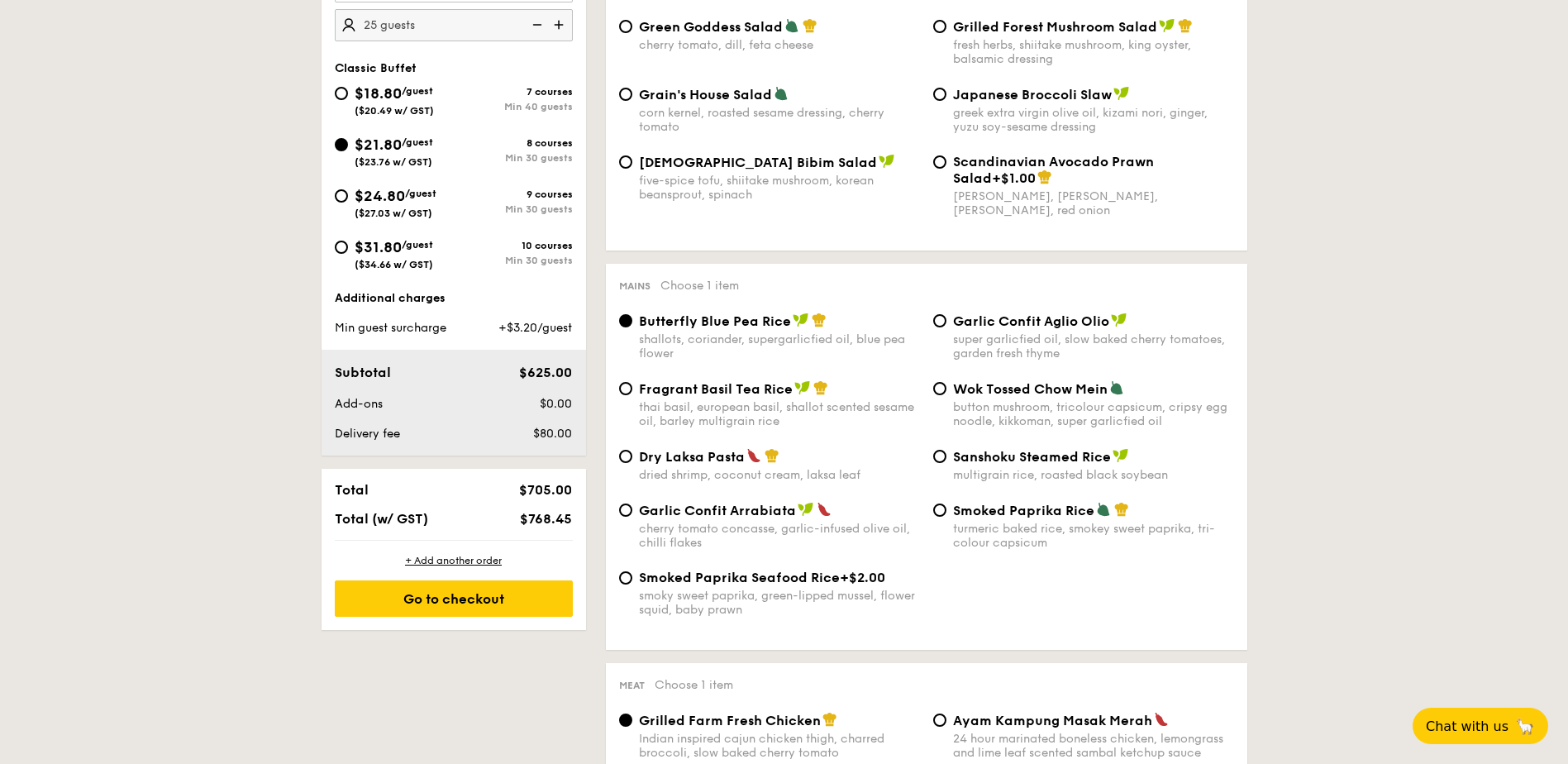
click at [522, 517] on div "$768.45" at bounding box center [528, 518] width 101 height 16
click at [552, 27] on img at bounding box center [561, 25] width 25 height 31
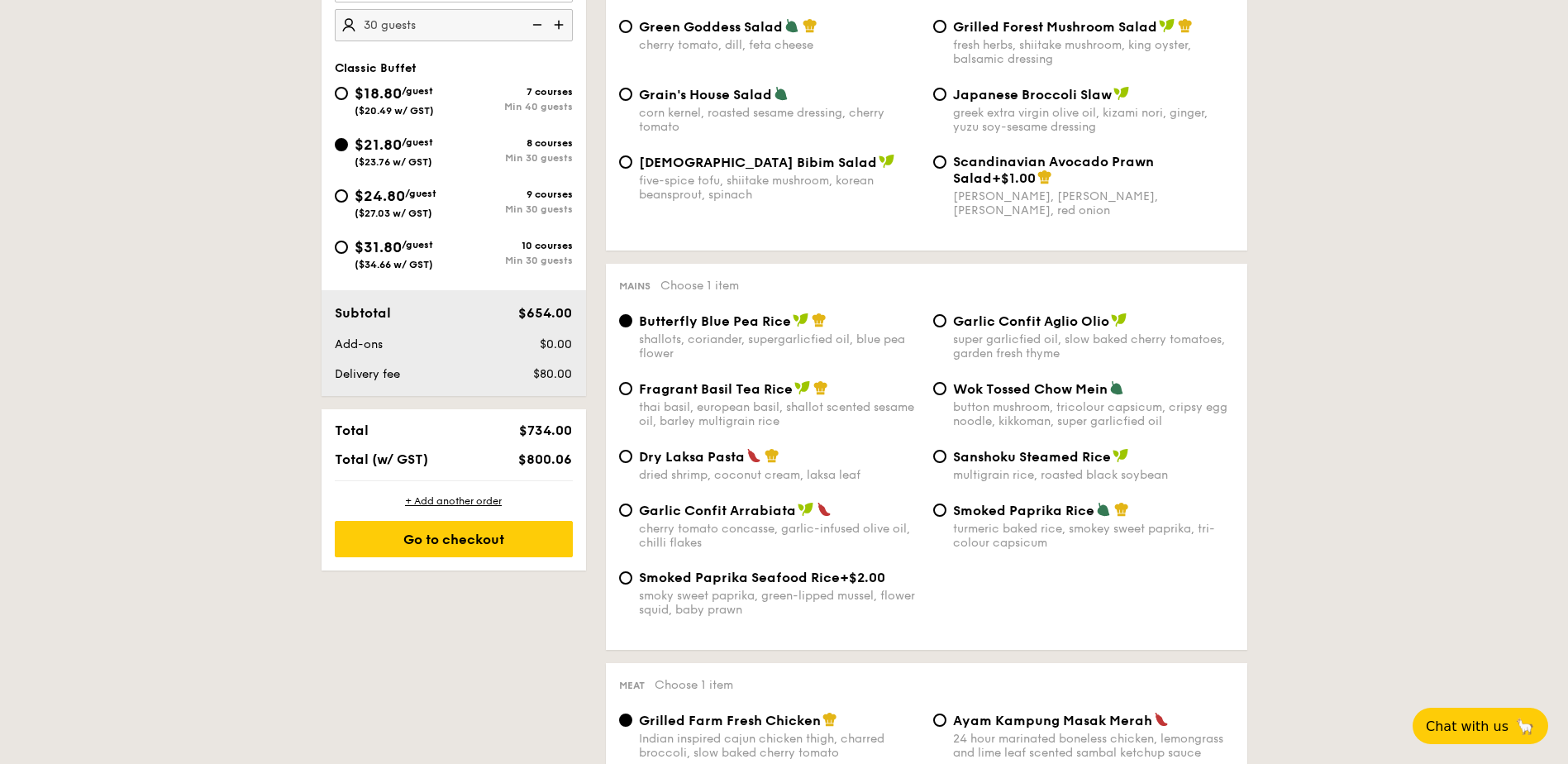
click at [533, 25] on img at bounding box center [536, 25] width 25 height 31
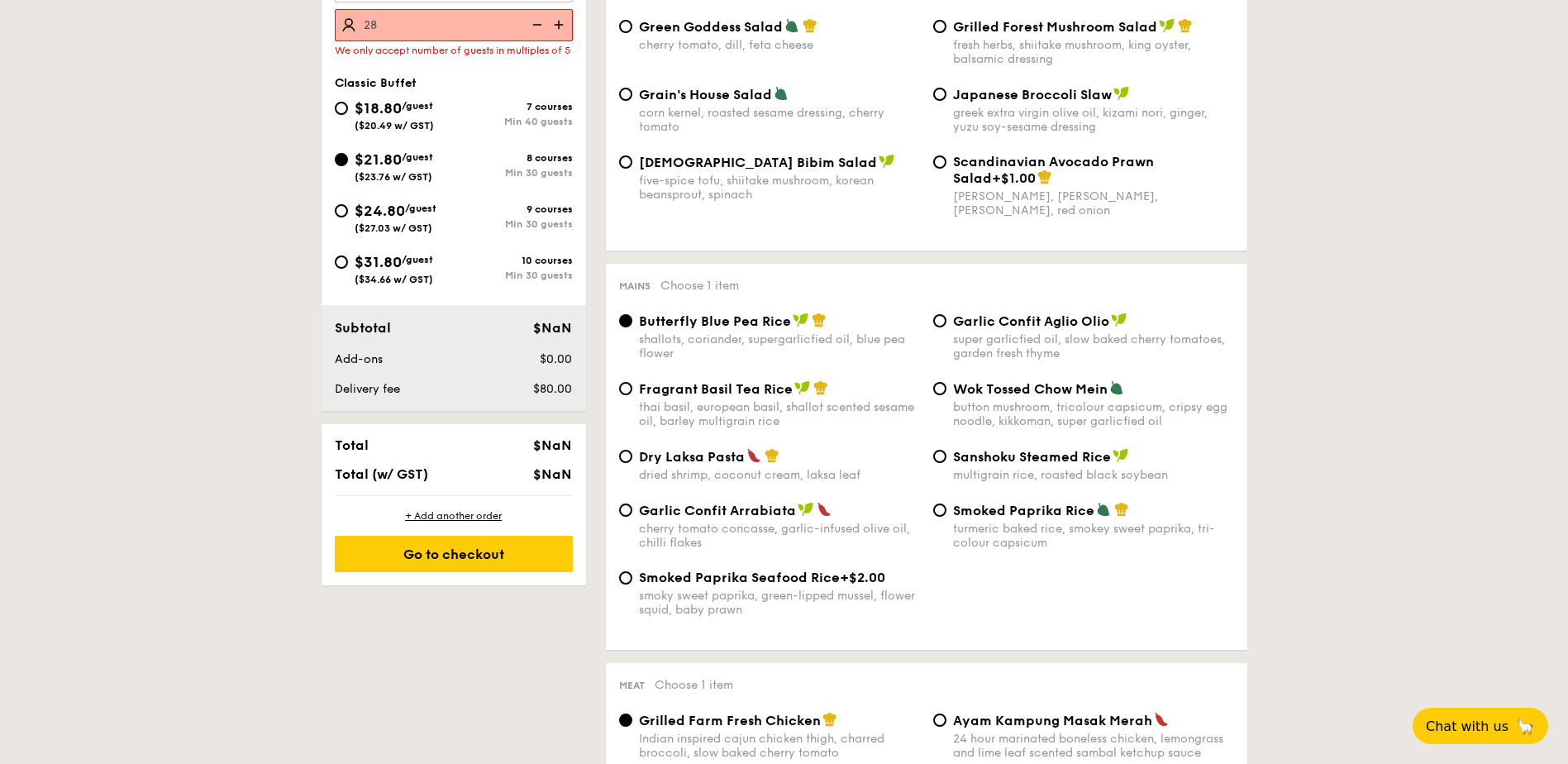
click at [563, 25] on img at bounding box center [561, 25] width 25 height 31
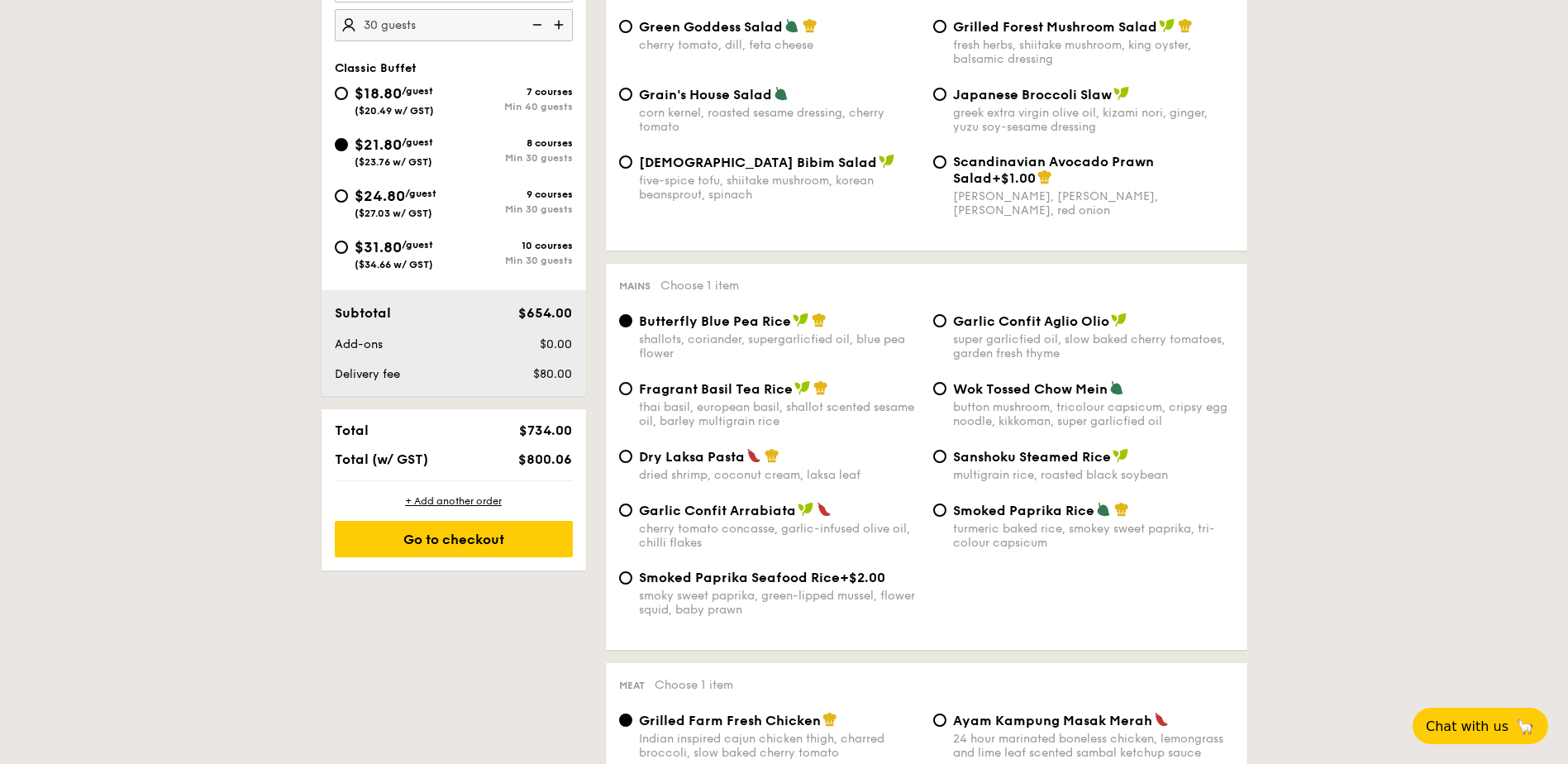
click at [537, 25] on img at bounding box center [536, 25] width 25 height 31
type input "25 guests"
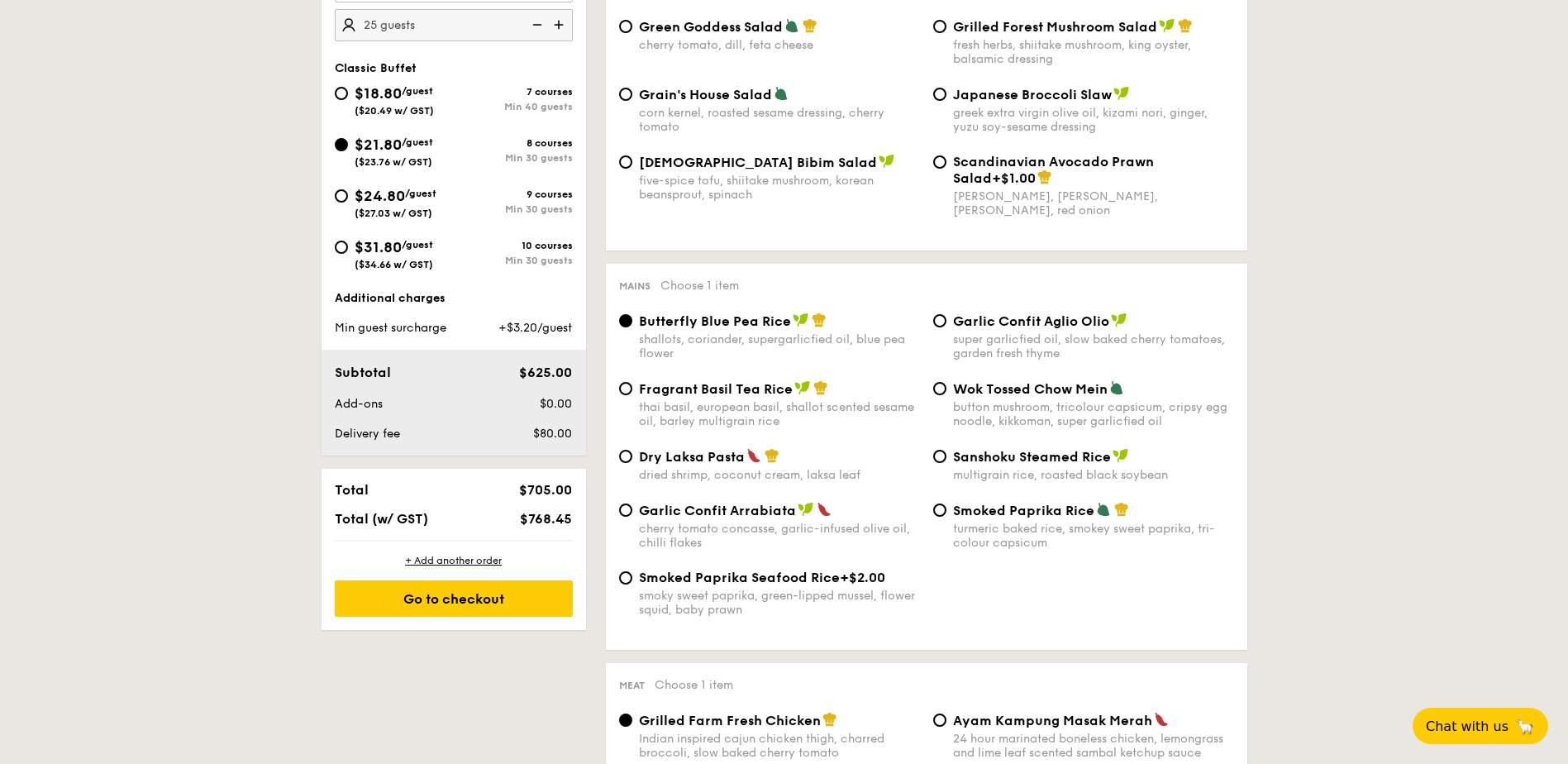
drag, startPoint x: 513, startPoint y: 330, endPoint x: 538, endPoint y: 330, distance: 25.0
click at [538, 330] on span "+$3.20/guest" at bounding box center [536, 327] width 74 height 14
drag, startPoint x: 538, startPoint y: 330, endPoint x: 589, endPoint y: 327, distance: 51.1
drag, startPoint x: 527, startPoint y: 515, endPoint x: 580, endPoint y: 518, distance: 53.1
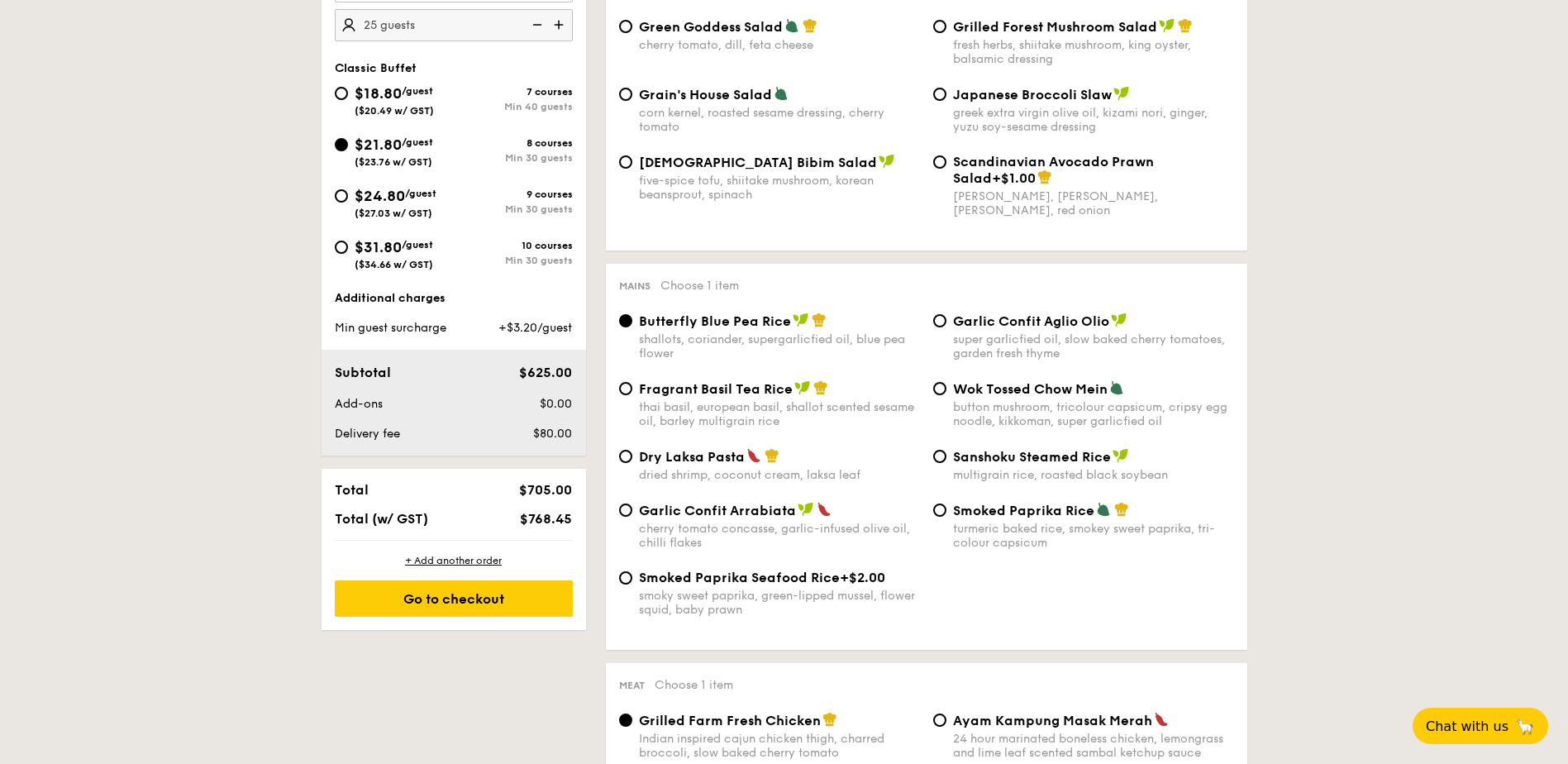
click at [580, 518] on div "Total $705.00 Total (w/ GST) $768.45" at bounding box center [454, 504] width 265 height 71
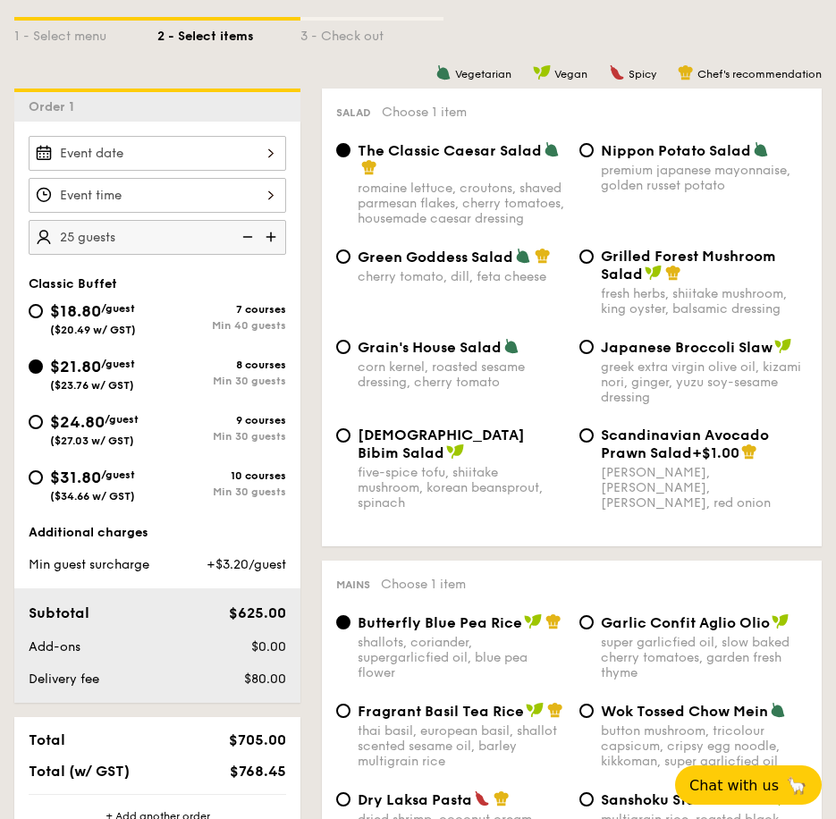
scroll to position [447, 0]
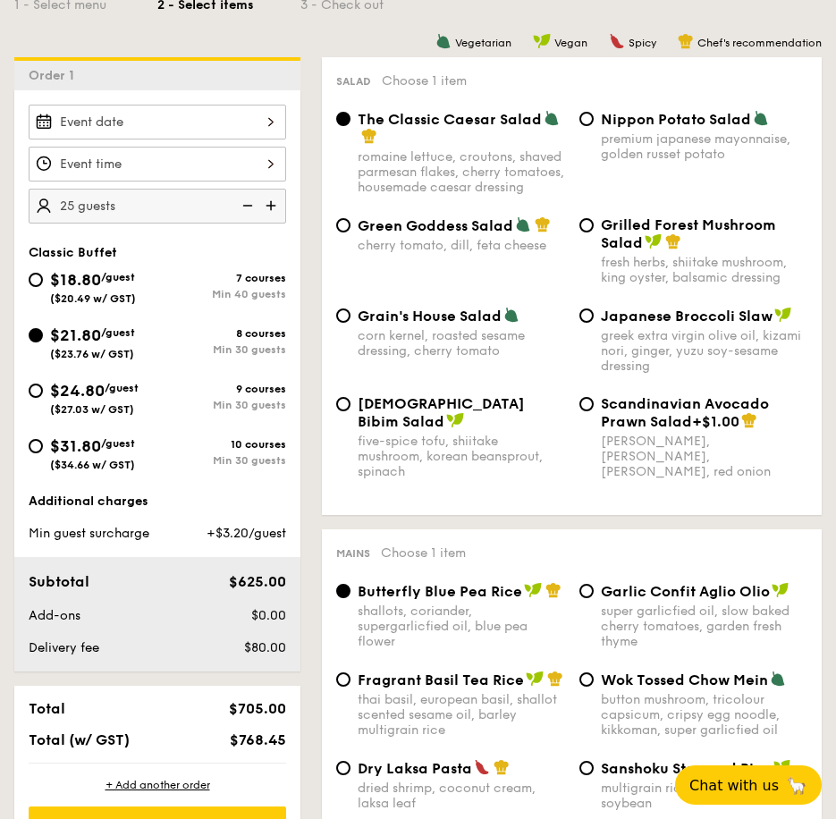
click at [635, 236] on span "Grilled Forest Mushroom Salad" at bounding box center [688, 233] width 175 height 35
click at [593, 232] on input "Grilled Forest Mushroom Salad fresh herbs, shiitake mushroom, king oyster, bals…" at bounding box center [586, 225] width 14 height 14
radio input "true"
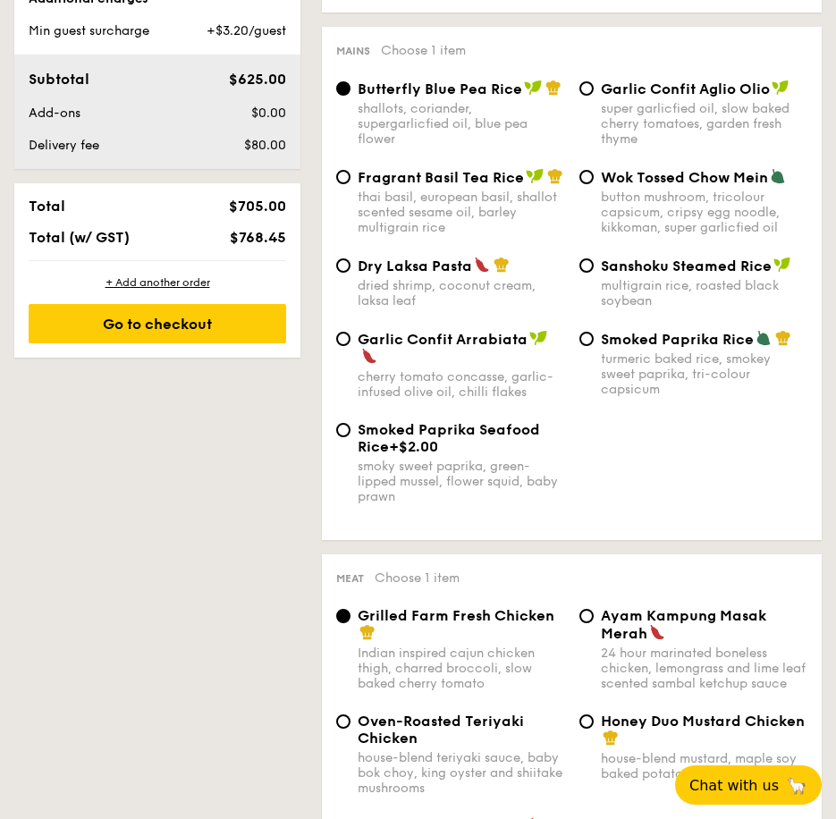
scroll to position [963, 0]
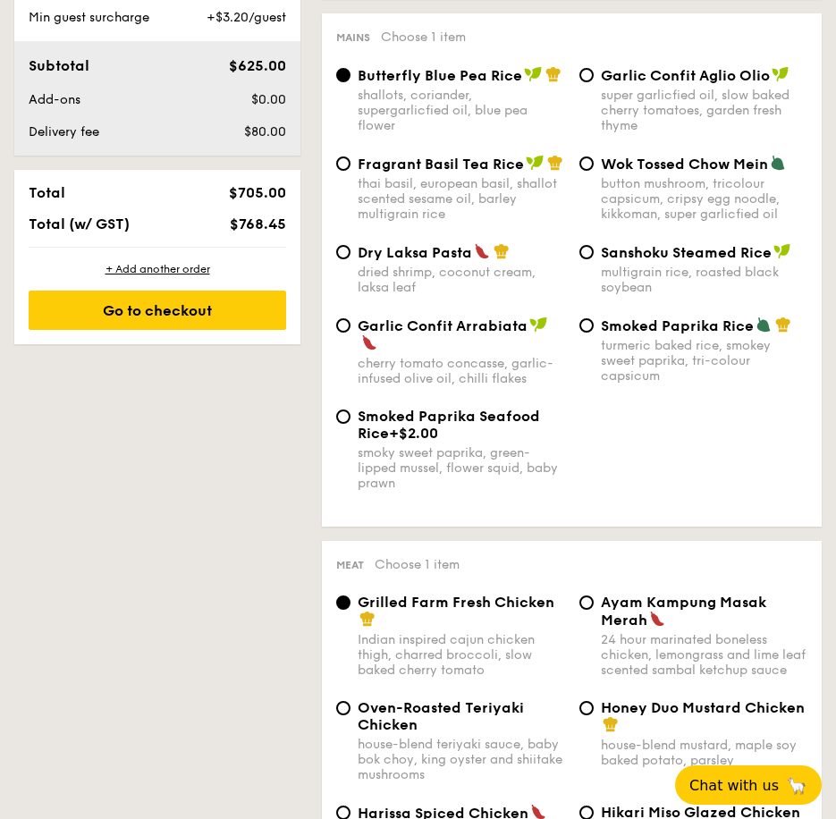
click at [416, 257] on span "Dry Laksa Pasta" at bounding box center [414, 252] width 114 height 17
click at [350, 257] on input "Dry Laksa Pasta dried shrimp, coconut cream, laksa leaf" at bounding box center [343, 252] width 14 height 14
radio input "true"
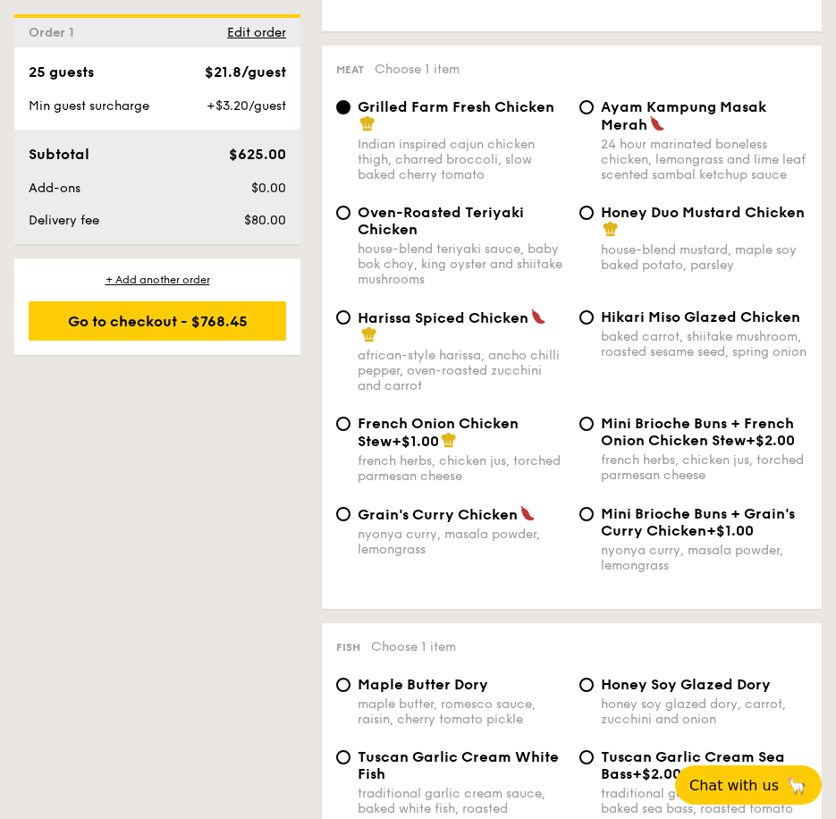
scroll to position [1472, 0]
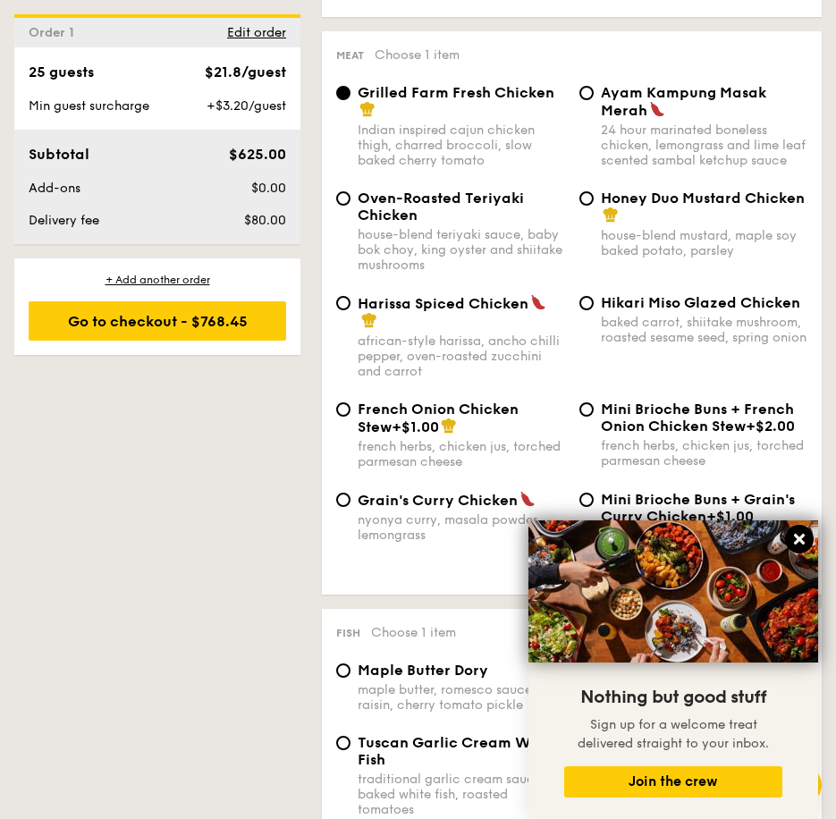
click at [799, 533] on icon at bounding box center [799, 539] width 16 height 16
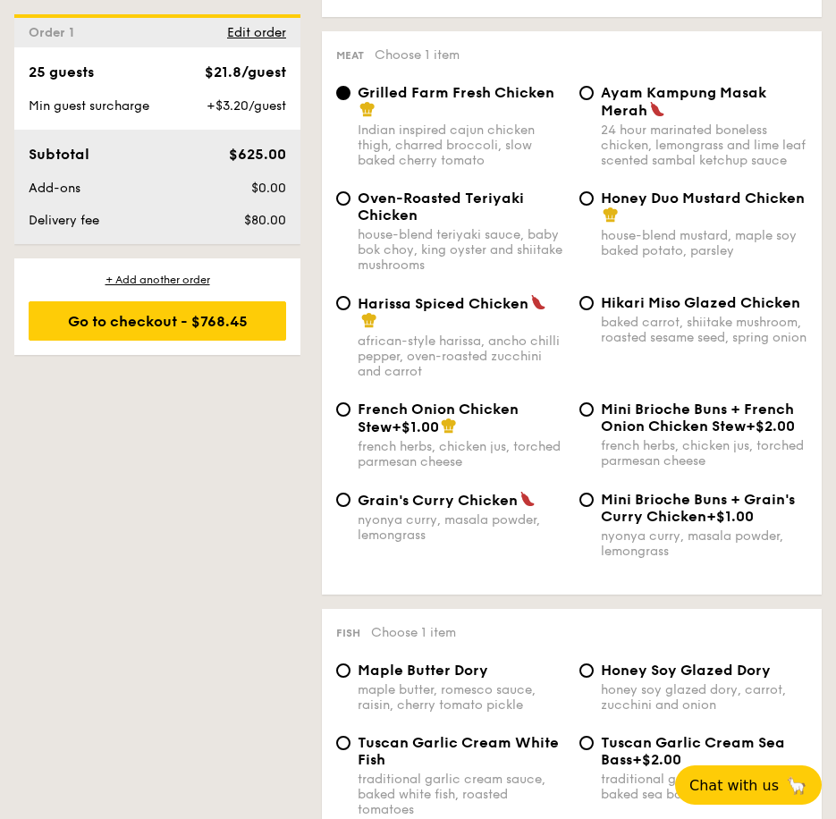
click at [412, 508] on span "Grain's Curry Chicken" at bounding box center [437, 500] width 160 height 17
click at [350, 507] on input "Grain's Curry Chicken nyonya curry, masala powder, lemongrass" at bounding box center [343, 499] width 14 height 14
radio input "true"
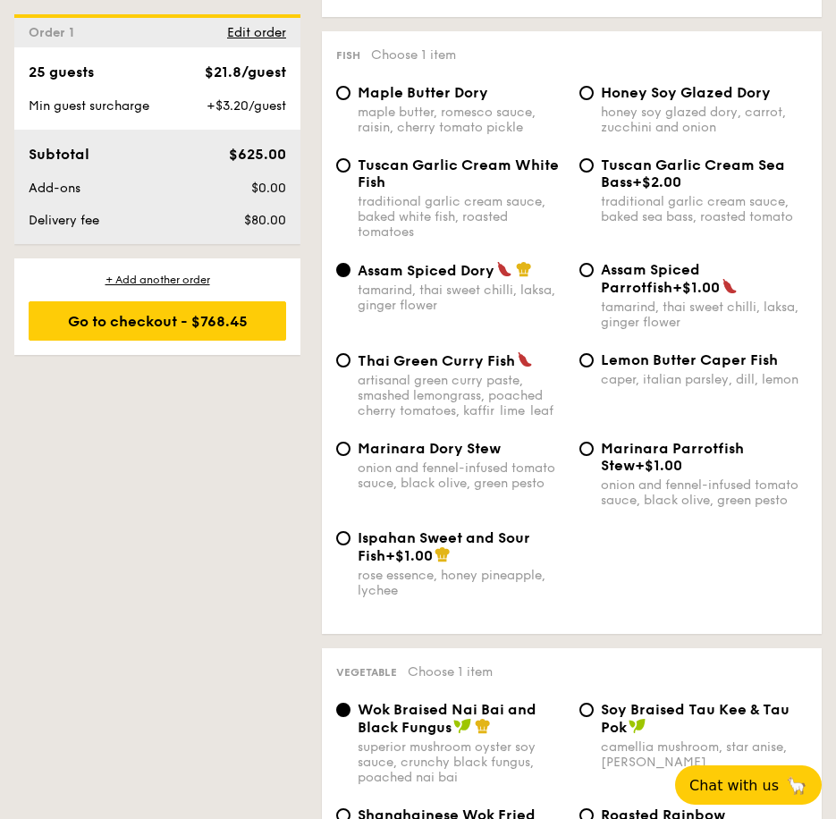
scroll to position [2064, 0]
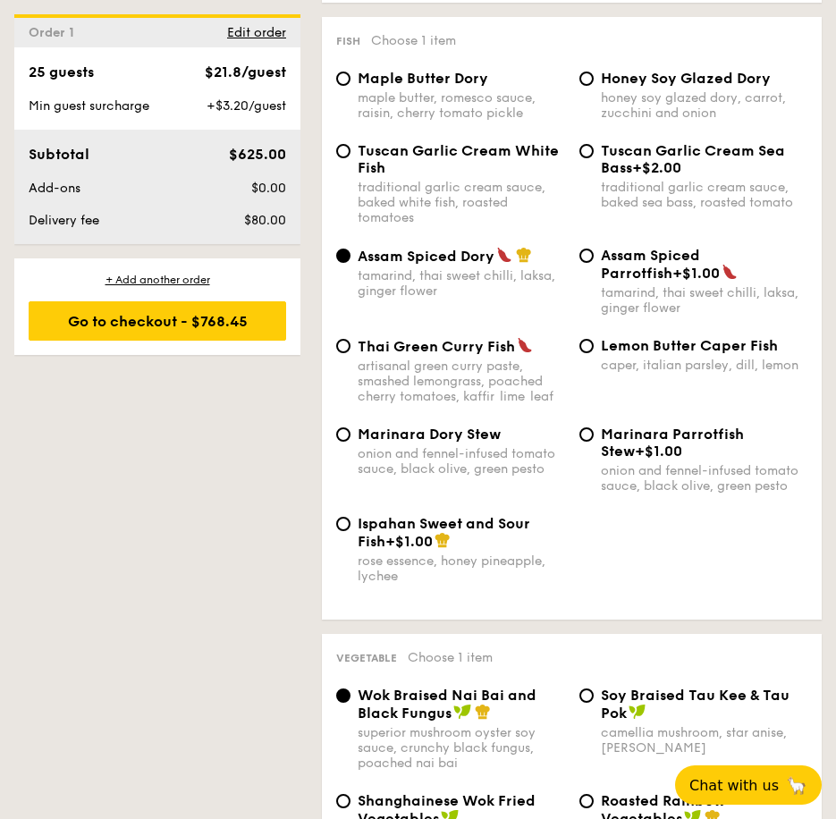
click at [656, 366] on div "Lemon Butter Caper Fish caper, italian parsley, dill, lemon" at bounding box center [704, 355] width 207 height 36
click at [593, 353] on input "Lemon Butter Caper Fish caper, italian parsley, dill, lemon" at bounding box center [586, 346] width 14 height 14
radio input "true"
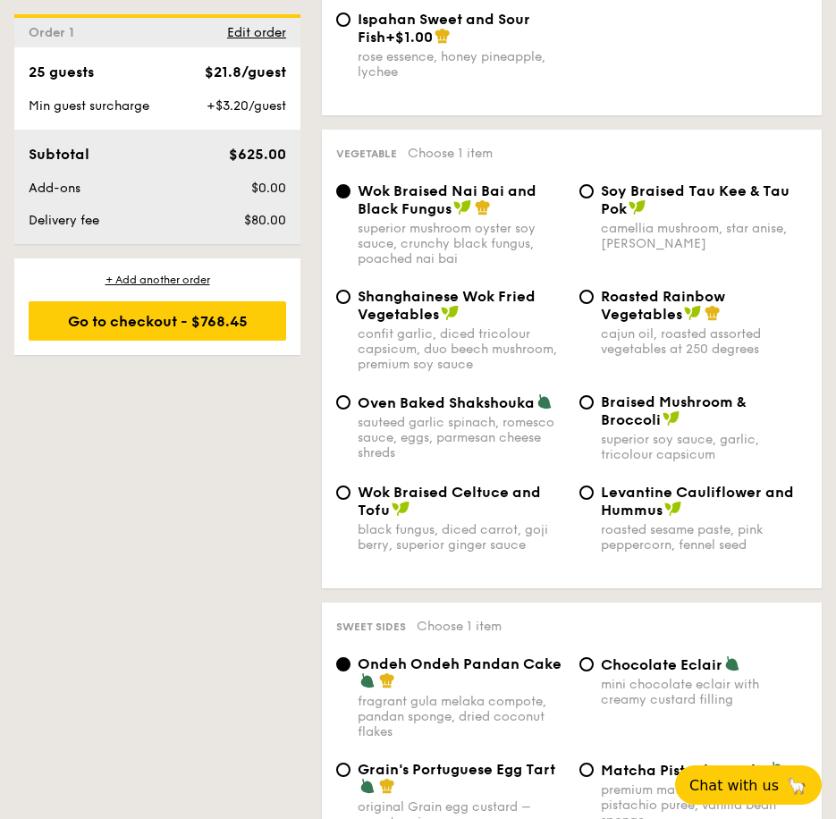
scroll to position [2600, 0]
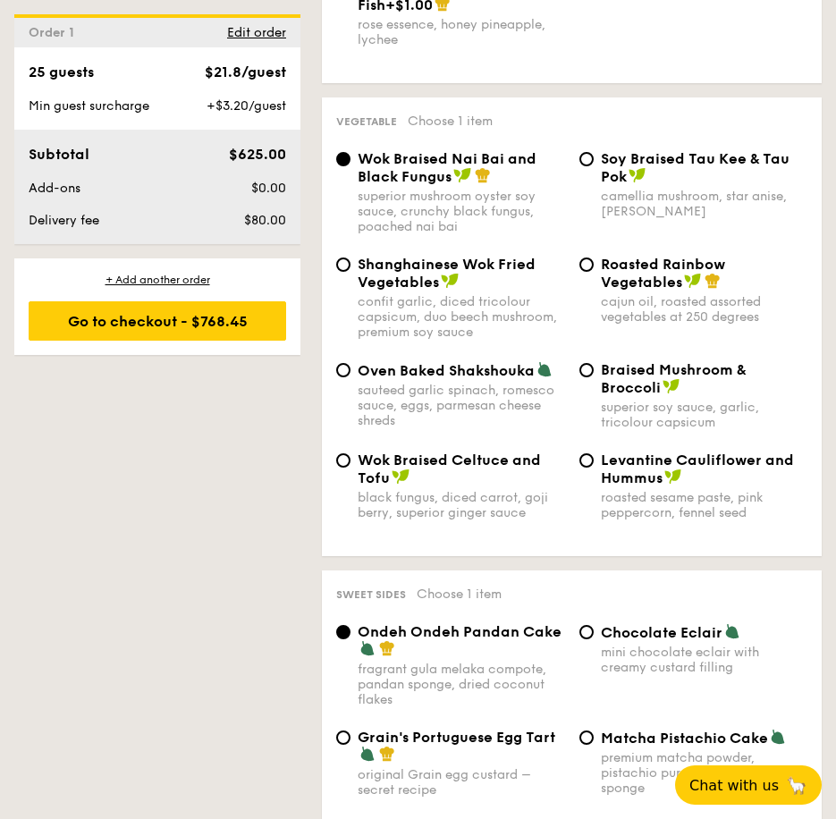
click at [632, 282] on span "Roasted Rainbow Vegetables" at bounding box center [663, 273] width 124 height 35
click at [593, 272] on input "Roasted Rainbow Vegetables cajun oil, roasted assorted vegetables at 250 degrees" at bounding box center [586, 264] width 14 height 14
radio input "true"
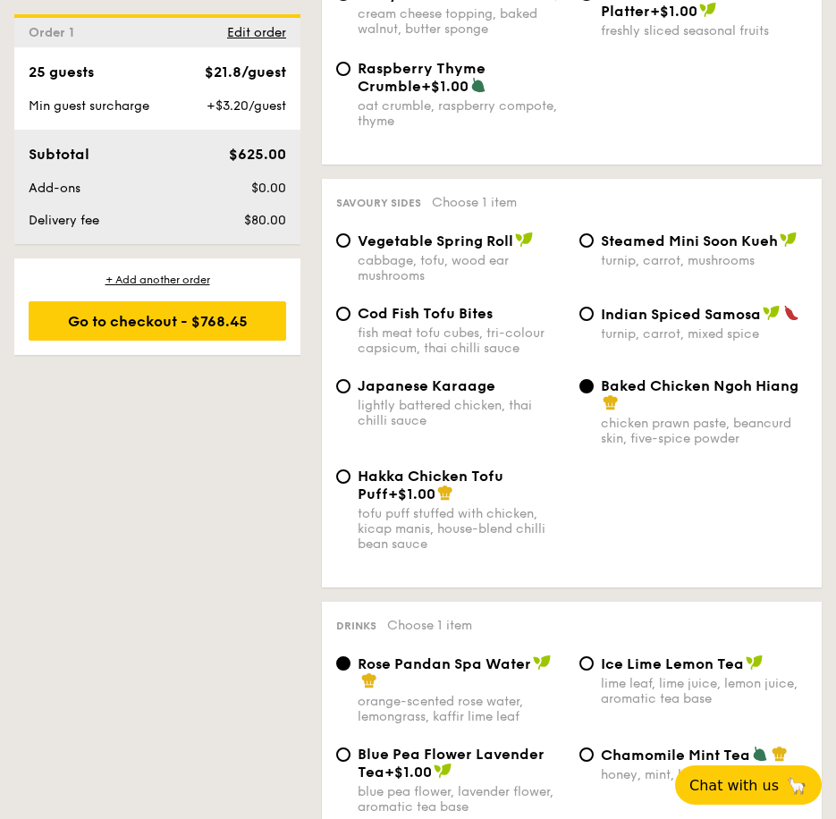
scroll to position [3555, 0]
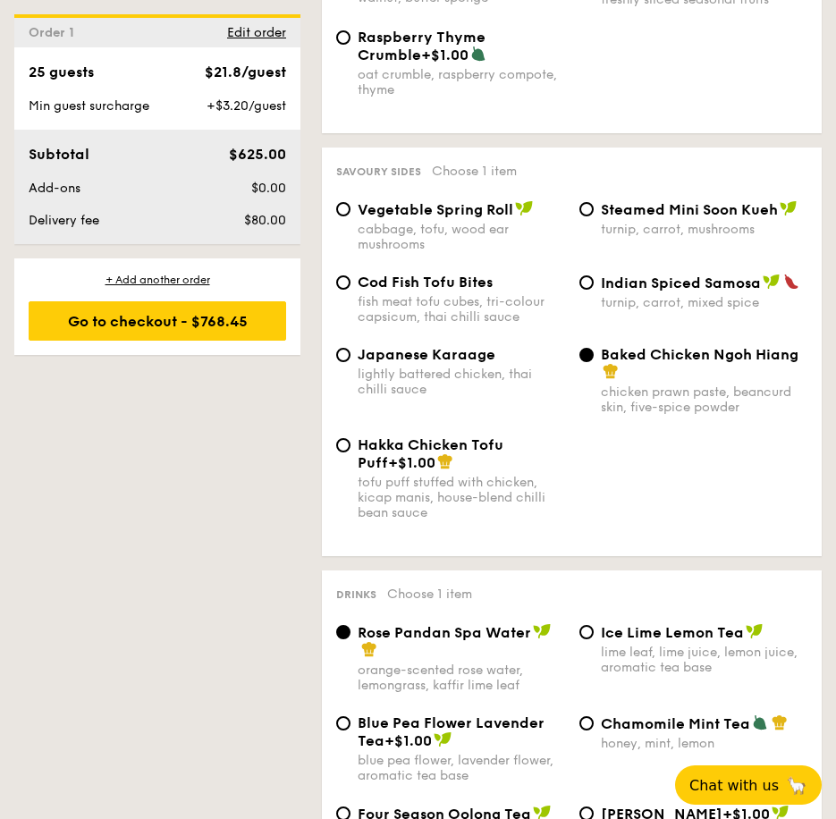
click at [404, 311] on div "fish meat tofu cubes, tri-colour capsicum, thai chilli sauce" at bounding box center [460, 309] width 207 height 30
click at [350, 290] on input "Cod Fish Tofu Bites fish meat tofu cubes, tri-colour capsicum, thai chilli sauce" at bounding box center [343, 282] width 14 height 14
radio input "true"
drag, startPoint x: 539, startPoint y: 437, endPoint x: 547, endPoint y: 443, distance: 10.2
click at [539, 436] on div "Japanese Karaage lightly battered chicken, thai chilli sauce Baked Chicken Ngoh…" at bounding box center [571, 391] width 485 height 90
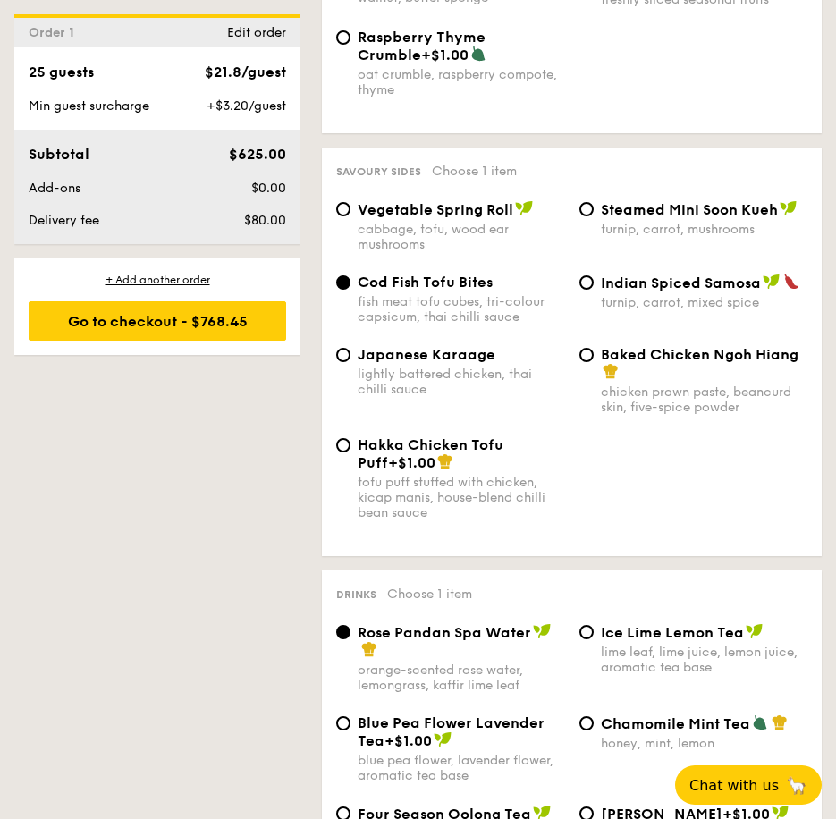
click at [422, 288] on span "Cod Fish Tofu Bites" at bounding box center [424, 281] width 135 height 17
click at [350, 288] on input "Cod Fish Tofu Bites fish meat tofu cubes, tri-colour capsicum, thai chilli sauce" at bounding box center [343, 282] width 14 height 14
click at [678, 377] on div "Baked Chicken Ngoh Hiang" at bounding box center [704, 363] width 207 height 35
click at [593, 362] on input "Baked Chicken Ngoh Hiang chicken prawn paste, beancurd skin, five-spice powder" at bounding box center [586, 355] width 14 height 14
radio input "true"
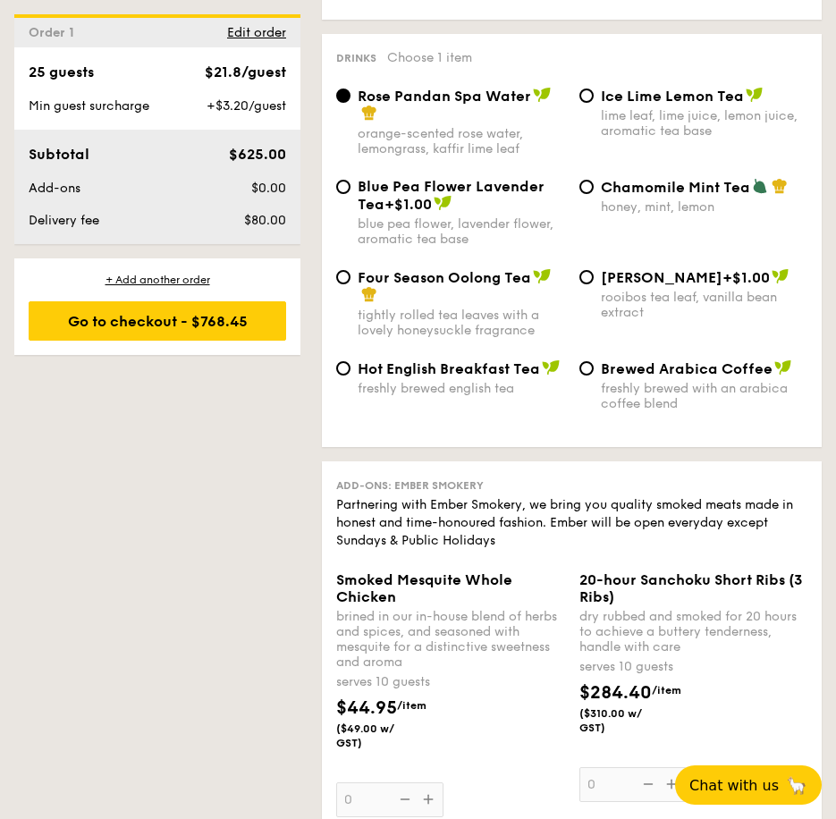
scroll to position [4002, 0]
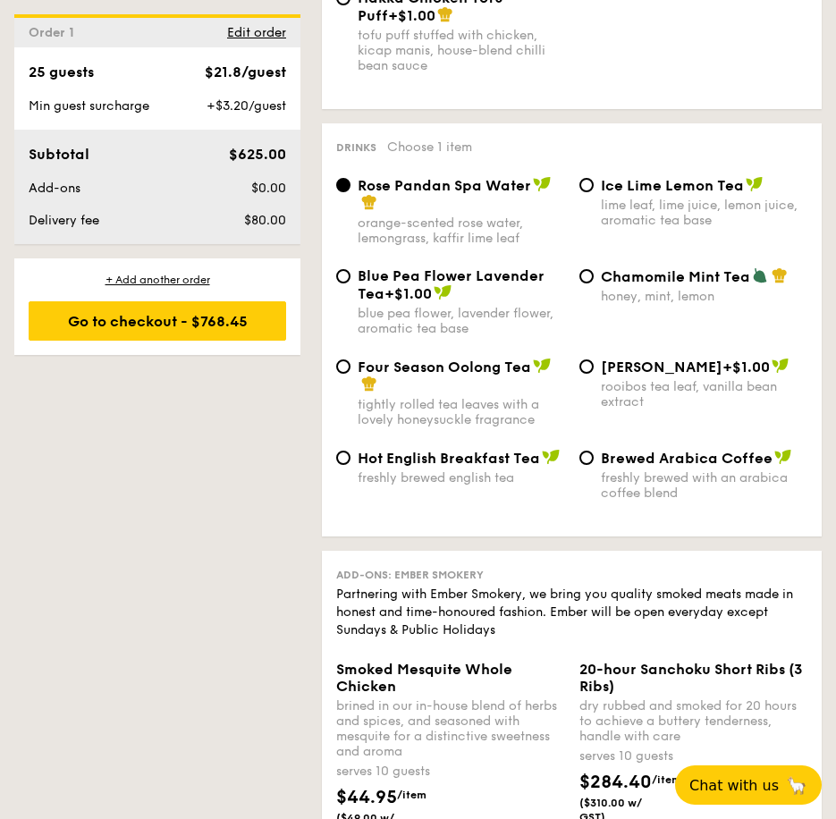
click at [690, 194] on span "Ice Lime Lemon Tea" at bounding box center [672, 185] width 143 height 17
click at [593, 192] on input "Ice Lime Lemon Tea lime leaf, lime juice, lemon juice, aromatic tea base" at bounding box center [586, 185] width 14 height 14
radio input "true"
click at [681, 194] on span "Ice Lime Lemon Tea" at bounding box center [672, 185] width 143 height 17
click at [593, 192] on input "Ice Lime Lemon Tea lime leaf, lime juice, lemon juice, aromatic tea base" at bounding box center [586, 185] width 14 height 14
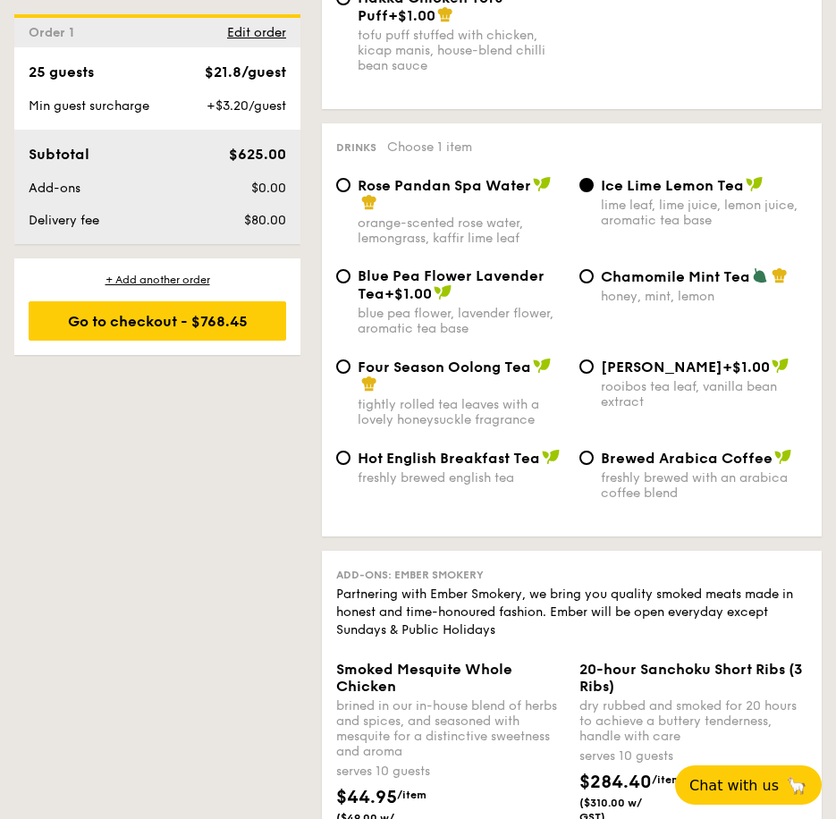
click at [683, 304] on div "honey, mint, lemon" at bounding box center [704, 296] width 207 height 15
click at [593, 283] on input "Chamomile Mint Tea honey, mint, lemon" at bounding box center [586, 276] width 14 height 14
radio input "true"
click at [486, 246] on div "orange-scented rose water, lemongrass, kaffir lime leaf" at bounding box center [460, 230] width 207 height 30
click at [350, 192] on input "Rose Pandan Spa Water orange-scented rose water, lemongrass, kaffir lime leaf" at bounding box center [343, 185] width 14 height 14
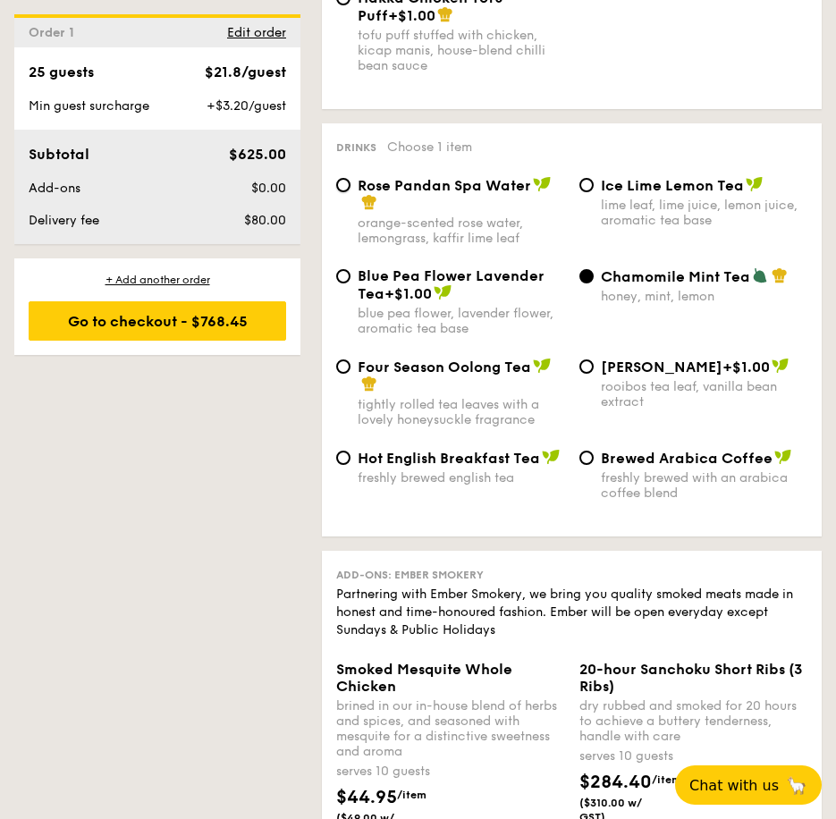
radio input "true"
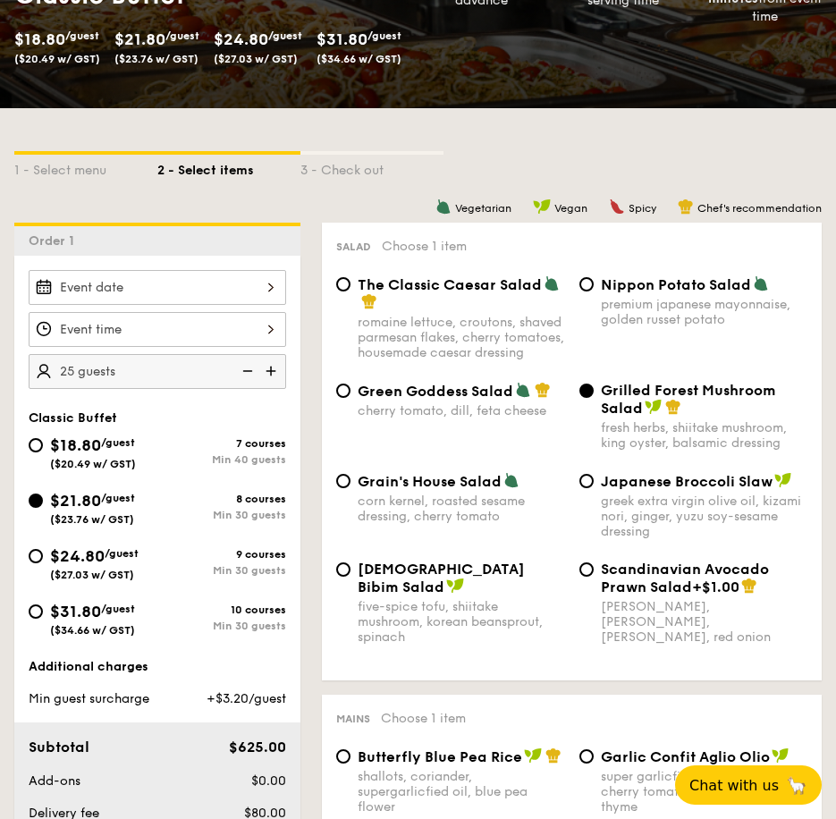
scroll to position [535, 0]
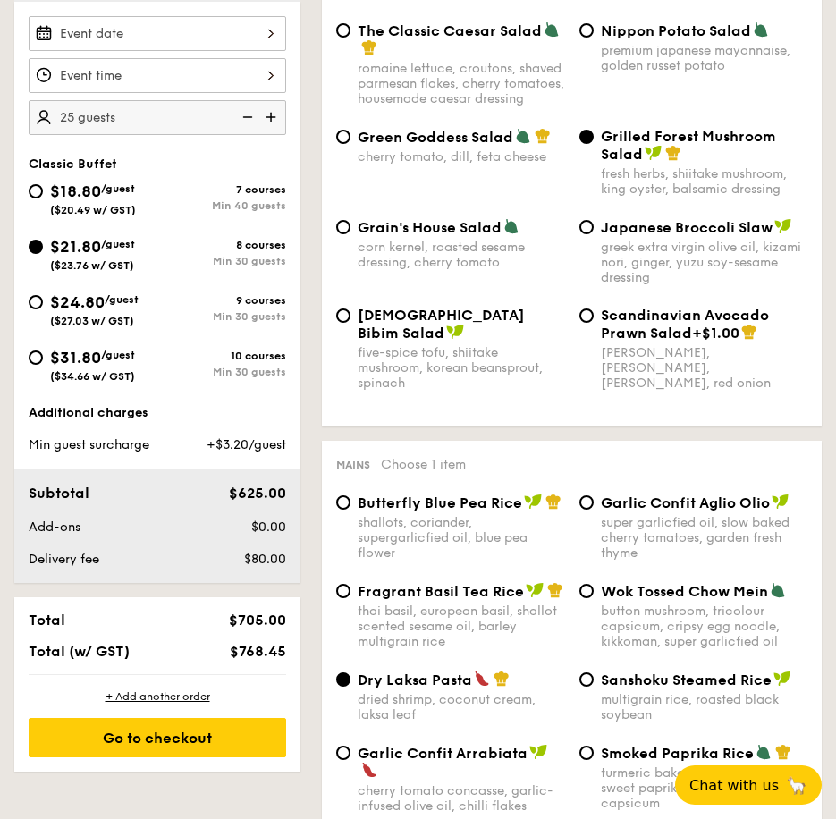
click at [271, 499] on span "$625.00" at bounding box center [257, 492] width 57 height 17
